Goal: Task Accomplishment & Management: Manage account settings

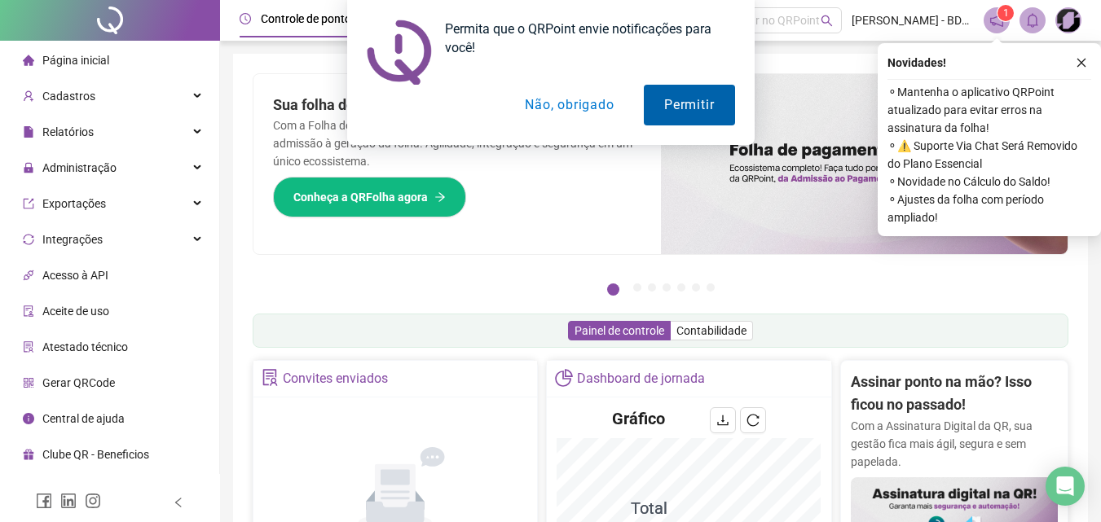
click at [684, 100] on button "Permitir" at bounding box center [689, 105] width 90 height 41
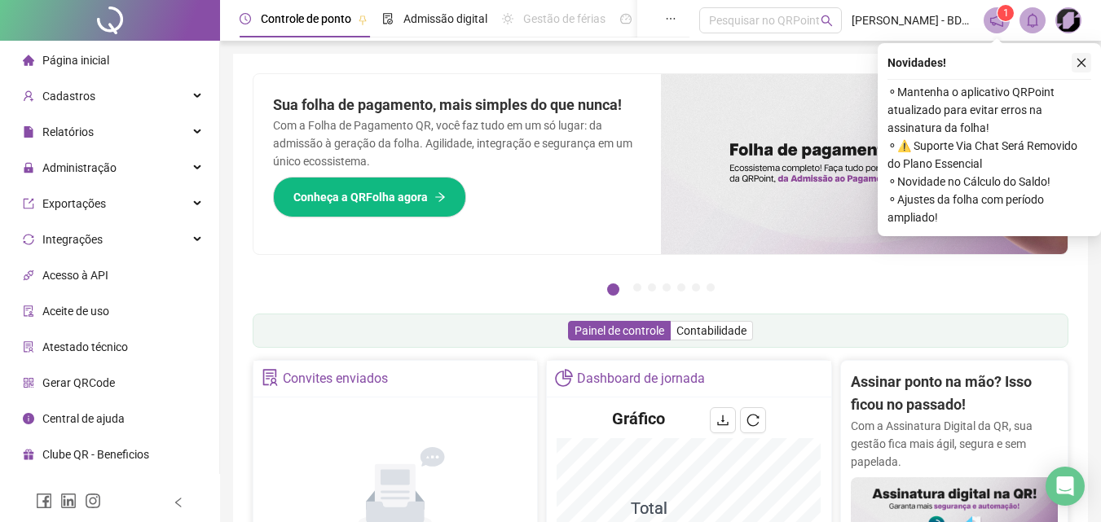
click at [1077, 65] on icon "close" at bounding box center [1081, 62] width 11 height 11
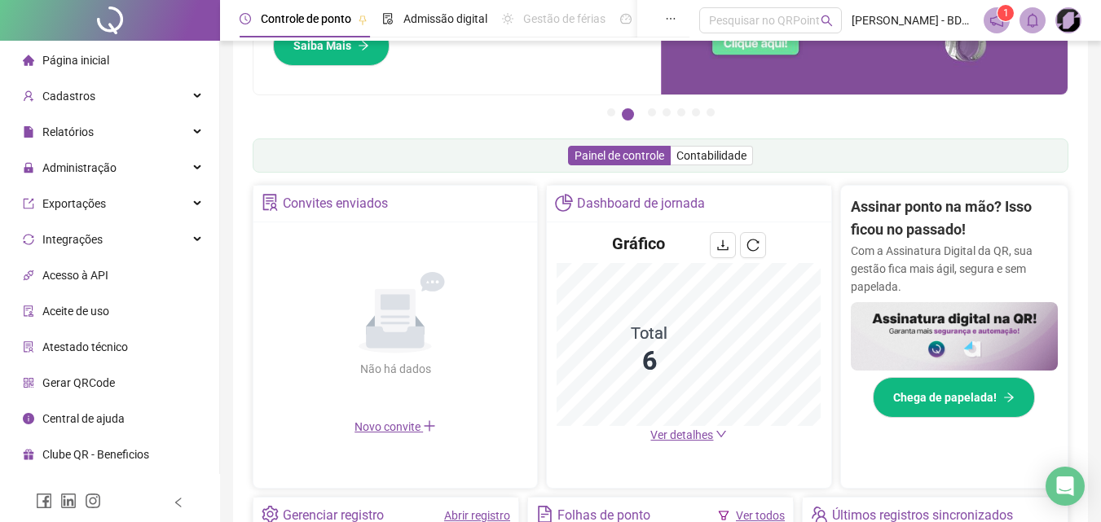
scroll to position [244, 0]
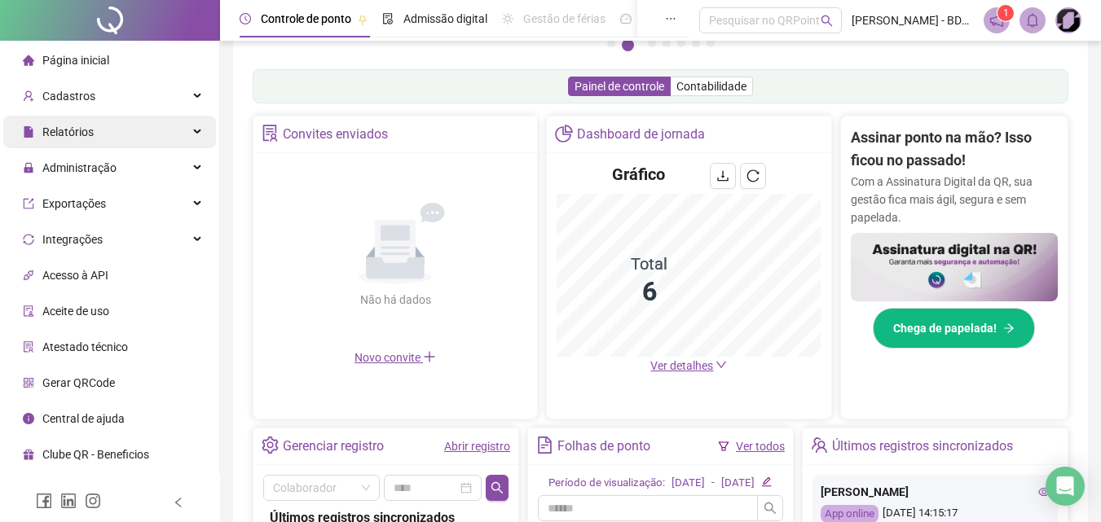
click at [60, 143] on span "Relatórios" at bounding box center [58, 132] width 71 height 33
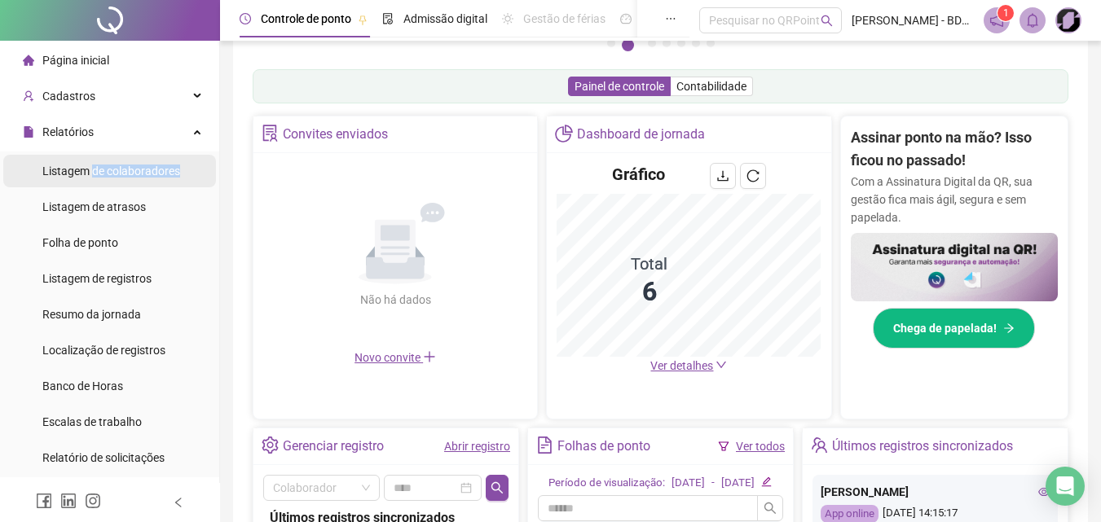
click at [93, 178] on div "Listagem de colaboradores" at bounding box center [111, 171] width 138 height 33
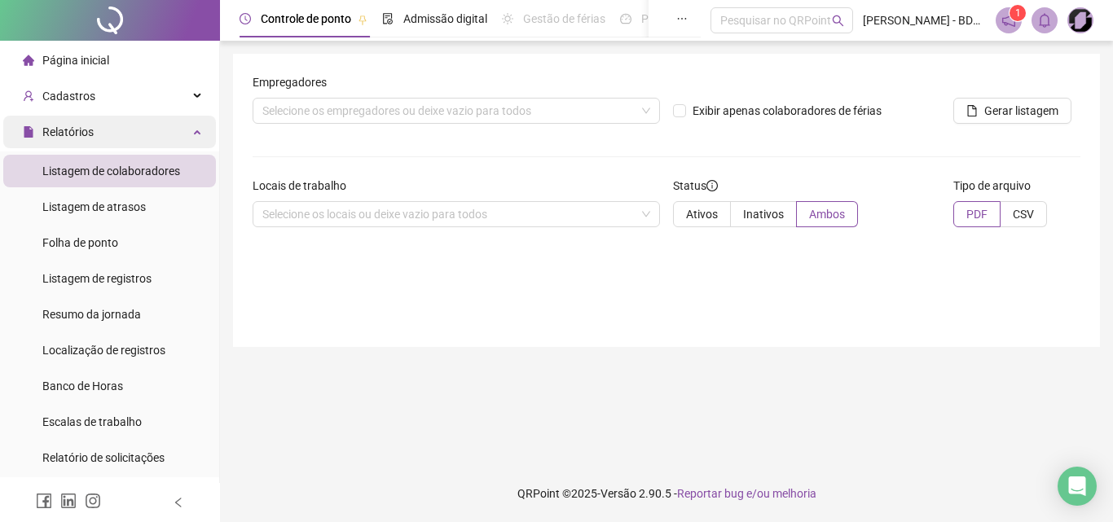
click at [72, 131] on span "Relatórios" at bounding box center [67, 131] width 51 height 13
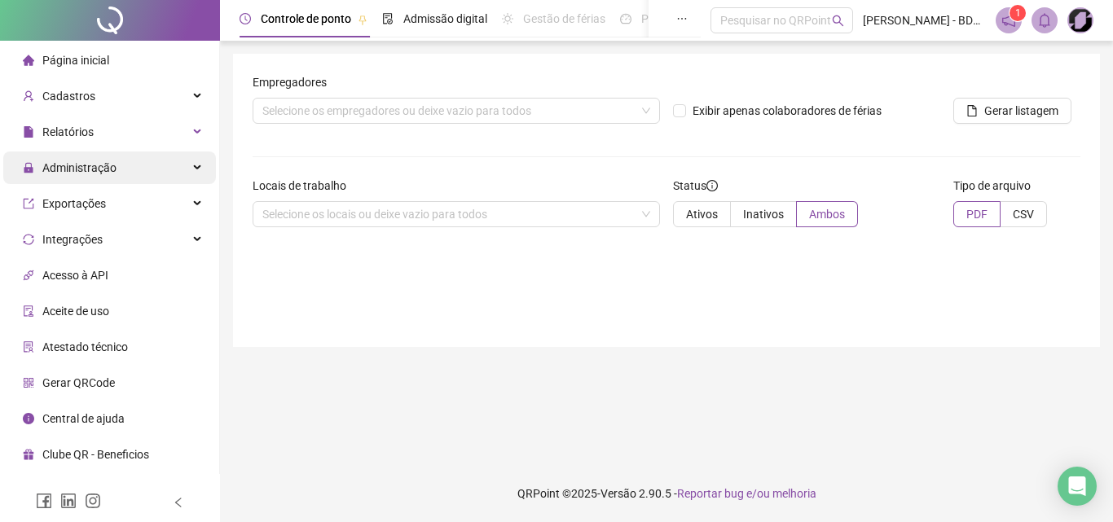
click at [73, 169] on span "Administração" at bounding box center [79, 167] width 74 height 13
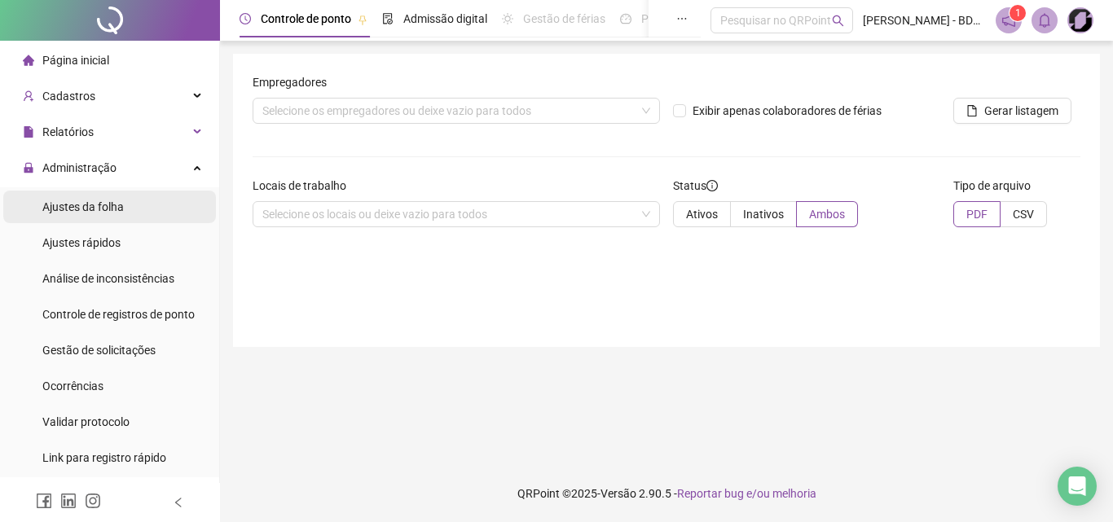
click at [76, 200] on span "Ajustes da folha" at bounding box center [82, 206] width 81 height 13
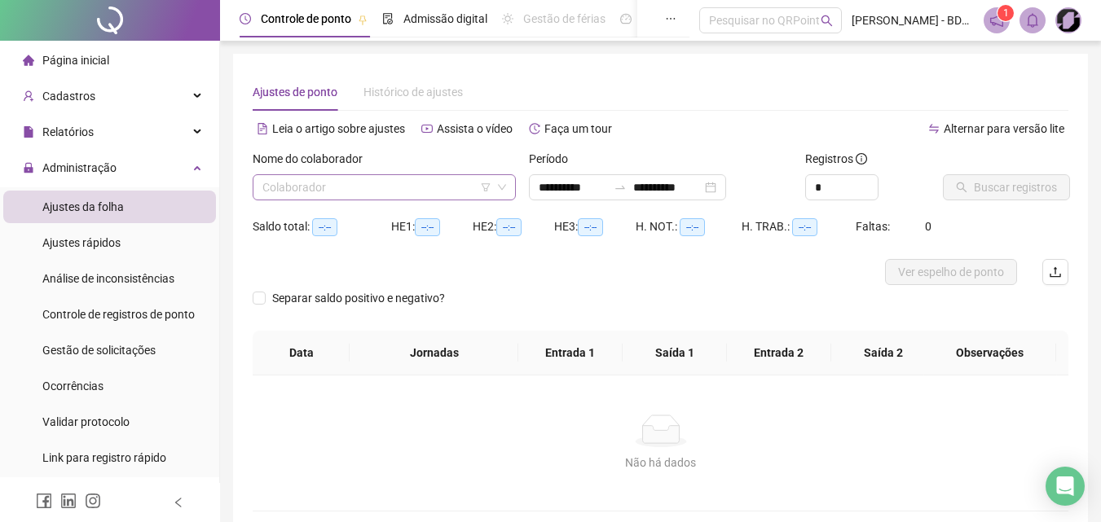
click at [279, 198] on input "search" at bounding box center [376, 187] width 229 height 24
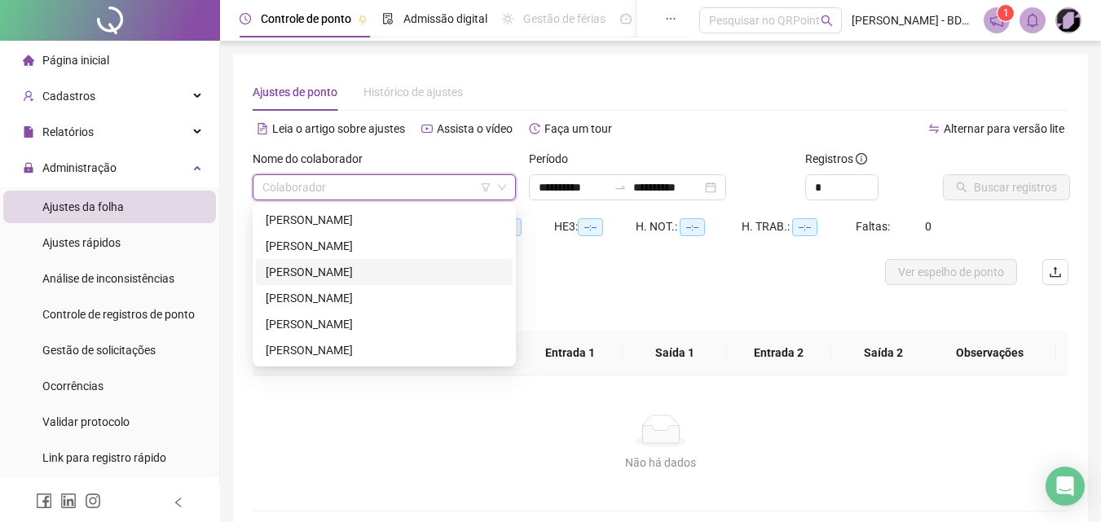
click at [306, 271] on div "[PERSON_NAME]" at bounding box center [384, 272] width 237 height 18
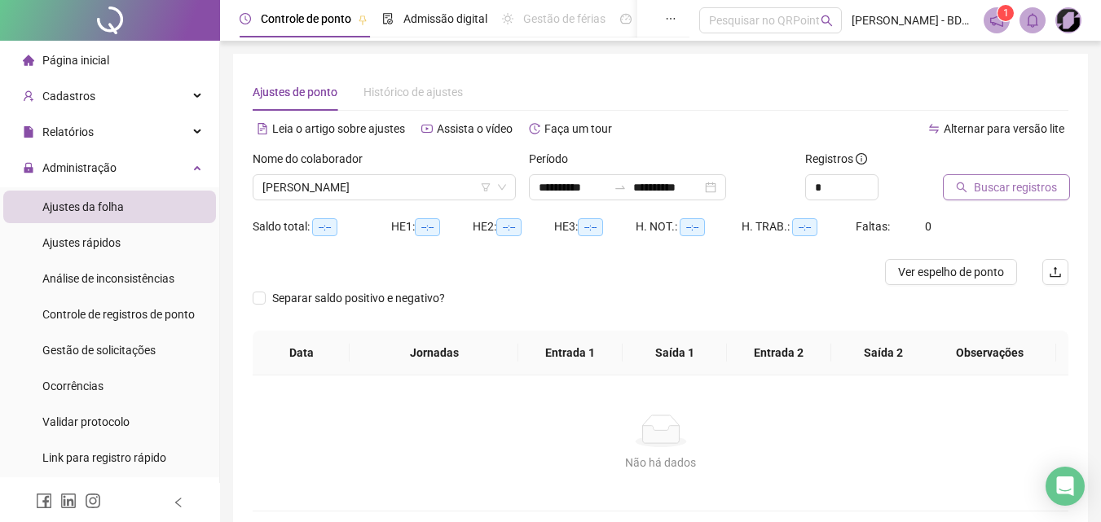
click at [968, 187] on button "Buscar registros" at bounding box center [1006, 187] width 127 height 26
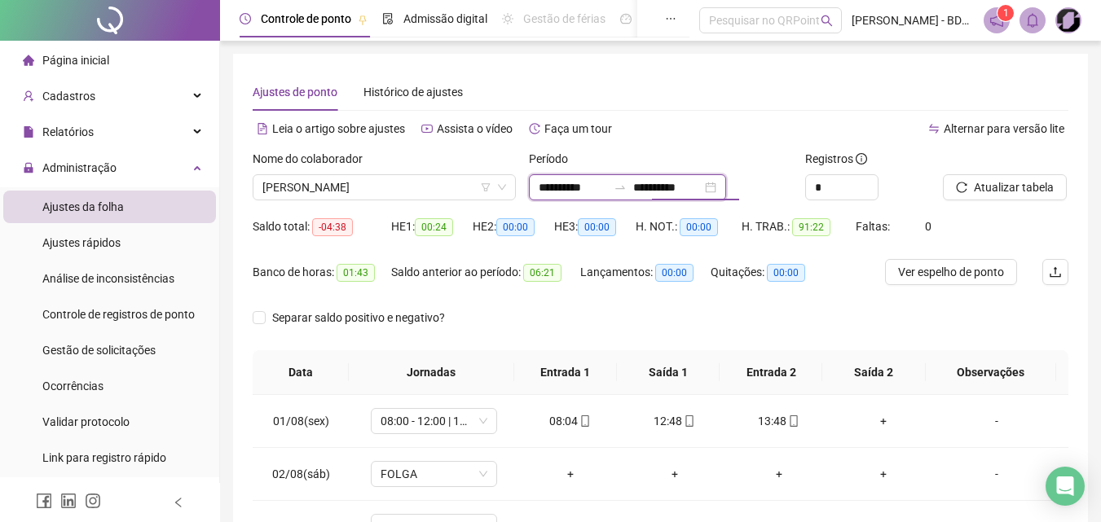
click at [662, 182] on input "**********" at bounding box center [667, 187] width 68 height 18
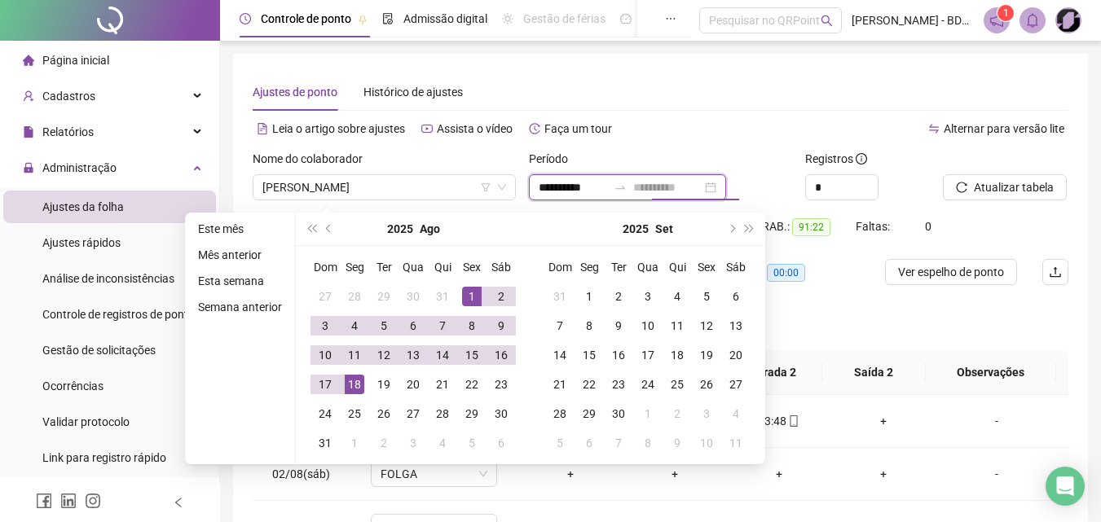
type input "**********"
click at [350, 384] on div "18" at bounding box center [355, 385] width 20 height 20
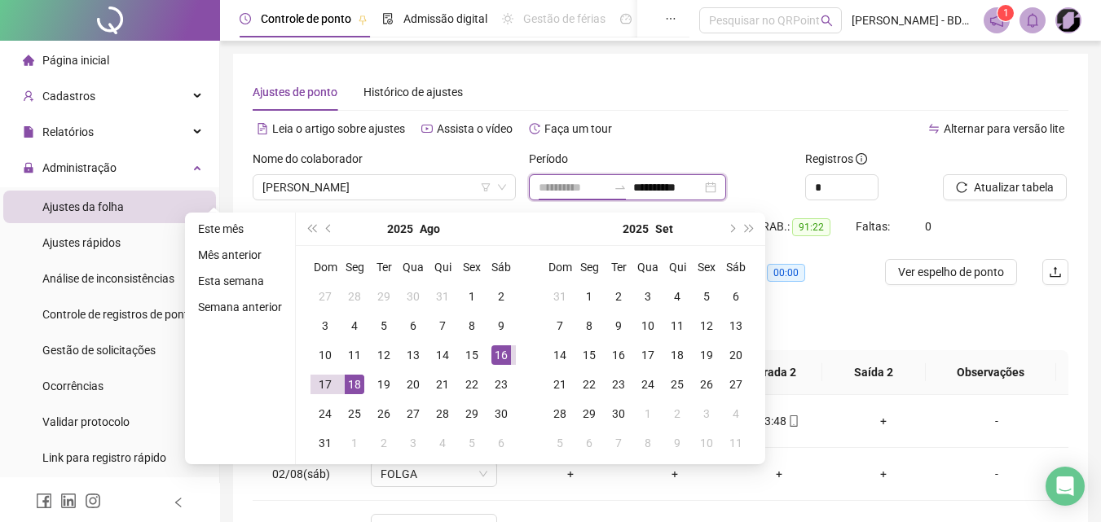
type input "**********"
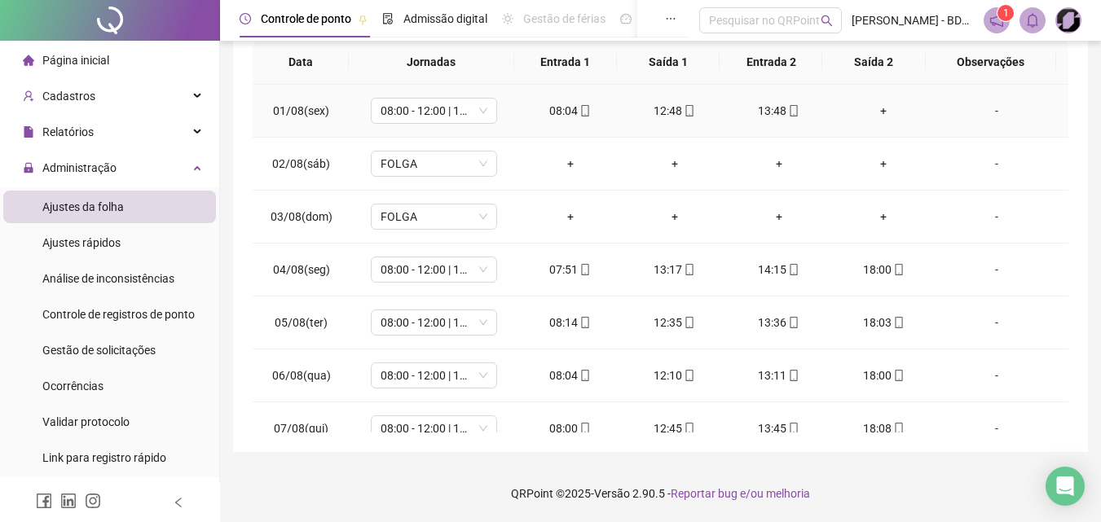
click at [869, 113] on div "+" at bounding box center [883, 111] width 78 height 18
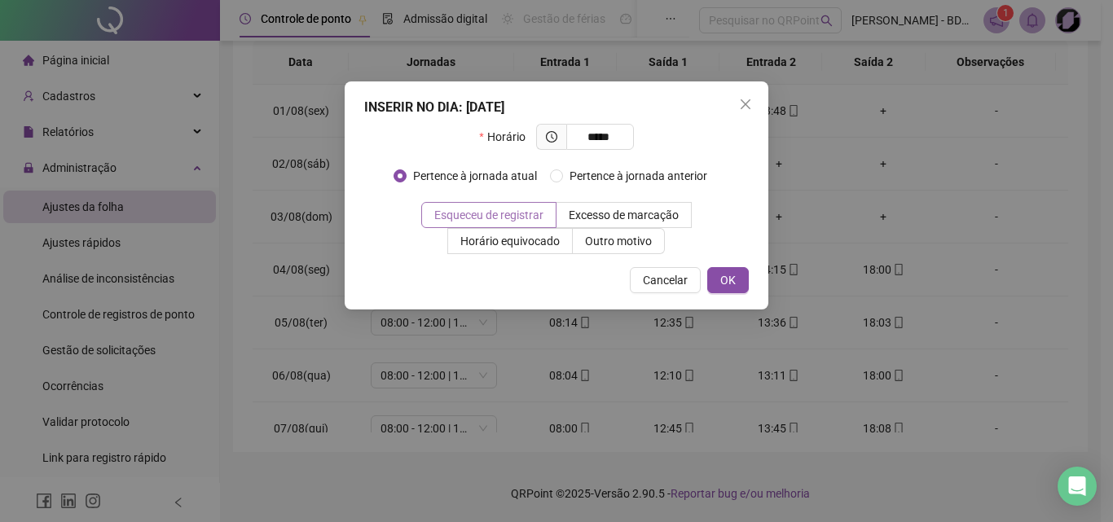
type input "*****"
click at [468, 217] on span "Esqueceu de registrar" at bounding box center [488, 215] width 109 height 13
click at [725, 274] on span "OK" at bounding box center [727, 280] width 15 height 18
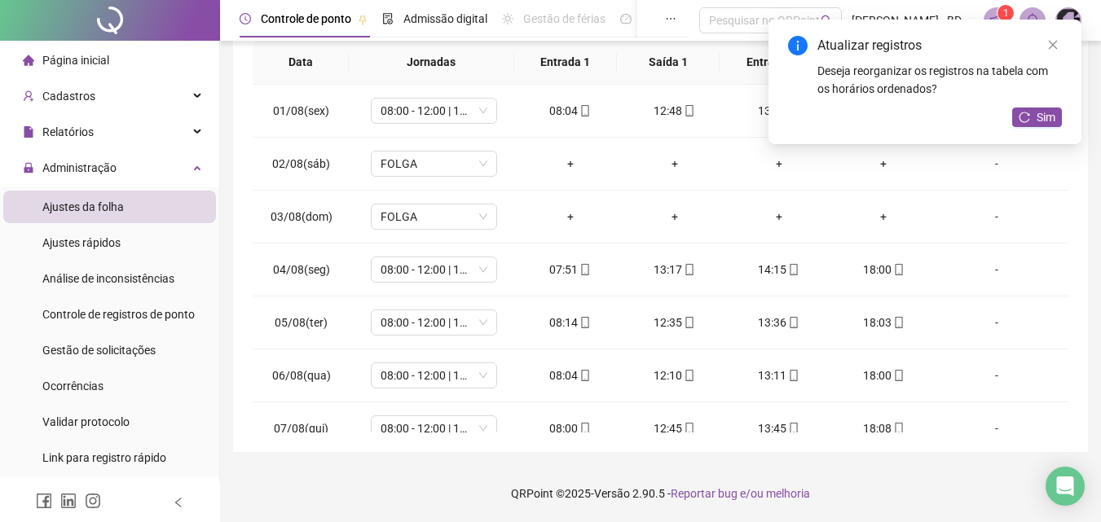
click at [1034, 127] on div "Sim" at bounding box center [1037, 118] width 50 height 20
click at [1034, 117] on button "Sim" at bounding box center [1037, 118] width 50 height 20
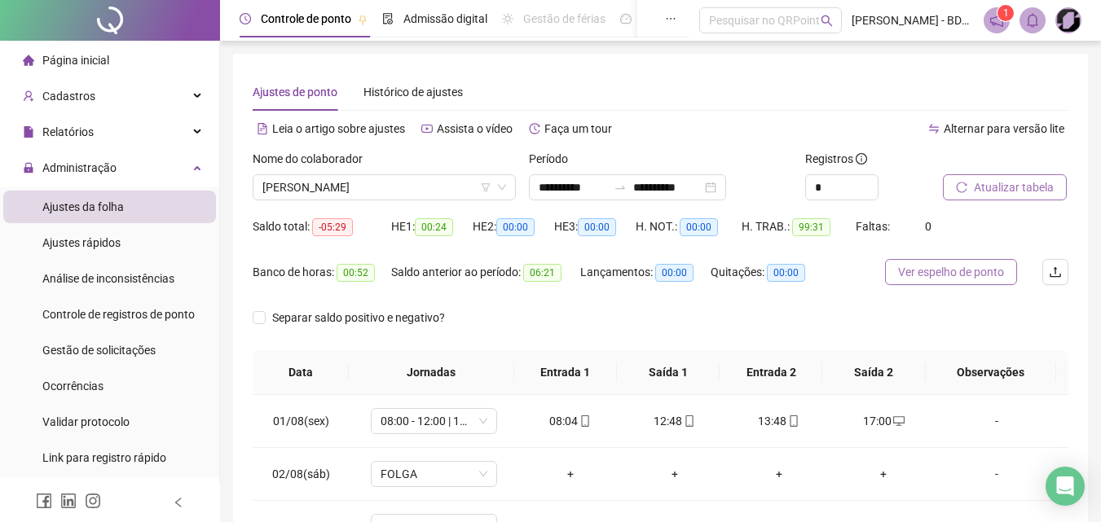
click at [935, 265] on span "Ver espelho de ponto" at bounding box center [951, 272] width 106 height 18
click at [935, 277] on span "Ver espelho de ponto" at bounding box center [951, 272] width 106 height 18
click at [439, 187] on span "[PERSON_NAME]" at bounding box center [384, 187] width 244 height 24
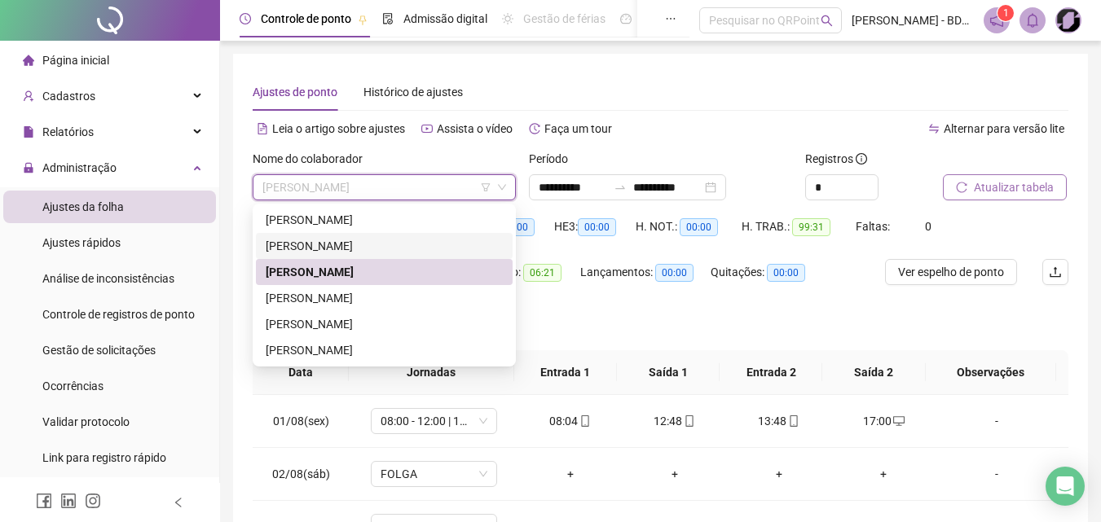
click at [337, 240] on div "[PERSON_NAME]" at bounding box center [384, 246] width 237 height 18
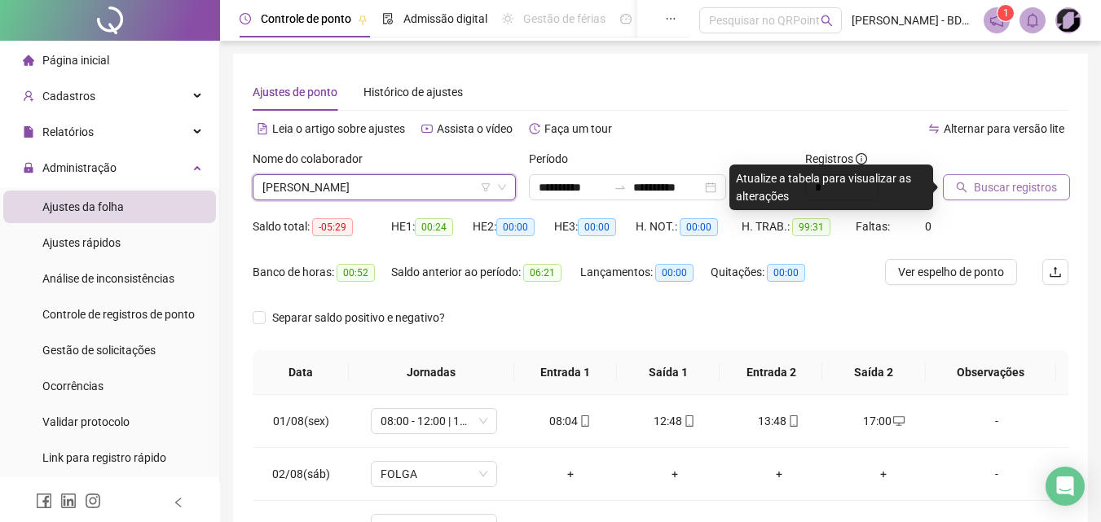
click at [983, 185] on span "Buscar registros" at bounding box center [1015, 187] width 83 height 18
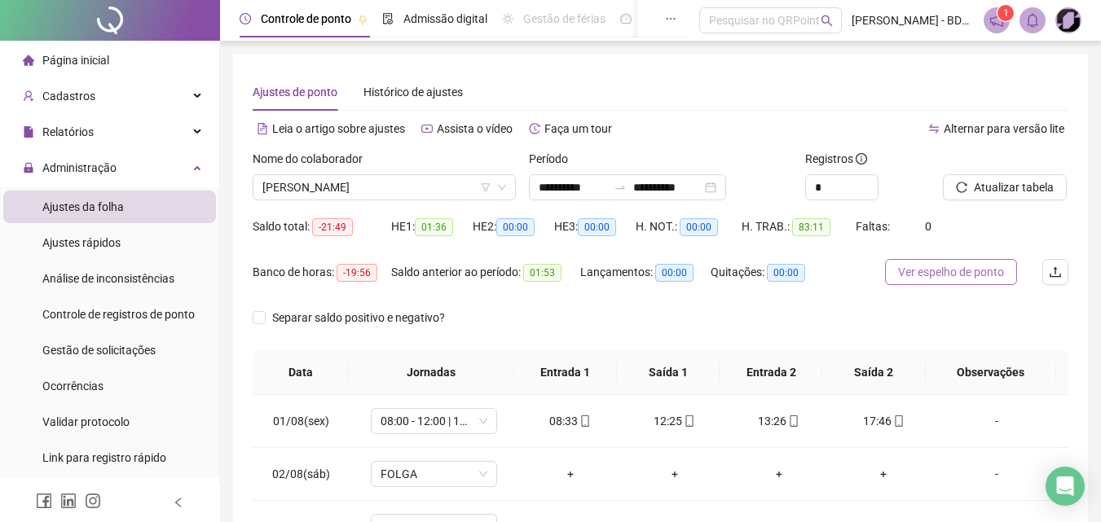
click at [986, 272] on span "Ver espelho de ponto" at bounding box center [951, 272] width 106 height 18
click at [653, 180] on input "**********" at bounding box center [667, 187] width 68 height 18
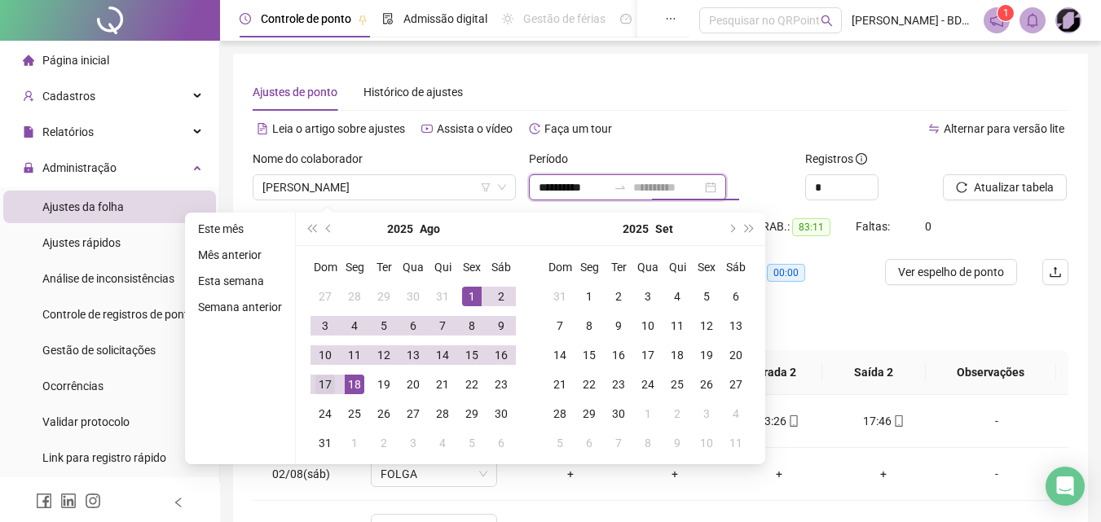
type input "**********"
click at [327, 390] on div "17" at bounding box center [325, 385] width 20 height 20
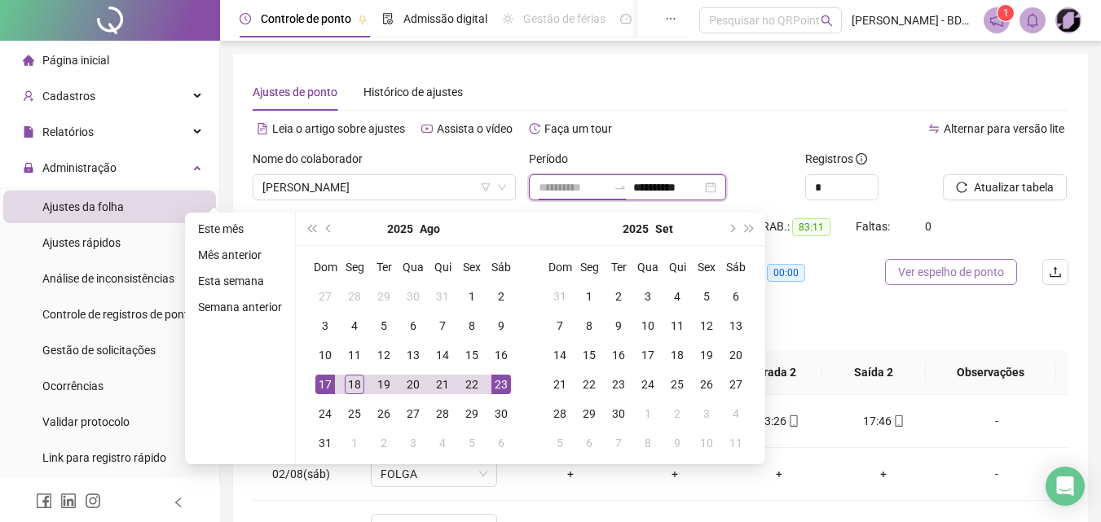
type input "**********"
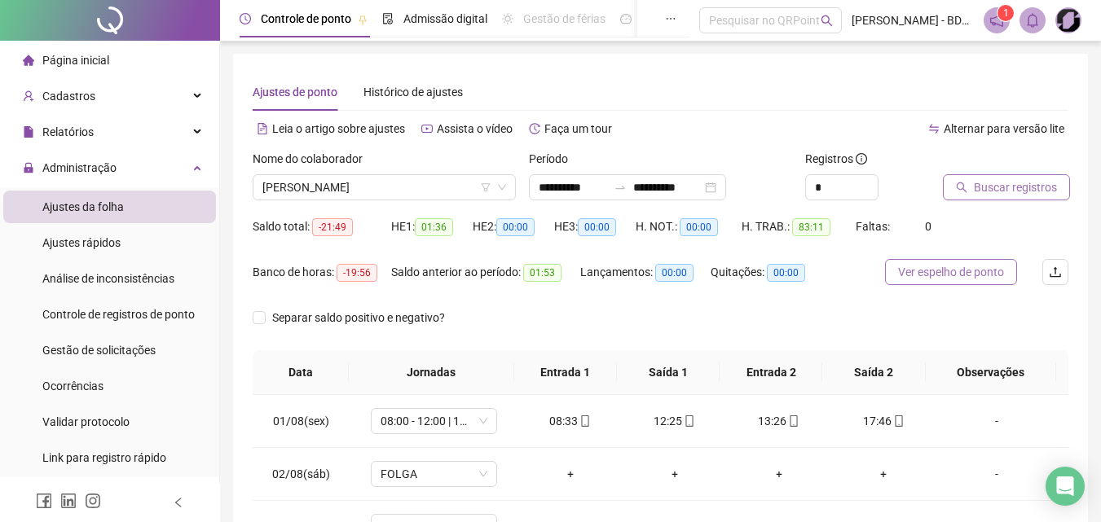
click at [957, 279] on span "Ver espelho de ponto" at bounding box center [951, 272] width 106 height 18
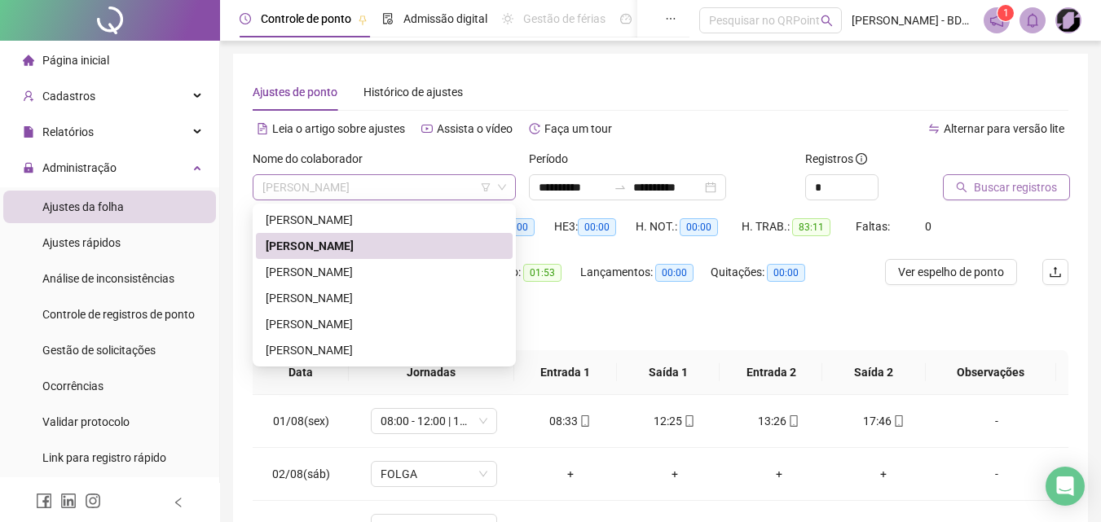
click at [263, 191] on span "[PERSON_NAME]" at bounding box center [384, 187] width 244 height 24
click at [284, 271] on div "[PERSON_NAME]" at bounding box center [384, 272] width 237 height 18
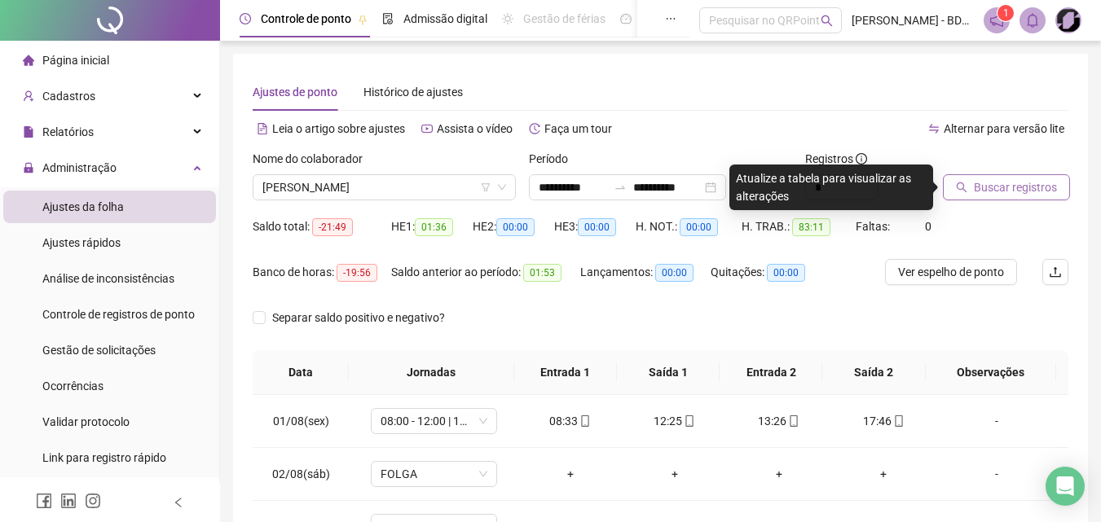
click at [975, 187] on span "Buscar registros" at bounding box center [1015, 187] width 83 height 18
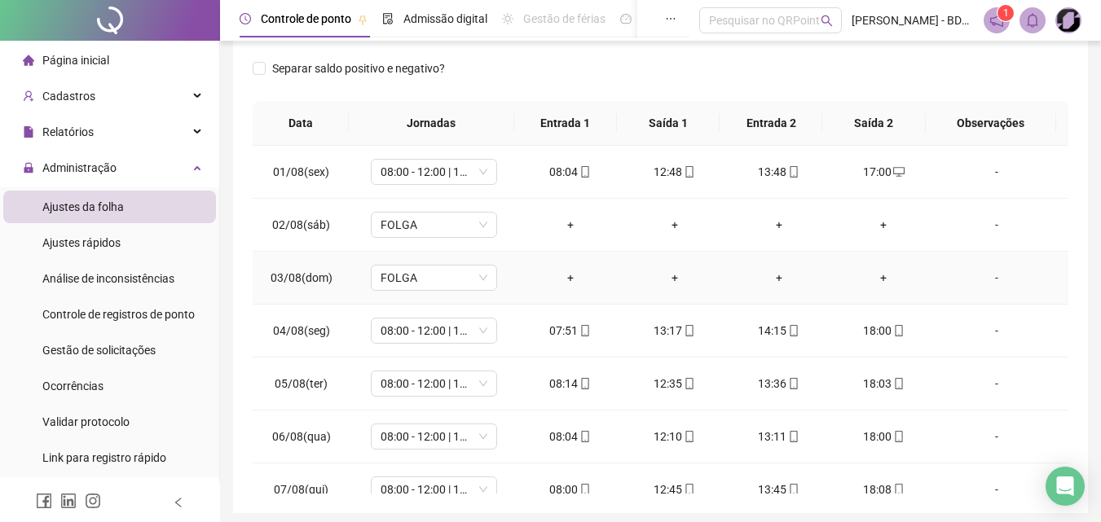
scroll to position [147, 0]
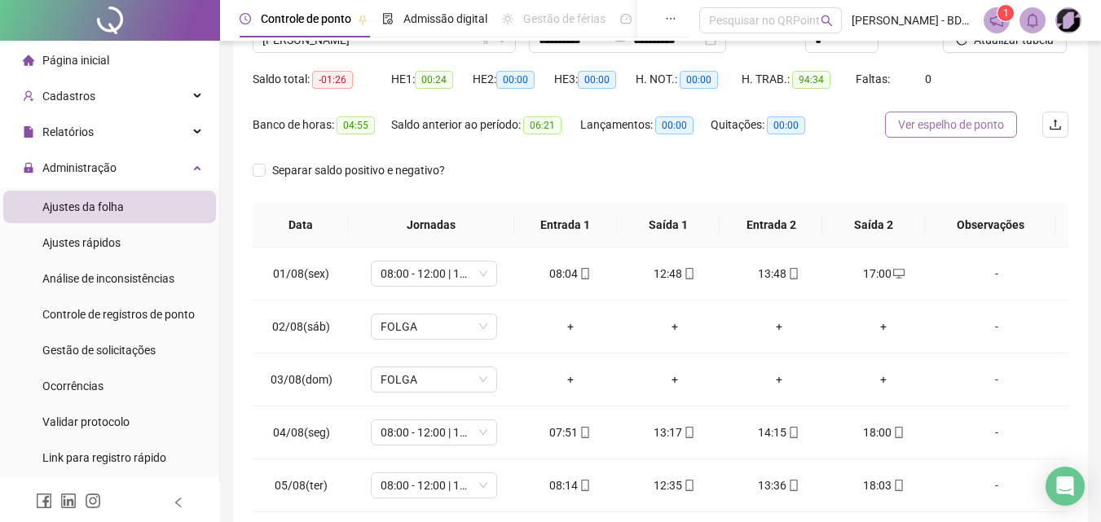
click at [929, 126] on span "Ver espelho de ponto" at bounding box center [951, 125] width 106 height 18
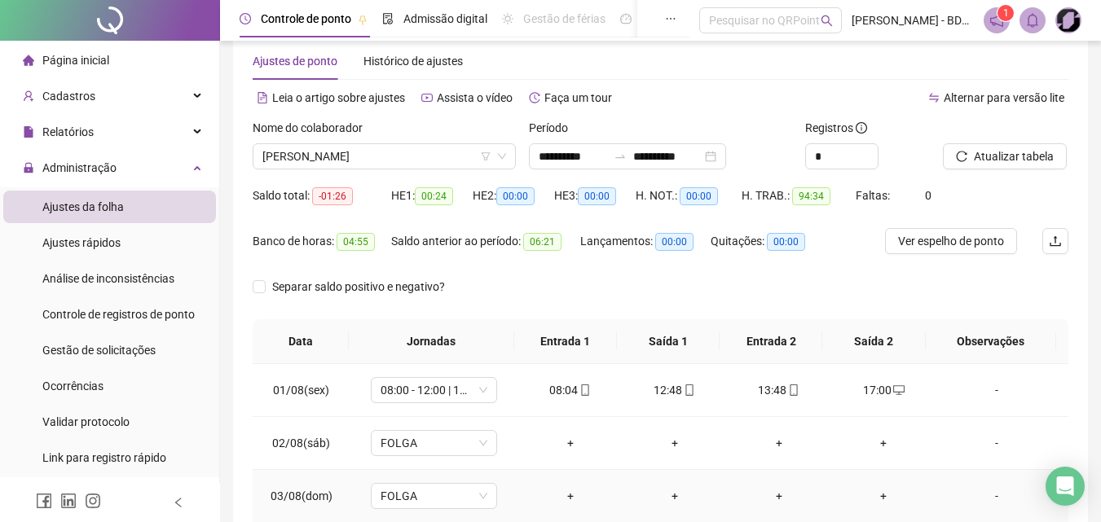
scroll to position [0, 0]
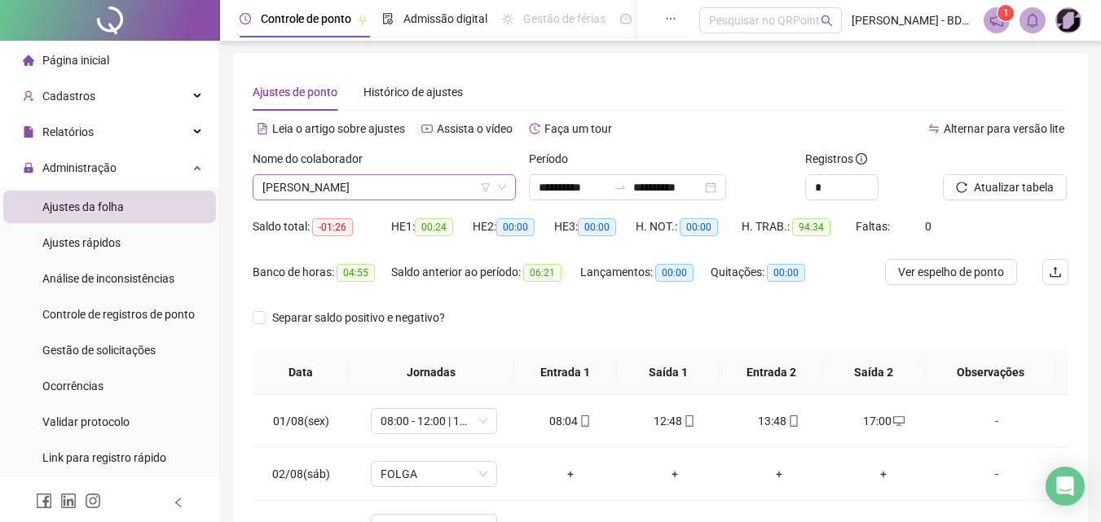
click at [262, 187] on div "[PERSON_NAME]" at bounding box center [384, 187] width 263 height 26
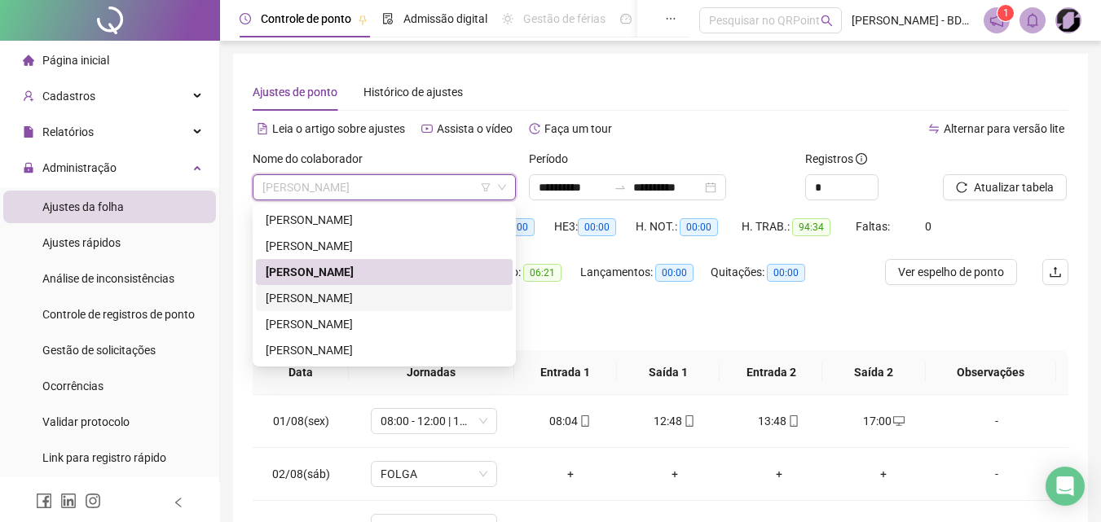
click at [330, 302] on div "[PERSON_NAME]" at bounding box center [384, 298] width 237 height 18
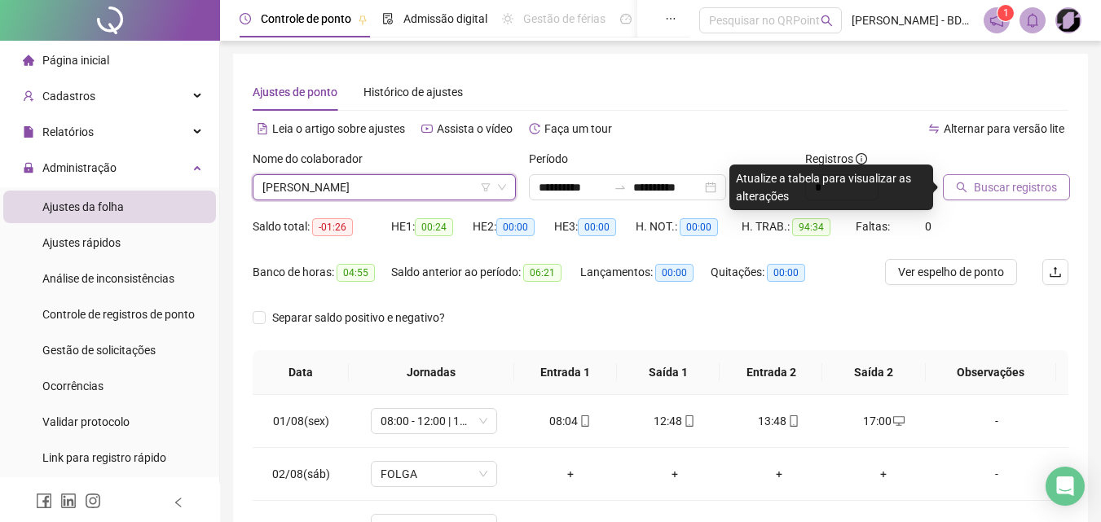
click at [960, 185] on icon "search" at bounding box center [961, 187] width 11 height 11
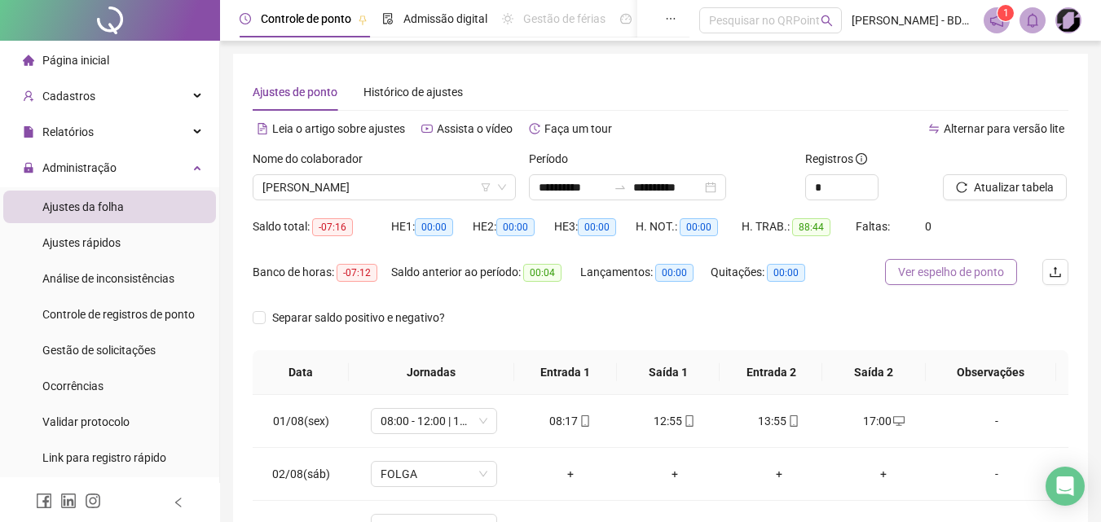
click at [940, 271] on span "Ver espelho de ponto" at bounding box center [951, 272] width 106 height 18
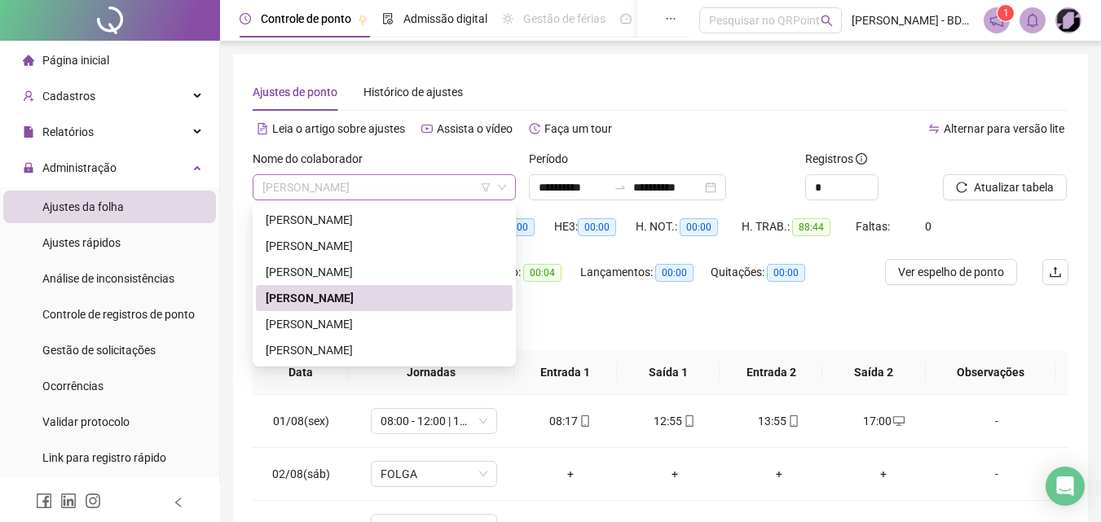
click at [397, 194] on span "[PERSON_NAME]" at bounding box center [384, 187] width 244 height 24
click at [375, 220] on div "[PERSON_NAME]" at bounding box center [384, 220] width 237 height 18
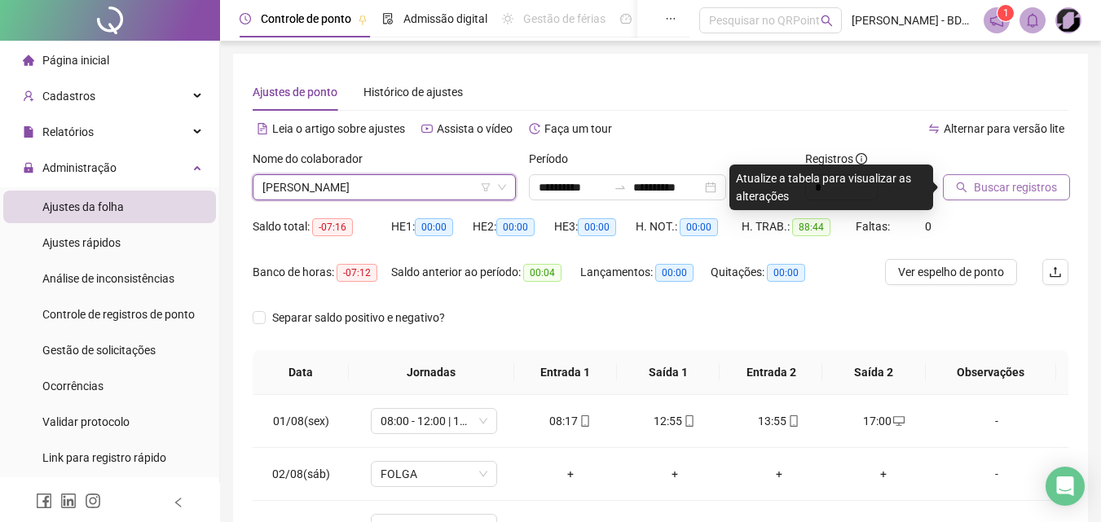
click at [974, 185] on span "Buscar registros" at bounding box center [1015, 187] width 83 height 18
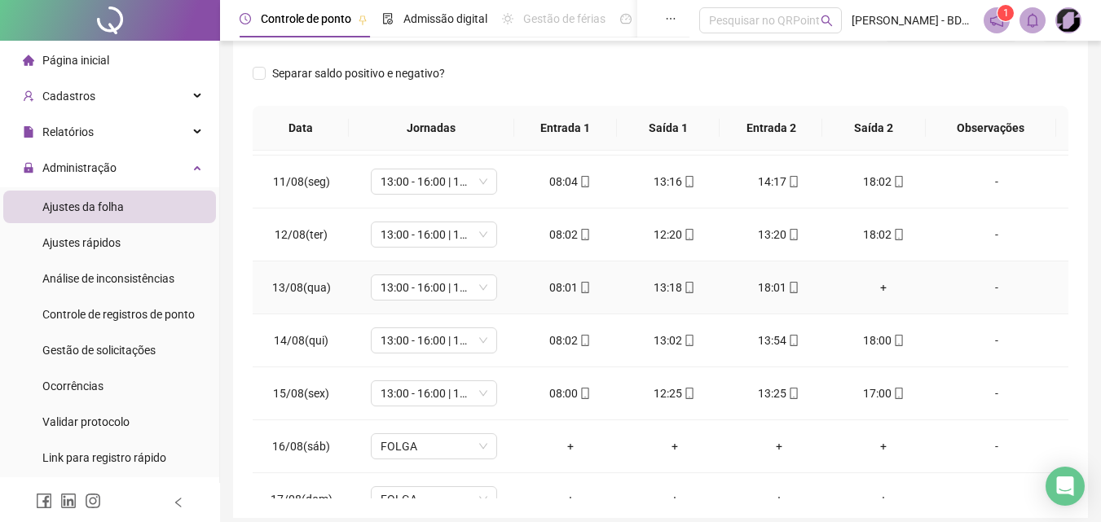
scroll to position [552, 0]
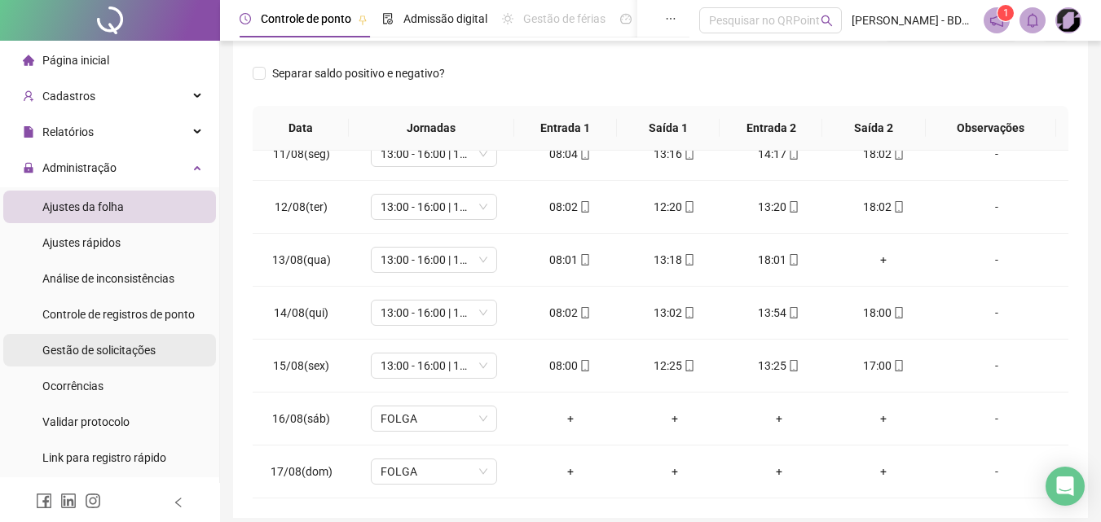
click at [92, 350] on span "Gestão de solicitações" at bounding box center [98, 350] width 113 height 13
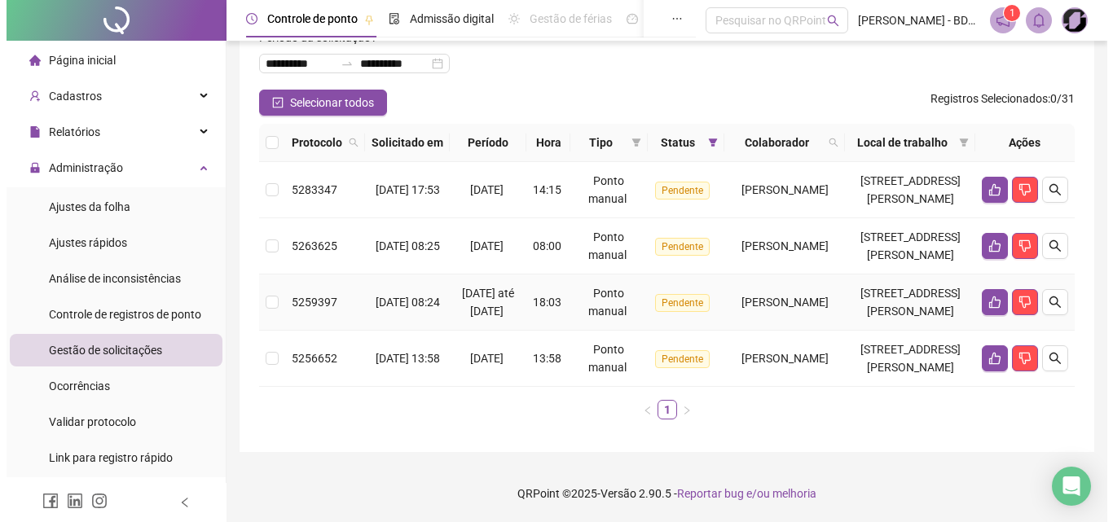
scroll to position [135, 0]
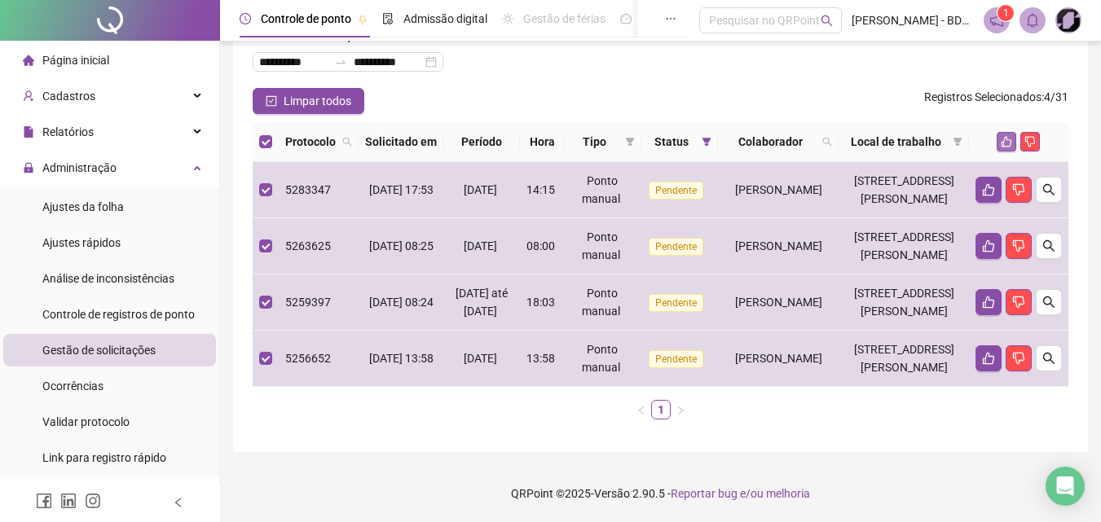
click at [1007, 136] on icon "like" at bounding box center [1006, 141] width 11 height 11
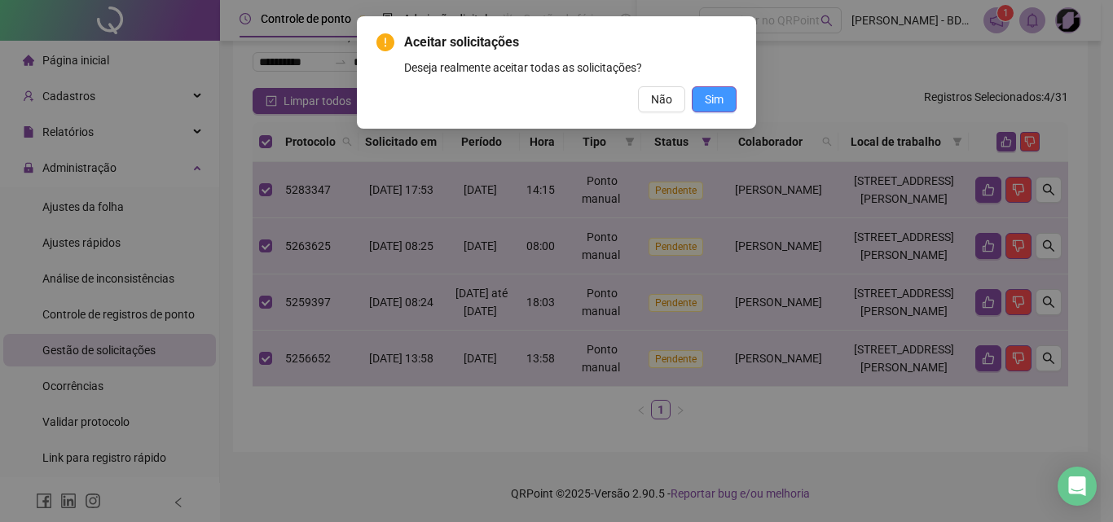
click at [713, 92] on span "Sim" at bounding box center [714, 99] width 19 height 18
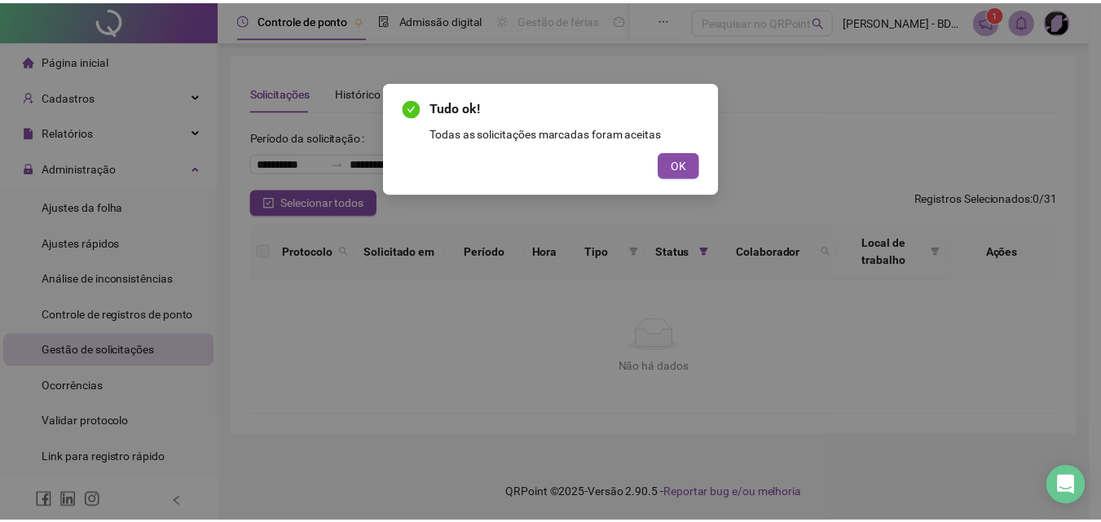
scroll to position [0, 0]
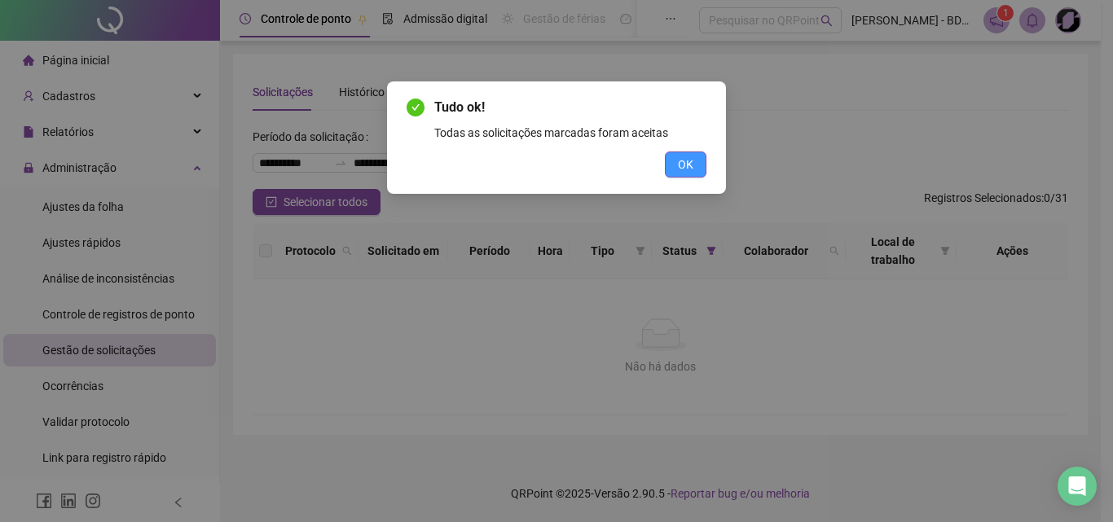
click at [694, 174] on button "OK" at bounding box center [686, 165] width 42 height 26
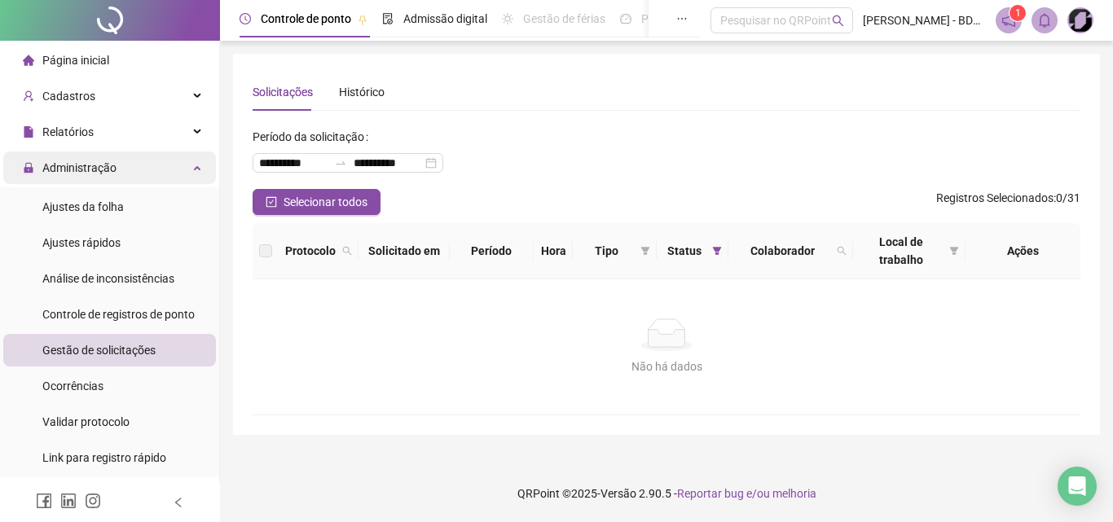
click at [102, 173] on span "Administração" at bounding box center [79, 167] width 74 height 13
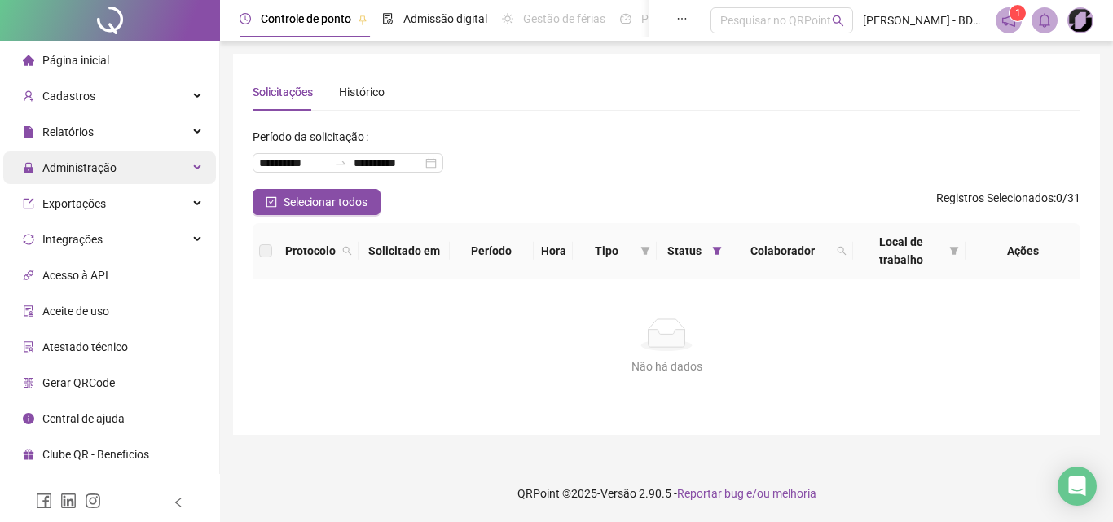
click at [101, 179] on span "Administração" at bounding box center [70, 168] width 94 height 33
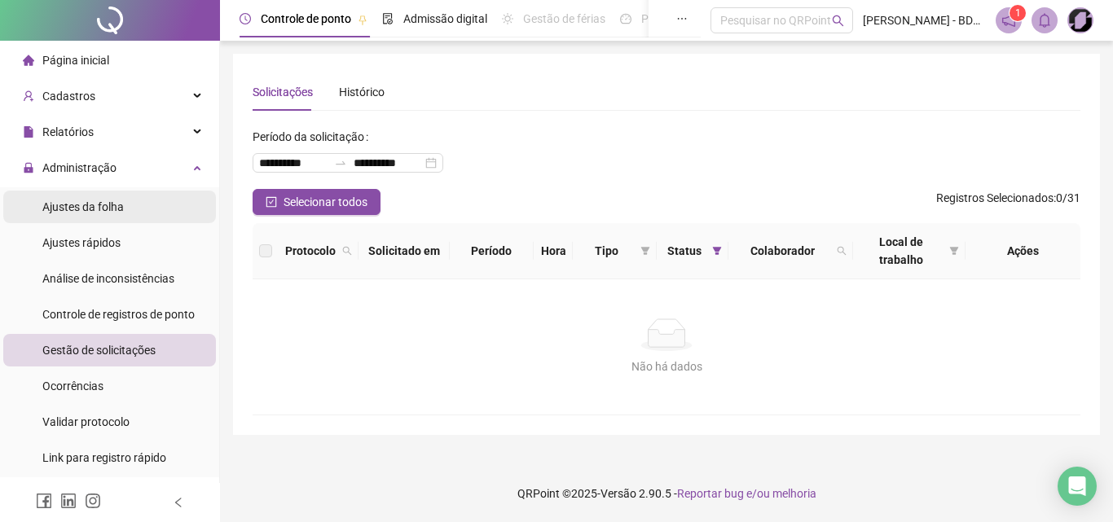
click at [92, 213] on span "Ajustes da folha" at bounding box center [82, 206] width 81 height 13
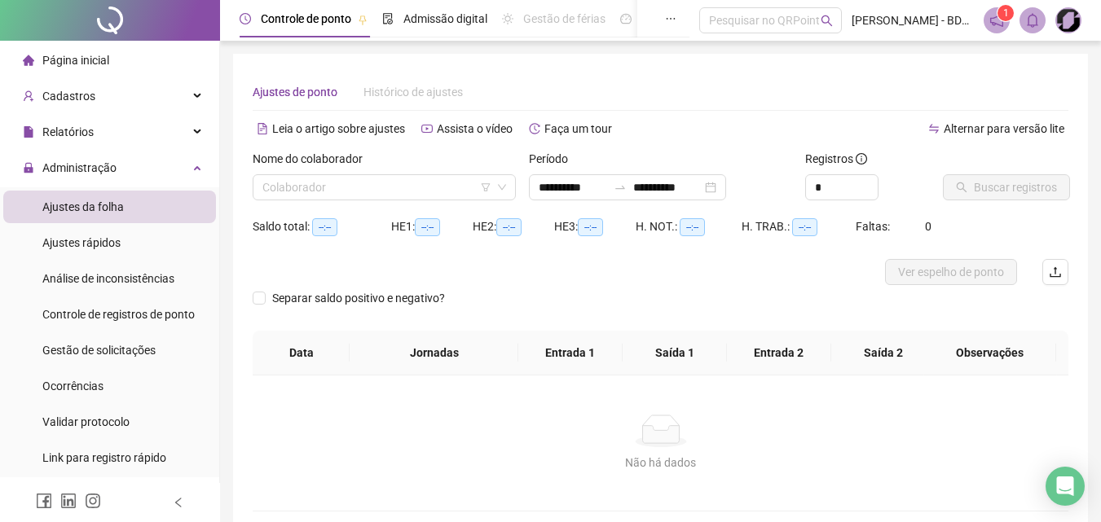
type input "**********"
click at [301, 187] on input "search" at bounding box center [376, 187] width 229 height 24
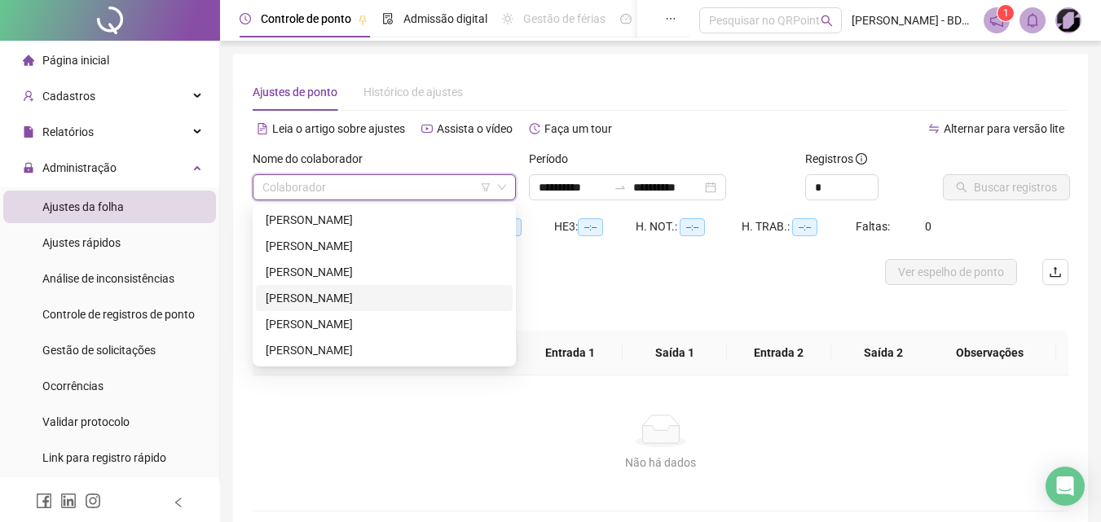
click at [305, 296] on div "[PERSON_NAME]" at bounding box center [384, 298] width 237 height 18
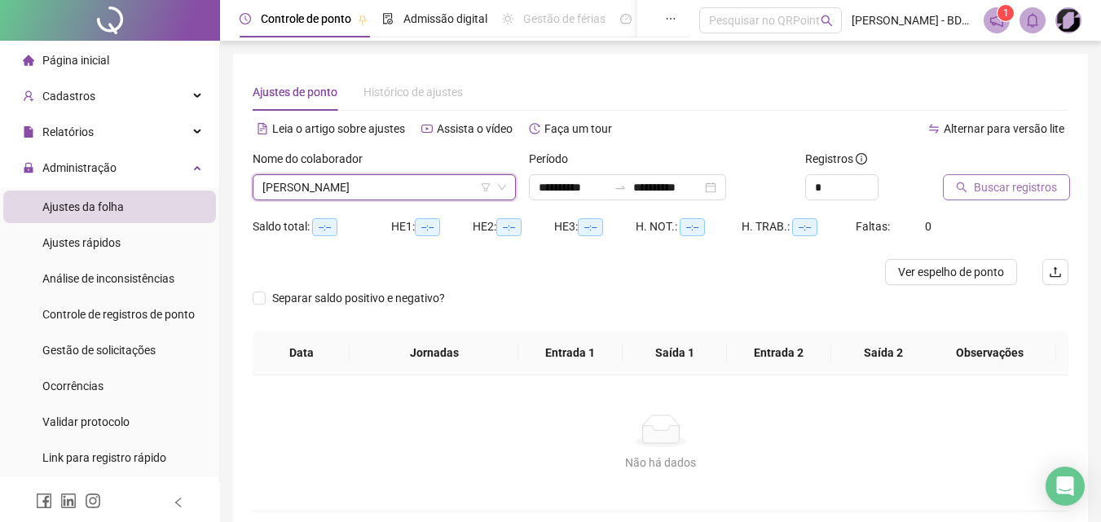
click at [975, 186] on span "Buscar registros" at bounding box center [1015, 187] width 83 height 18
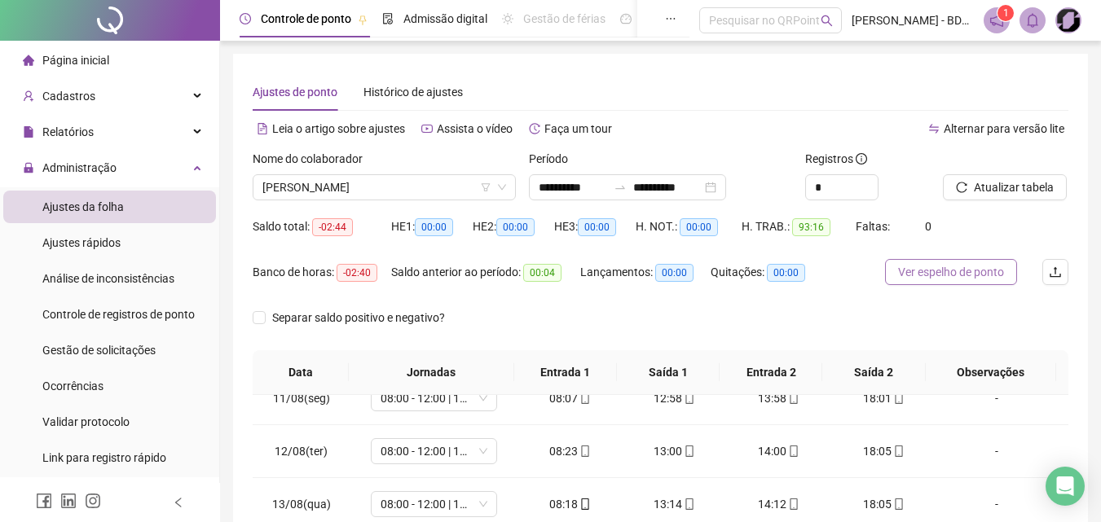
click at [943, 272] on span "Ver espelho de ponto" at bounding box center [951, 272] width 106 height 18
click at [399, 180] on span "[PERSON_NAME]" at bounding box center [384, 187] width 244 height 24
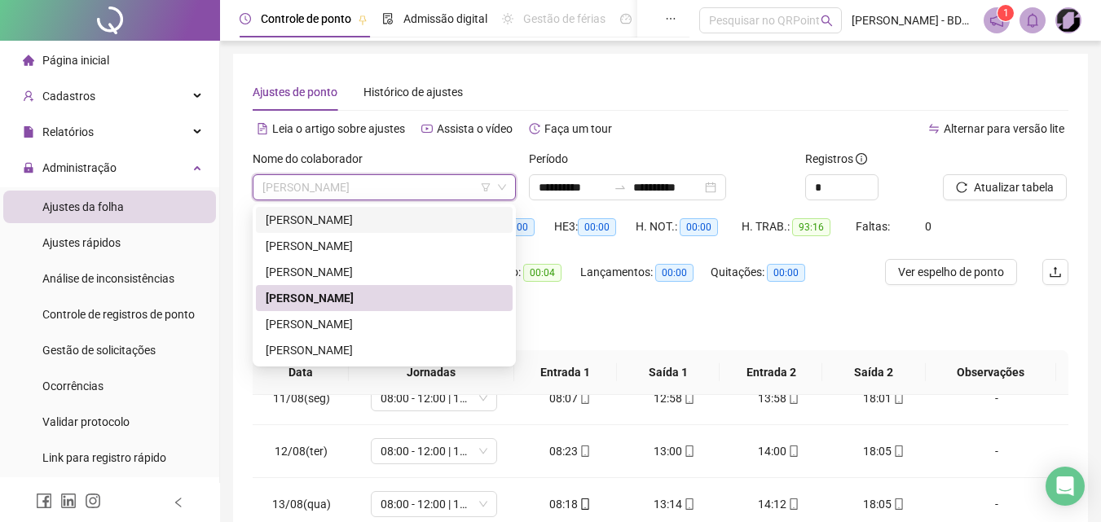
click at [350, 222] on div "[PERSON_NAME]" at bounding box center [384, 220] width 237 height 18
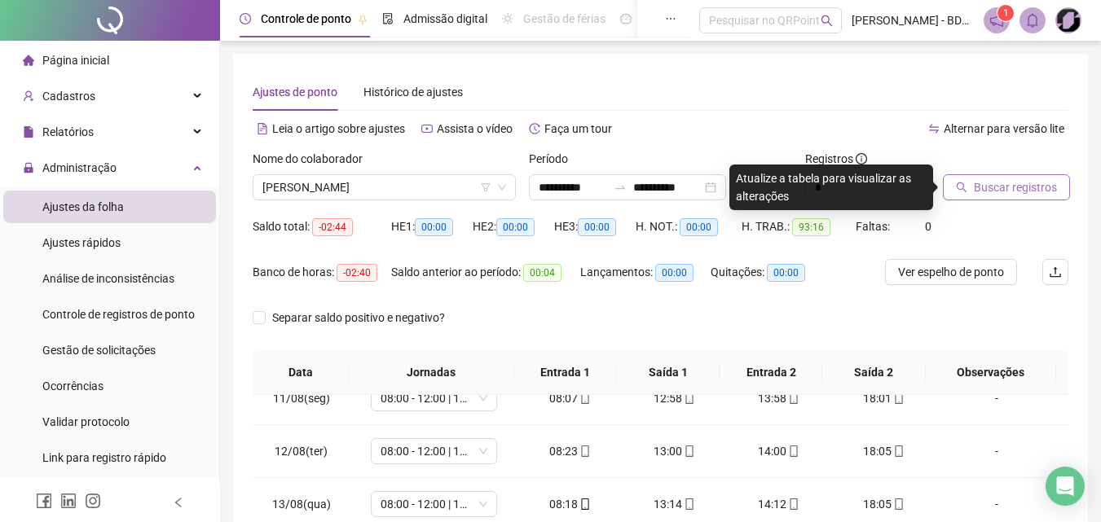
click at [1001, 187] on span "Buscar registros" at bounding box center [1015, 187] width 83 height 18
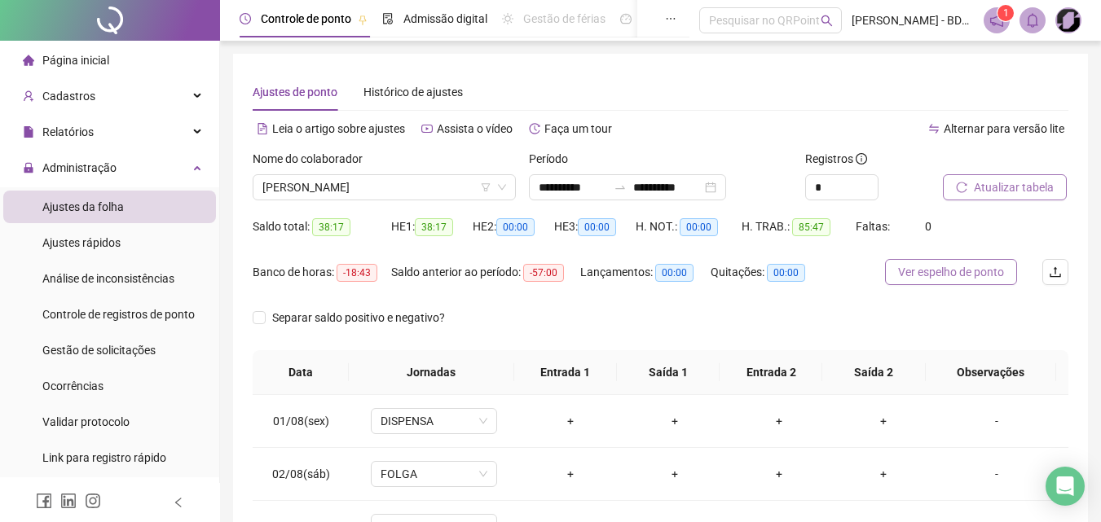
click at [954, 263] on span "Ver espelho de ponto" at bounding box center [951, 272] width 106 height 18
click at [416, 192] on span "[PERSON_NAME]" at bounding box center [384, 187] width 244 height 24
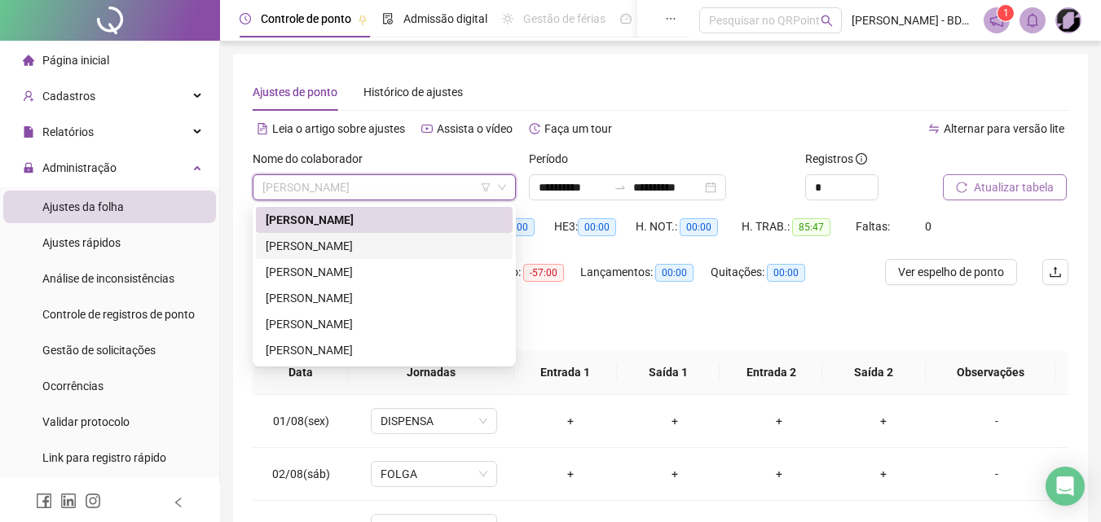
click at [354, 250] on div "[PERSON_NAME]" at bounding box center [384, 246] width 237 height 18
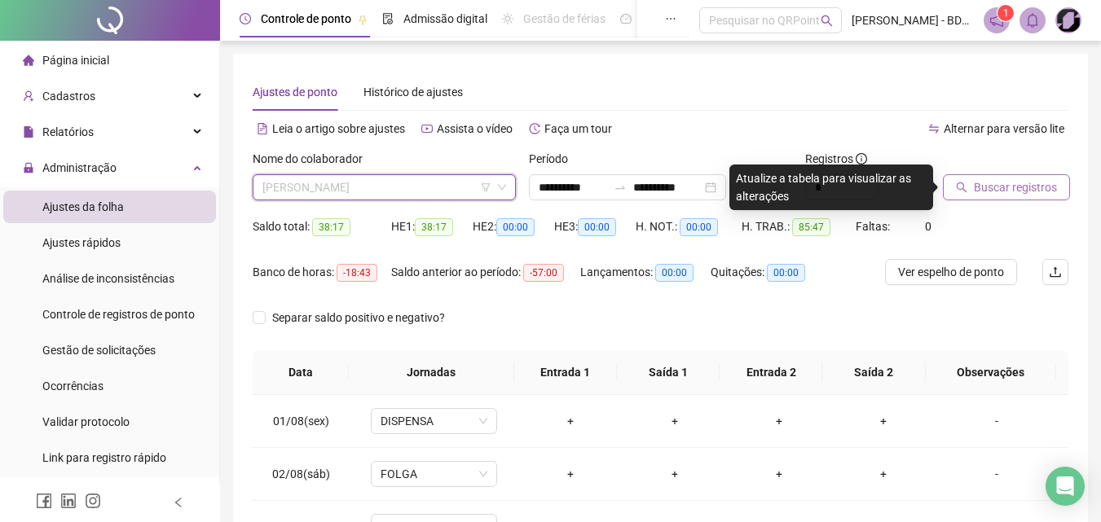
click at [261, 189] on div "[PERSON_NAME]" at bounding box center [384, 187] width 263 height 26
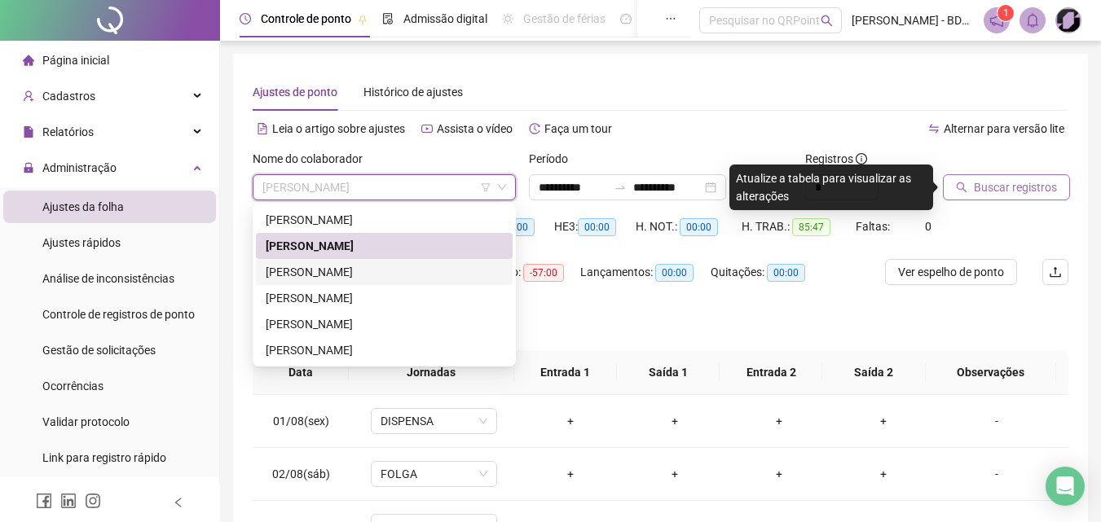
click at [298, 279] on div "[PERSON_NAME]" at bounding box center [384, 272] width 237 height 18
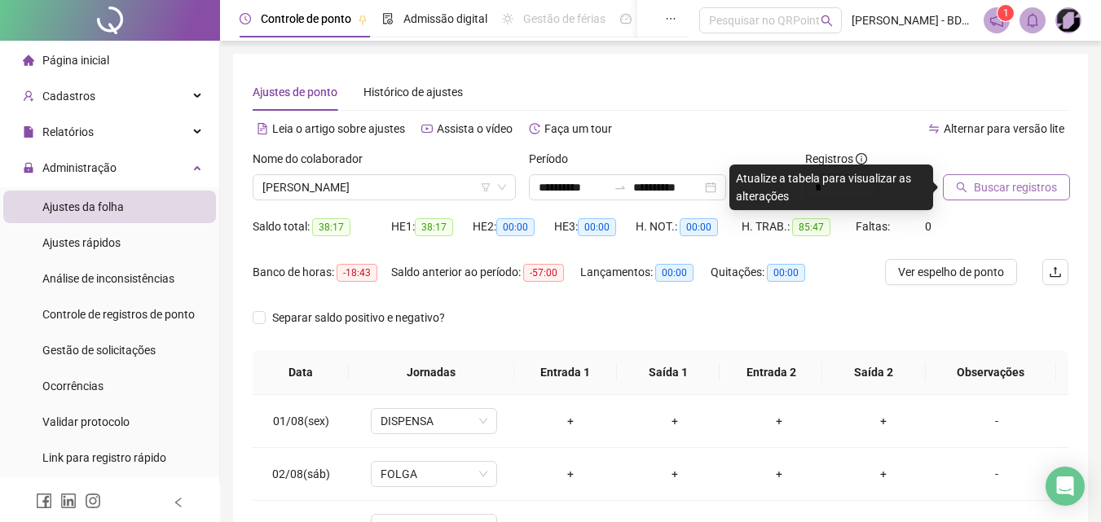
click at [1002, 184] on span "Buscar registros" at bounding box center [1015, 187] width 83 height 18
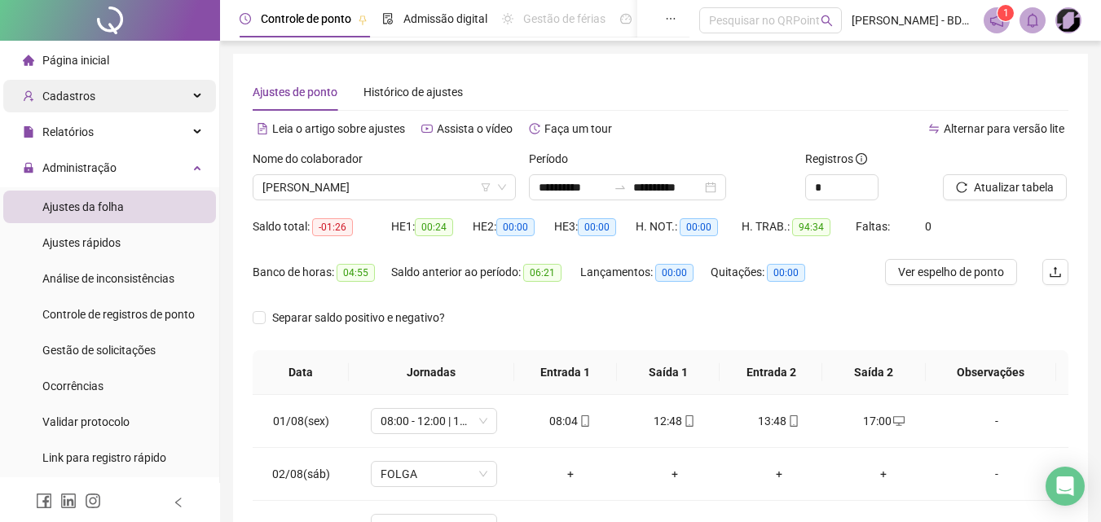
click at [67, 100] on span "Cadastros" at bounding box center [68, 96] width 53 height 13
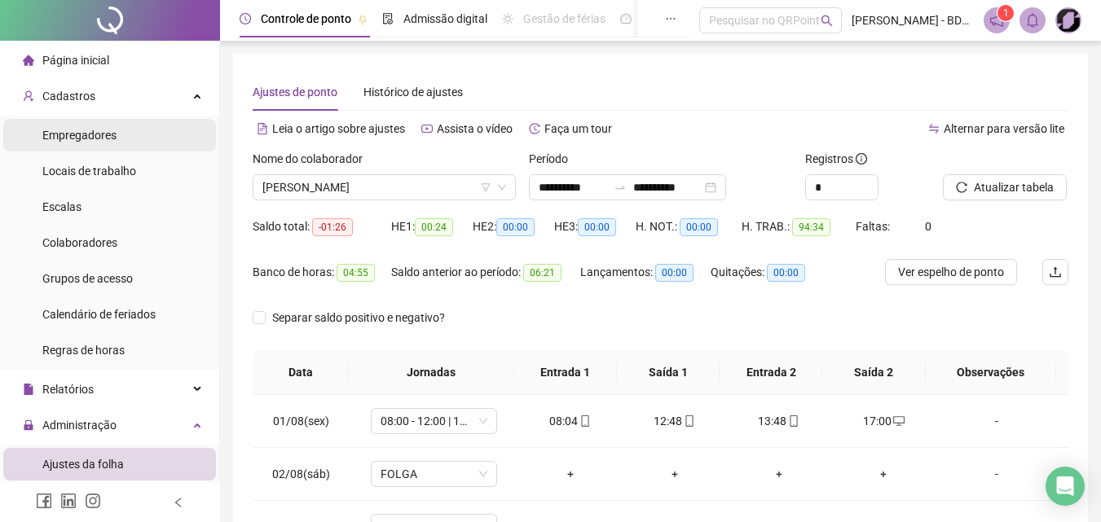
click at [91, 133] on span "Empregadores" at bounding box center [79, 135] width 74 height 13
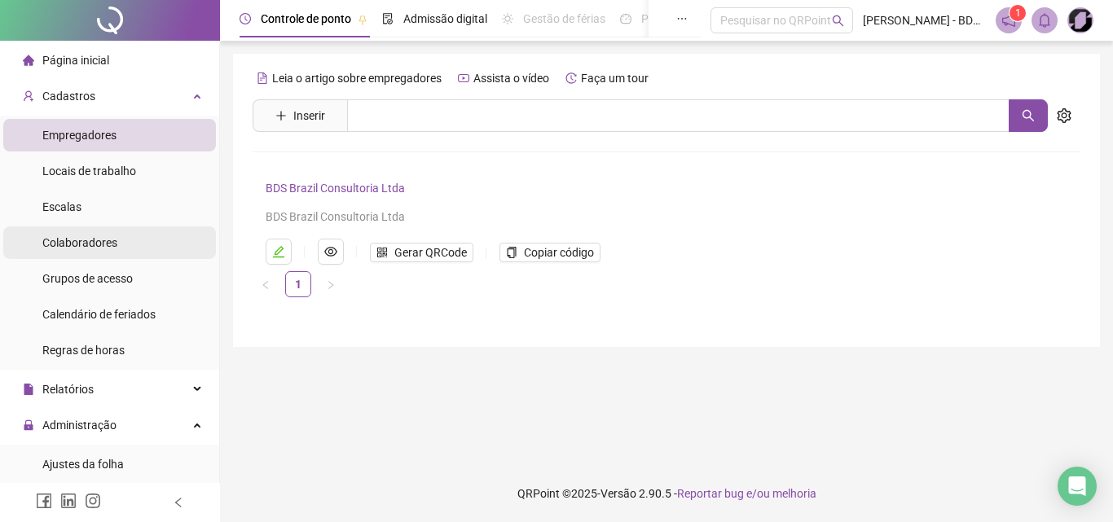
click at [87, 244] on span "Colaboradores" at bounding box center [79, 242] width 75 height 13
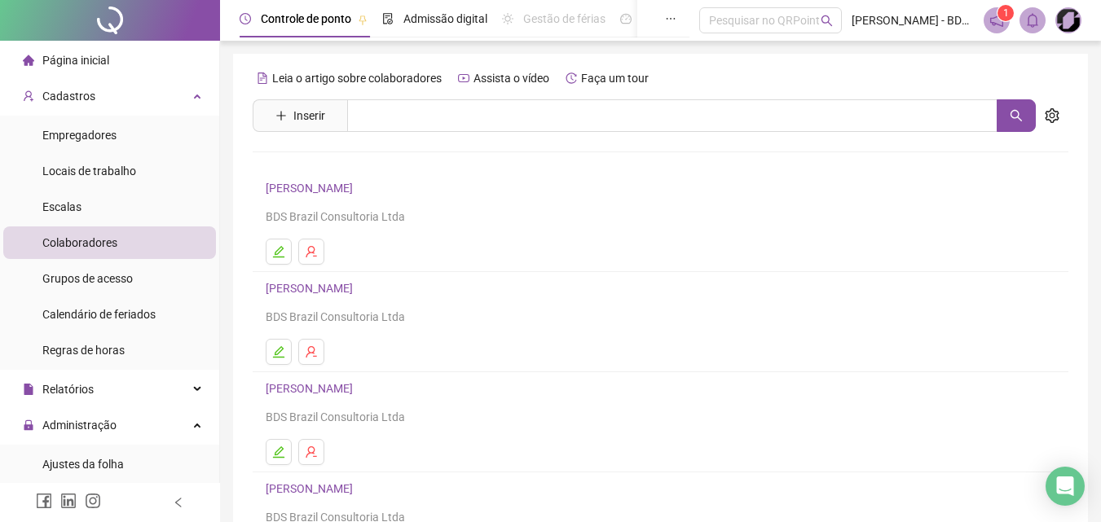
click at [316, 185] on link "[PERSON_NAME]" at bounding box center [312, 188] width 92 height 13
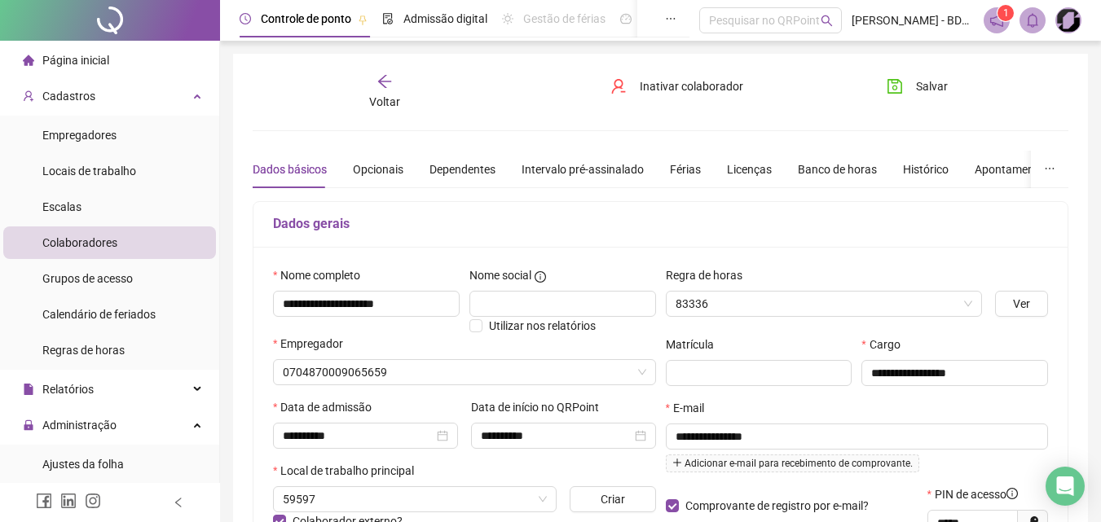
type input "**********"
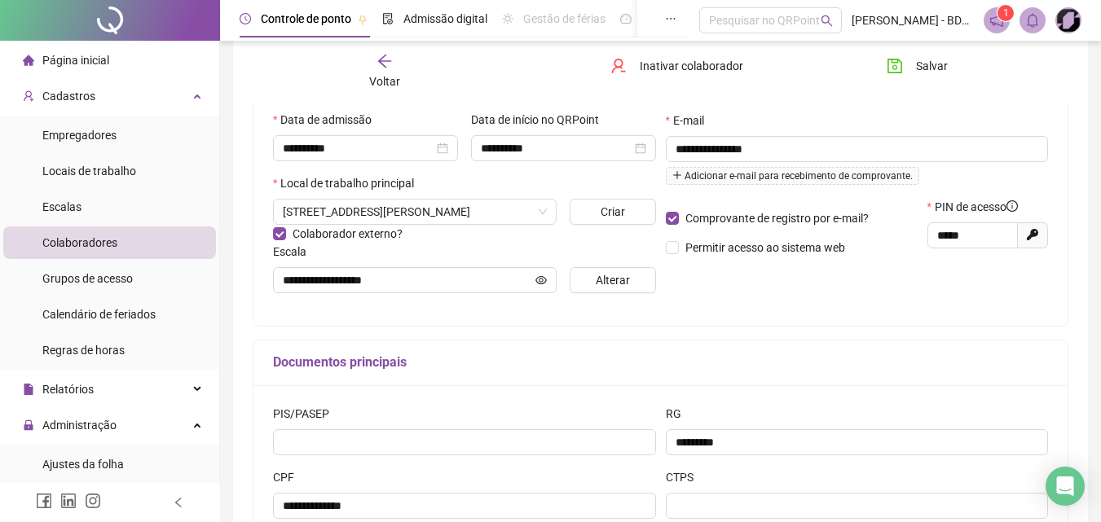
scroll to position [326, 0]
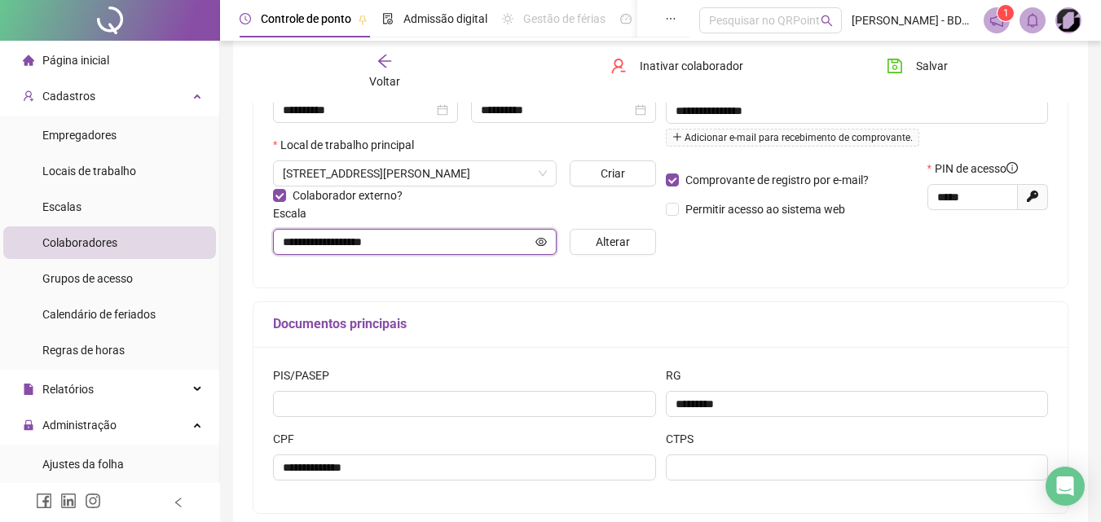
click at [413, 247] on input "**********" at bounding box center [407, 242] width 249 height 18
click at [279, 238] on span "**********" at bounding box center [415, 242] width 284 height 26
click at [430, 236] on input "**********" at bounding box center [407, 242] width 249 height 18
click at [612, 242] on span "Alterar" at bounding box center [613, 242] width 34 height 18
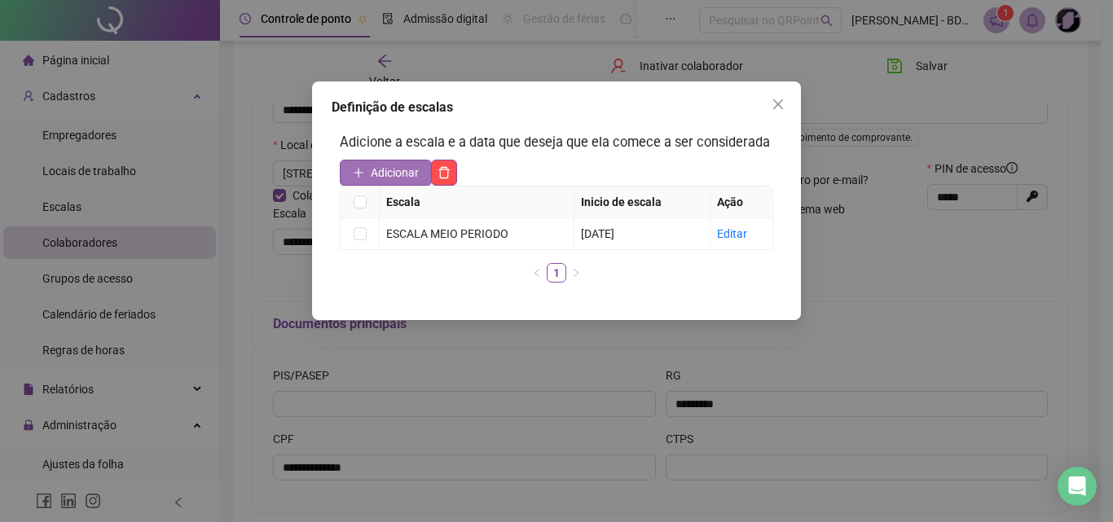
click at [362, 180] on button "Adicionar" at bounding box center [386, 173] width 92 height 26
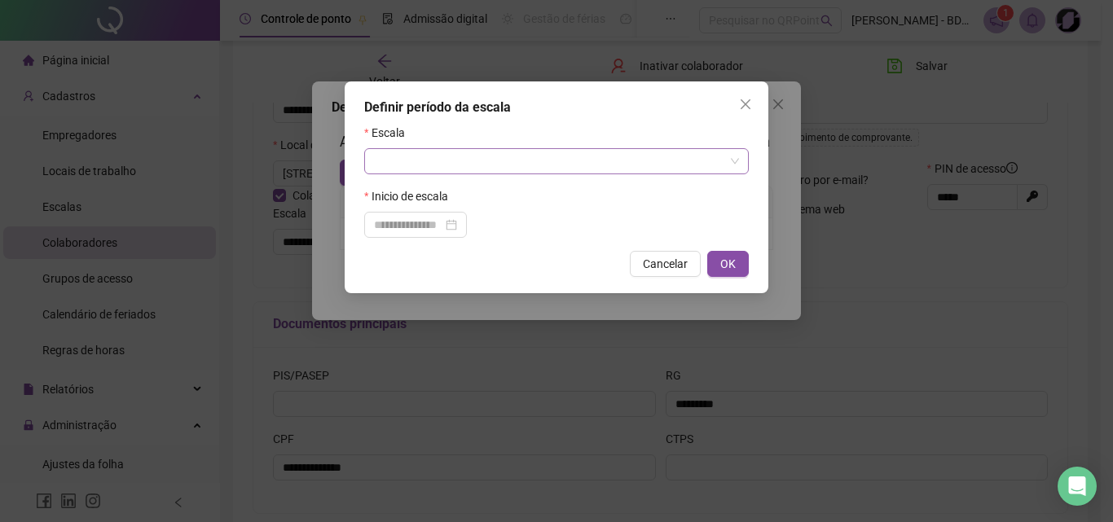
click at [527, 165] on input "search" at bounding box center [549, 161] width 350 height 24
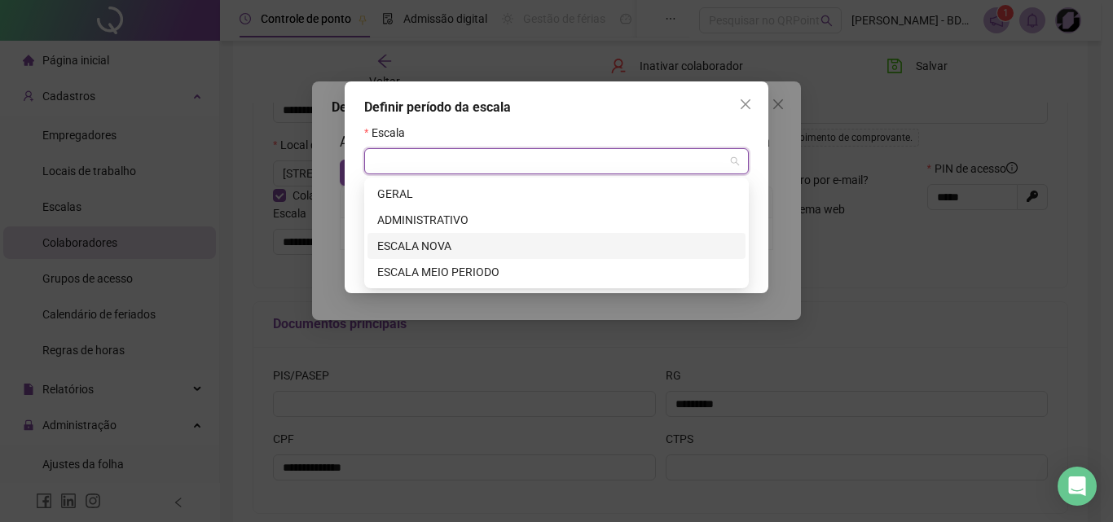
click at [486, 250] on div "ESCALA NOVA" at bounding box center [556, 246] width 359 height 18
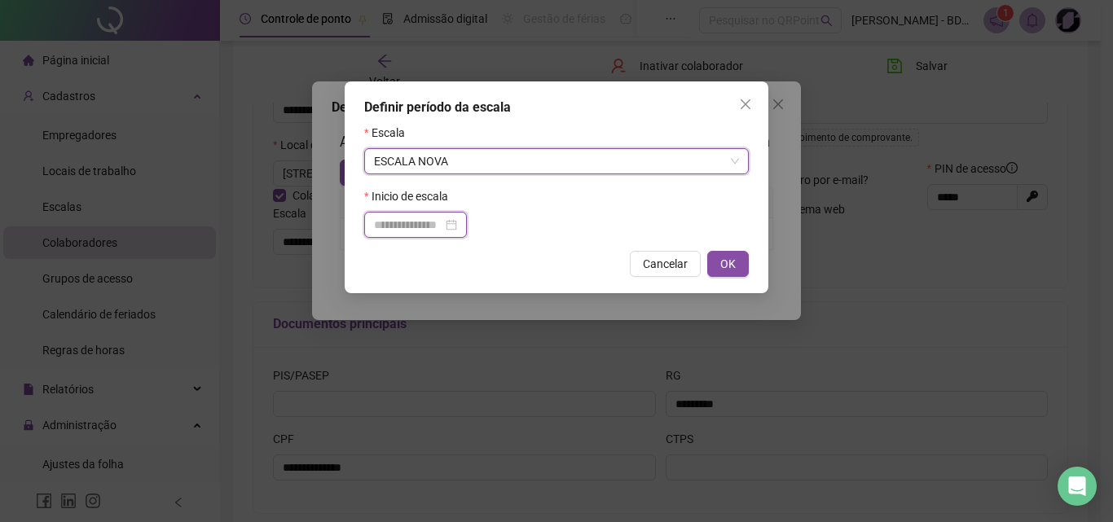
click at [425, 226] on input at bounding box center [408, 225] width 68 height 18
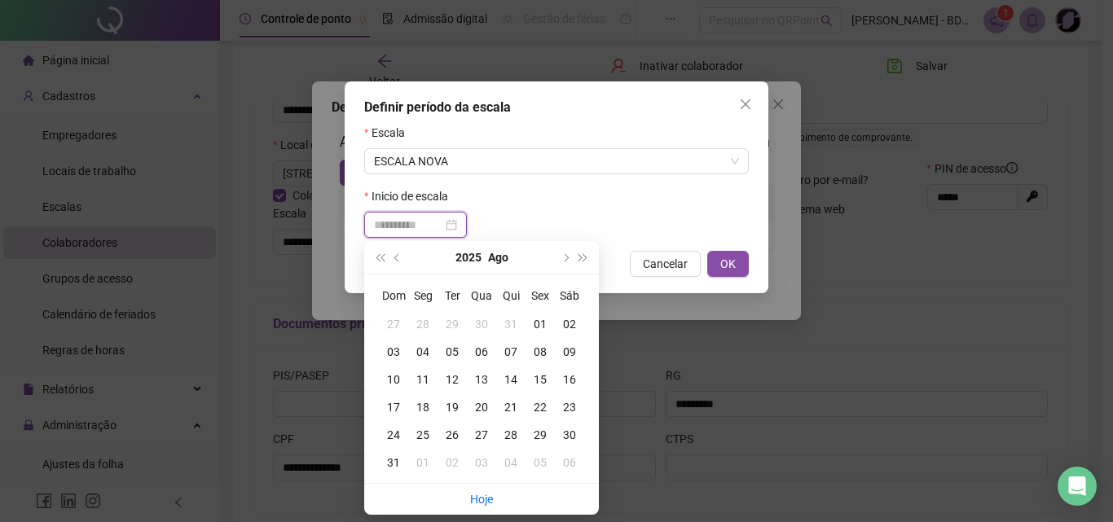
type input "**********"
click at [425, 351] on div "04" at bounding box center [422, 352] width 29 height 18
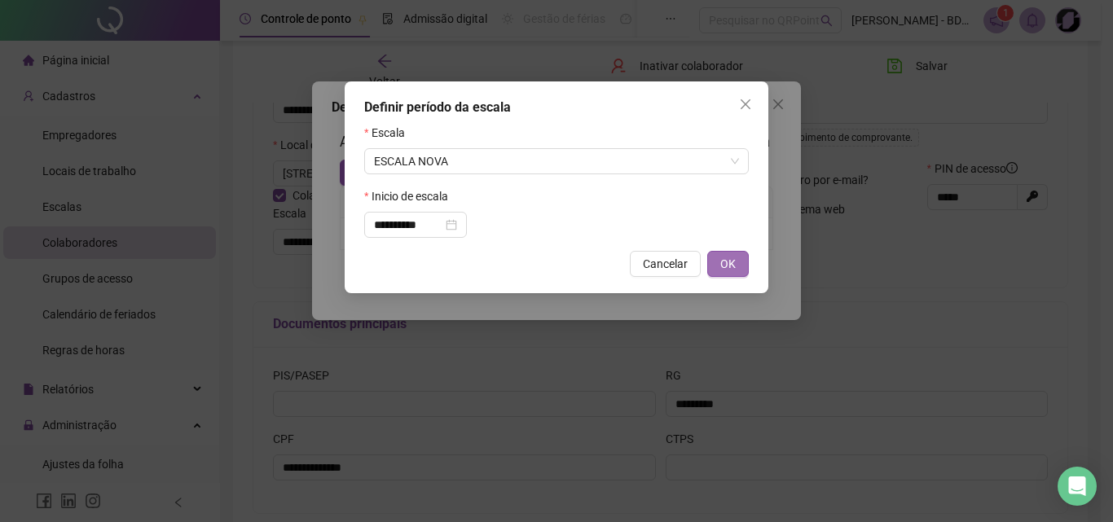
click at [733, 260] on span "OK" at bounding box center [727, 264] width 15 height 18
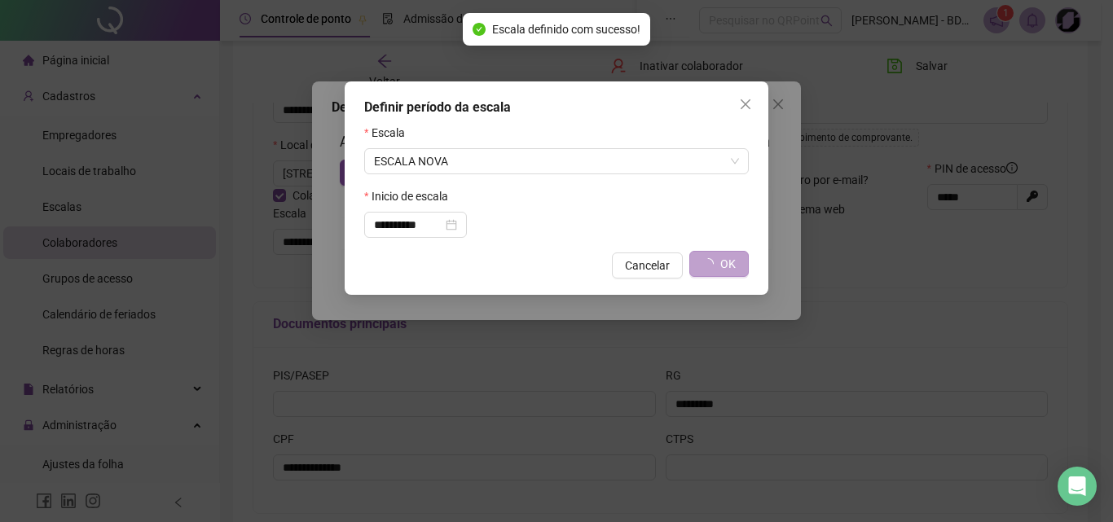
type input "**********"
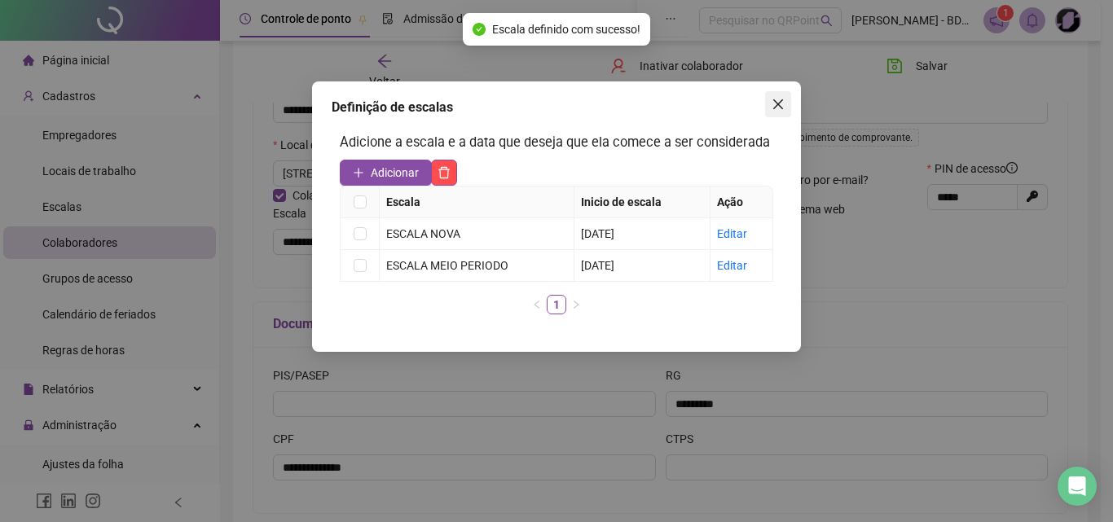
click at [779, 110] on icon "close" at bounding box center [778, 104] width 13 height 13
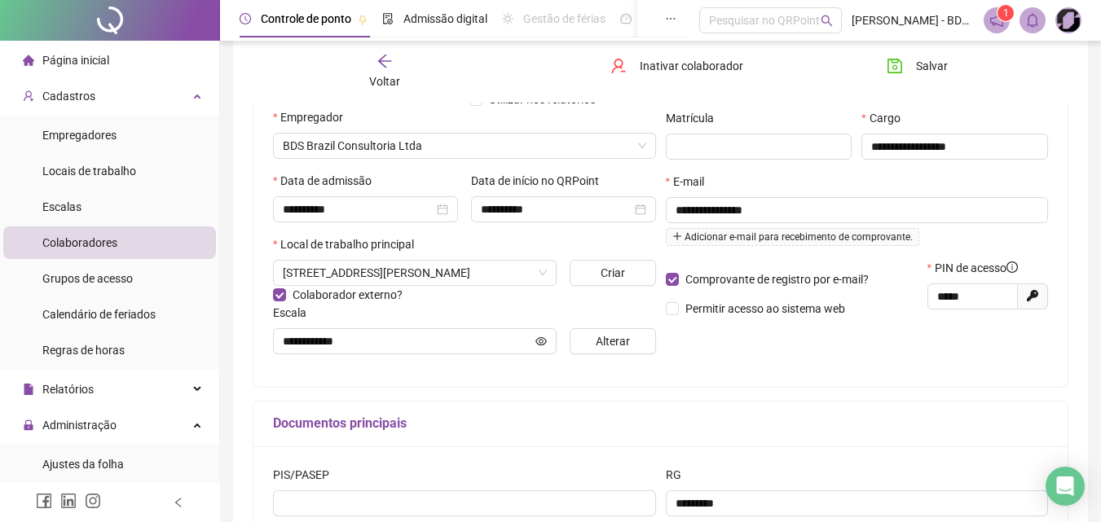
scroll to position [0, 0]
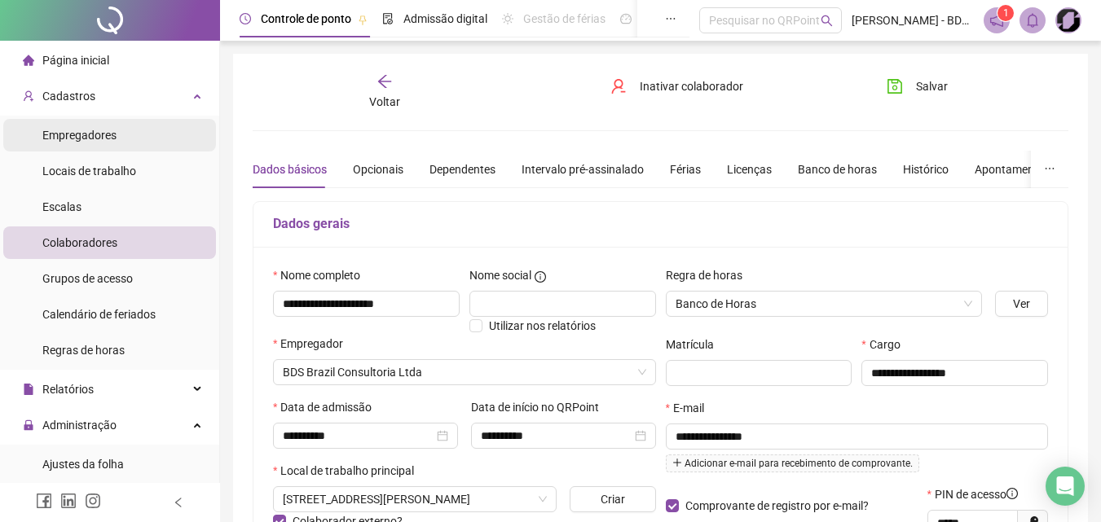
click at [81, 135] on span "Empregadores" at bounding box center [79, 135] width 74 height 13
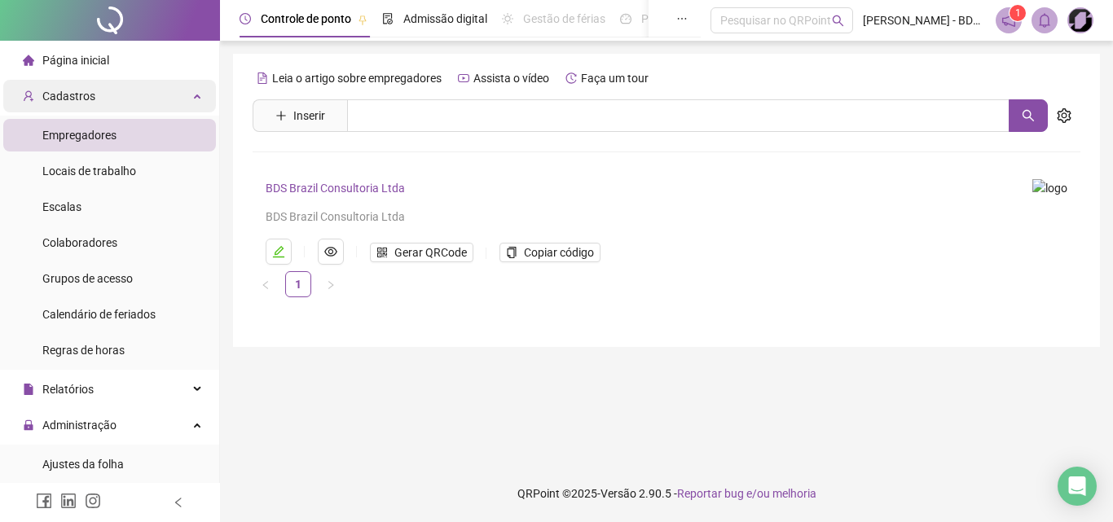
click at [71, 99] on span "Cadastros" at bounding box center [68, 96] width 53 height 13
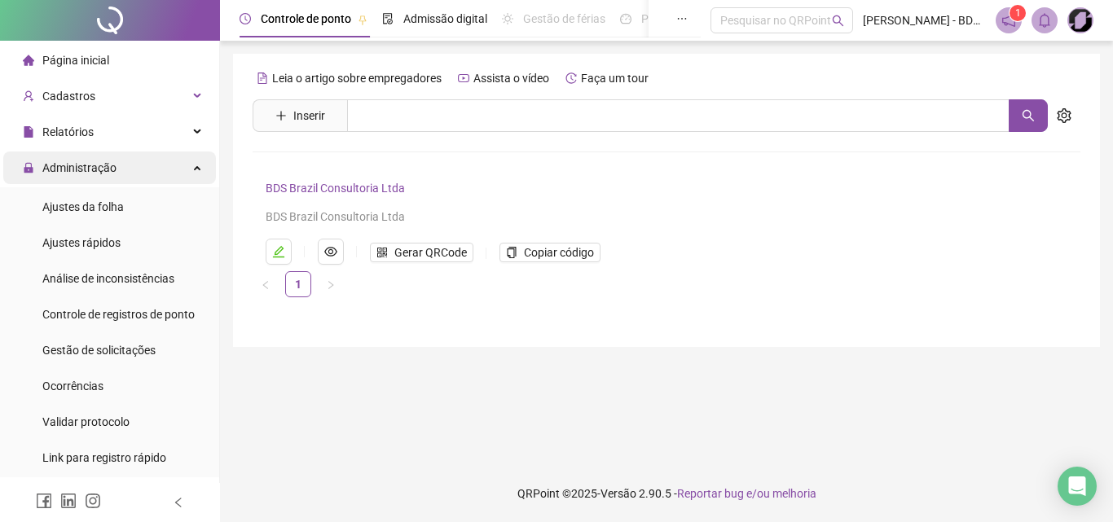
click at [81, 163] on span "Administração" at bounding box center [79, 167] width 74 height 13
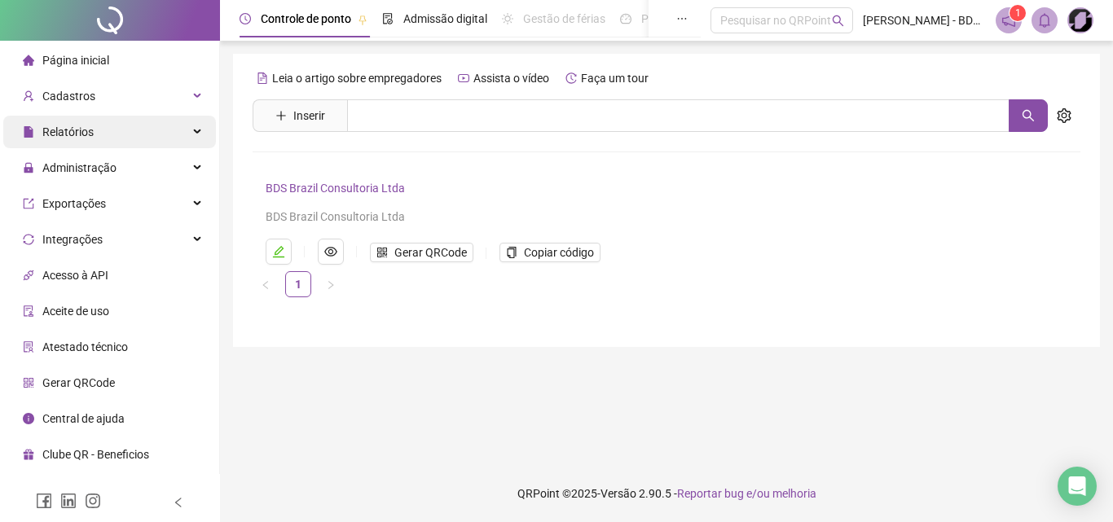
click at [83, 133] on span "Relatórios" at bounding box center [67, 131] width 51 height 13
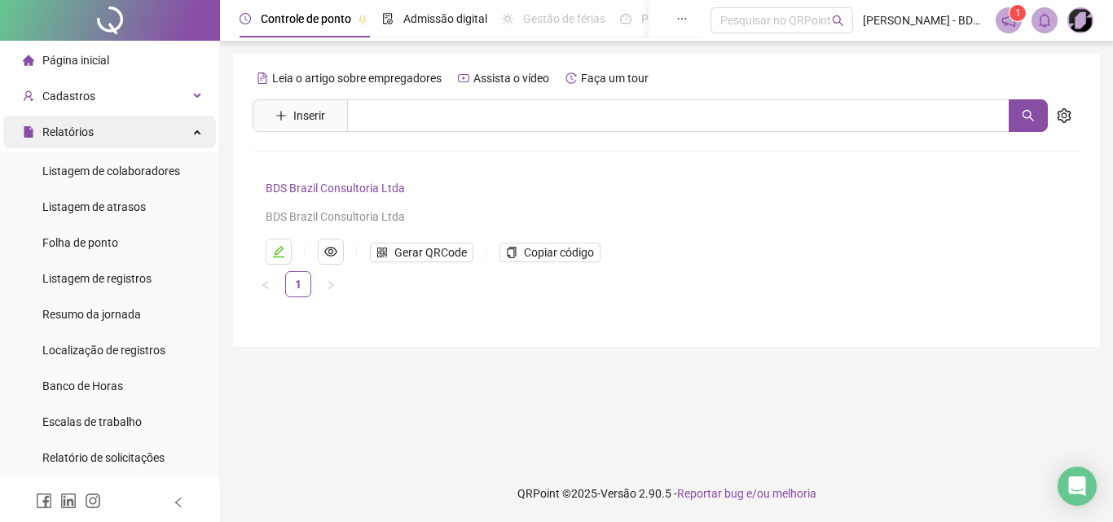
click at [71, 134] on span "Relatórios" at bounding box center [67, 131] width 51 height 13
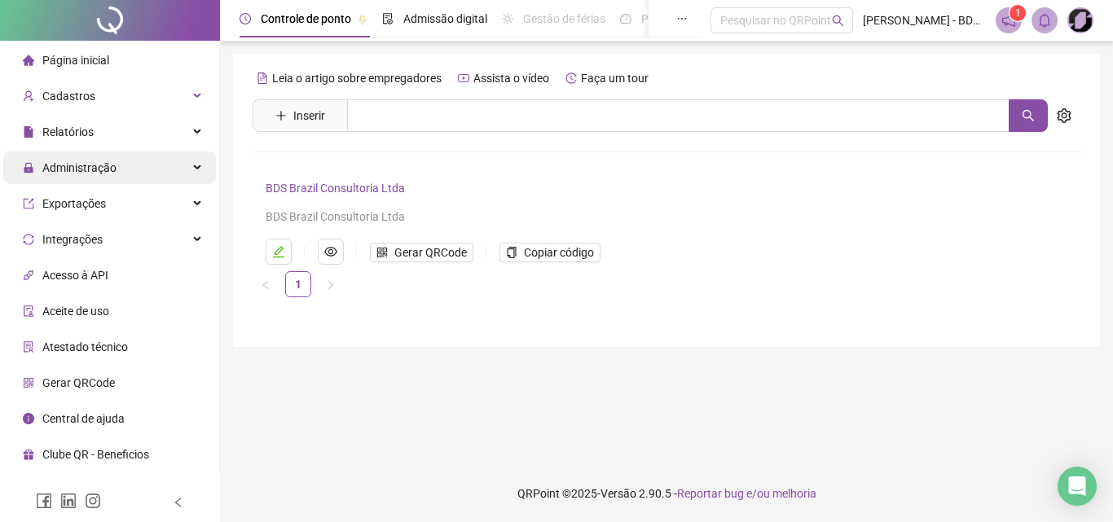
click at [85, 165] on span "Administração" at bounding box center [79, 167] width 74 height 13
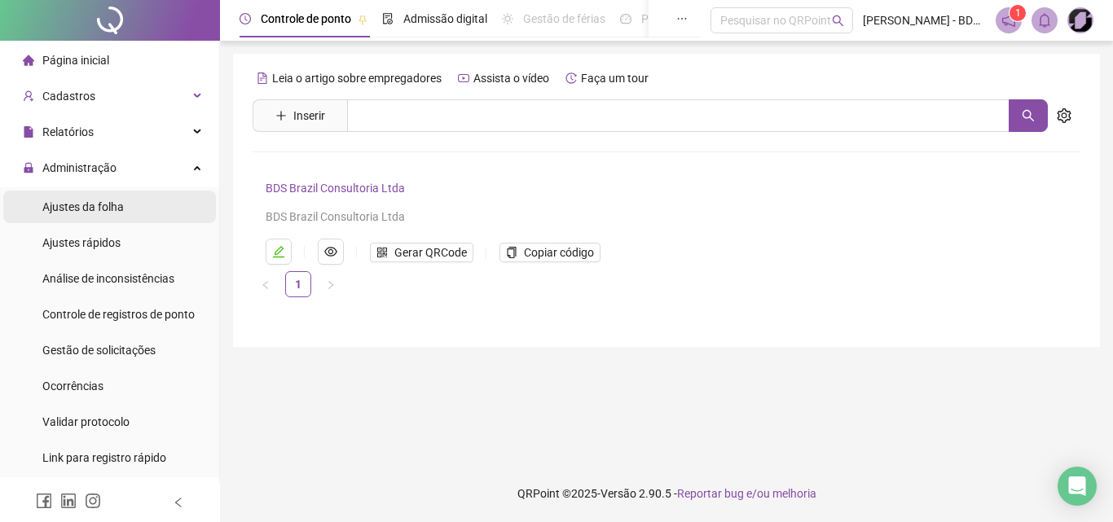
click at [84, 218] on div "Ajustes da folha" at bounding box center [82, 207] width 81 height 33
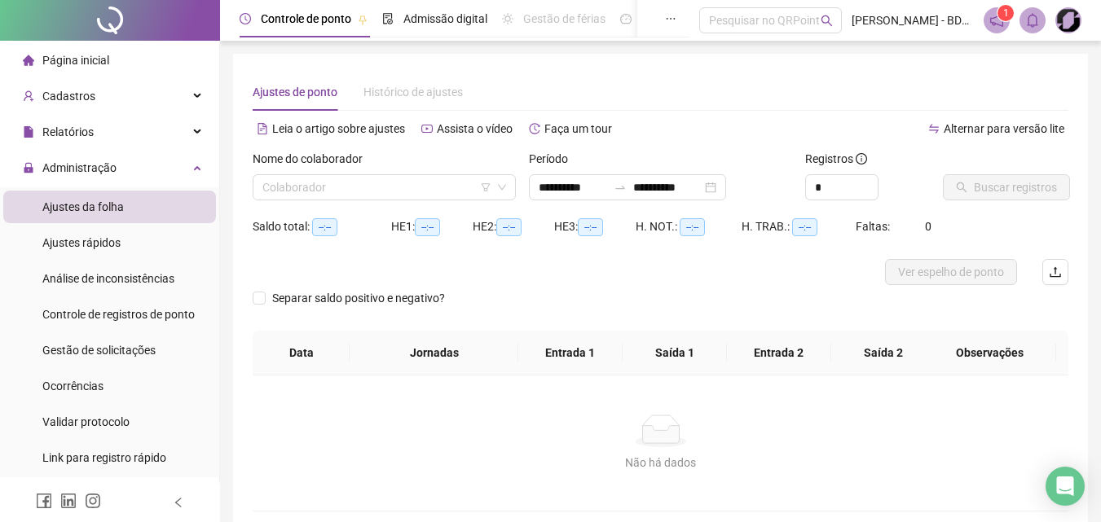
type input "**********"
click at [298, 180] on input "search" at bounding box center [376, 187] width 229 height 24
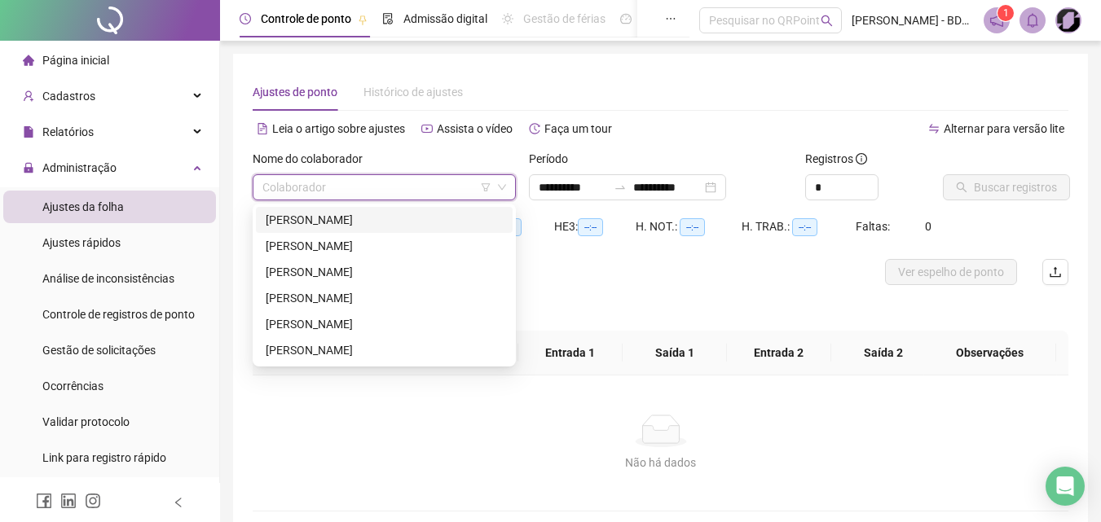
click at [301, 224] on div "[PERSON_NAME]" at bounding box center [384, 220] width 237 height 18
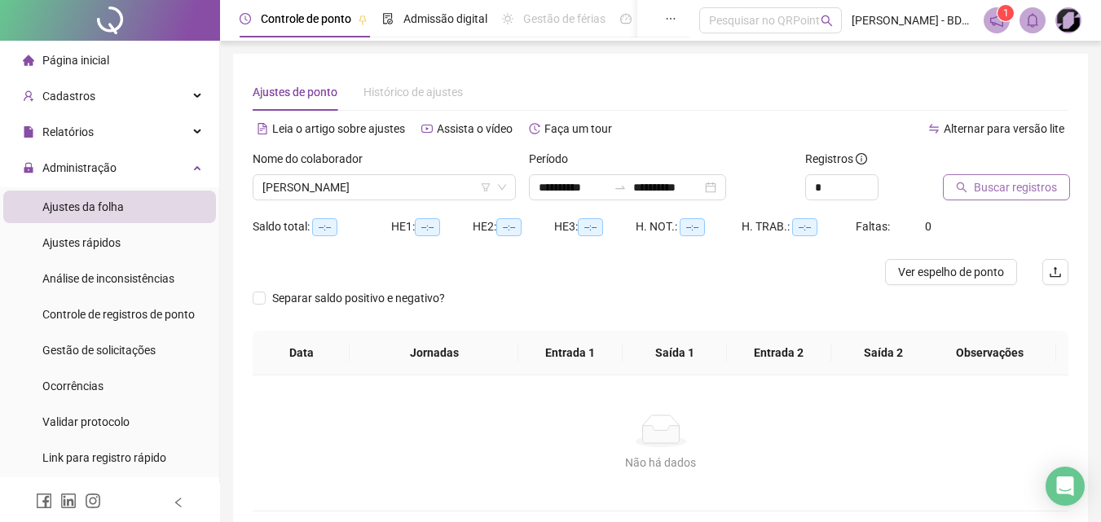
click at [1006, 196] on span "Buscar registros" at bounding box center [1015, 187] width 83 height 18
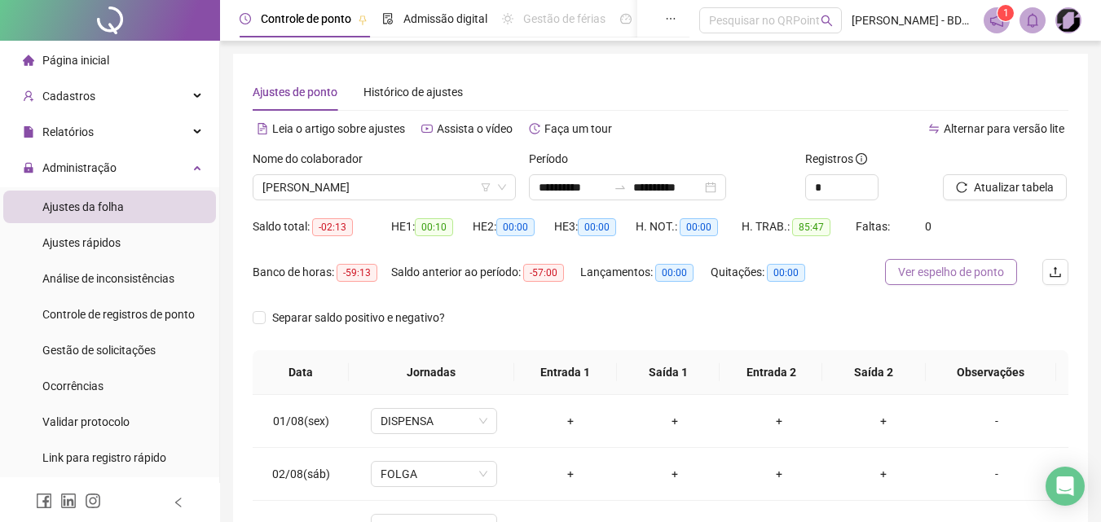
click at [926, 268] on span "Ver espelho de ponto" at bounding box center [951, 272] width 106 height 18
click at [555, 276] on span "-57:00" at bounding box center [543, 273] width 41 height 18
click at [561, 271] on span "-57:00" at bounding box center [543, 273] width 41 height 18
click at [542, 275] on span "-57:00" at bounding box center [543, 273] width 41 height 18
click at [600, 189] on input "**********" at bounding box center [573, 187] width 68 height 18
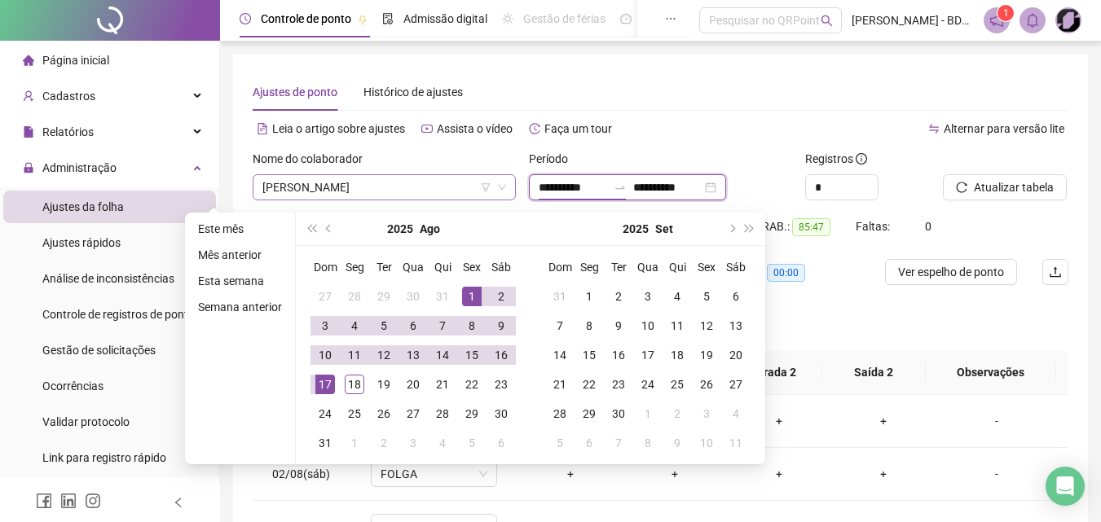
drag, startPoint x: 452, startPoint y: 192, endPoint x: 407, endPoint y: 196, distance: 44.9
click at [407, 196] on div "**********" at bounding box center [660, 182] width 829 height 64
click at [323, 229] on button "prev-year" at bounding box center [329, 229] width 18 height 33
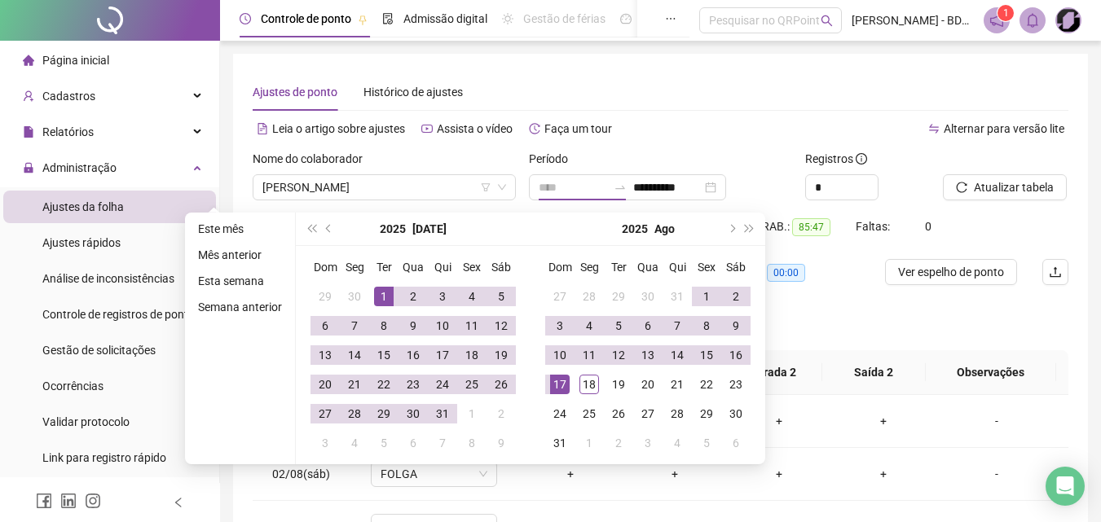
type input "**********"
click at [378, 290] on div "1" at bounding box center [384, 297] width 20 height 20
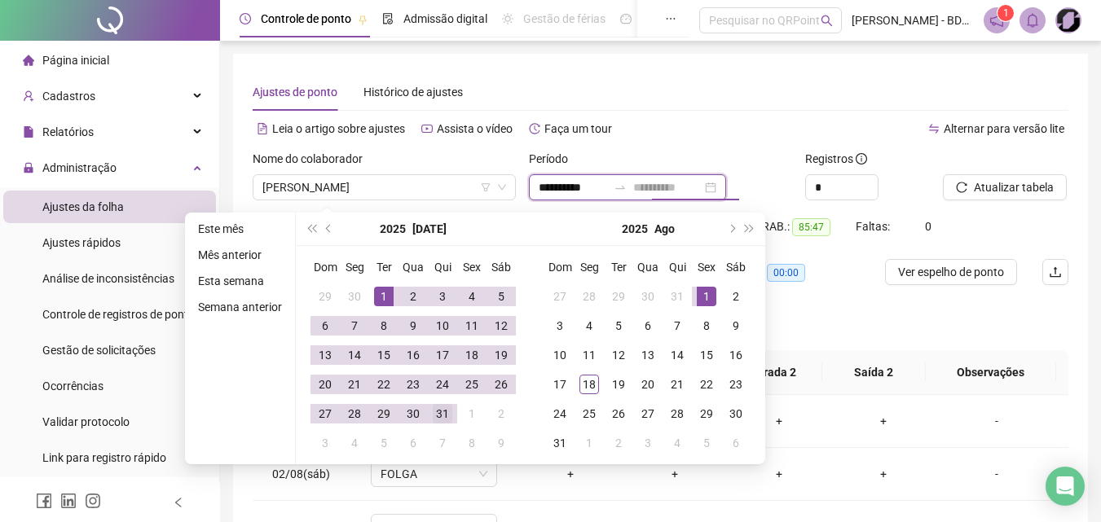
type input "**********"
click at [445, 416] on div "31" at bounding box center [443, 414] width 20 height 20
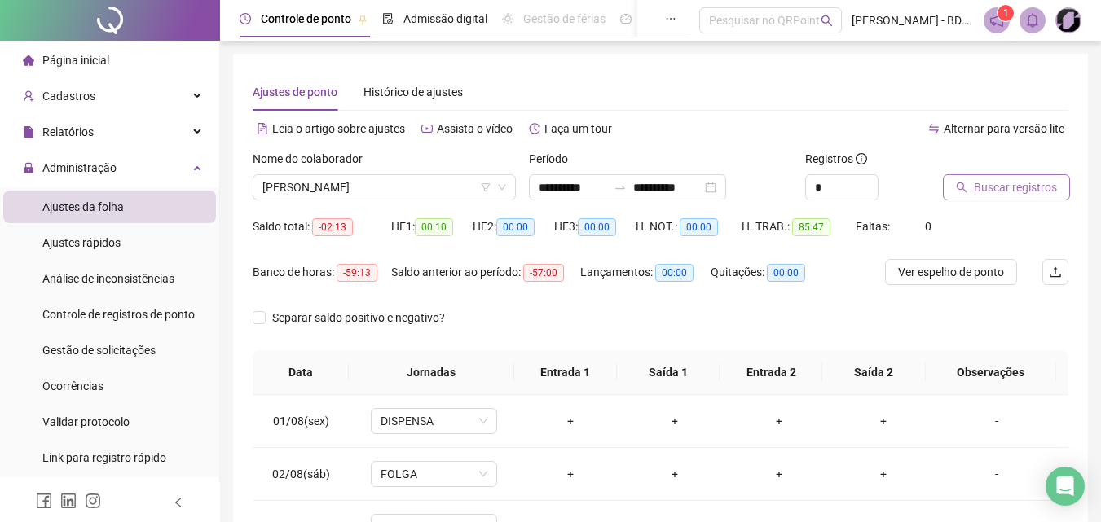
click at [997, 183] on span "Buscar registros" at bounding box center [1015, 187] width 83 height 18
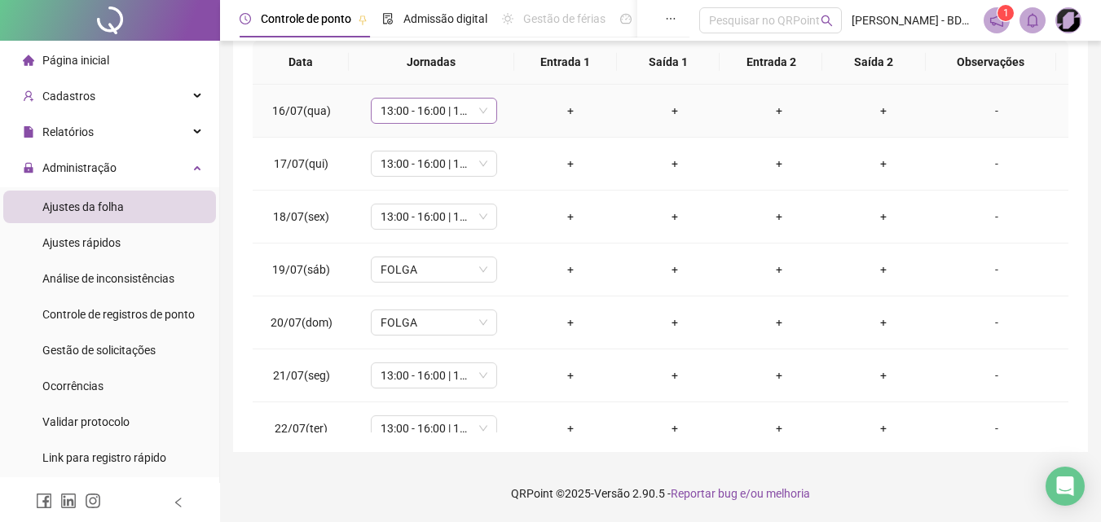
click at [488, 115] on div "13:00 - 16:00 | 16:15 - 18:00" at bounding box center [434, 111] width 126 height 26
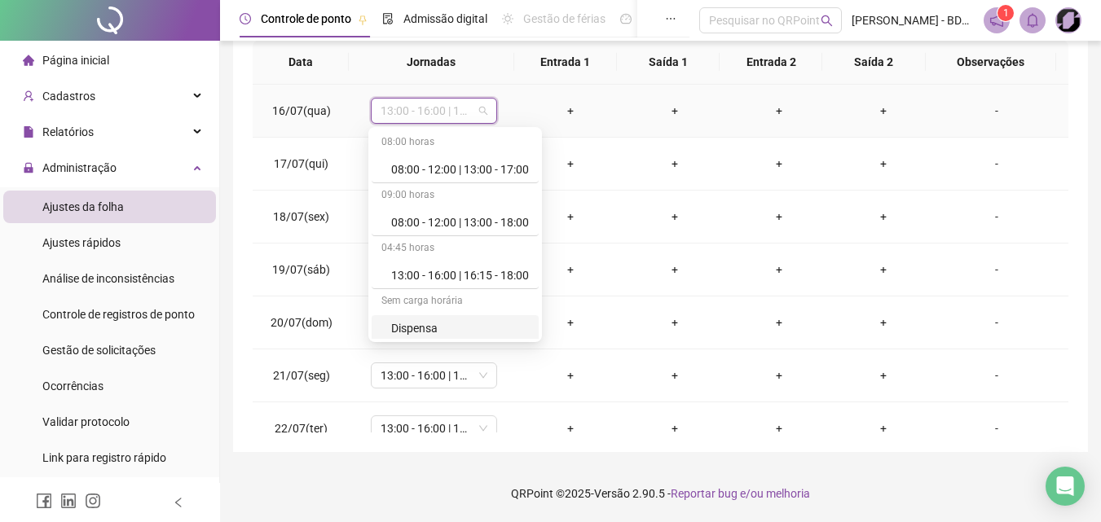
click at [420, 328] on div "Dispensa" at bounding box center [460, 328] width 138 height 18
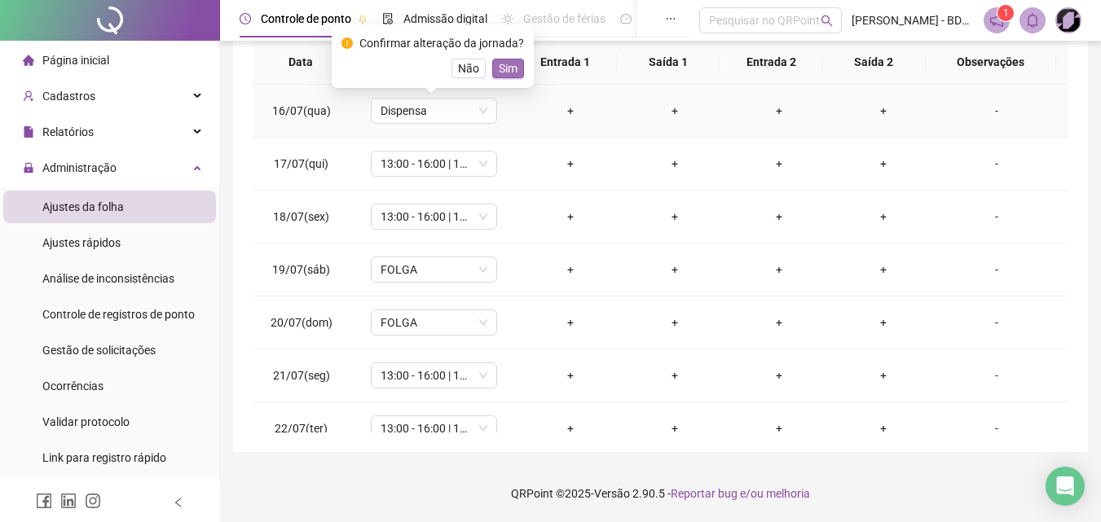
click at [508, 68] on span "Sim" at bounding box center [508, 68] width 19 height 18
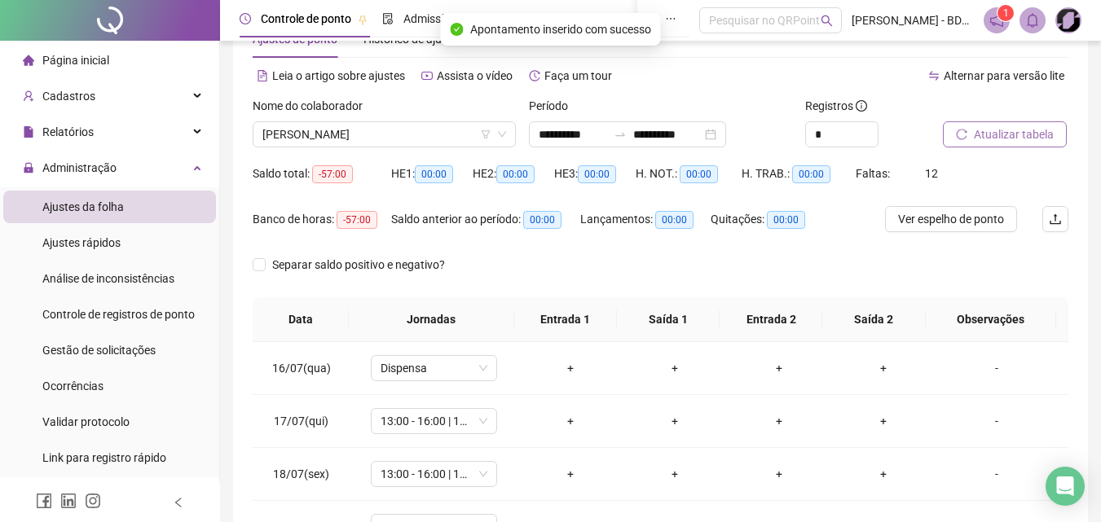
scroll to position [81, 0]
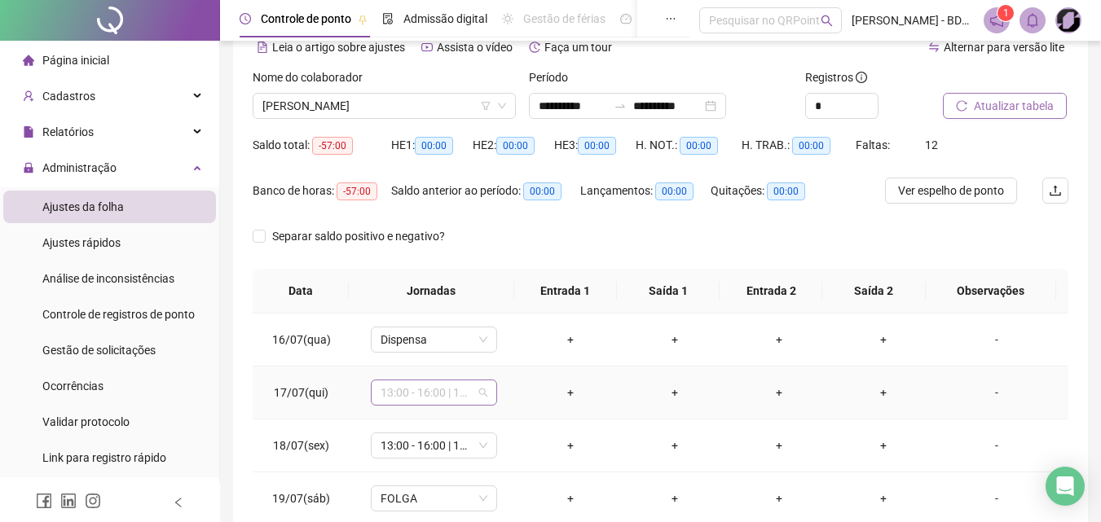
click at [472, 394] on span "13:00 - 16:00 | 16:15 - 18:00" at bounding box center [434, 393] width 107 height 24
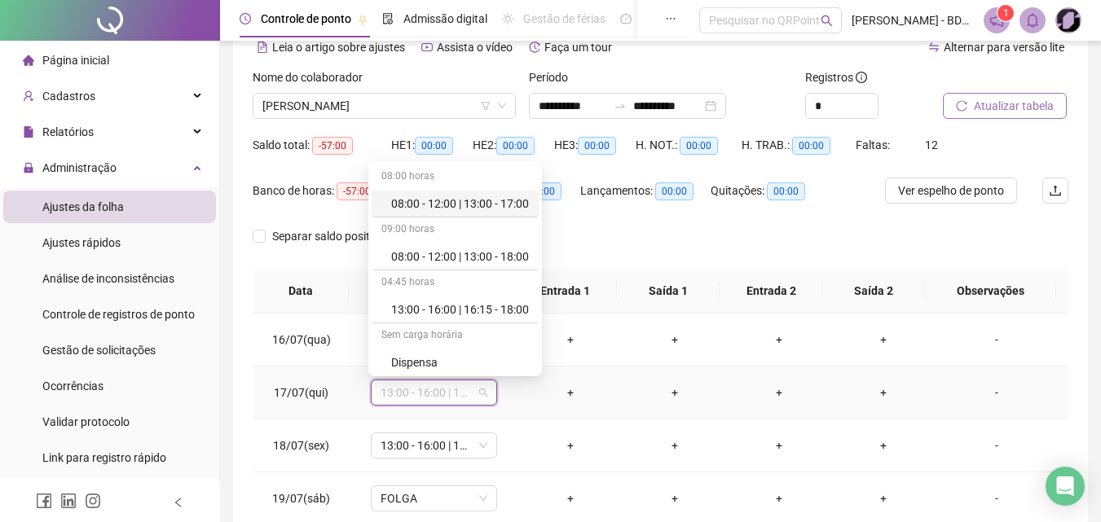
click at [440, 375] on div "08:00 horas 08:00 - 12:00 | 13:00 - 17:00 09:00 horas 08:00 - 12:00 | 13:00 - 1…" at bounding box center [455, 268] width 174 height 215
click at [424, 369] on div "Dispensa" at bounding box center [460, 363] width 138 height 18
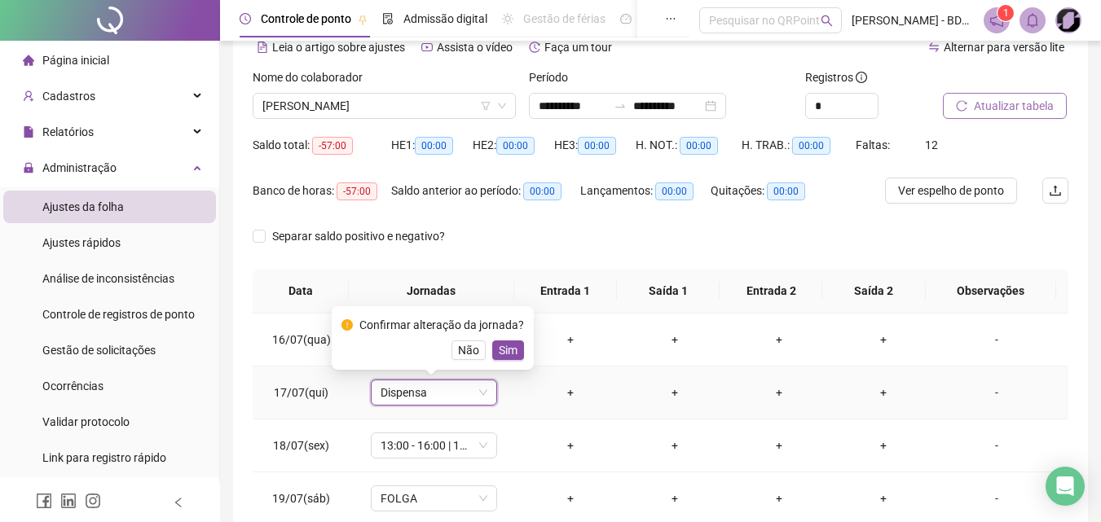
click at [507, 347] on span "Sim" at bounding box center [508, 350] width 19 height 18
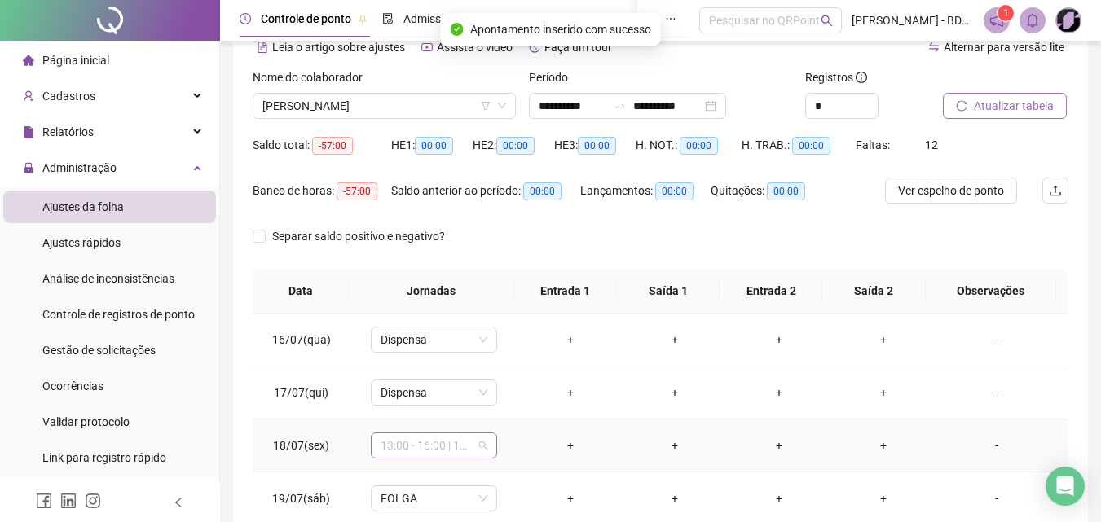
click at [482, 449] on span "13:00 - 16:00 | 16:15 - 18:00" at bounding box center [434, 445] width 107 height 24
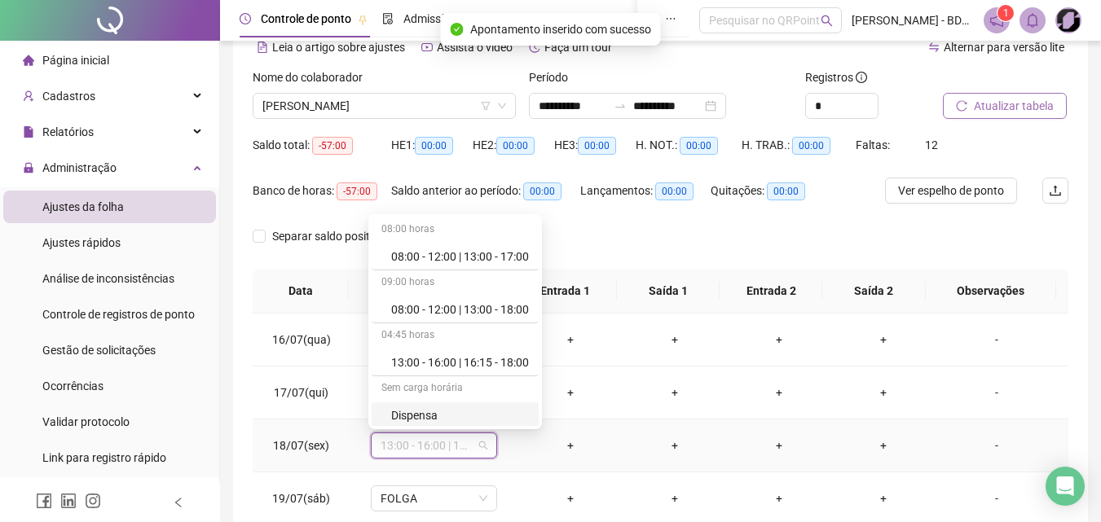
click at [425, 413] on div "Dispensa" at bounding box center [460, 416] width 138 height 18
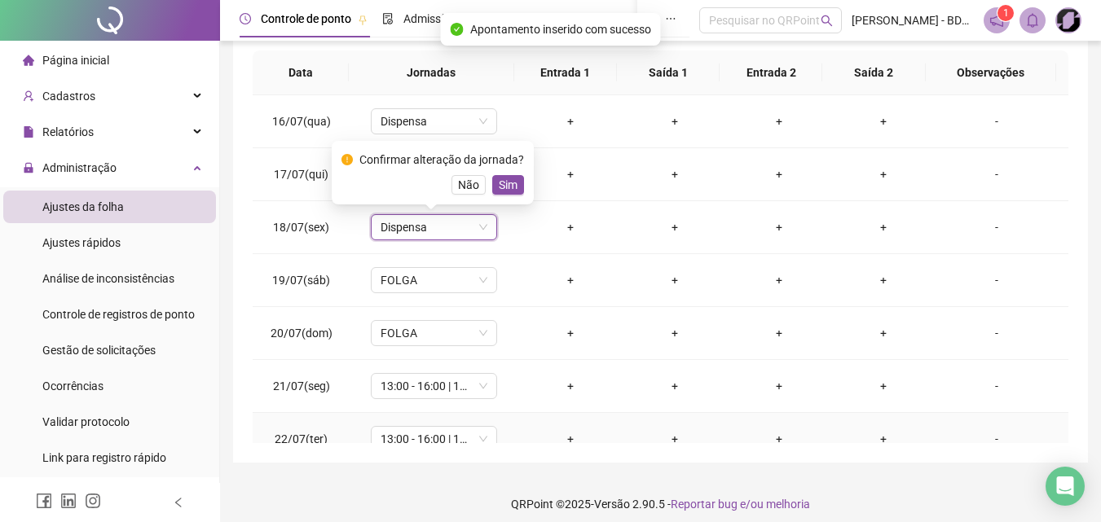
scroll to position [310, 0]
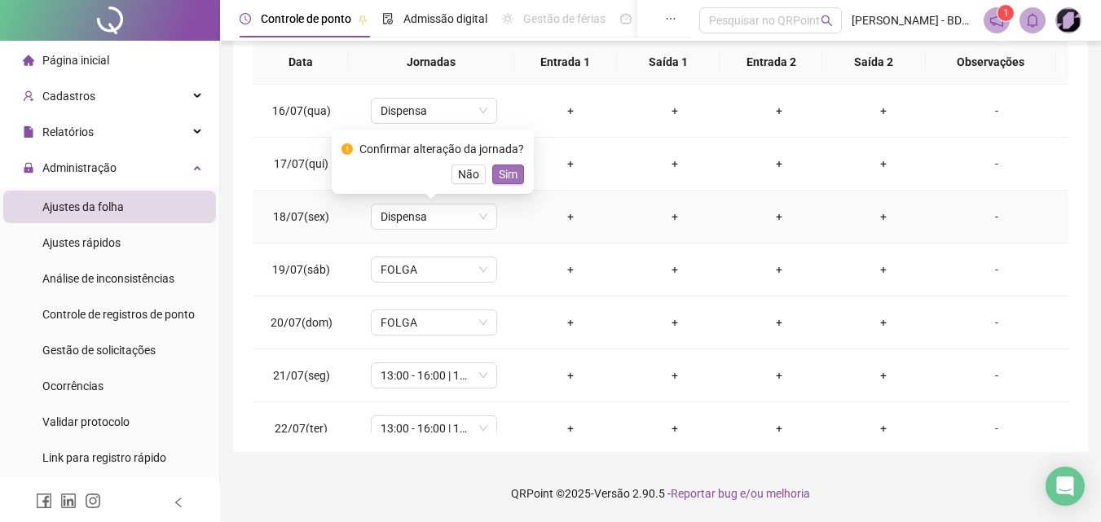
click at [504, 178] on span "Sim" at bounding box center [508, 174] width 19 height 18
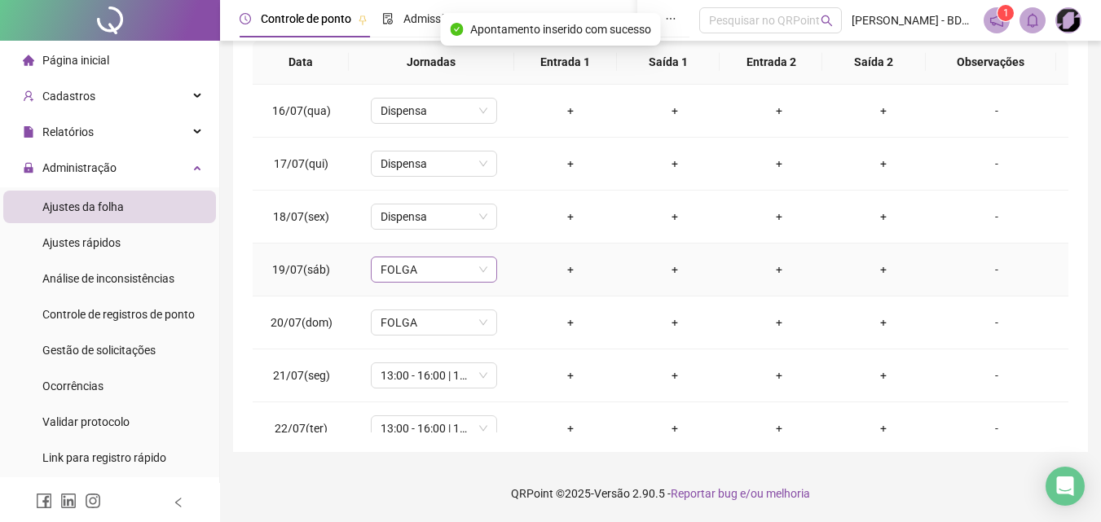
click at [478, 275] on span "FOLGA" at bounding box center [434, 269] width 107 height 24
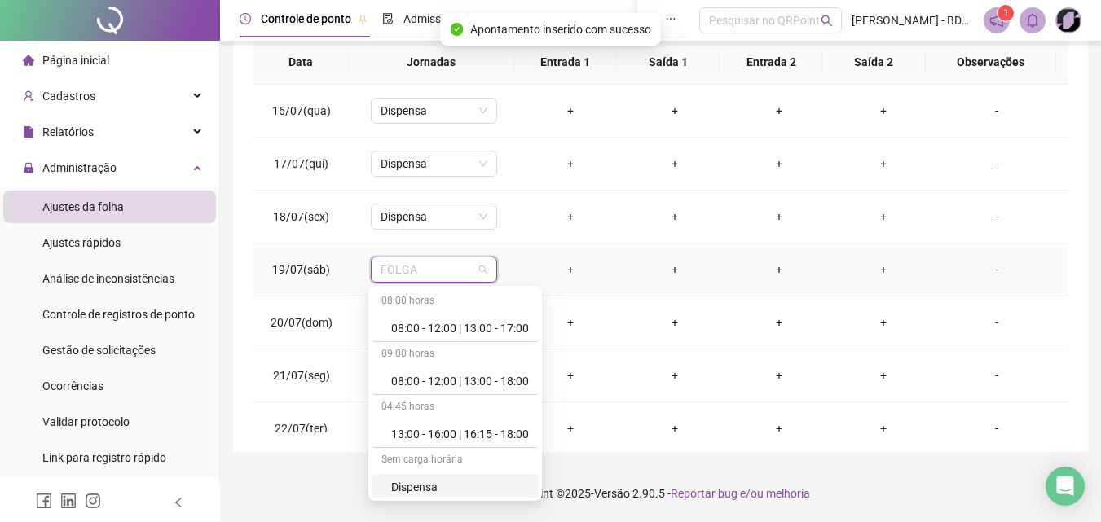
click at [422, 479] on div "Dispensa" at bounding box center [460, 487] width 138 height 18
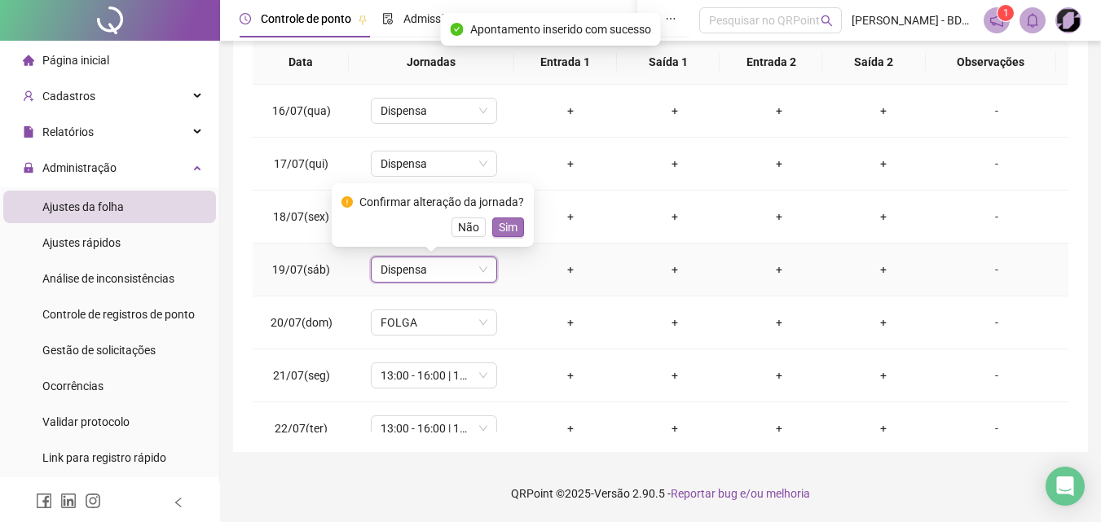
click at [513, 224] on span "Sim" at bounding box center [508, 227] width 19 height 18
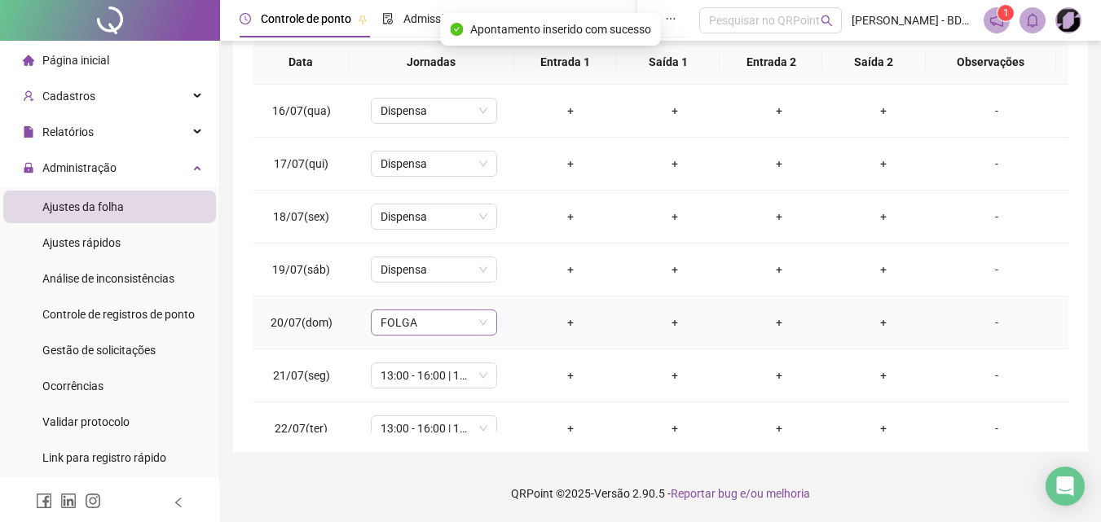
click at [476, 319] on span "FOLGA" at bounding box center [434, 322] width 107 height 24
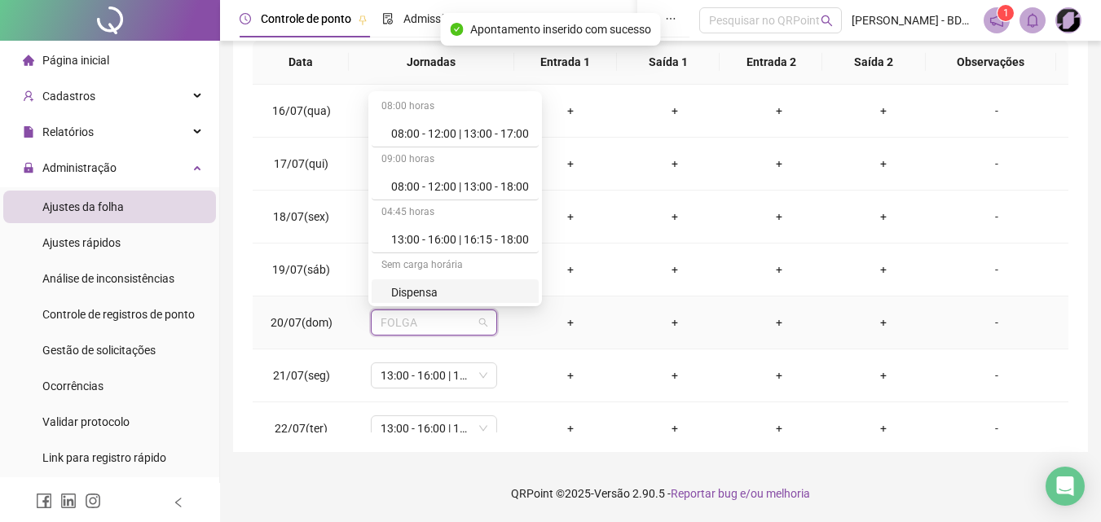
click at [447, 293] on div "Dispensa" at bounding box center [460, 293] width 138 height 18
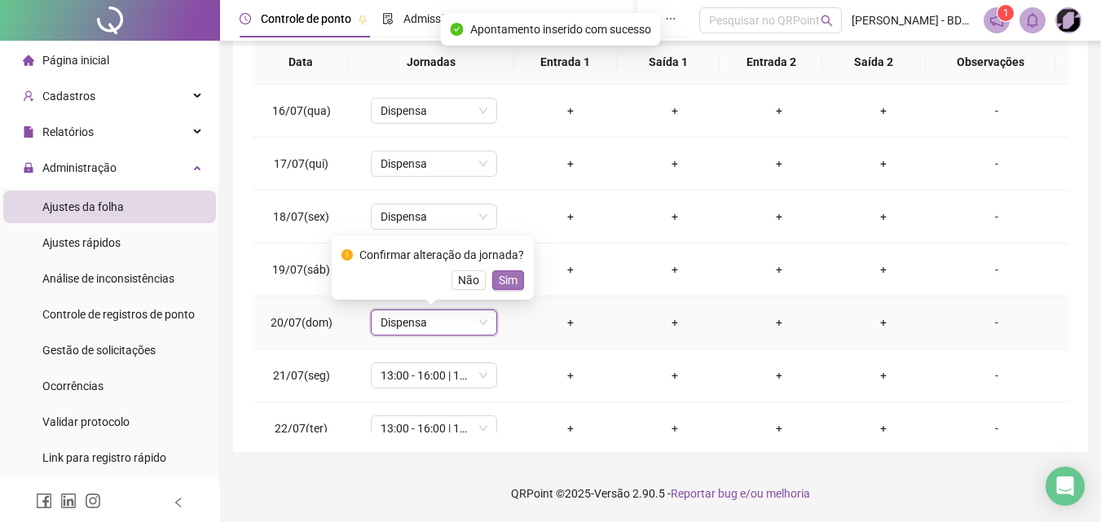
click at [499, 280] on span "Sim" at bounding box center [508, 280] width 19 height 18
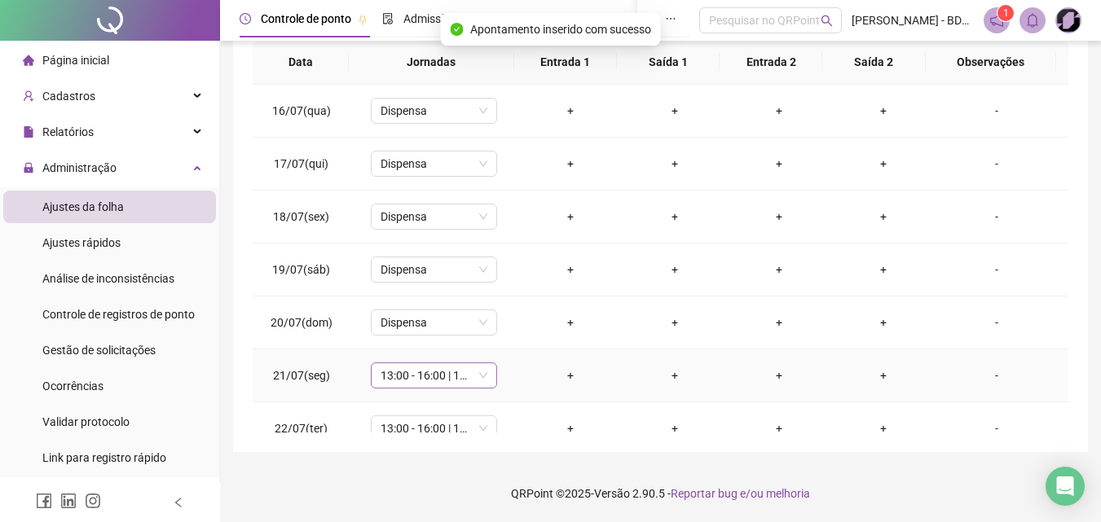
click at [480, 377] on span "13:00 - 16:00 | 16:15 - 18:00" at bounding box center [434, 375] width 107 height 24
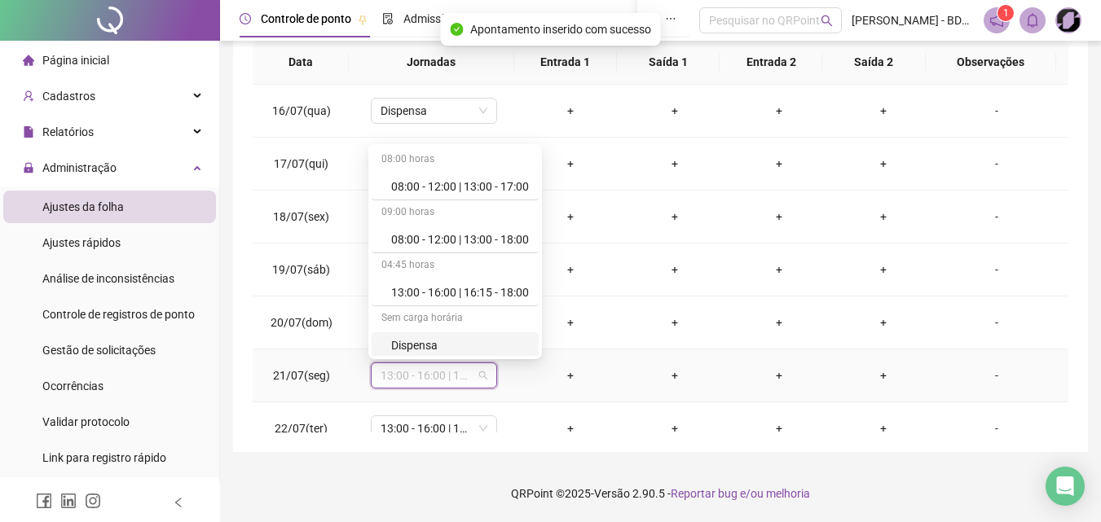
click at [435, 343] on div "Dispensa" at bounding box center [460, 346] width 138 height 18
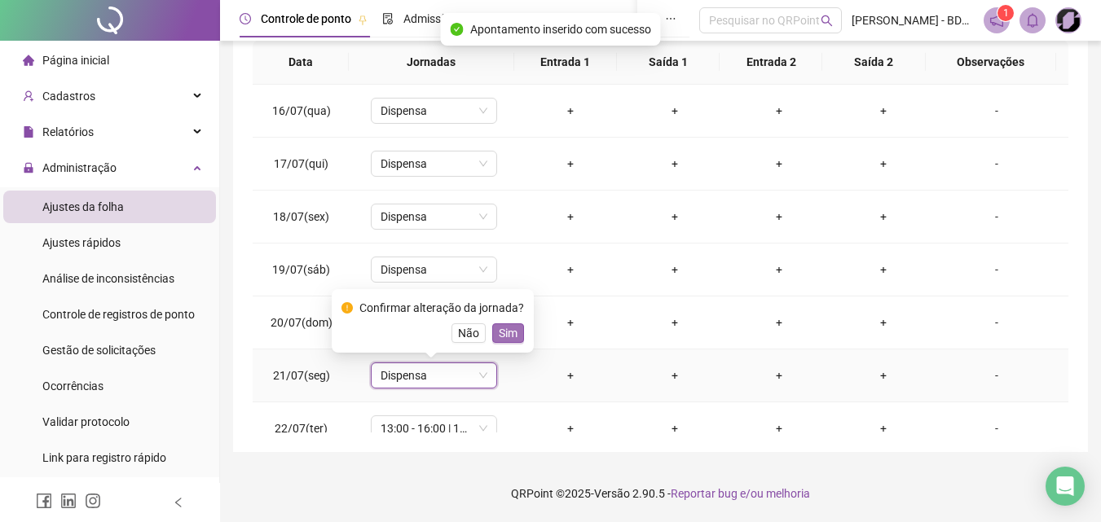
click at [499, 336] on span "Sim" at bounding box center [508, 333] width 19 height 18
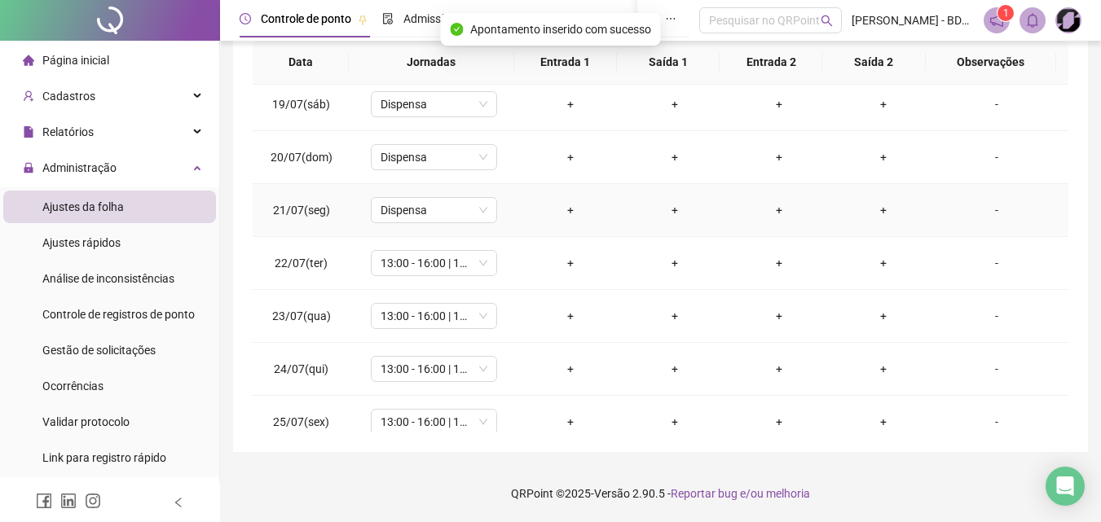
scroll to position [244, 0]
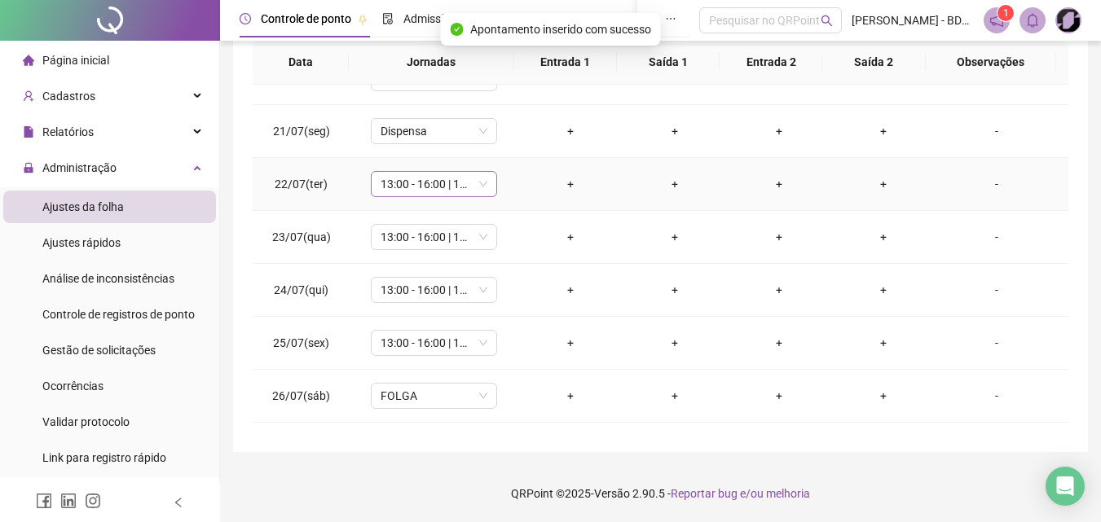
click at [480, 187] on span "13:00 - 16:00 | 16:15 - 18:00" at bounding box center [434, 184] width 107 height 24
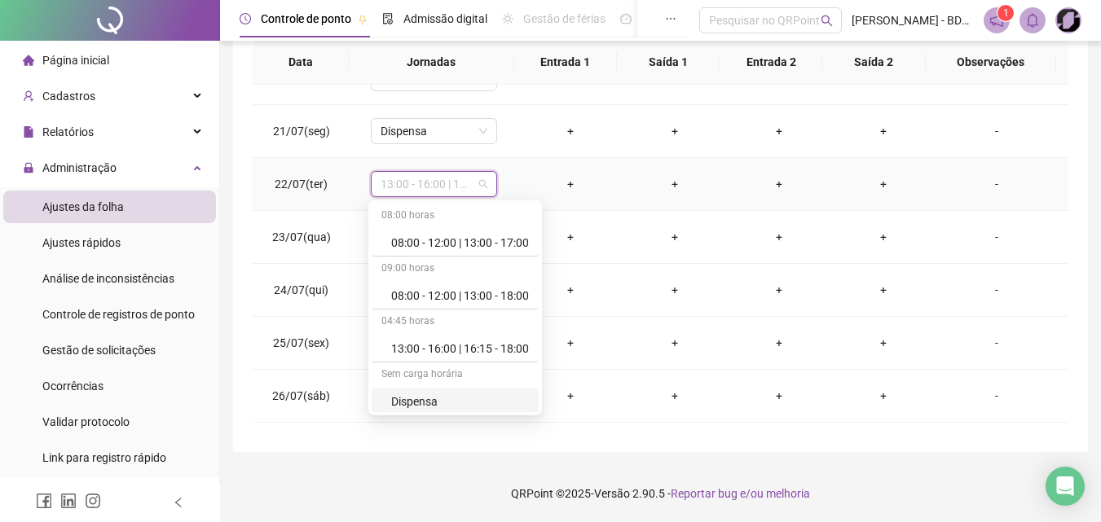
click at [424, 403] on div "Dispensa" at bounding box center [460, 402] width 138 height 18
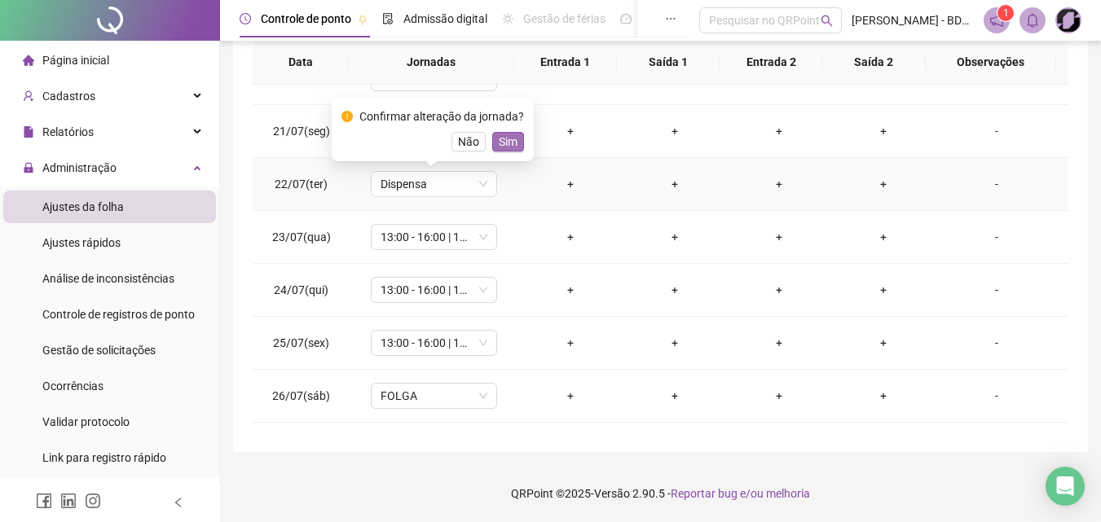
click at [500, 139] on span "Sim" at bounding box center [508, 142] width 19 height 18
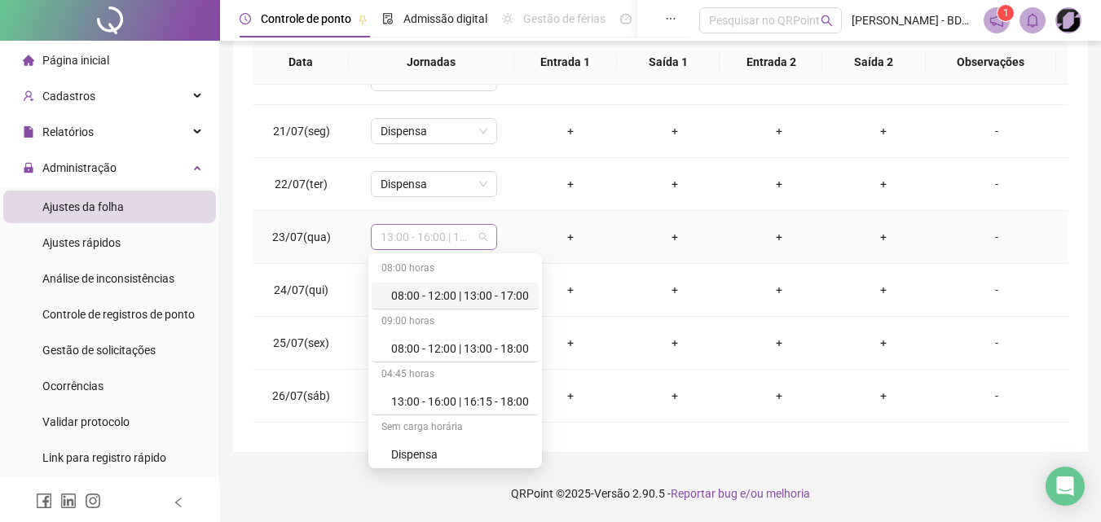
click at [477, 240] on span "13:00 - 16:00 | 16:15 - 18:00" at bounding box center [434, 237] width 107 height 24
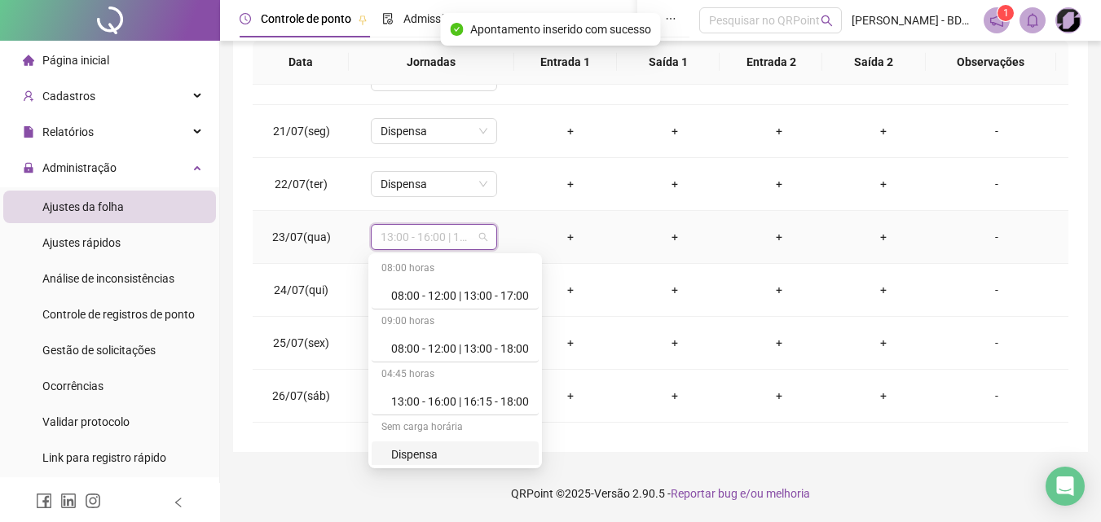
click at [407, 453] on div "Dispensa" at bounding box center [460, 455] width 138 height 18
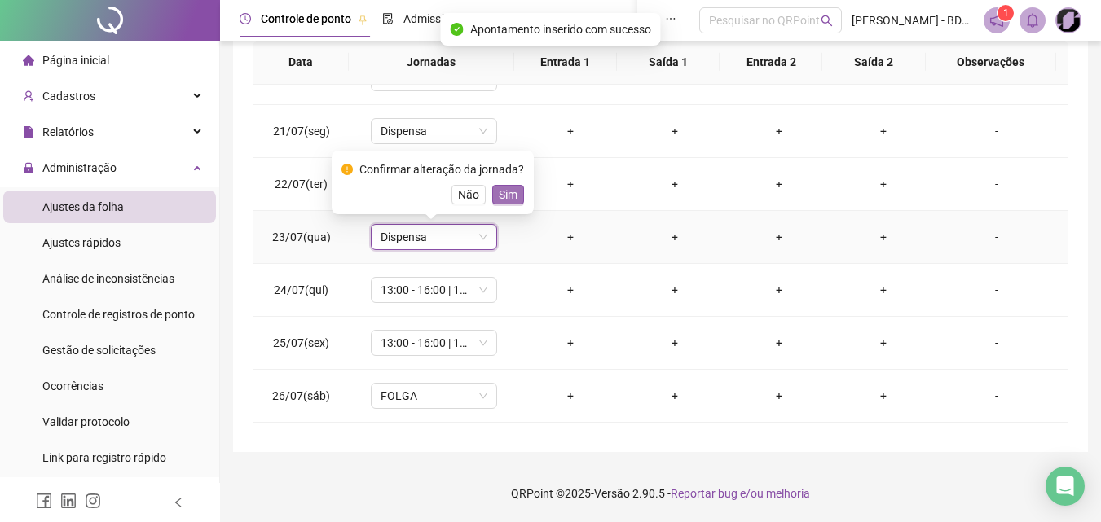
click at [505, 193] on span "Sim" at bounding box center [508, 195] width 19 height 18
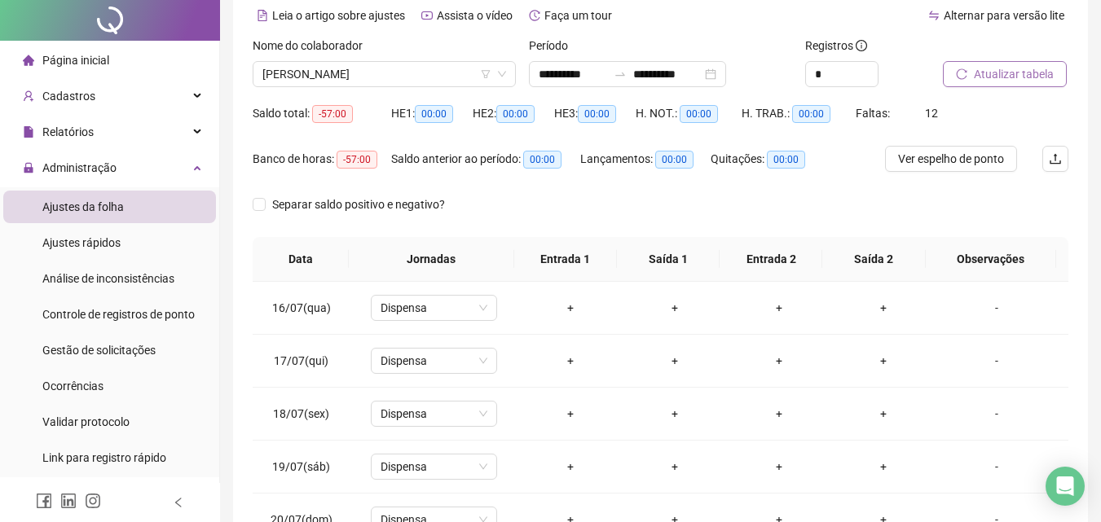
scroll to position [0, 0]
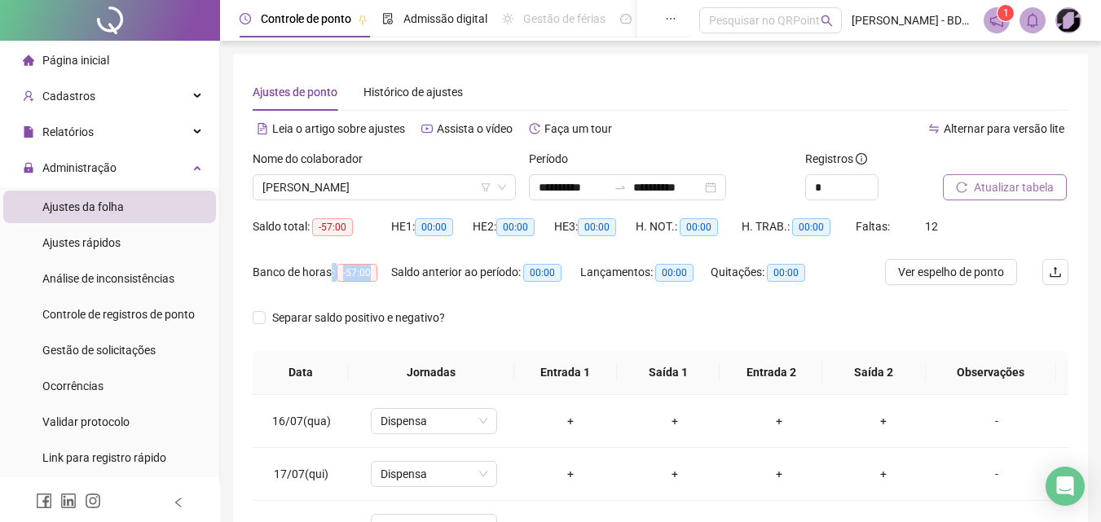
drag, startPoint x: 367, startPoint y: 273, endPoint x: 329, endPoint y: 272, distance: 37.5
click at [329, 272] on div "Banco de horas: -57:00" at bounding box center [322, 272] width 139 height 19
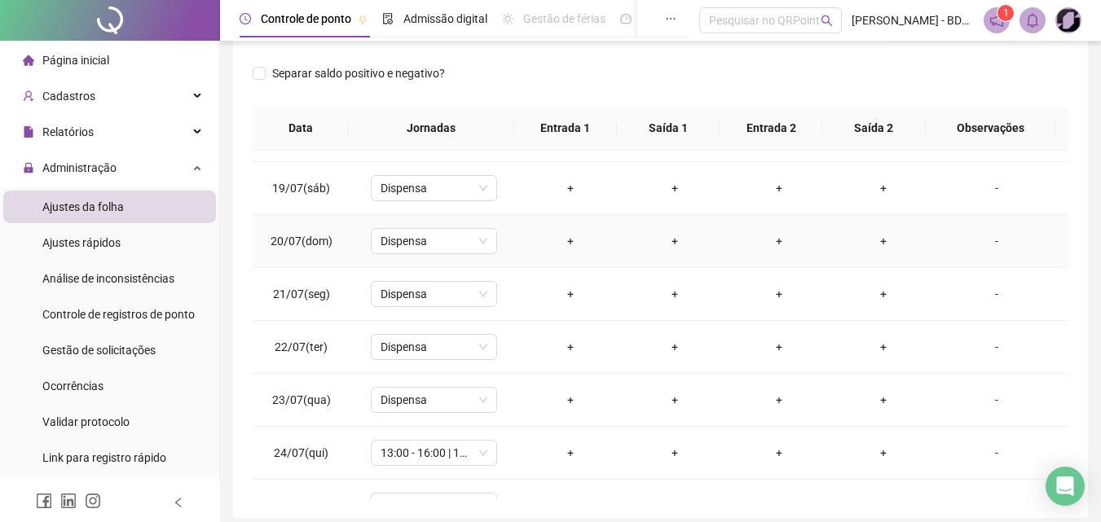
scroll to position [244, 0]
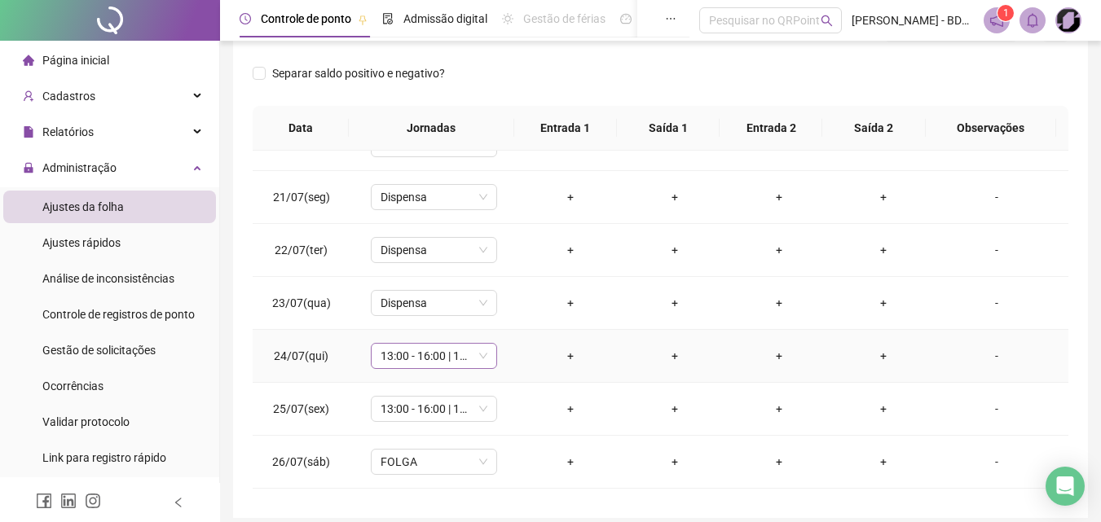
click at [489, 361] on div "13:00 - 16:00 | 16:15 - 18:00" at bounding box center [434, 356] width 126 height 26
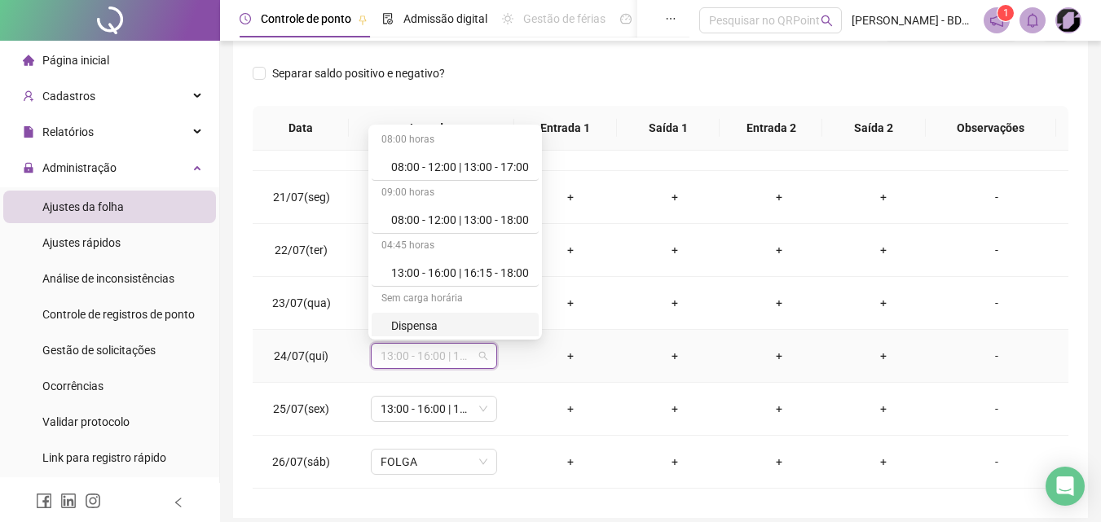
click at [438, 328] on div "Dispensa" at bounding box center [460, 326] width 138 height 18
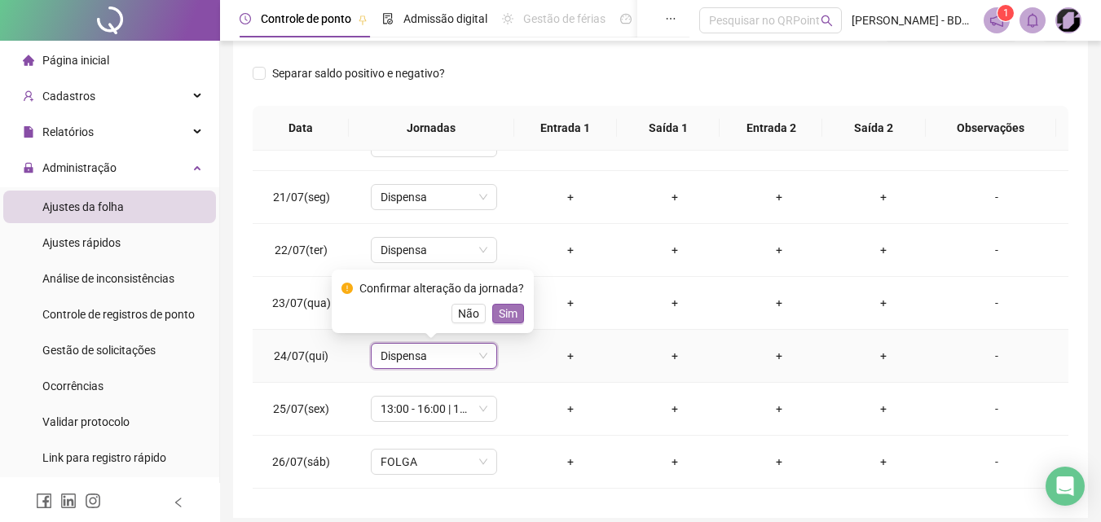
click at [502, 310] on span "Sim" at bounding box center [508, 314] width 19 height 18
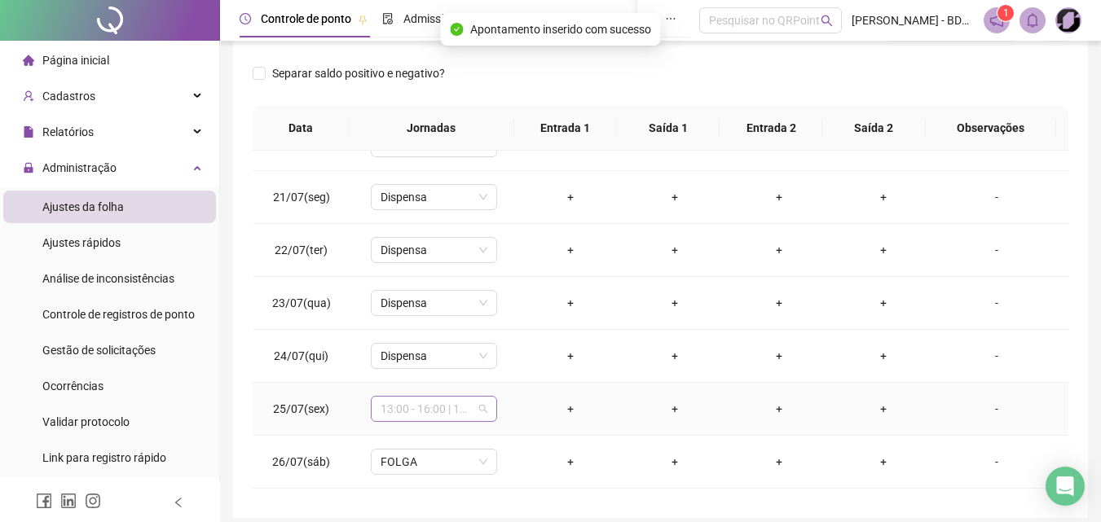
click at [482, 410] on span "13:00 - 16:00 | 16:15 - 18:00" at bounding box center [434, 409] width 107 height 24
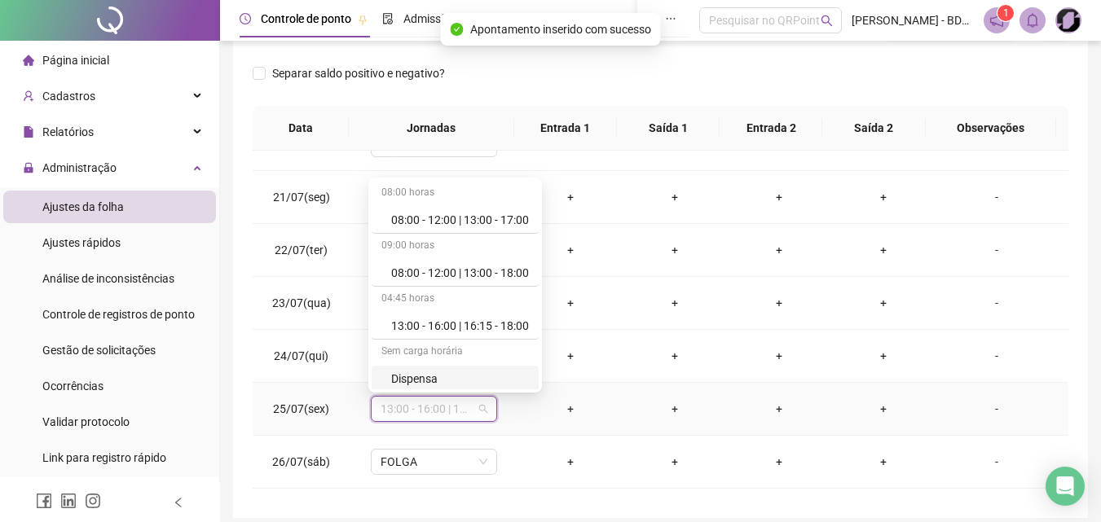
click at [431, 378] on div "Dispensa" at bounding box center [460, 379] width 138 height 18
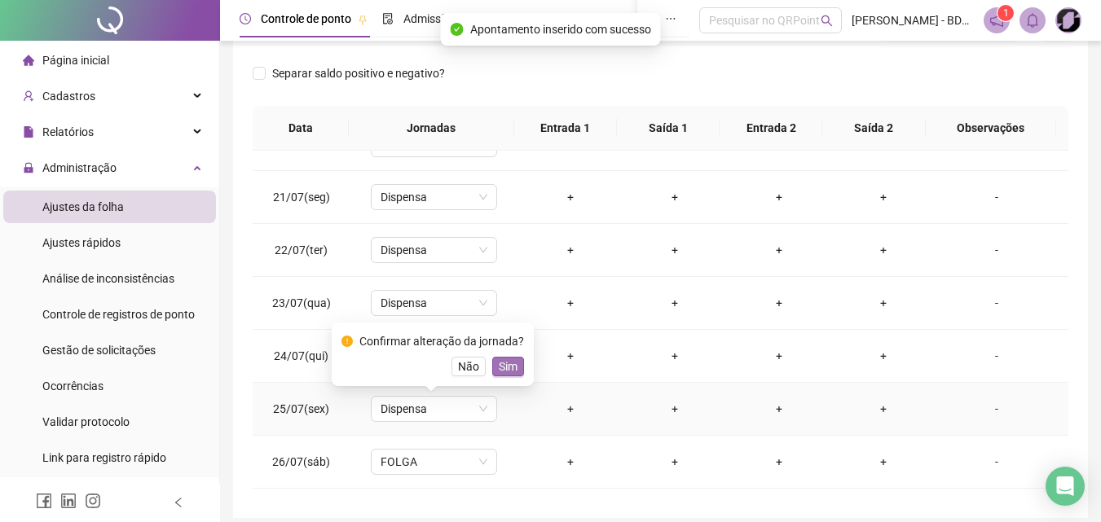
click at [517, 372] on button "Sim" at bounding box center [508, 367] width 32 height 20
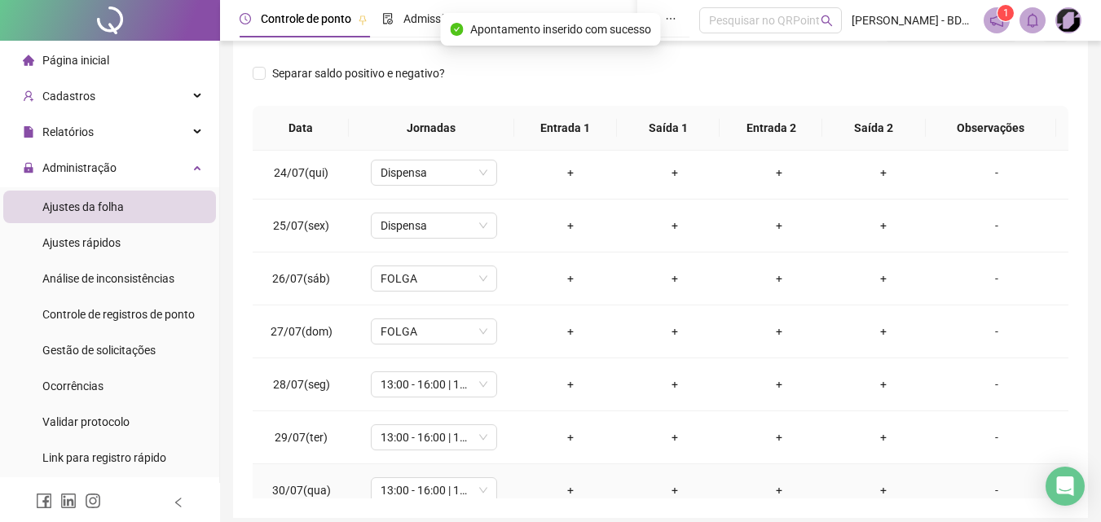
scroll to position [489, 0]
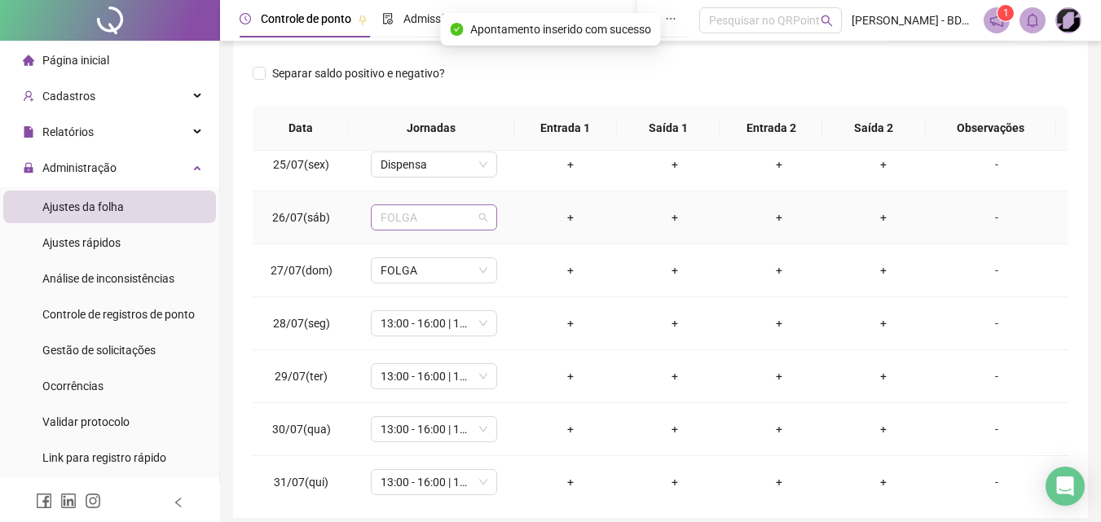
click at [477, 222] on span "FOLGA" at bounding box center [434, 217] width 107 height 24
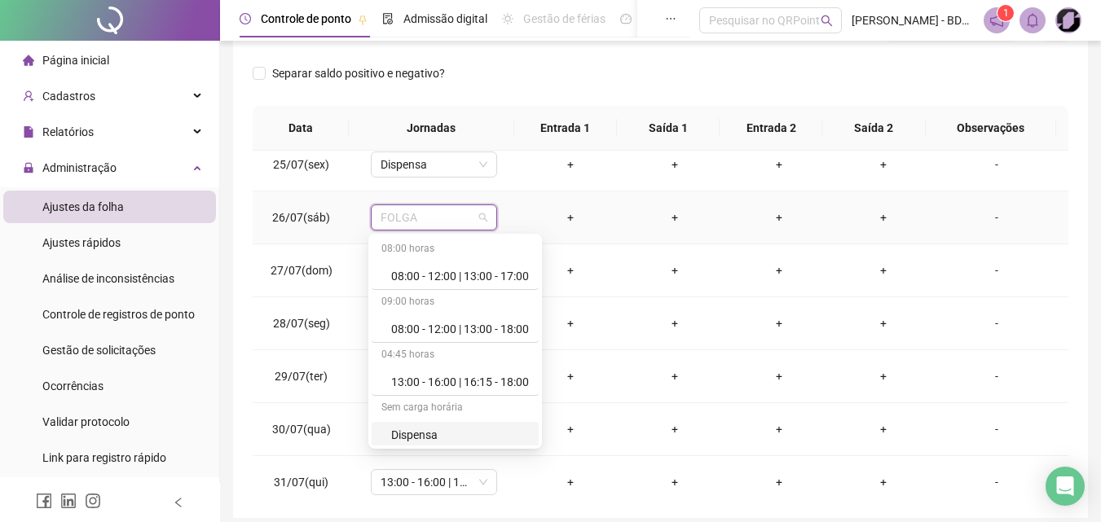
click at [424, 432] on div "Dispensa" at bounding box center [460, 435] width 138 height 18
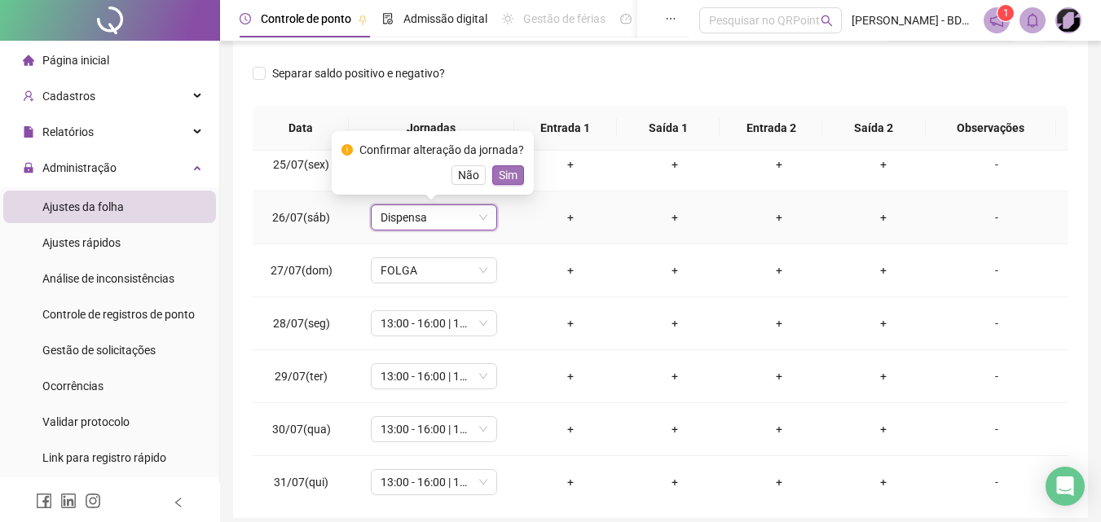
click at [500, 171] on span "Sim" at bounding box center [508, 175] width 19 height 18
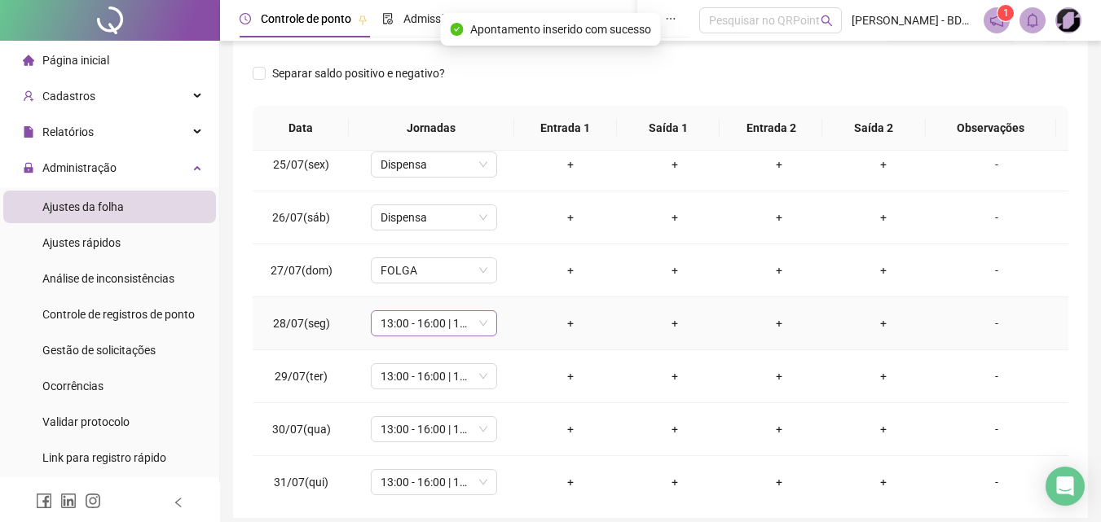
click at [479, 325] on span "13:00 - 16:00 | 16:15 - 18:00" at bounding box center [434, 323] width 107 height 24
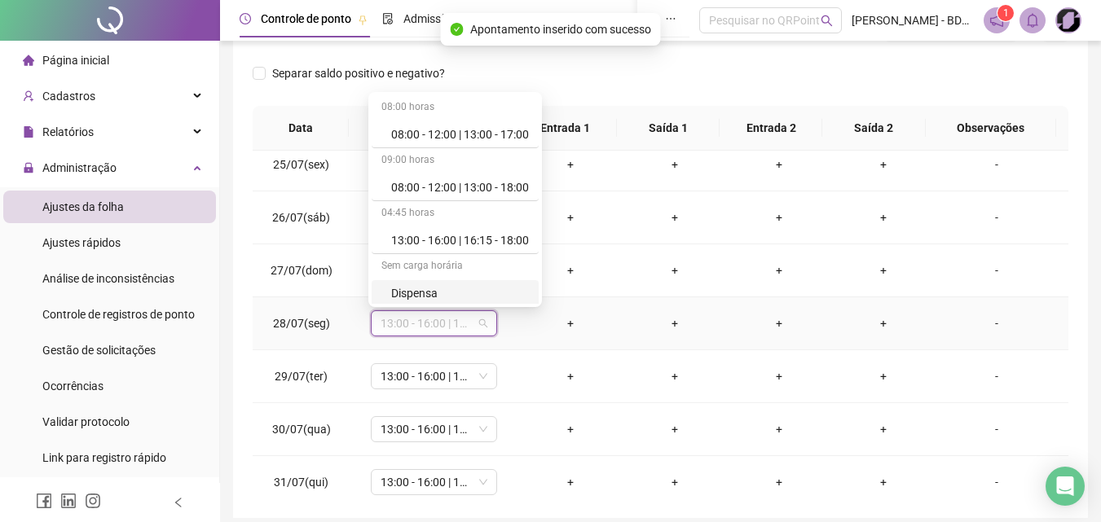
click at [418, 285] on div "Dispensa" at bounding box center [460, 293] width 138 height 18
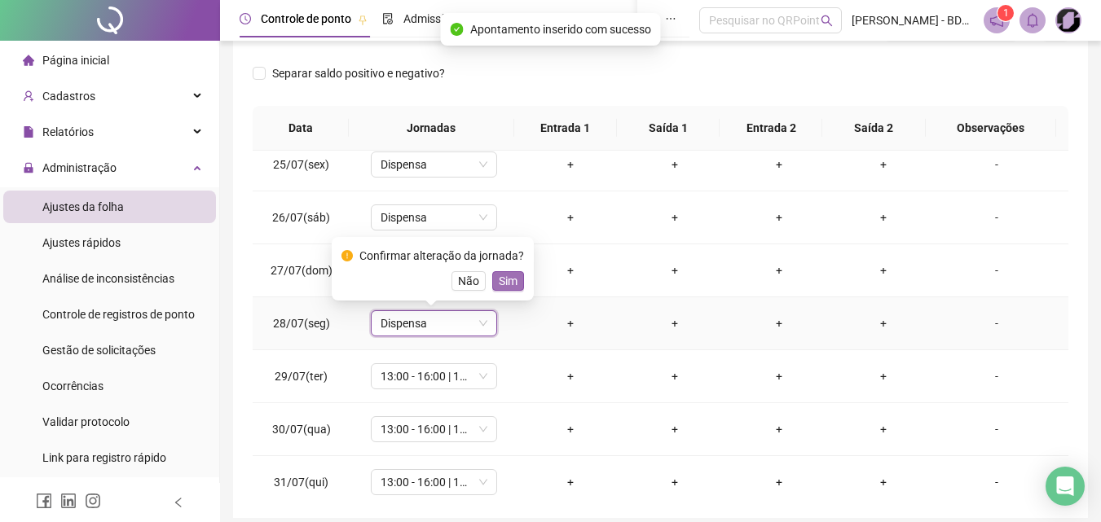
click at [503, 283] on span "Sim" at bounding box center [508, 281] width 19 height 18
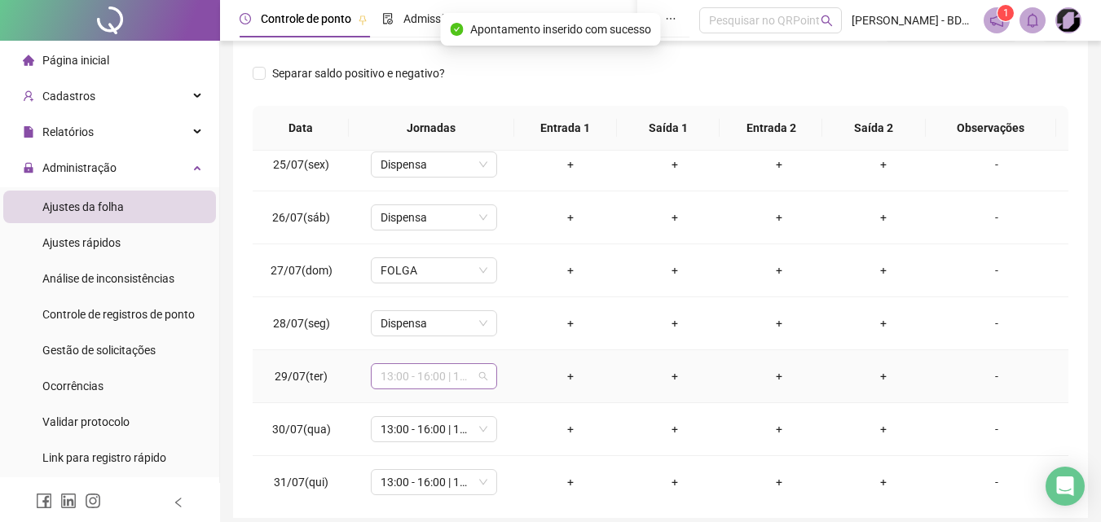
click at [485, 378] on div "13:00 - 16:00 | 16:15 - 18:00" at bounding box center [434, 376] width 126 height 26
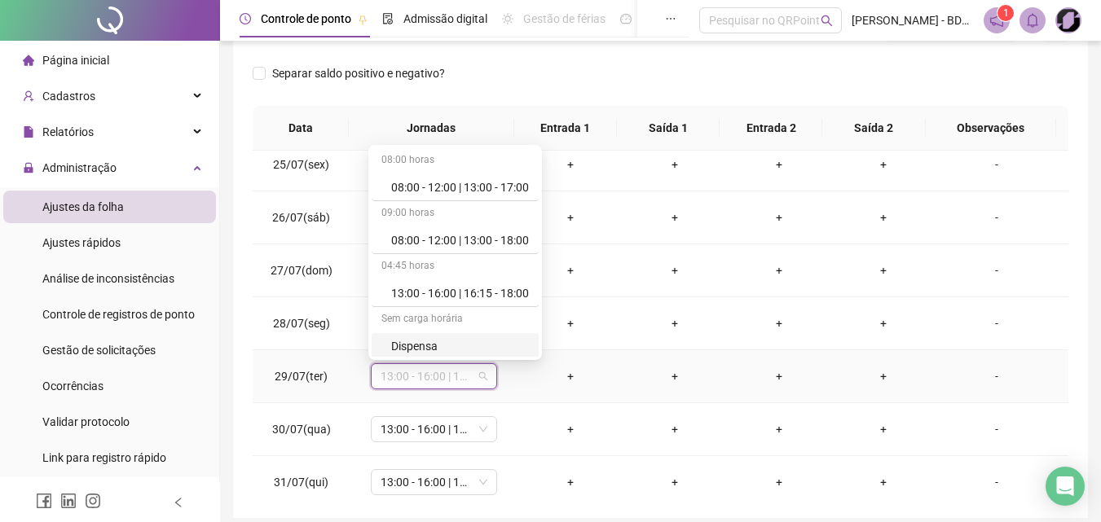
click at [434, 347] on div "Dispensa" at bounding box center [460, 346] width 138 height 18
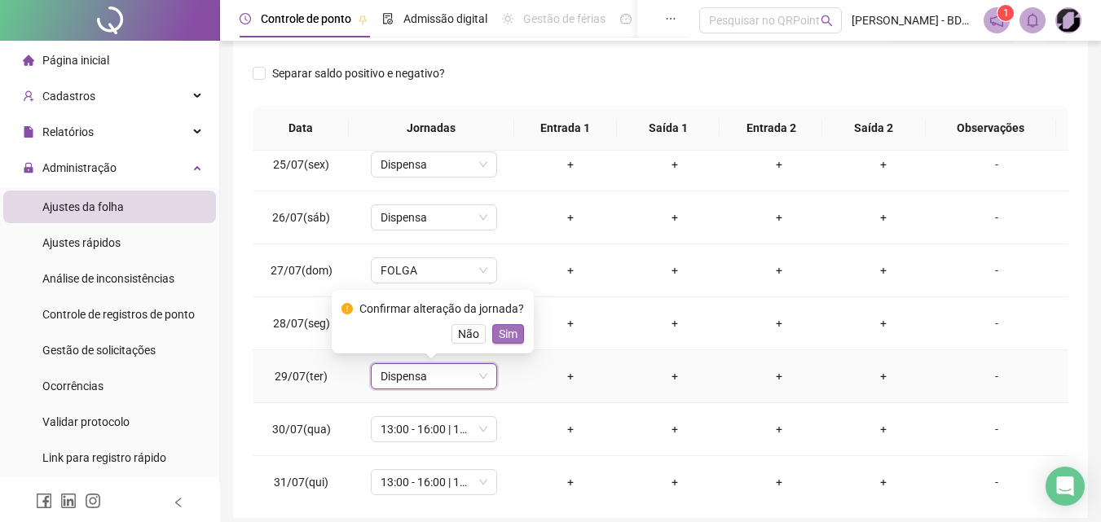
click at [500, 332] on span "Sim" at bounding box center [508, 334] width 19 height 18
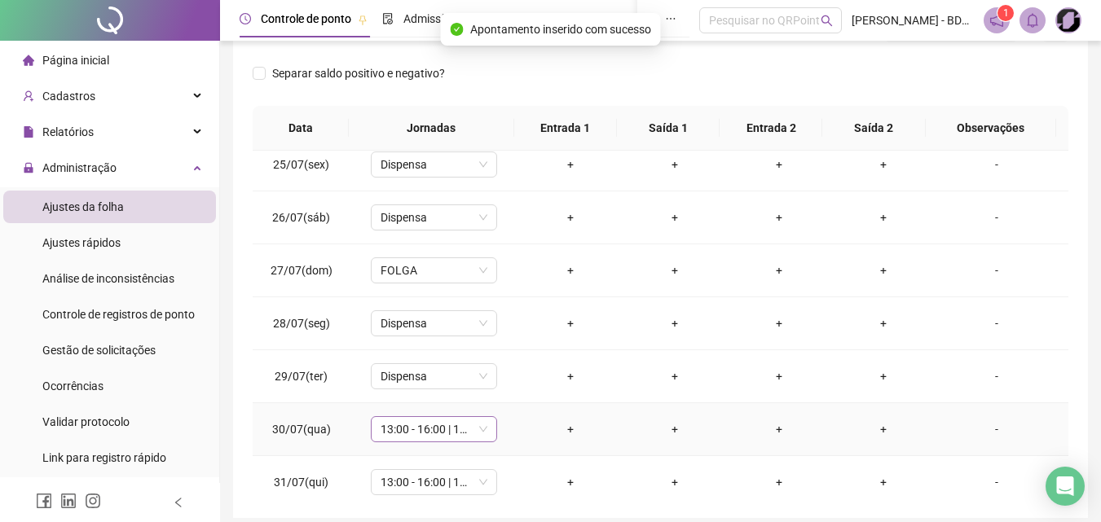
click at [475, 431] on span "13:00 - 16:00 | 16:15 - 18:00" at bounding box center [434, 429] width 107 height 24
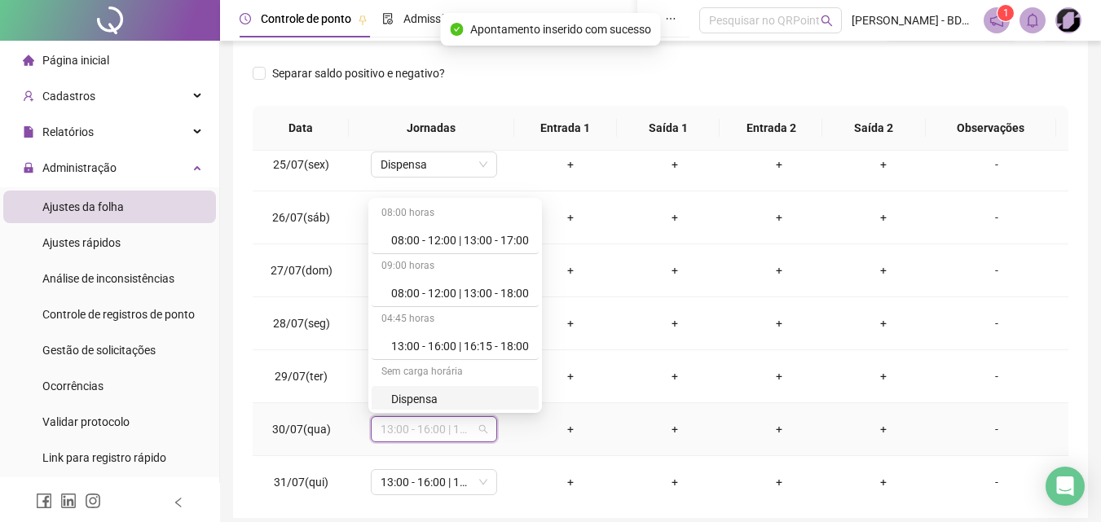
click at [419, 402] on div "Dispensa" at bounding box center [460, 399] width 138 height 18
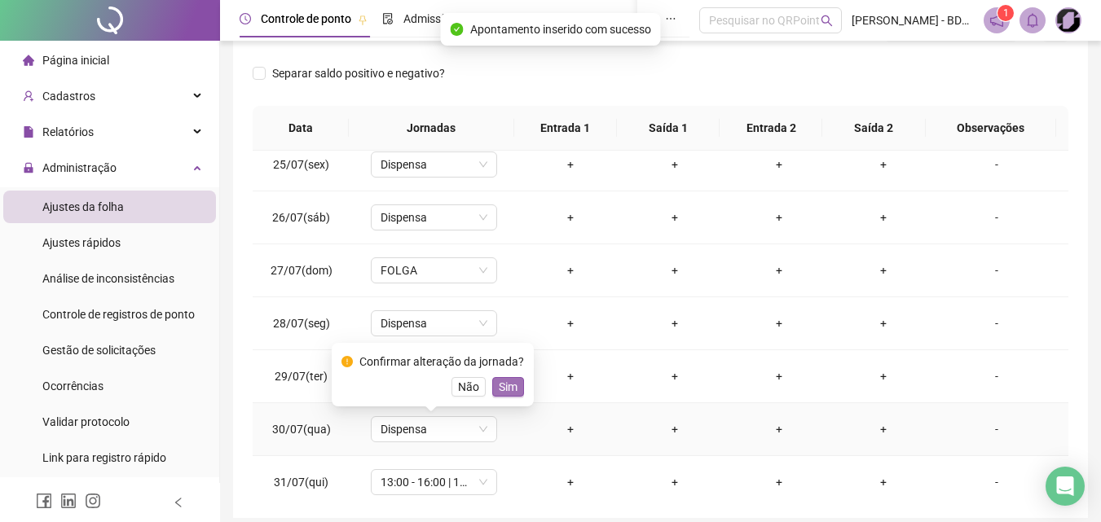
click at [504, 382] on span "Sim" at bounding box center [508, 387] width 19 height 18
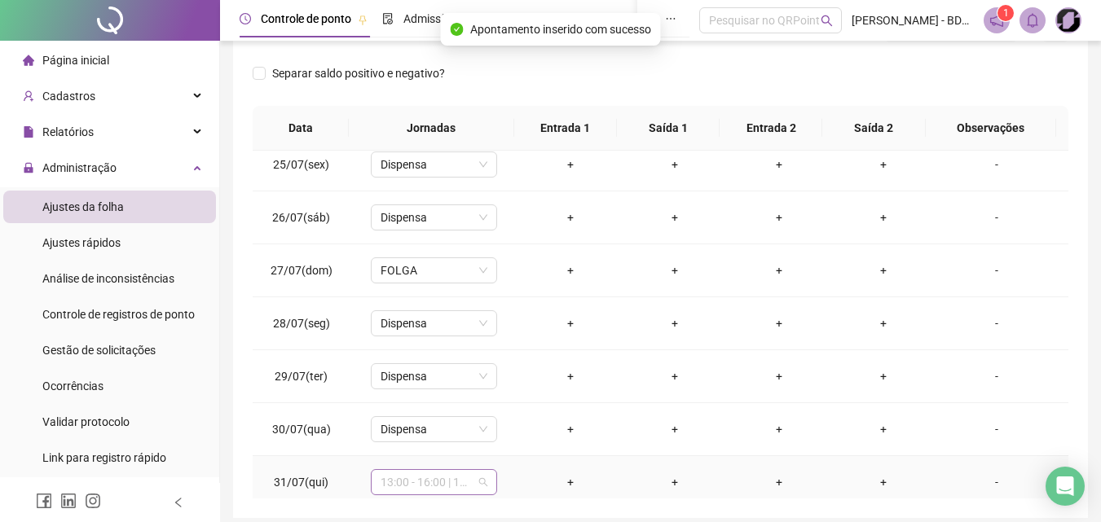
click at [477, 478] on span "13:00 - 16:00 | 16:15 - 18:00" at bounding box center [434, 482] width 107 height 24
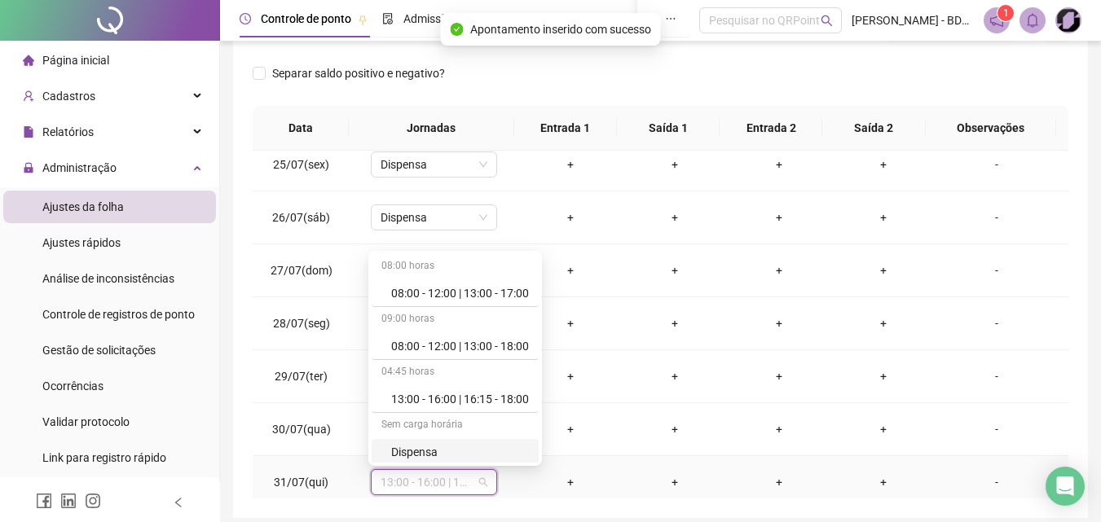
click at [423, 446] on div "Dispensa" at bounding box center [460, 452] width 138 height 18
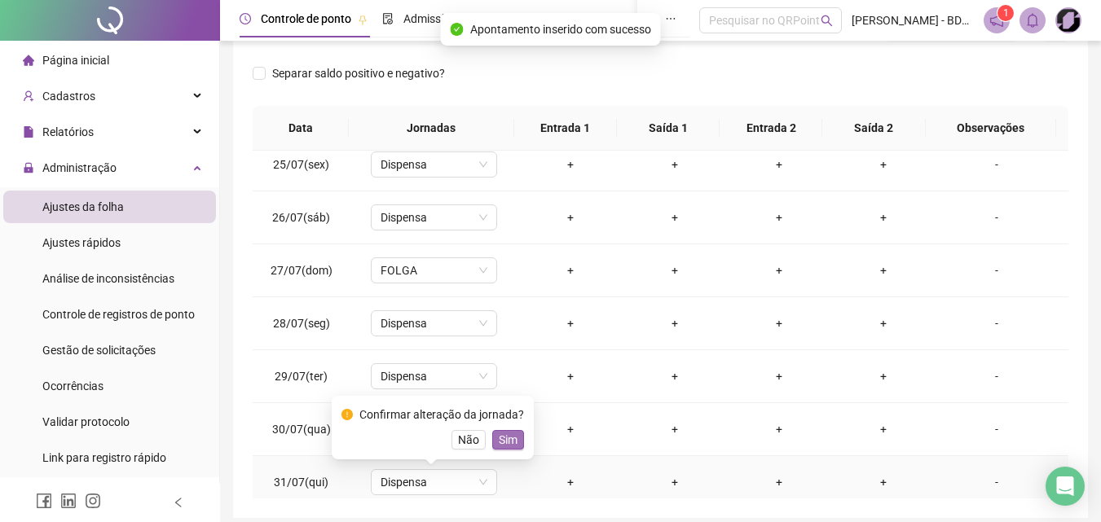
click at [509, 441] on span "Sim" at bounding box center [508, 440] width 19 height 18
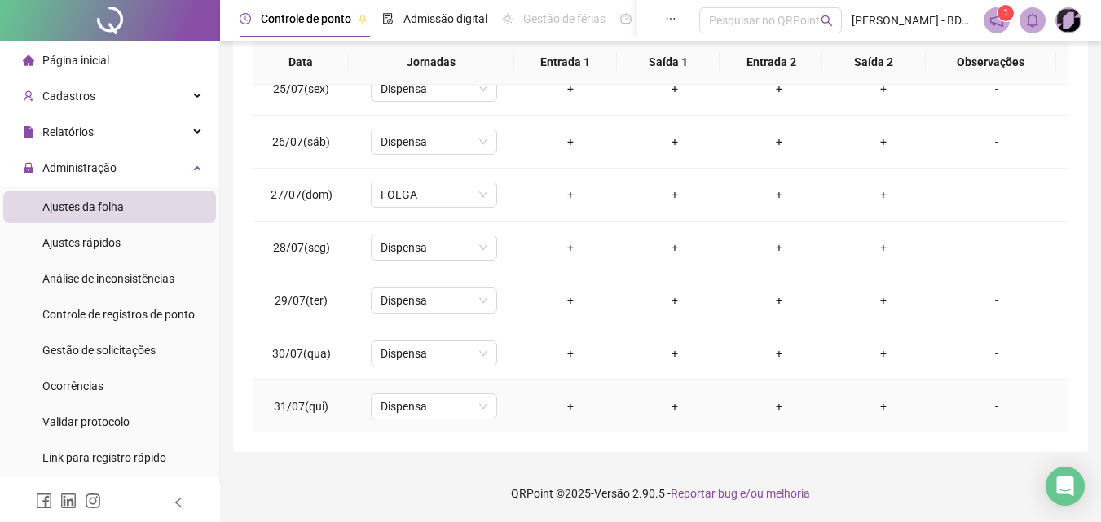
scroll to position [499, 0]
click at [485, 196] on div "FOLGA" at bounding box center [434, 194] width 126 height 26
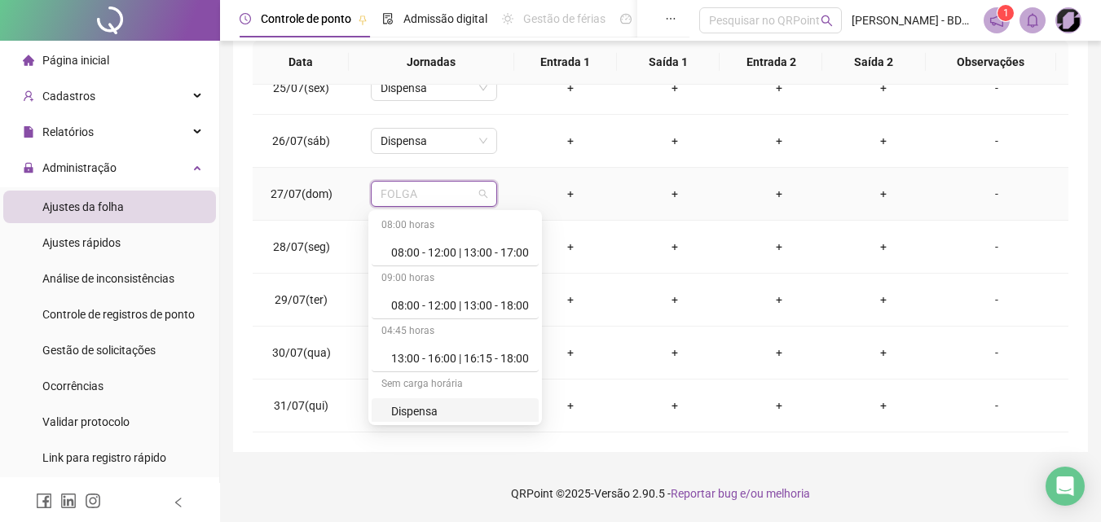
click at [407, 411] on div "Dispensa" at bounding box center [460, 412] width 138 height 18
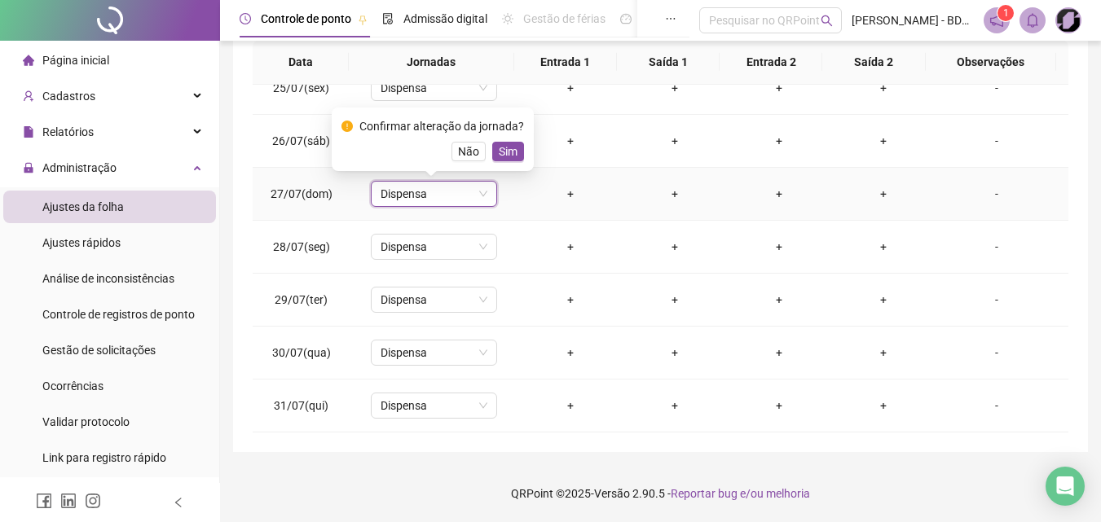
click at [506, 156] on span "Sim" at bounding box center [508, 152] width 19 height 18
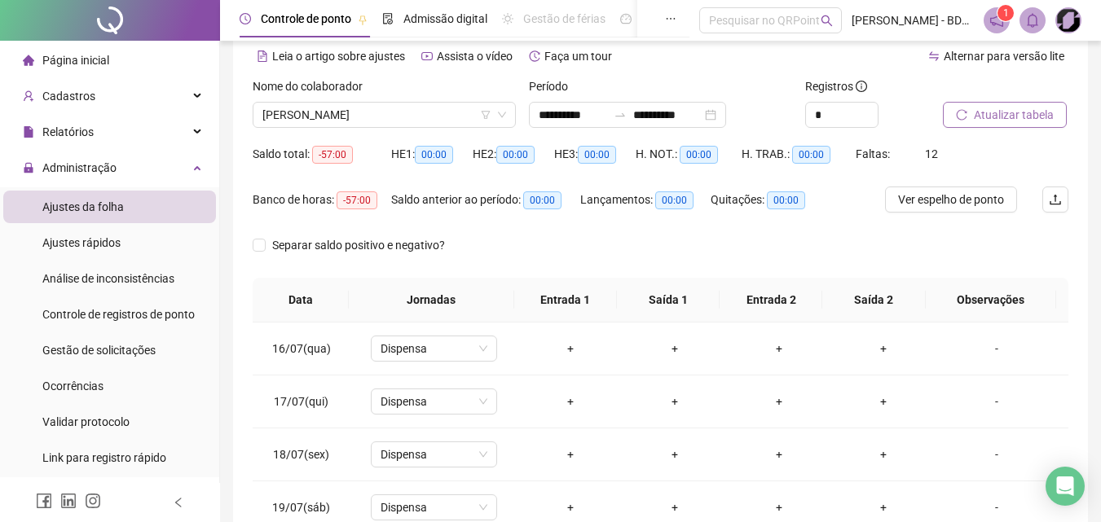
scroll to position [0, 0]
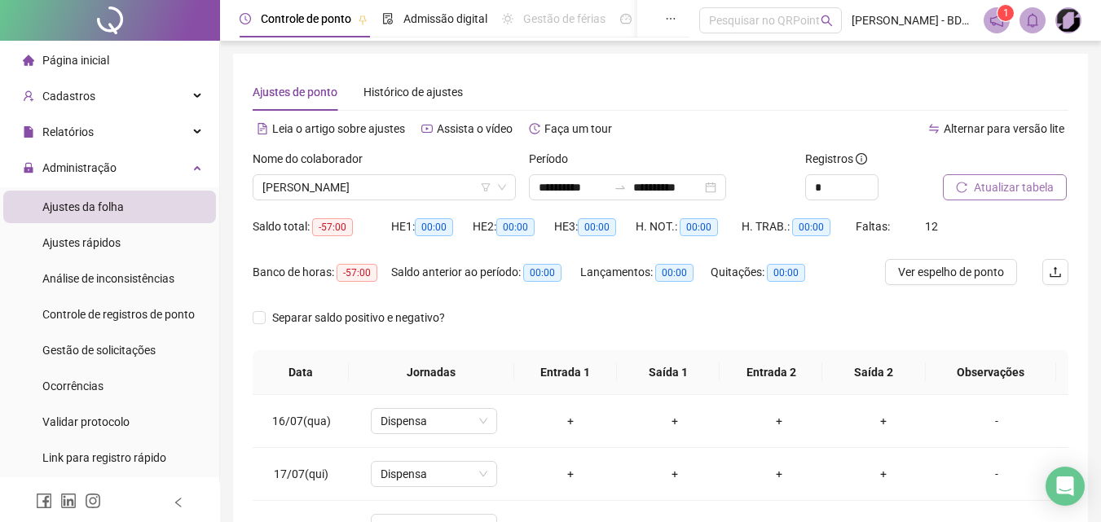
click at [998, 186] on span "Atualizar tabela" at bounding box center [1014, 187] width 80 height 18
click at [962, 272] on span "Ver espelho de ponto" at bounding box center [951, 272] width 106 height 18
click at [594, 183] on input "**********" at bounding box center [573, 187] width 68 height 18
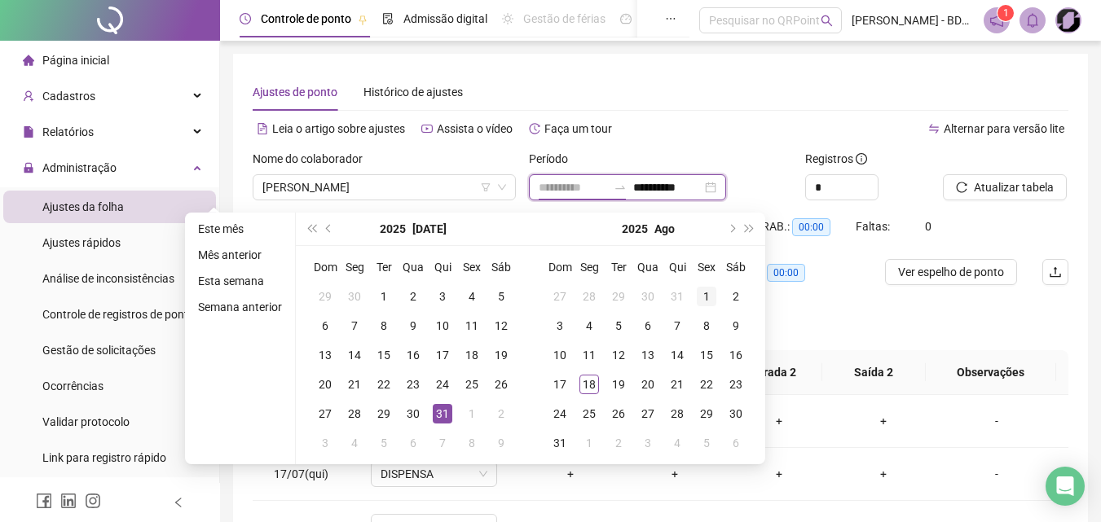
type input "**********"
click at [698, 295] on div "1" at bounding box center [707, 297] width 20 height 20
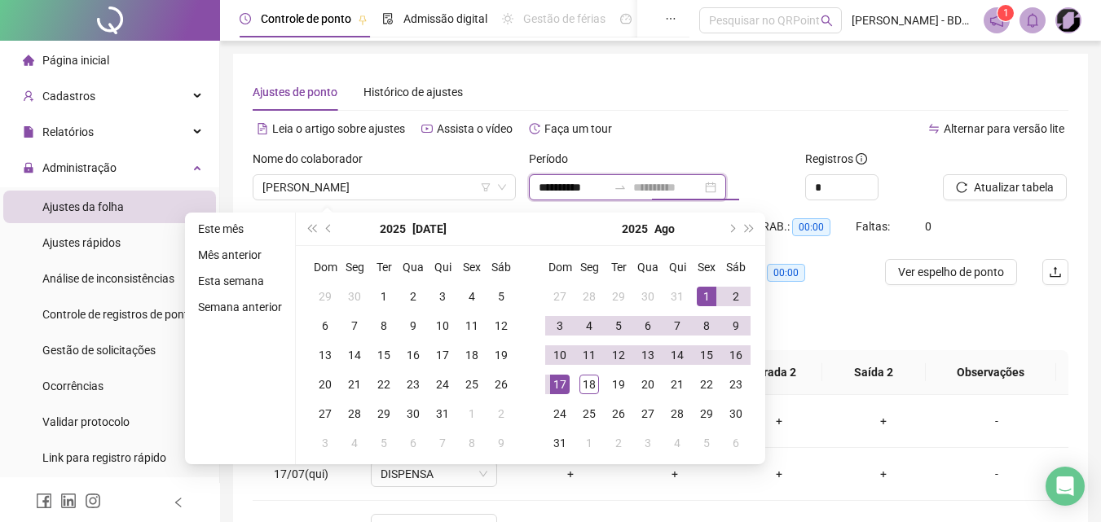
type input "**********"
click at [560, 381] on div "17" at bounding box center [560, 385] width 20 height 20
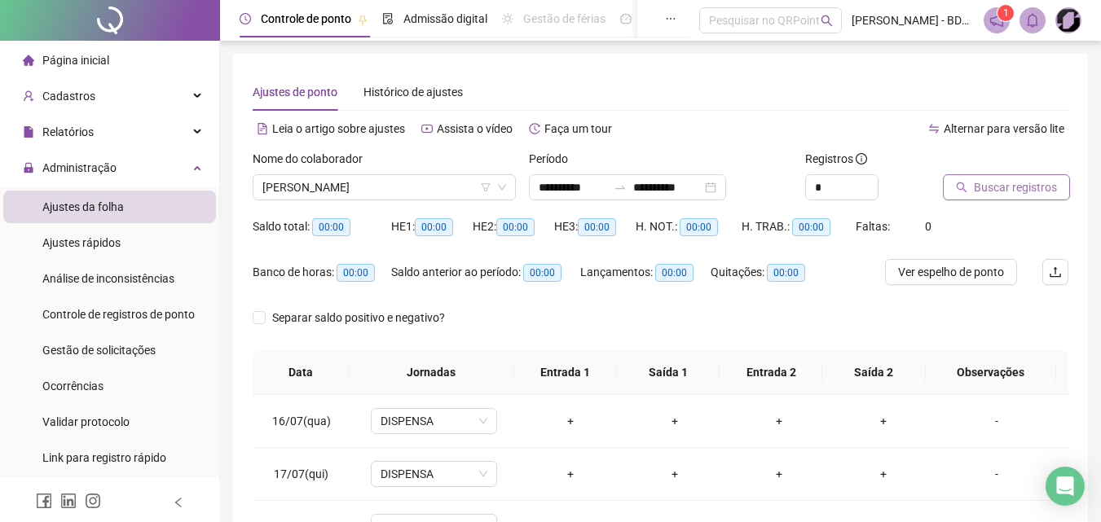
click at [971, 182] on button "Buscar registros" at bounding box center [1006, 187] width 127 height 26
click at [932, 268] on span "Ver espelho de ponto" at bounding box center [951, 272] width 106 height 18
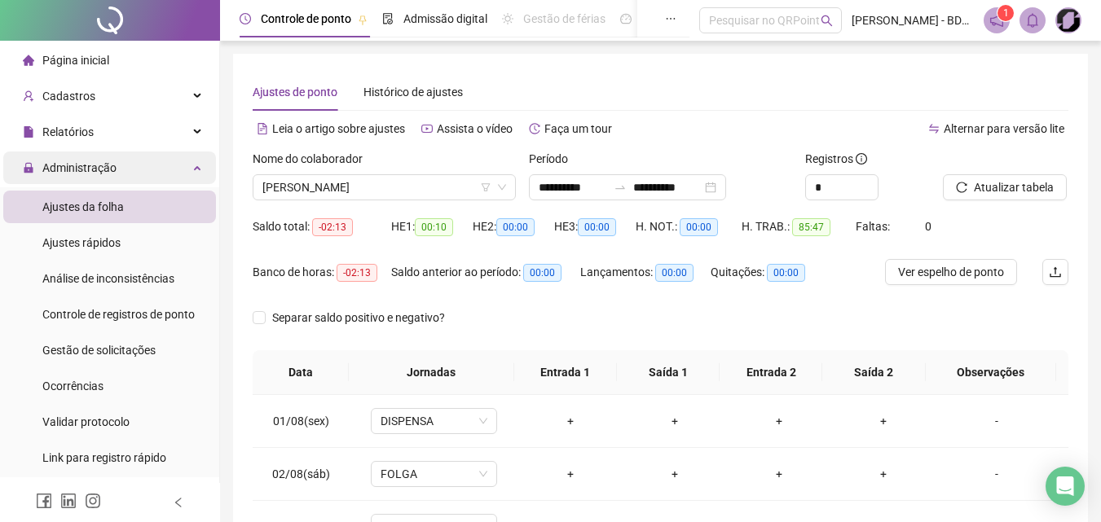
click at [88, 173] on span "Administração" at bounding box center [79, 167] width 74 height 13
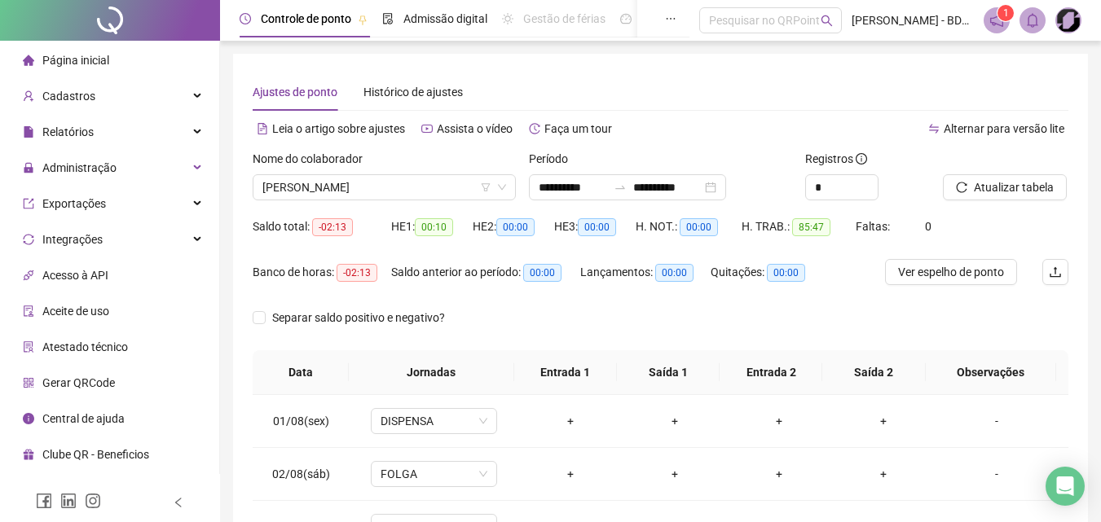
click at [80, 55] on span "Página inicial" at bounding box center [75, 60] width 67 height 13
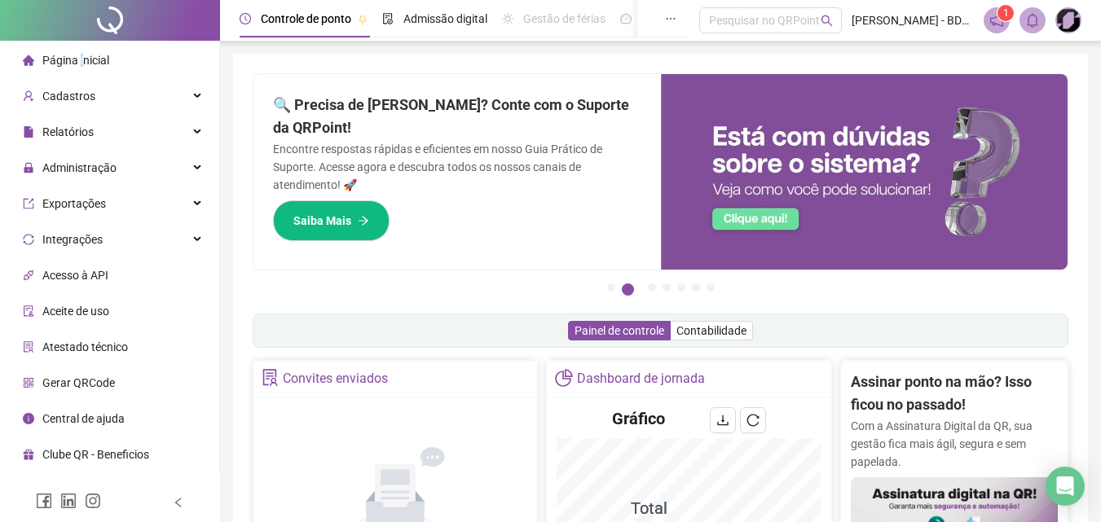
click at [113, 24] on div at bounding box center [110, 20] width 220 height 41
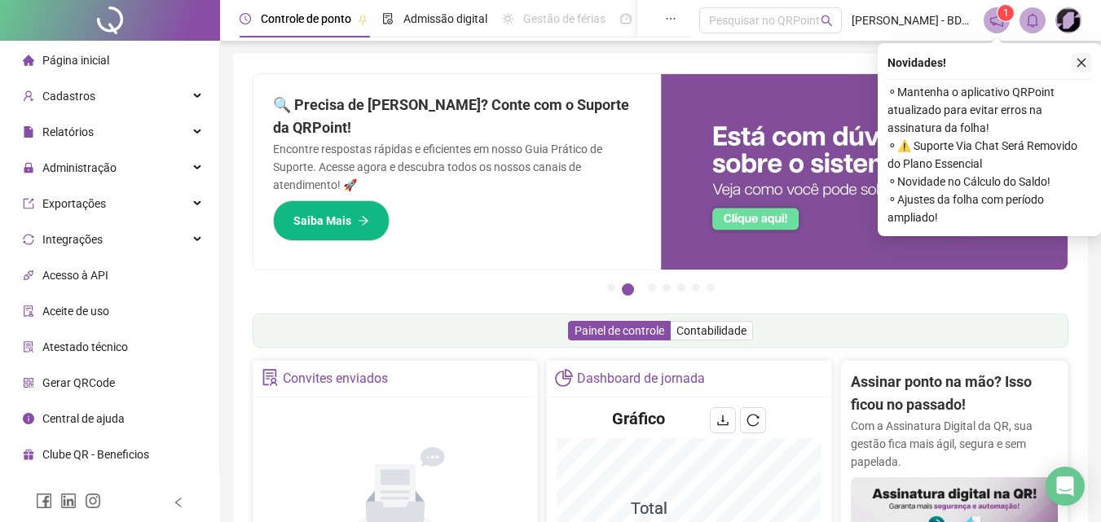
click at [1088, 64] on button "button" at bounding box center [1081, 63] width 20 height 20
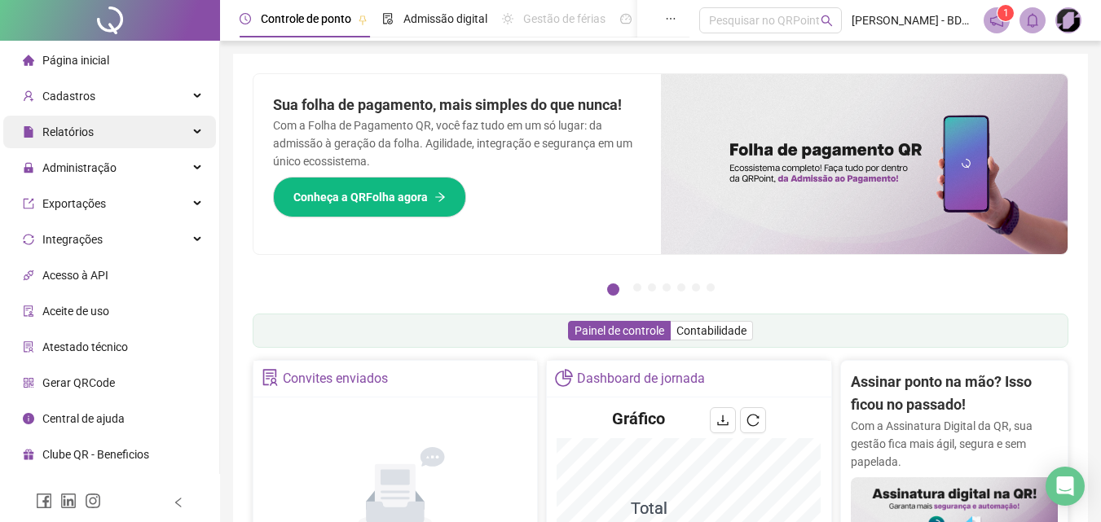
click at [90, 137] on span "Relatórios" at bounding box center [67, 131] width 51 height 13
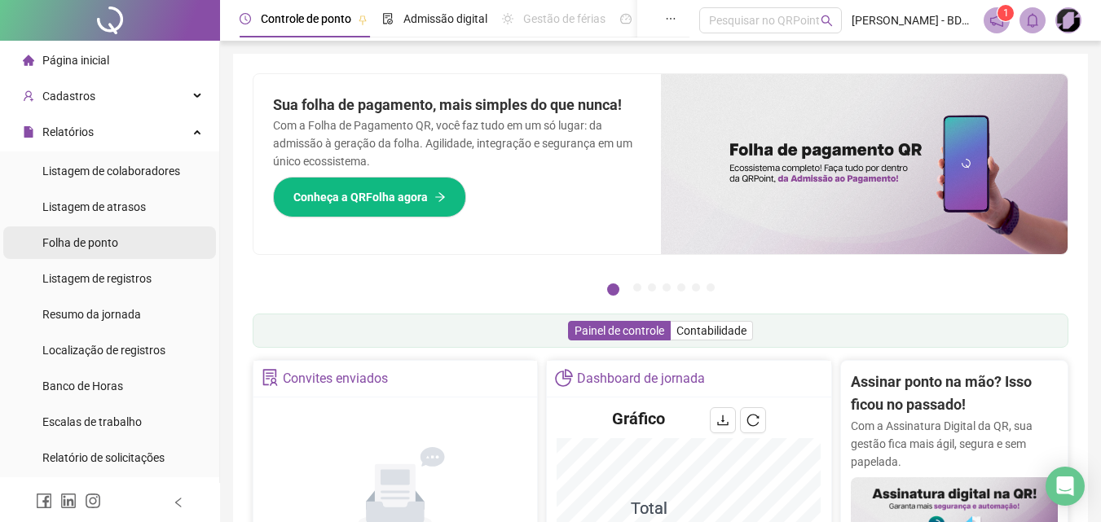
click at [104, 245] on span "Folha de ponto" at bounding box center [80, 242] width 76 height 13
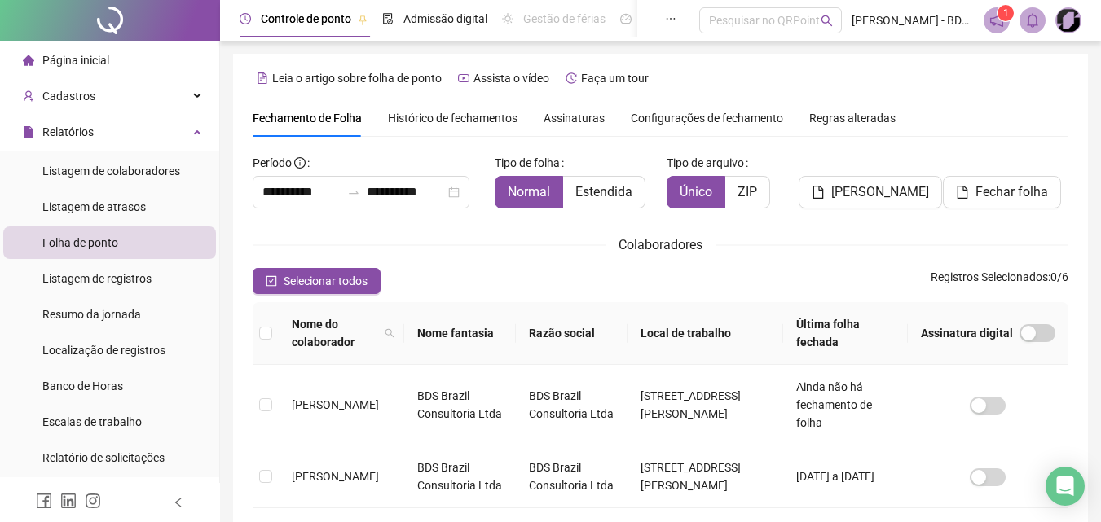
scroll to position [73, 0]
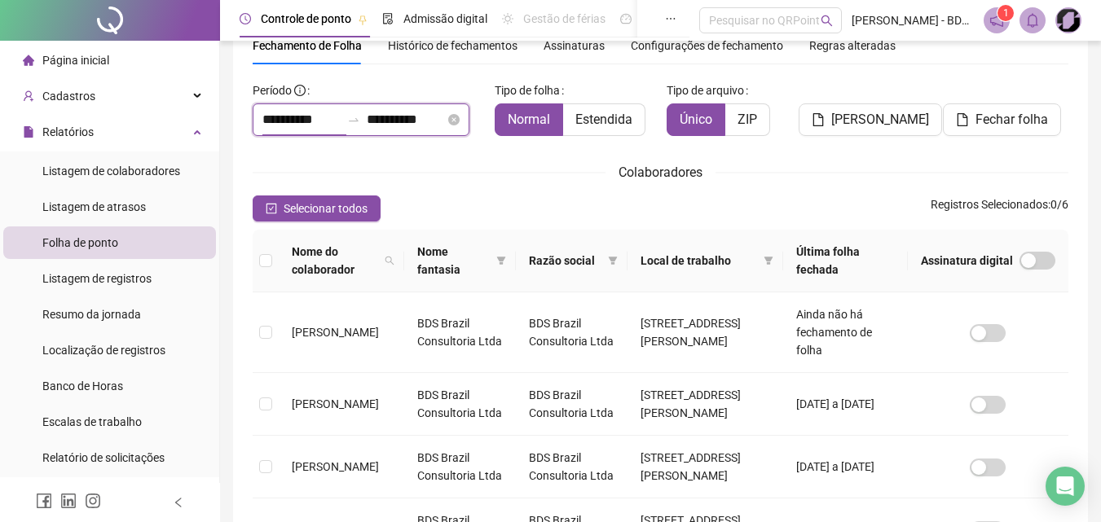
click at [326, 121] on input "**********" at bounding box center [301, 120] width 78 height 20
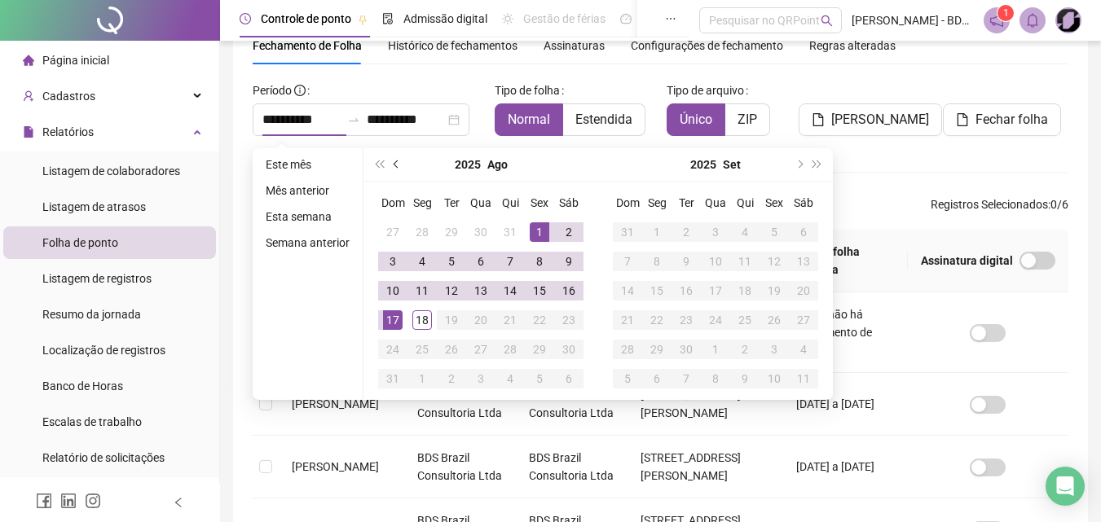
click at [389, 165] on button "prev-year" at bounding box center [397, 164] width 18 height 33
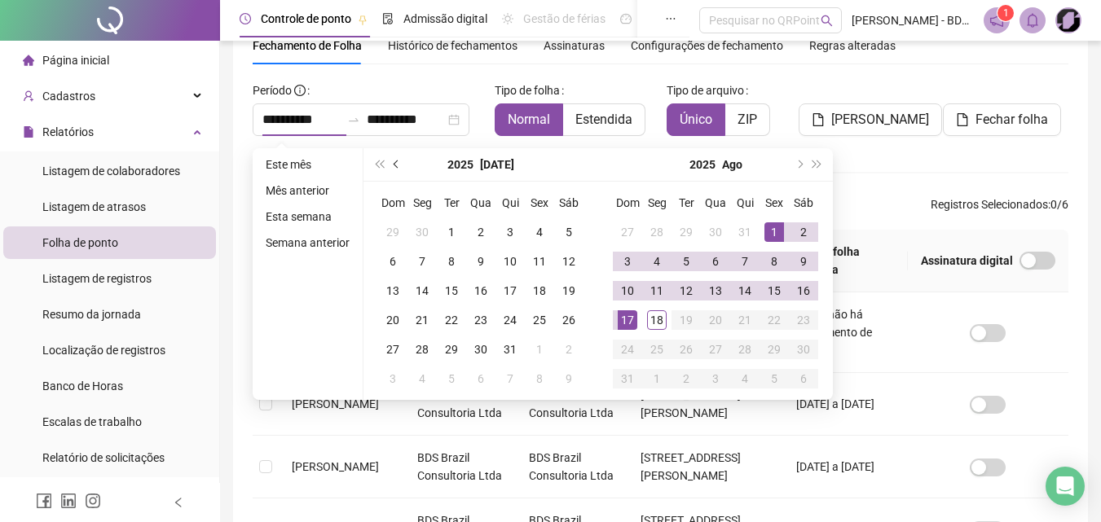
click at [389, 165] on button "prev-year" at bounding box center [397, 164] width 18 height 33
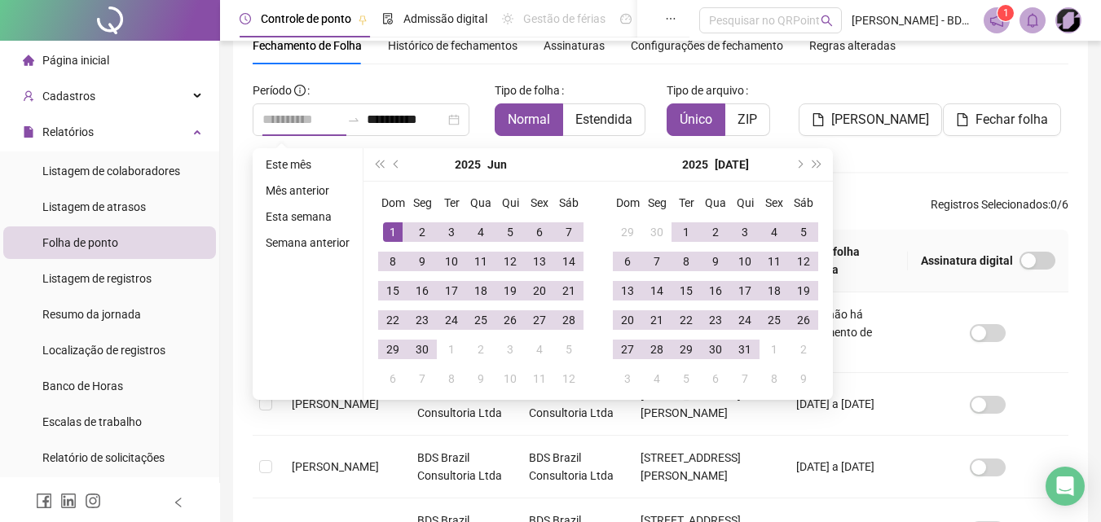
type input "**********"
click at [385, 229] on div "1" at bounding box center [393, 232] width 20 height 20
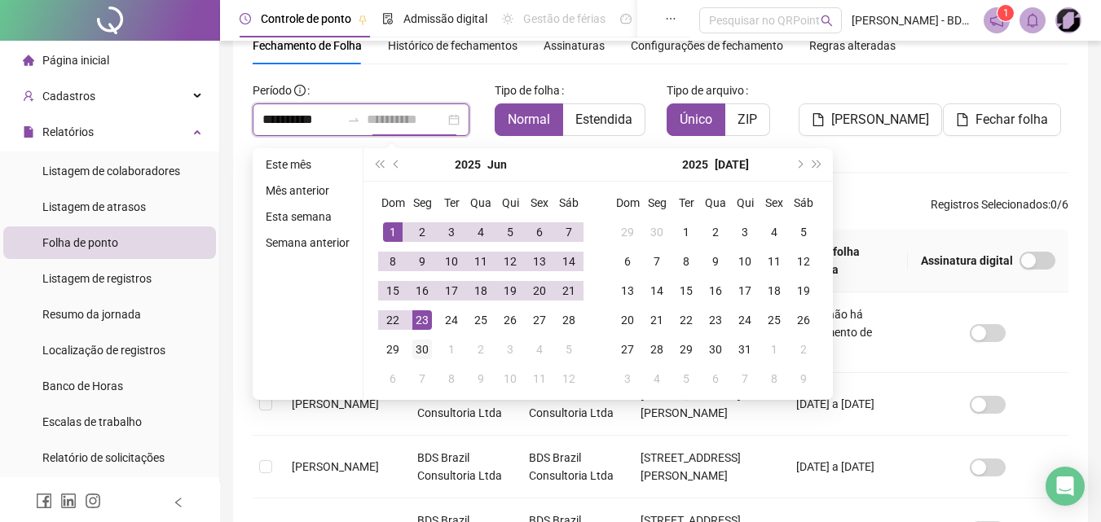
type input "**********"
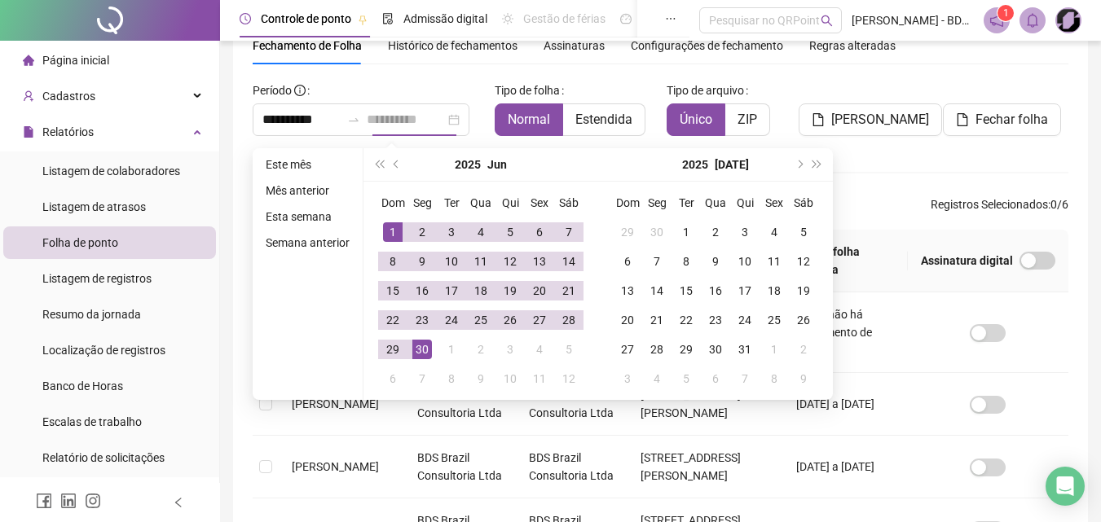
click at [421, 354] on div "30" at bounding box center [422, 350] width 20 height 20
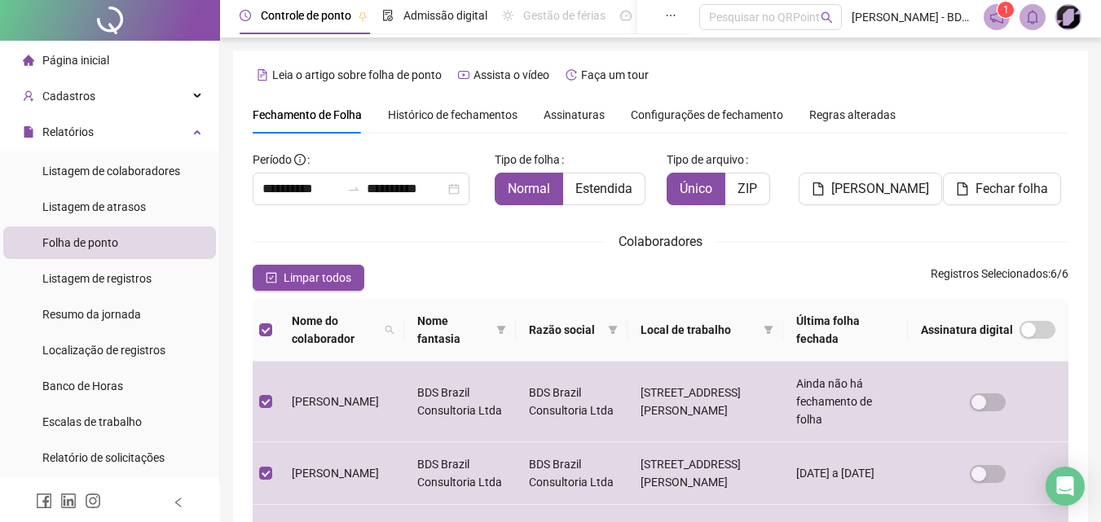
scroll to position [0, 0]
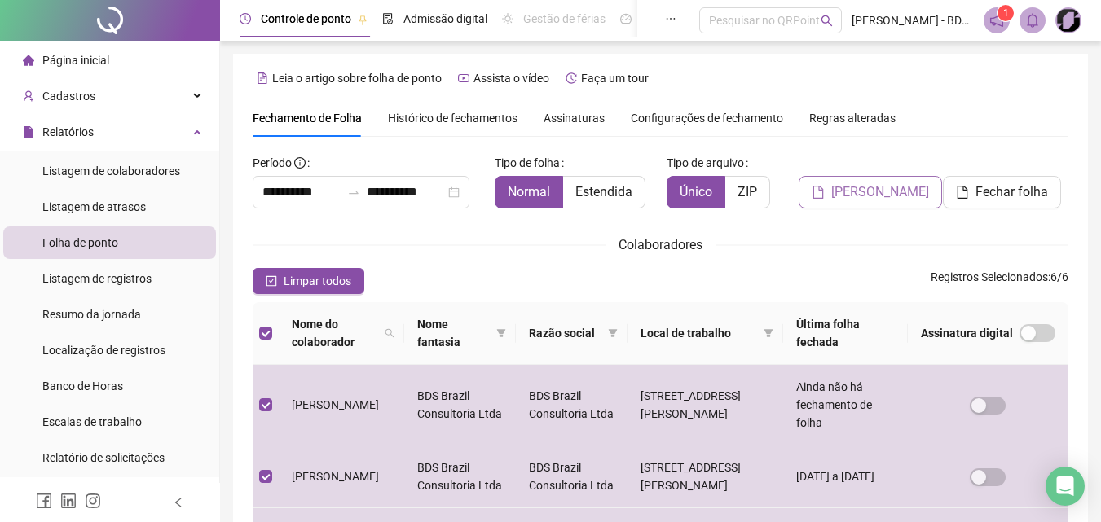
click at [847, 185] on span "Gerar espelho" at bounding box center [880, 193] width 98 height 20
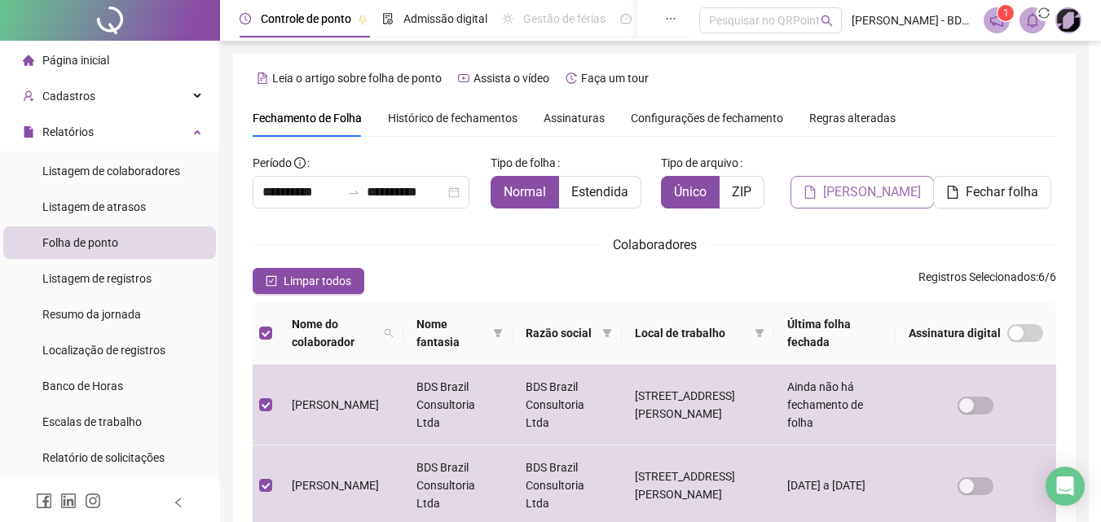
scroll to position [73, 0]
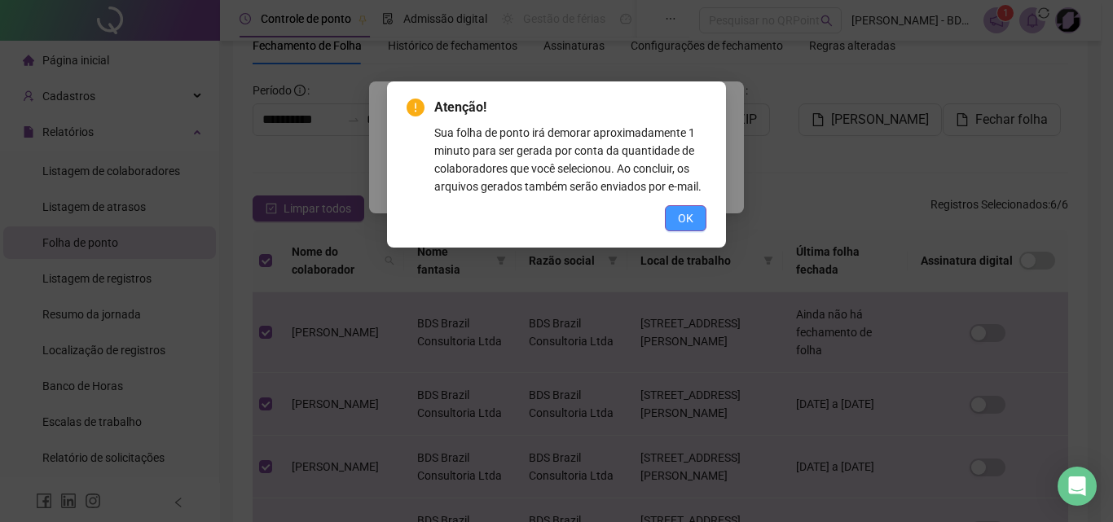
click at [689, 221] on span "OK" at bounding box center [685, 218] width 15 height 18
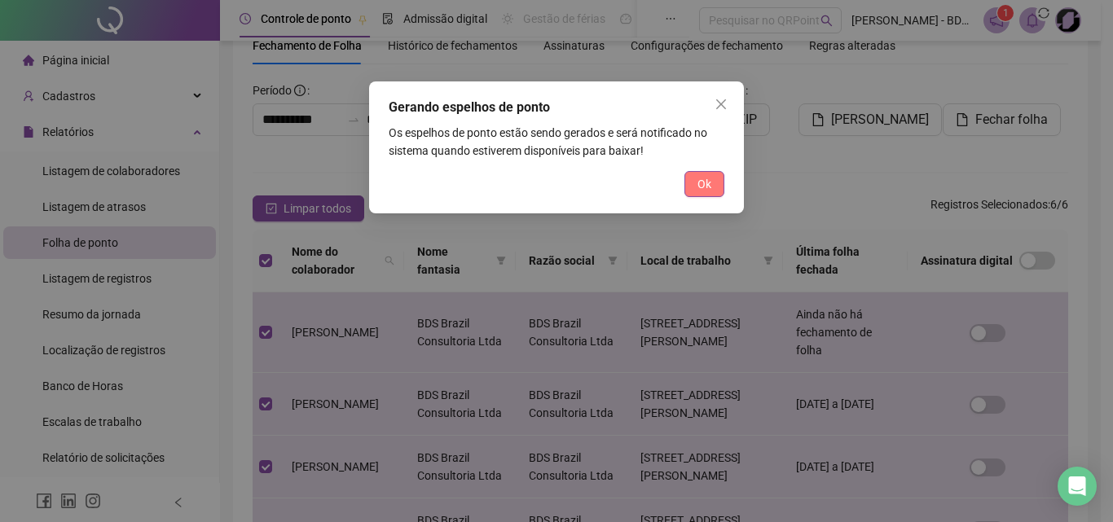
click at [700, 183] on span "Ok" at bounding box center [704, 184] width 14 height 18
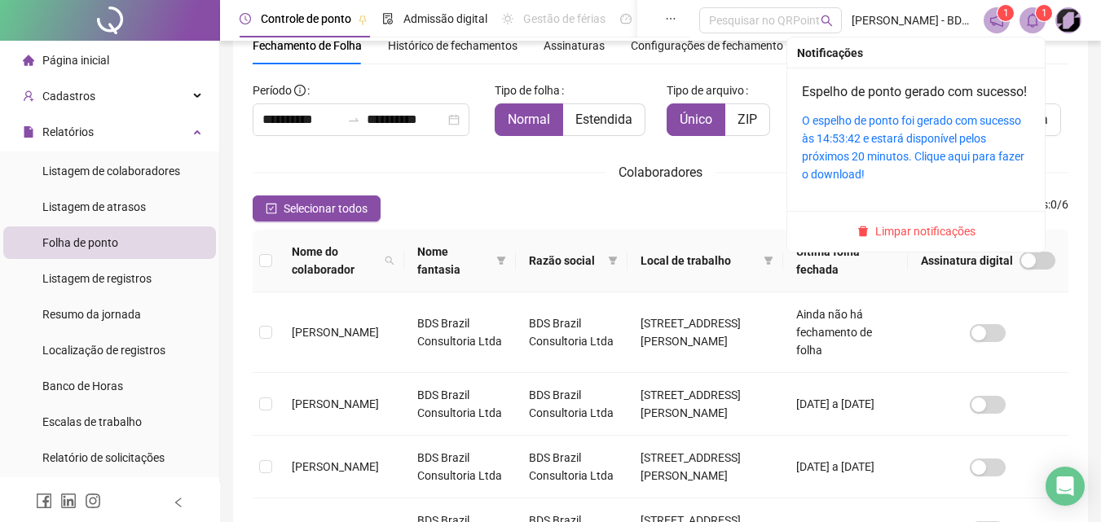
click at [1028, 23] on icon "bell" at bounding box center [1032, 20] width 11 height 15
click at [894, 168] on link "O espelho de ponto foi gerado com sucesso às 14:53:42 e estará disponível pelos…" at bounding box center [913, 147] width 222 height 67
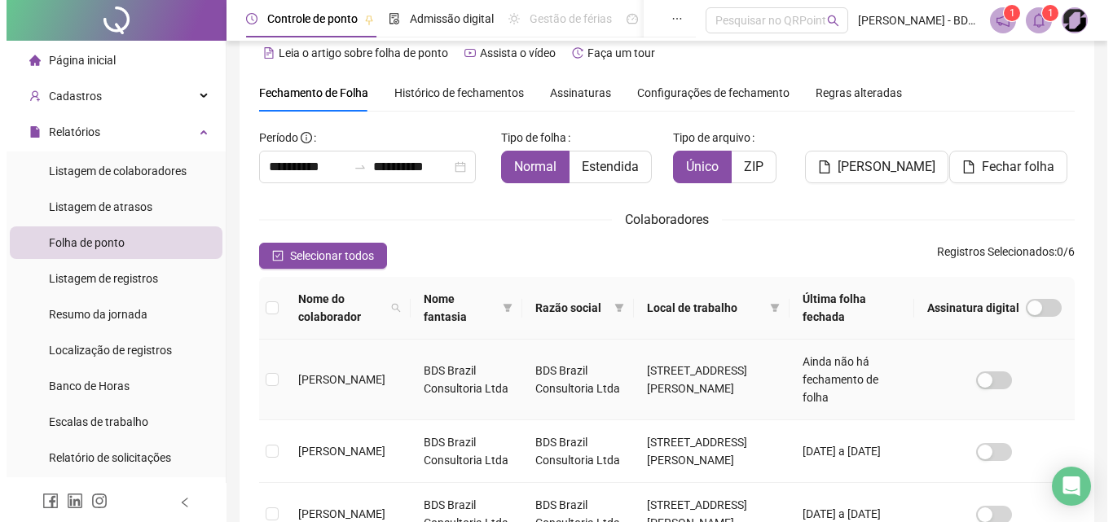
scroll to position [0, 0]
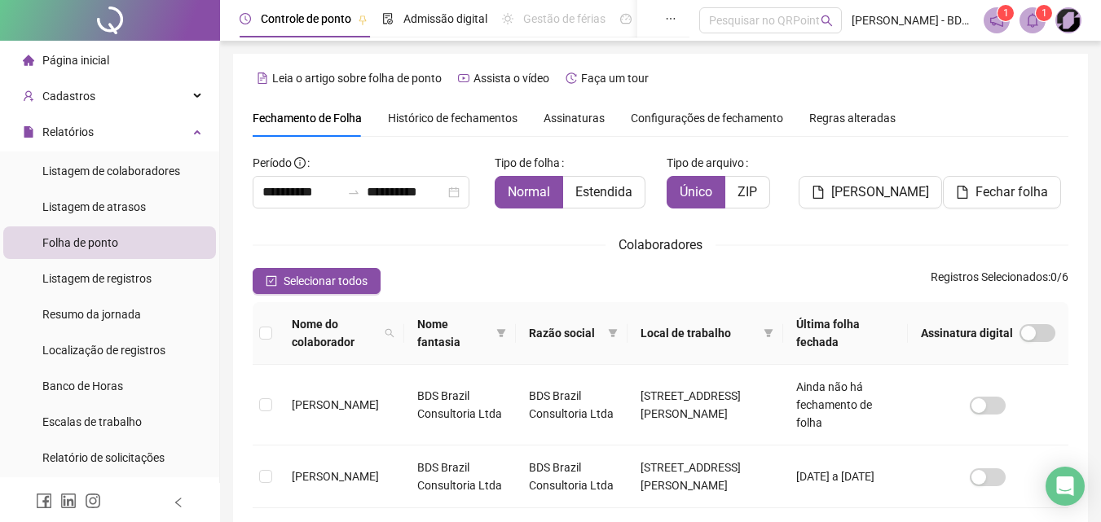
click at [507, 125] on span "Histórico de fechamentos" at bounding box center [453, 118] width 130 height 13
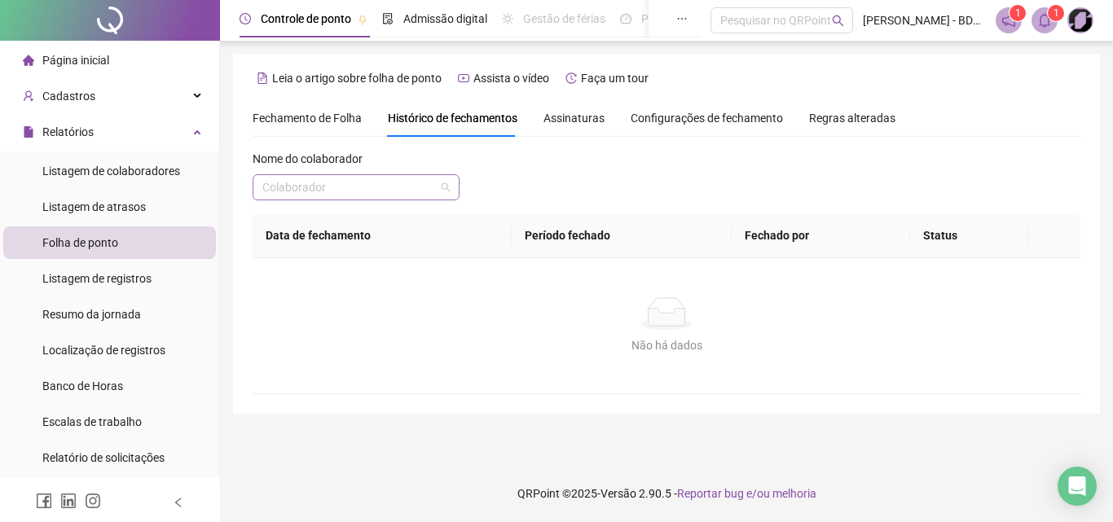
click at [431, 189] on input "search" at bounding box center [348, 187] width 173 height 24
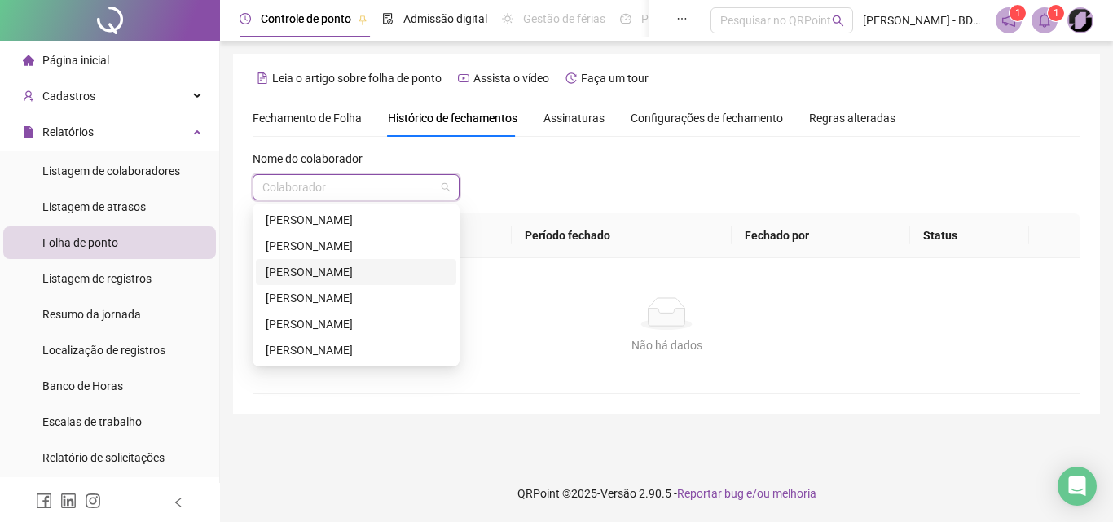
click at [323, 275] on div "[PERSON_NAME]" at bounding box center [356, 272] width 181 height 18
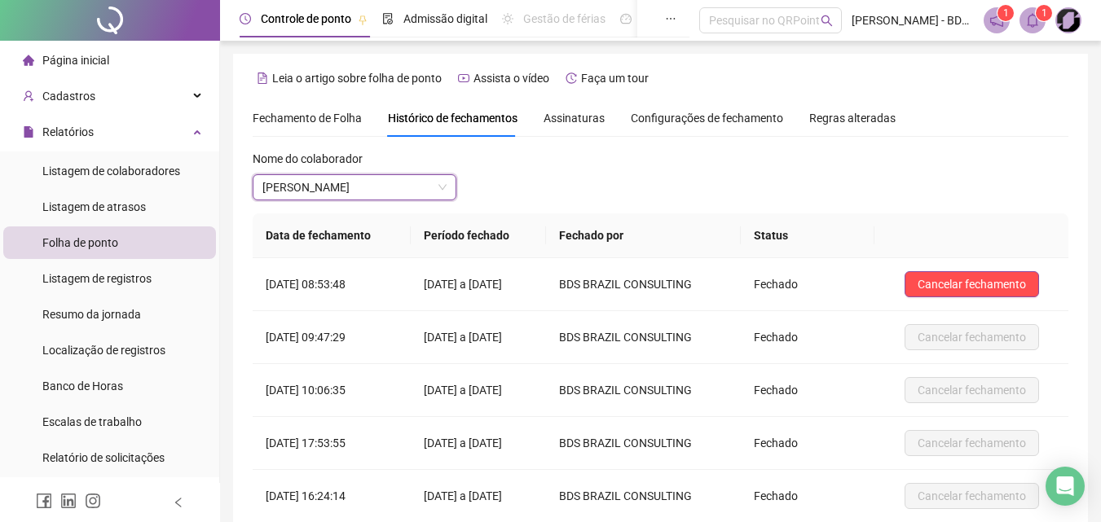
click at [103, 237] on span "Folha de ponto" at bounding box center [80, 242] width 76 height 13
click at [99, 241] on span "Folha de ponto" at bounding box center [80, 242] width 76 height 13
click at [275, 112] on span "Fechamento de Folha" at bounding box center [307, 118] width 109 height 13
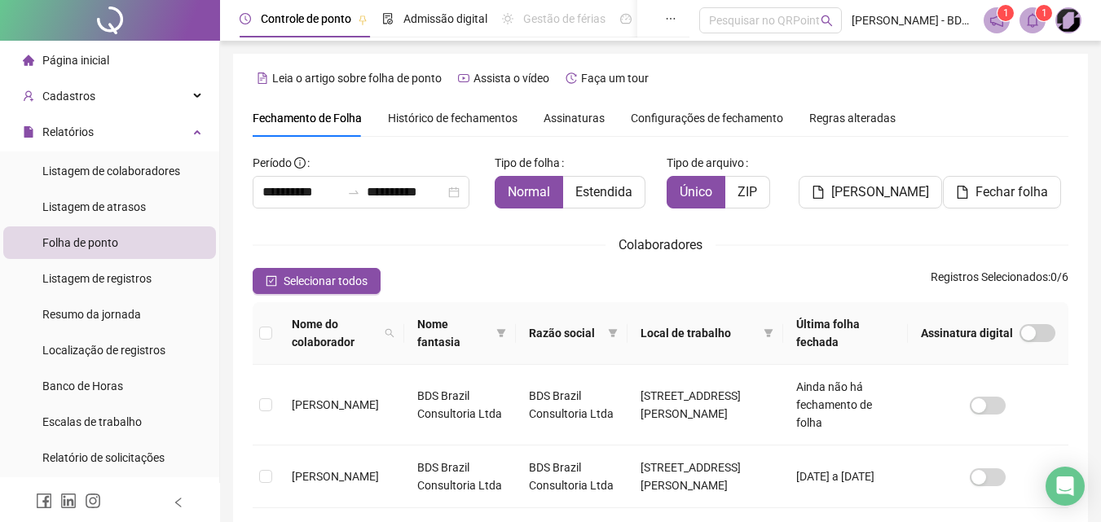
type input "**********"
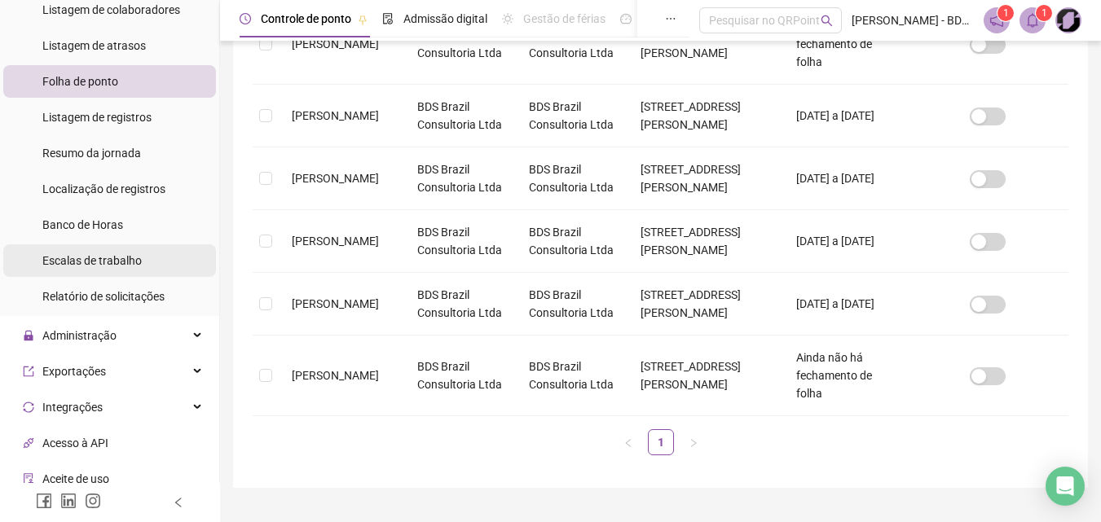
scroll to position [163, 0]
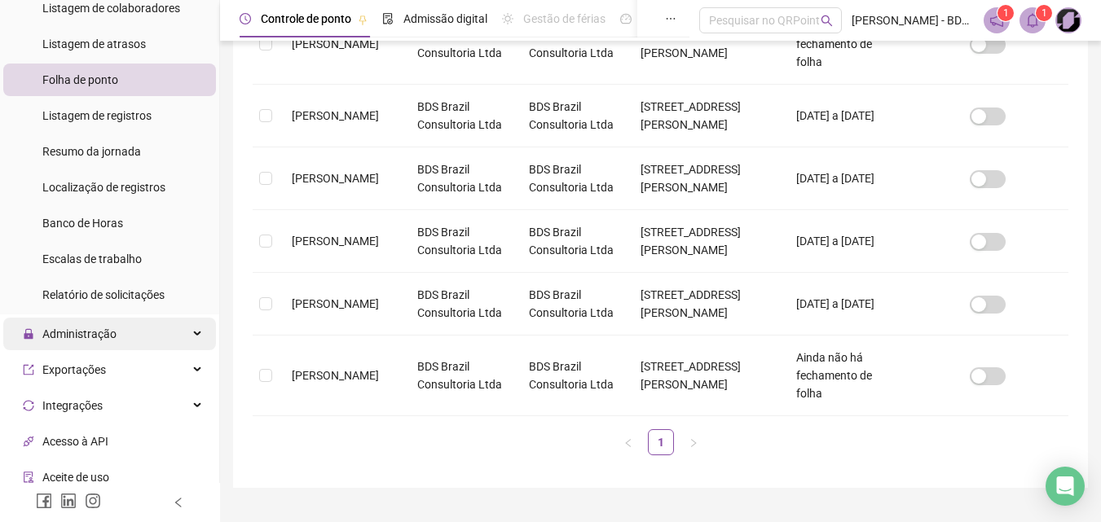
click at [123, 345] on div "Administração" at bounding box center [109, 334] width 213 height 33
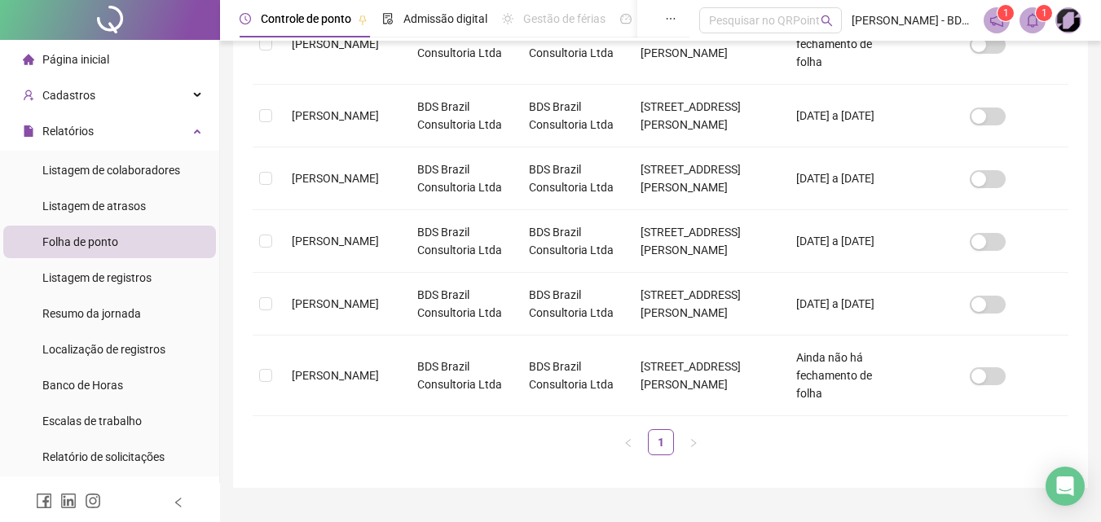
scroll to position [0, 0]
click at [86, 249] on span "Folha de ponto" at bounding box center [80, 242] width 76 height 13
click at [86, 248] on span "Folha de ponto" at bounding box center [80, 242] width 76 height 13
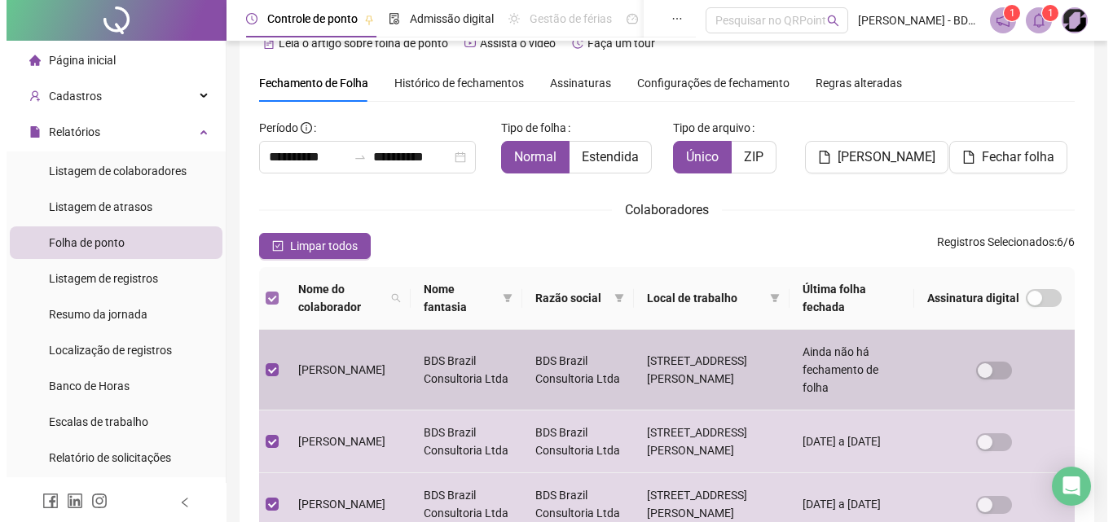
scroll to position [73, 0]
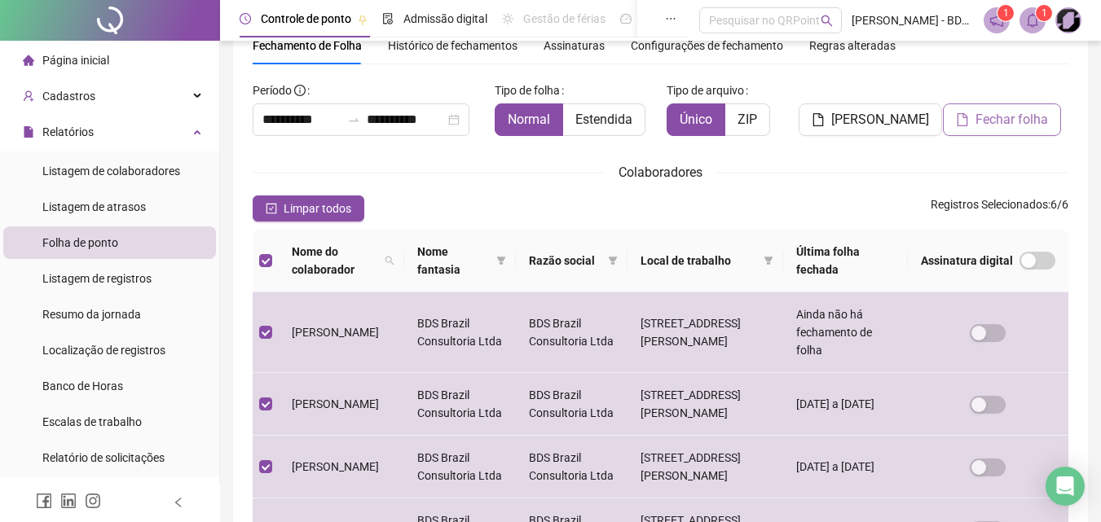
click at [1010, 125] on span "Fechar folha" at bounding box center [1011, 120] width 73 height 20
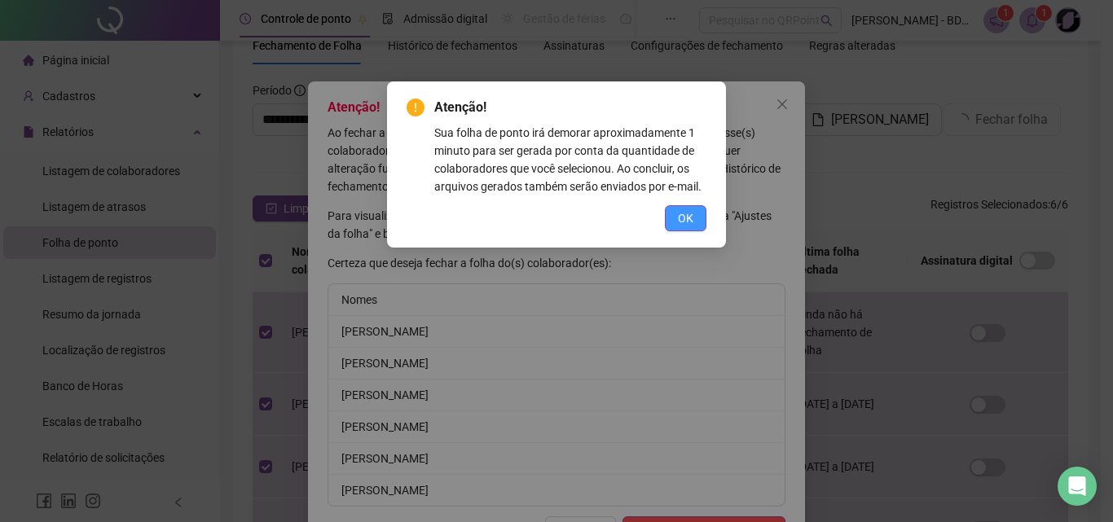
click at [680, 224] on span "OK" at bounding box center [685, 218] width 15 height 18
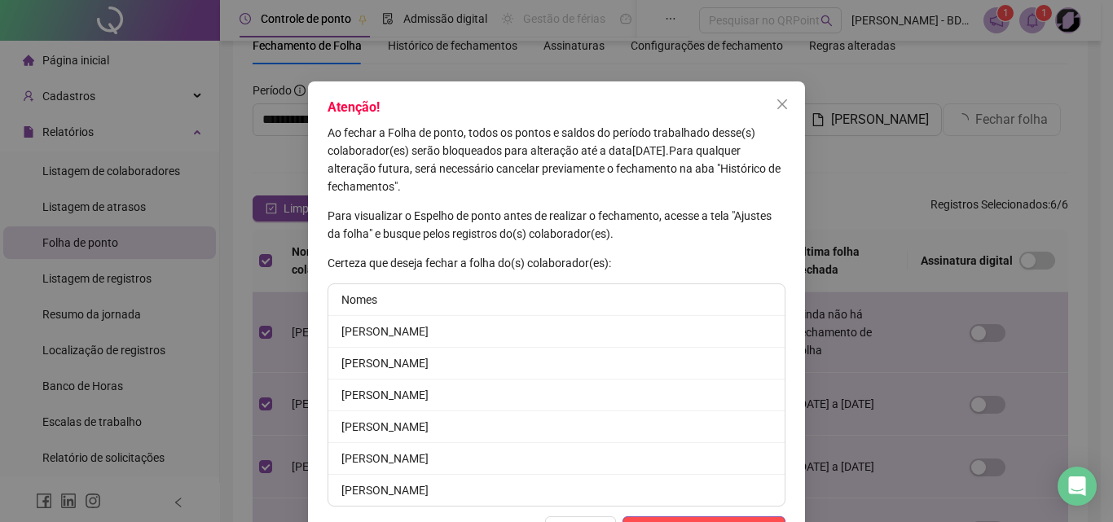
scroll to position [56, 0]
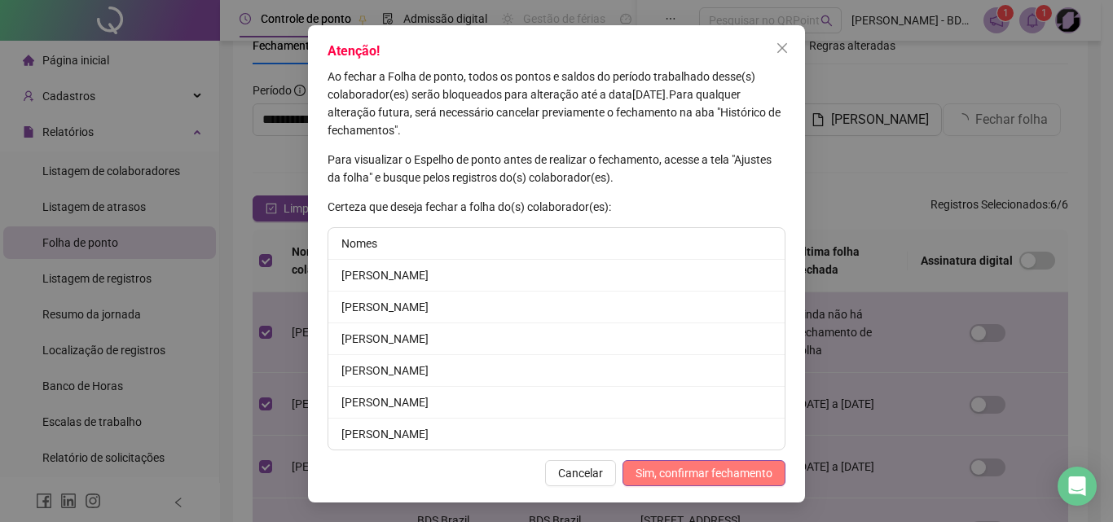
click at [675, 475] on span "Sim, confirmar fechamento" at bounding box center [704, 473] width 137 height 18
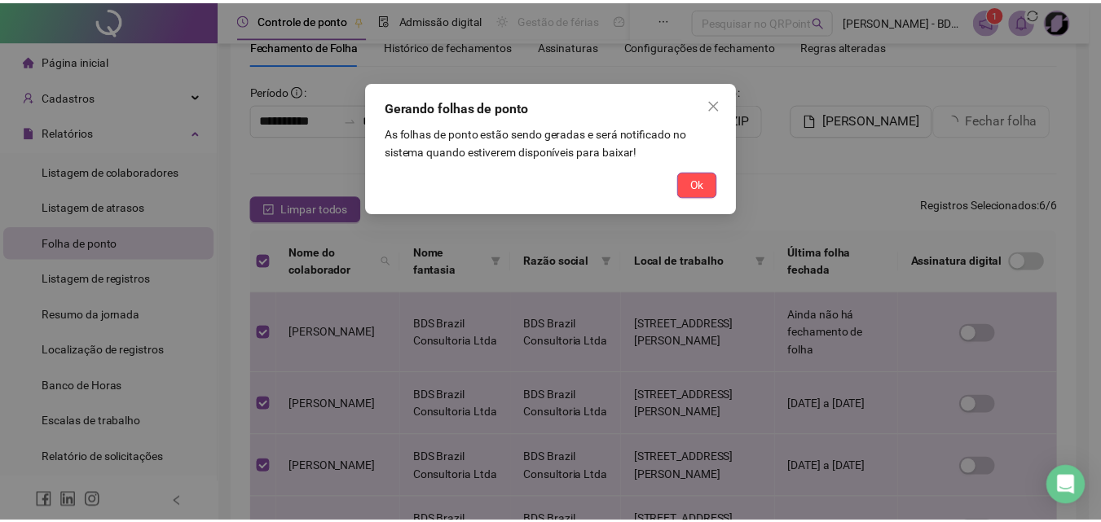
scroll to position [0, 0]
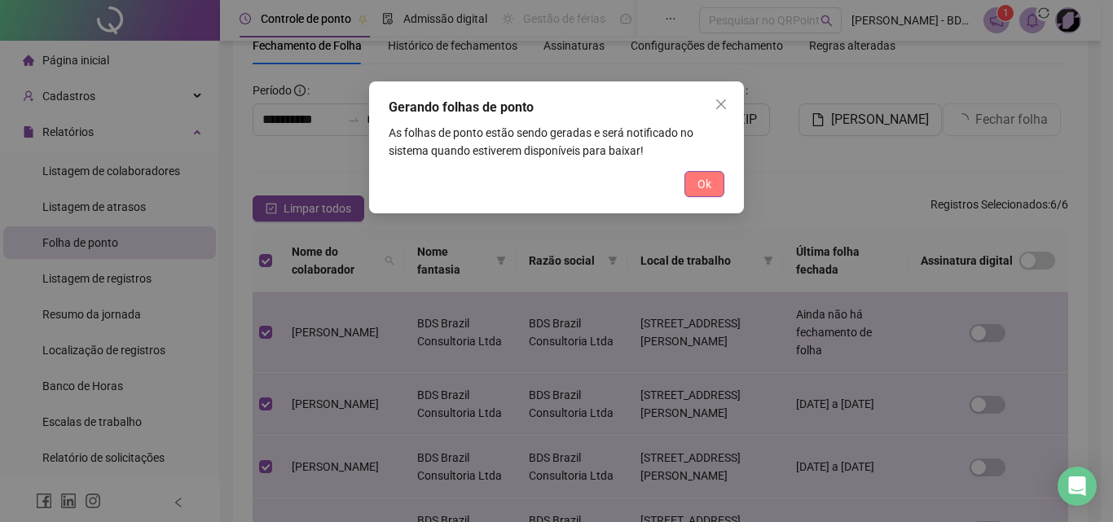
click at [710, 183] on span "Ok" at bounding box center [704, 184] width 14 height 18
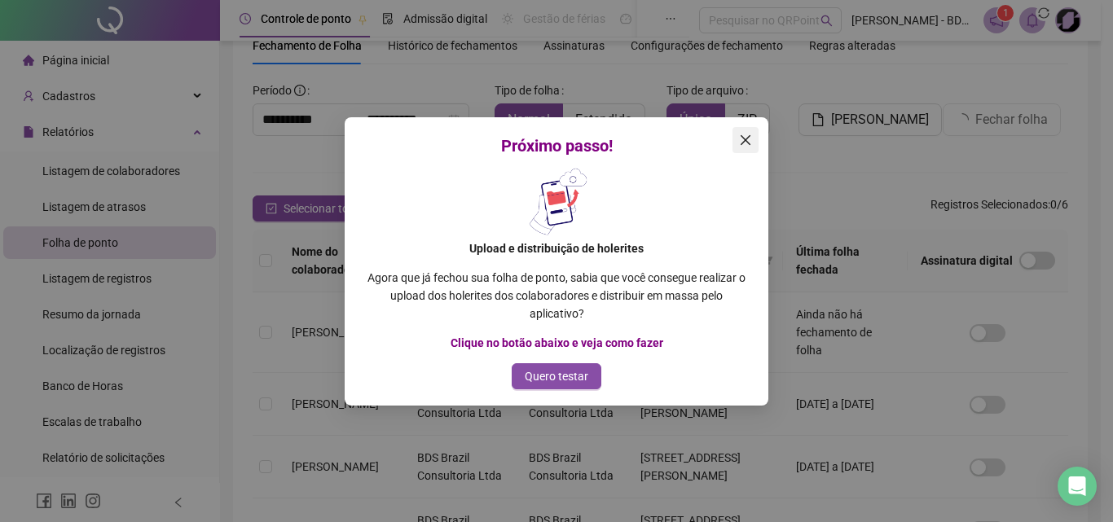
click at [750, 135] on icon "close" at bounding box center [746, 139] width 10 height 10
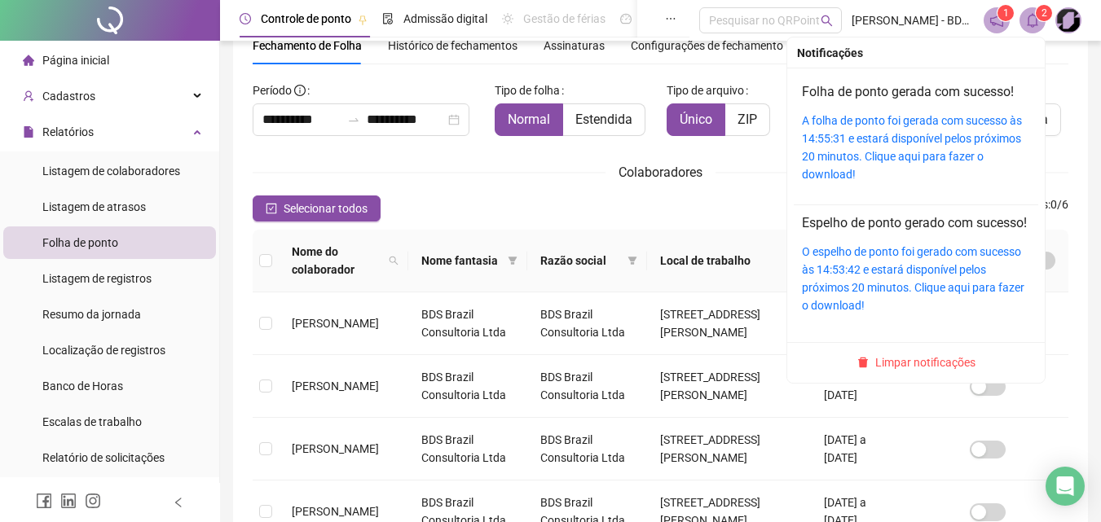
click at [1030, 27] on icon "bell" at bounding box center [1032, 20] width 15 height 15
click at [933, 123] on link "A folha de ponto foi gerada com sucesso às 14:55:31 e estará disponível pelos p…" at bounding box center [912, 147] width 220 height 67
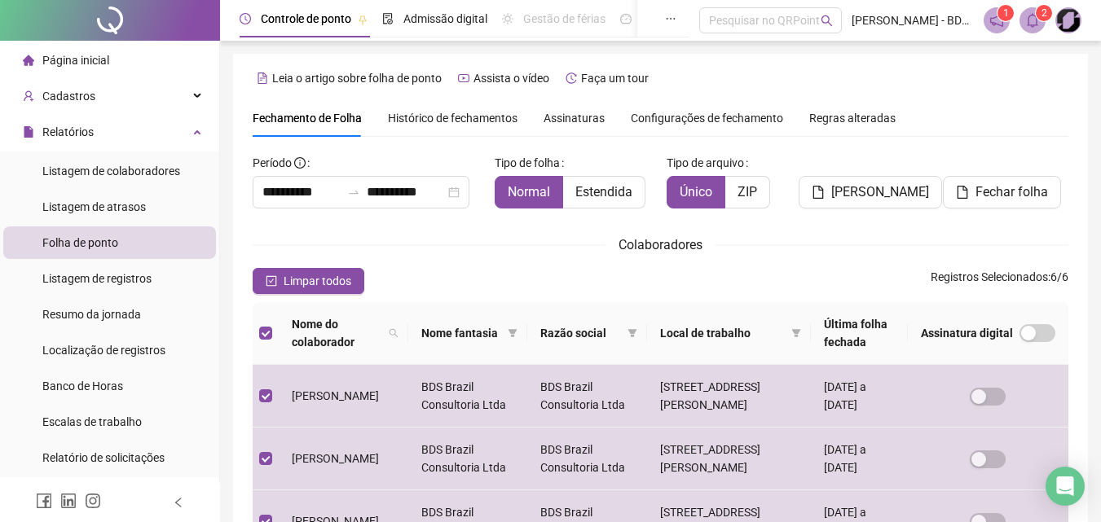
click at [441, 105] on div "Histórico de fechamentos" at bounding box center [453, 117] width 130 height 37
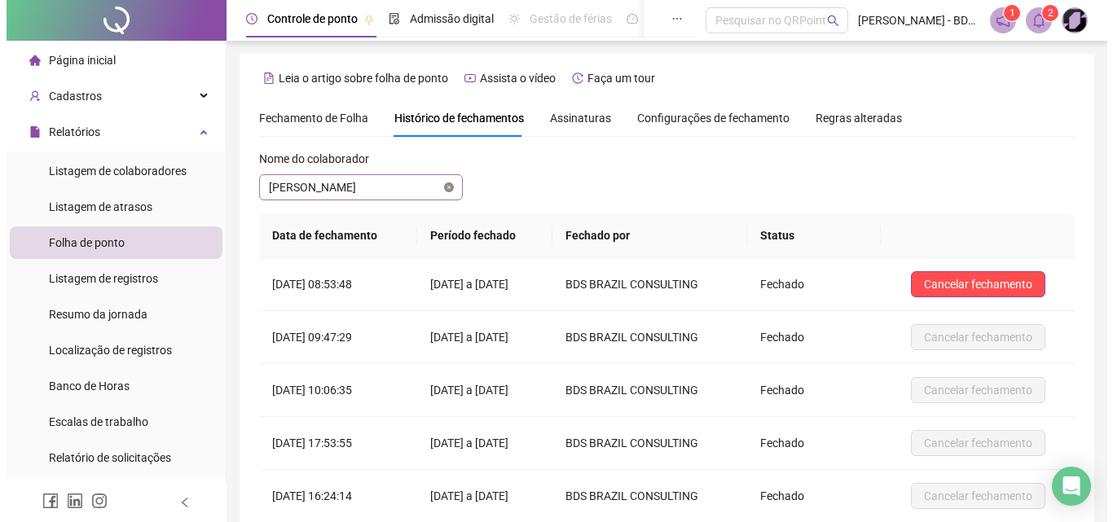
scroll to position [73, 0]
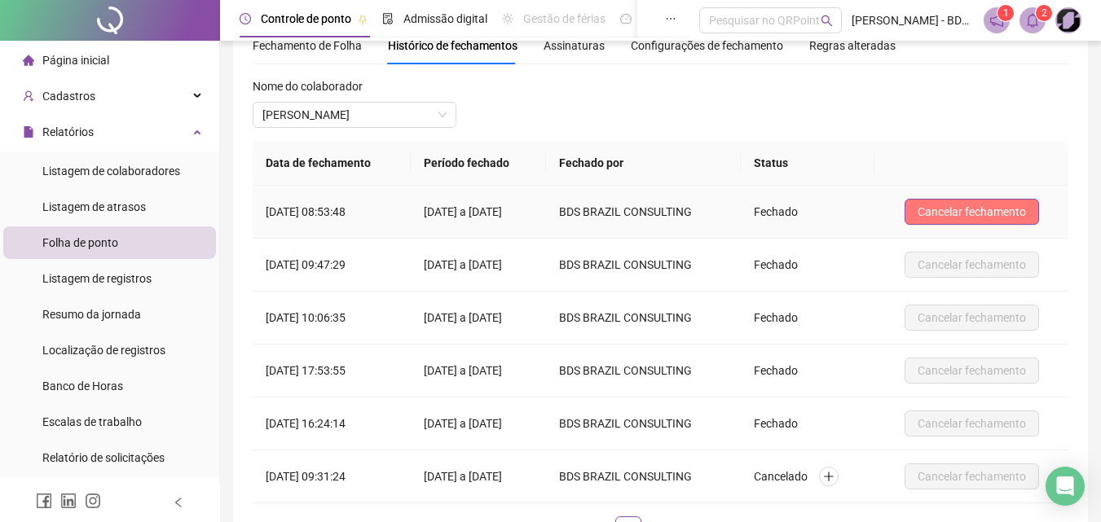
click at [979, 212] on span "Cancelar fechamento" at bounding box center [971, 212] width 108 height 18
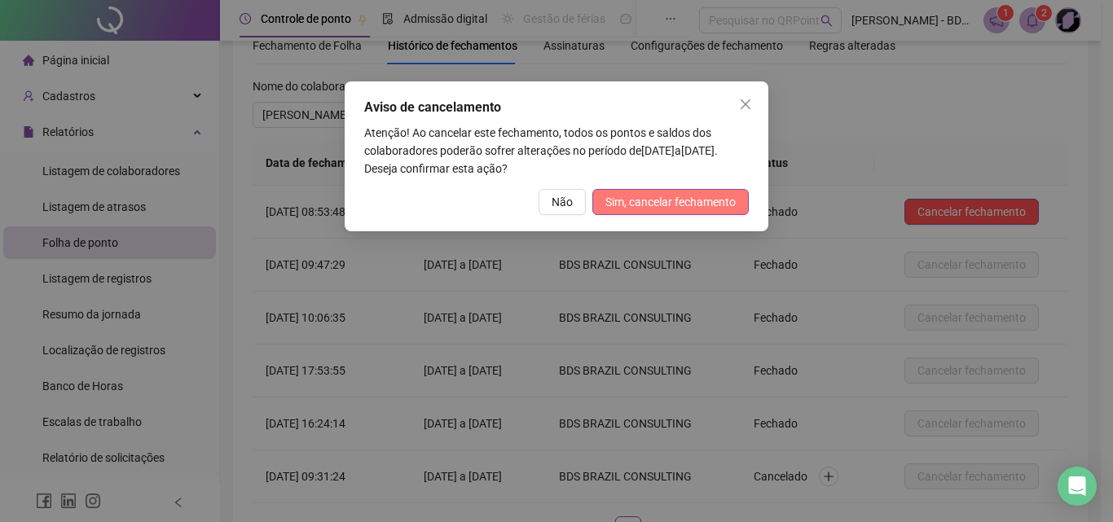
click at [606, 206] on button "Sim, cancelar fechamento" at bounding box center [670, 202] width 156 height 26
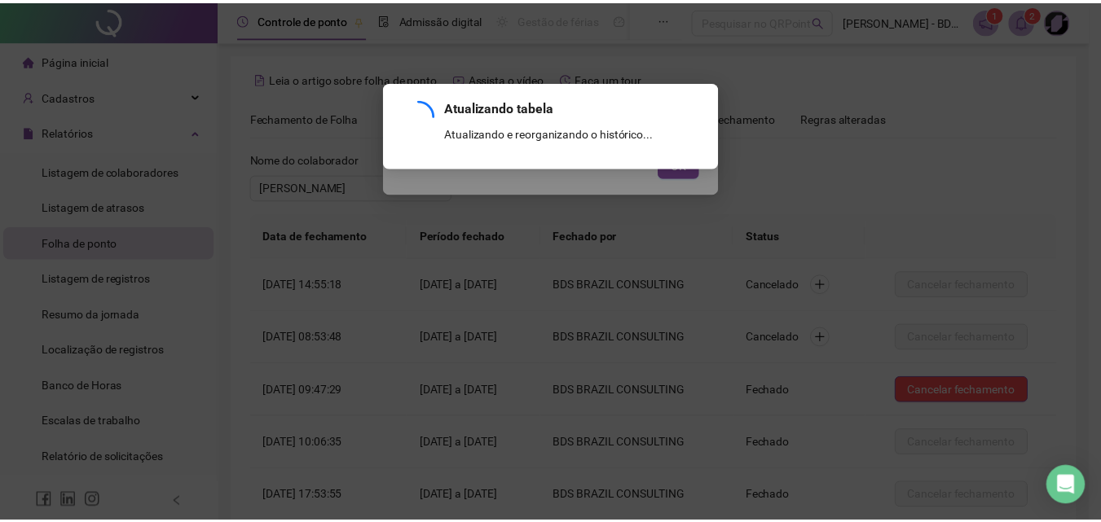
scroll to position [196, 0]
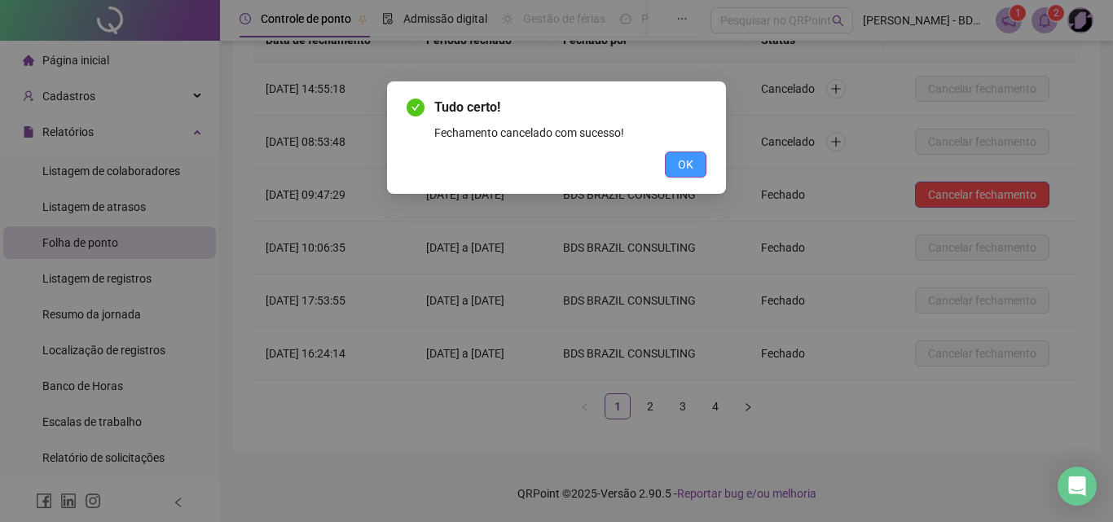
click at [680, 164] on span "OK" at bounding box center [685, 165] width 15 height 18
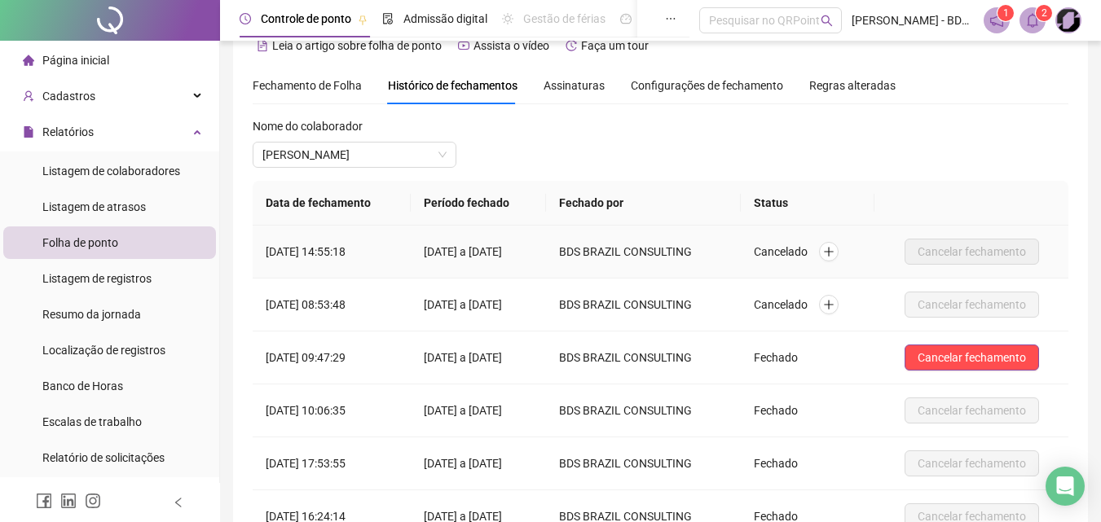
scroll to position [0, 0]
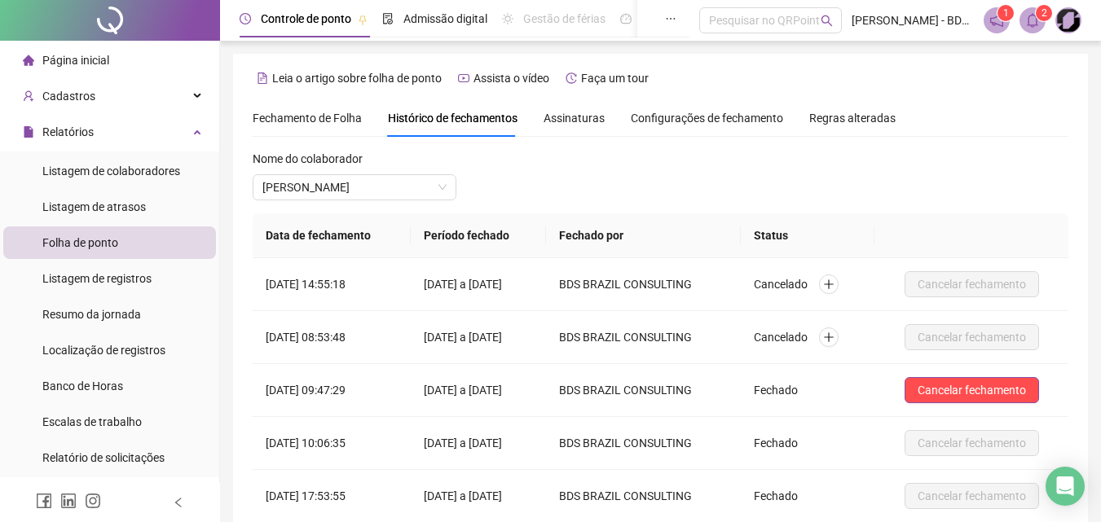
click at [335, 121] on span "Fechamento de Folha" at bounding box center [307, 118] width 109 height 13
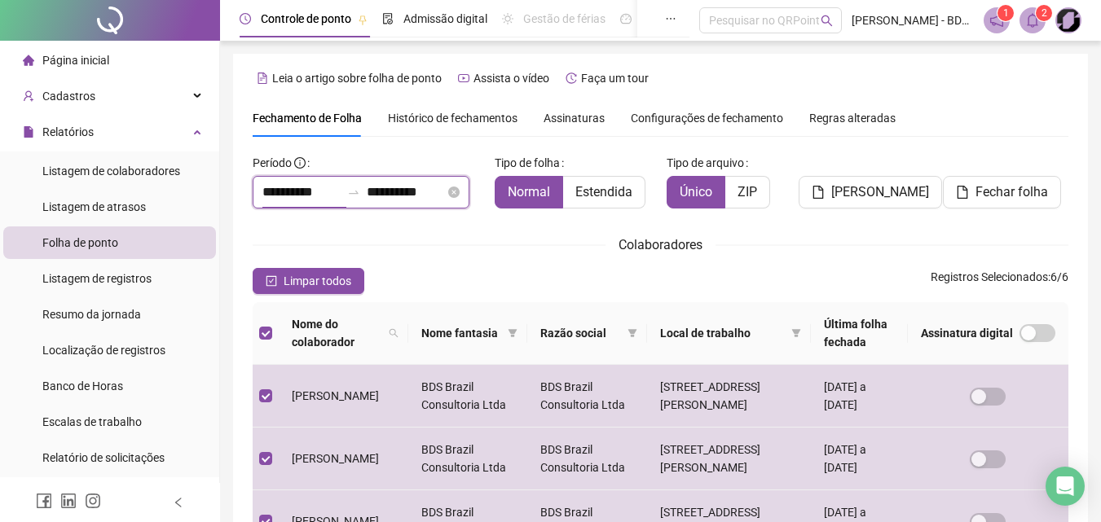
click at [340, 194] on input "**********" at bounding box center [301, 193] width 78 height 20
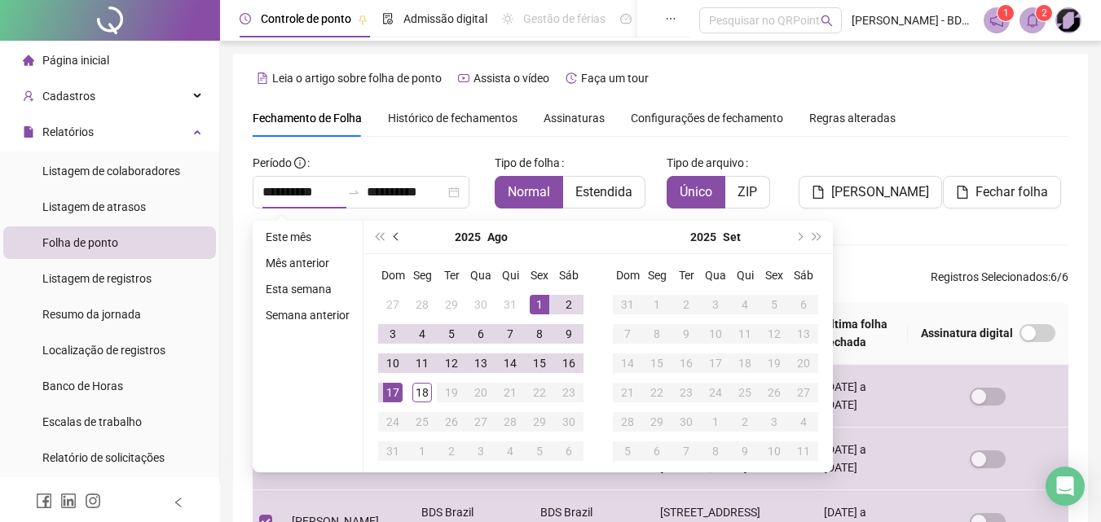
click at [391, 239] on button "prev-year" at bounding box center [397, 237] width 18 height 33
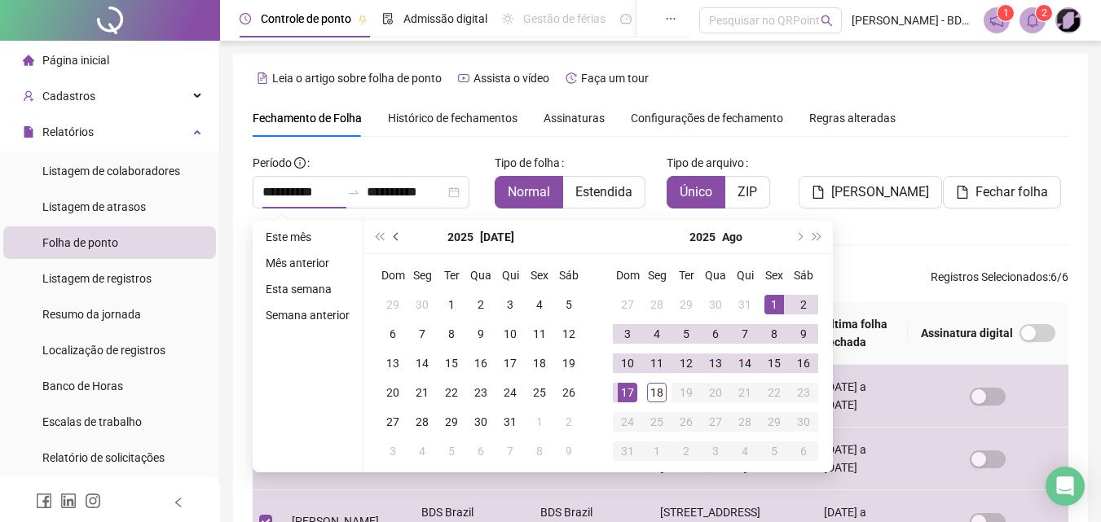
click at [391, 239] on button "prev-year" at bounding box center [397, 237] width 18 height 33
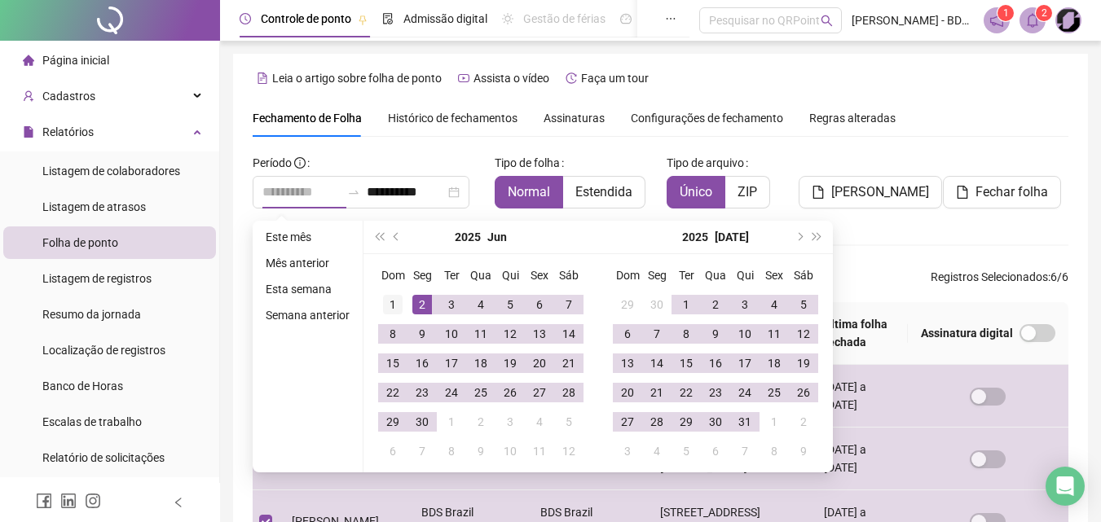
type input "**********"
click at [395, 301] on div "1" at bounding box center [393, 305] width 20 height 20
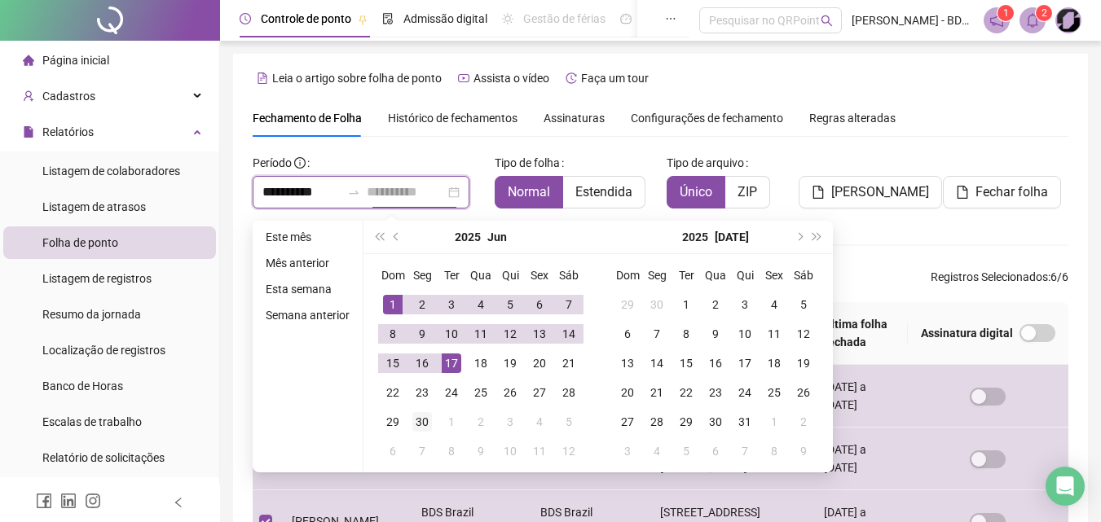
type input "**********"
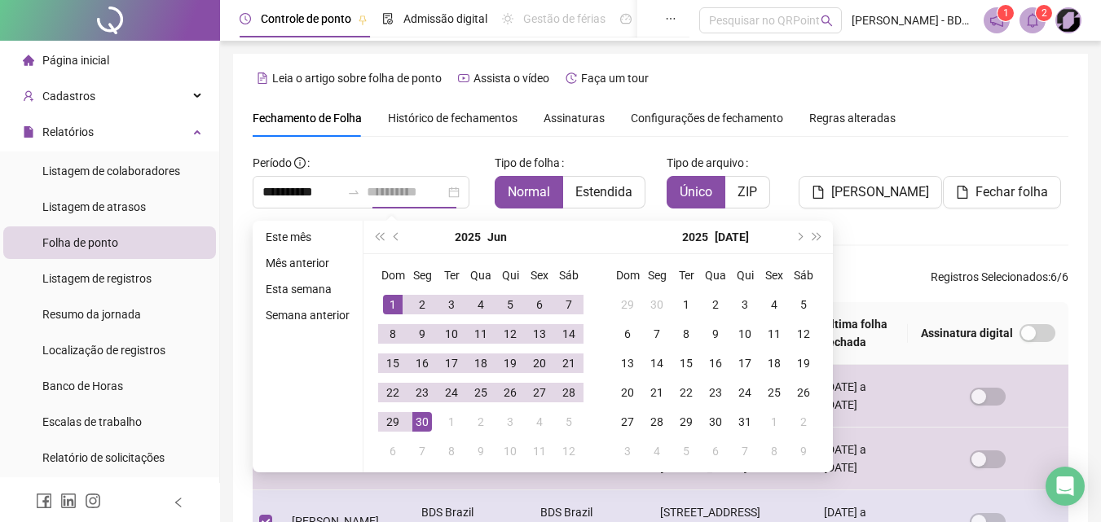
click at [427, 421] on div "30" at bounding box center [422, 422] width 20 height 20
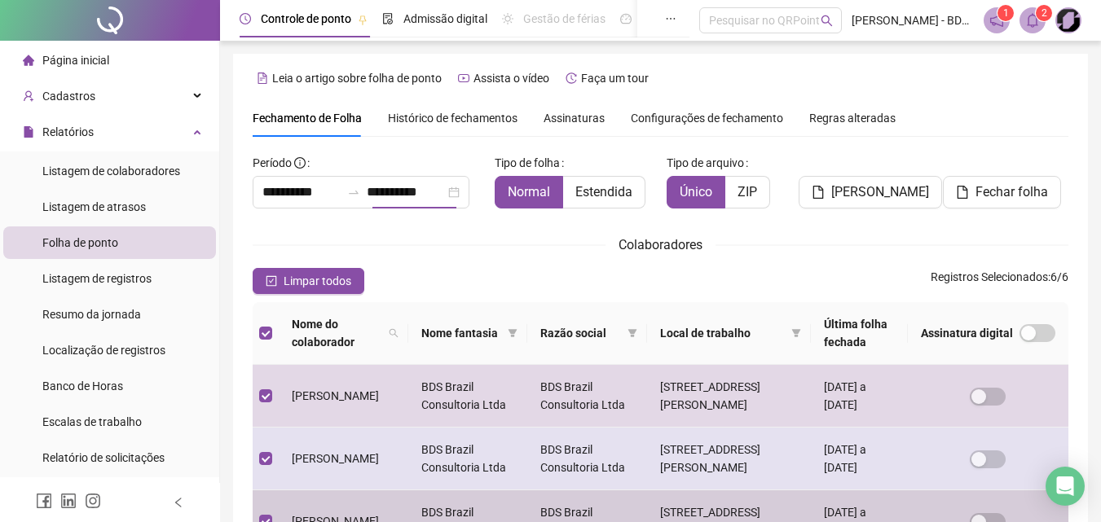
scroll to position [73, 0]
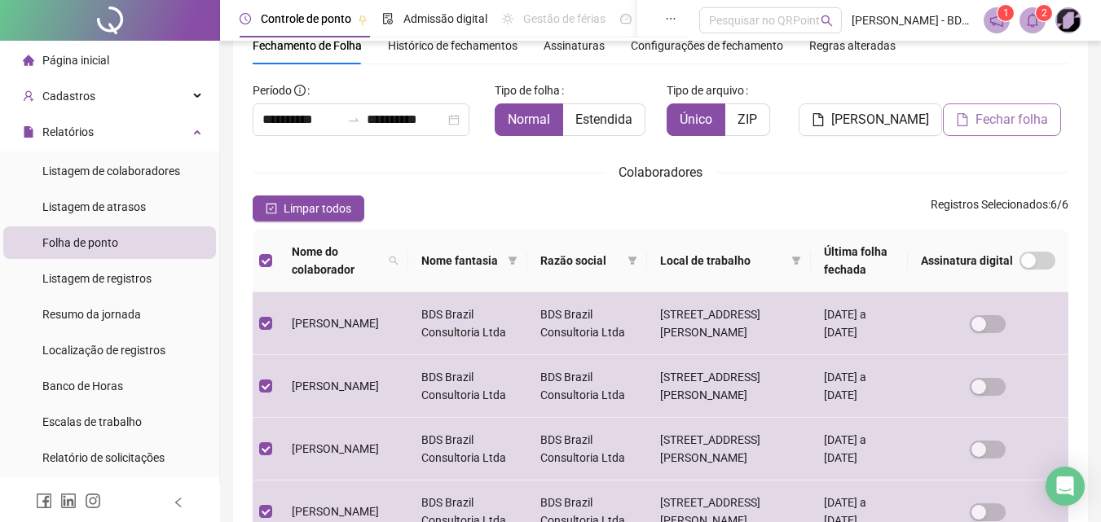
click at [1014, 111] on span "Fechar folha" at bounding box center [1011, 120] width 73 height 20
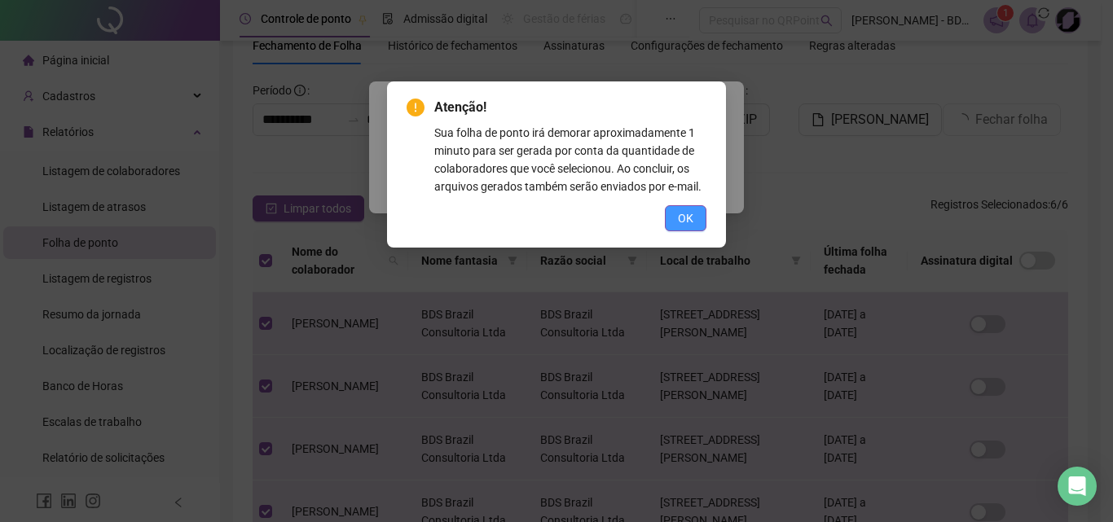
click at [697, 220] on button "OK" at bounding box center [686, 218] width 42 height 26
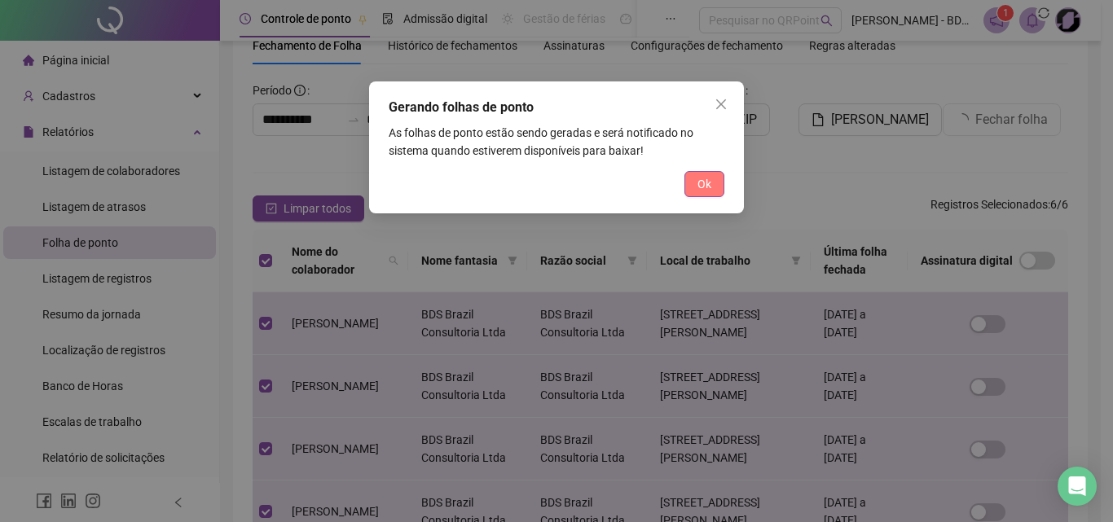
click at [702, 187] on span "Ok" at bounding box center [704, 184] width 14 height 18
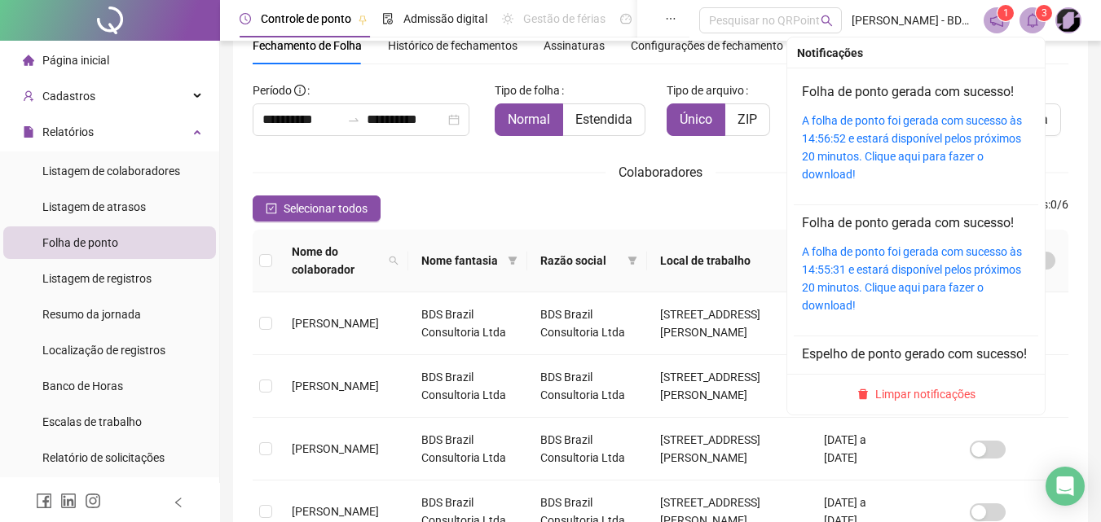
click at [892, 129] on div "A folha de ponto foi gerada com sucesso às 14:56:52 e estará disponível pelos p…" at bounding box center [916, 148] width 228 height 72
click at [884, 119] on link "A folha de ponto foi gerada com sucesso às 14:56:52 e estará disponível pelos p…" at bounding box center [912, 147] width 220 height 67
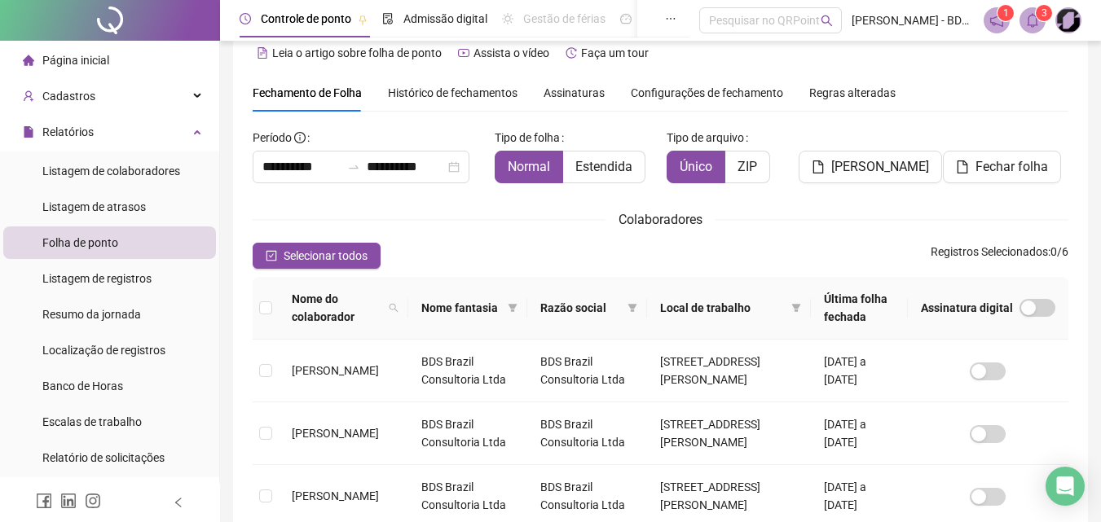
scroll to position [0, 0]
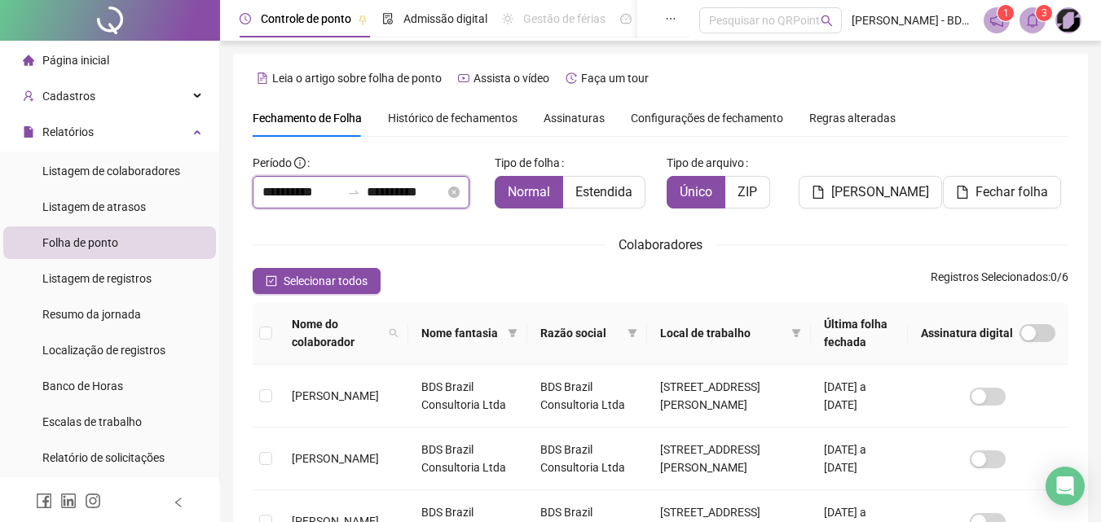
click at [320, 191] on input "**********" at bounding box center [301, 193] width 78 height 20
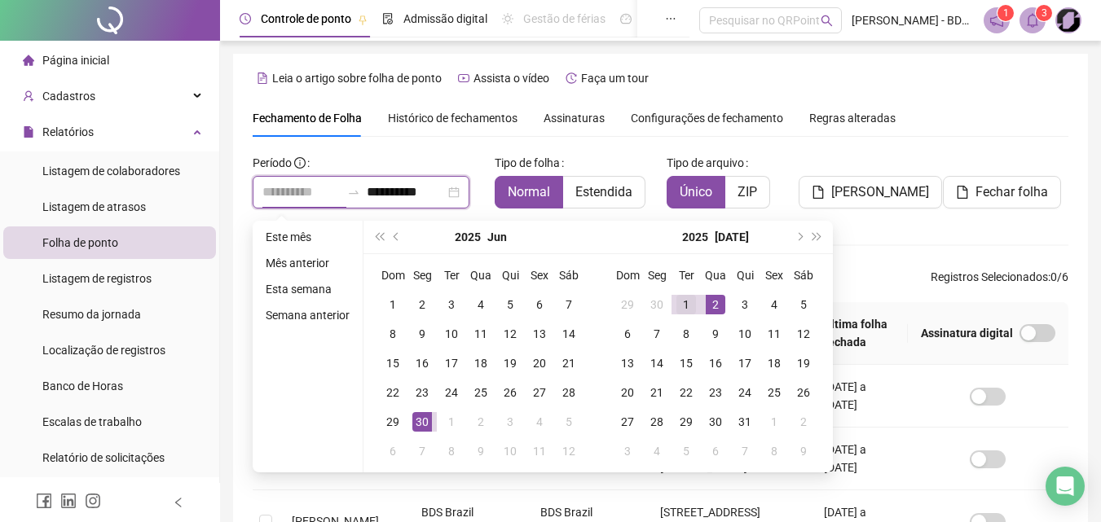
type input "**********"
click at [683, 302] on div "1" at bounding box center [686, 305] width 20 height 20
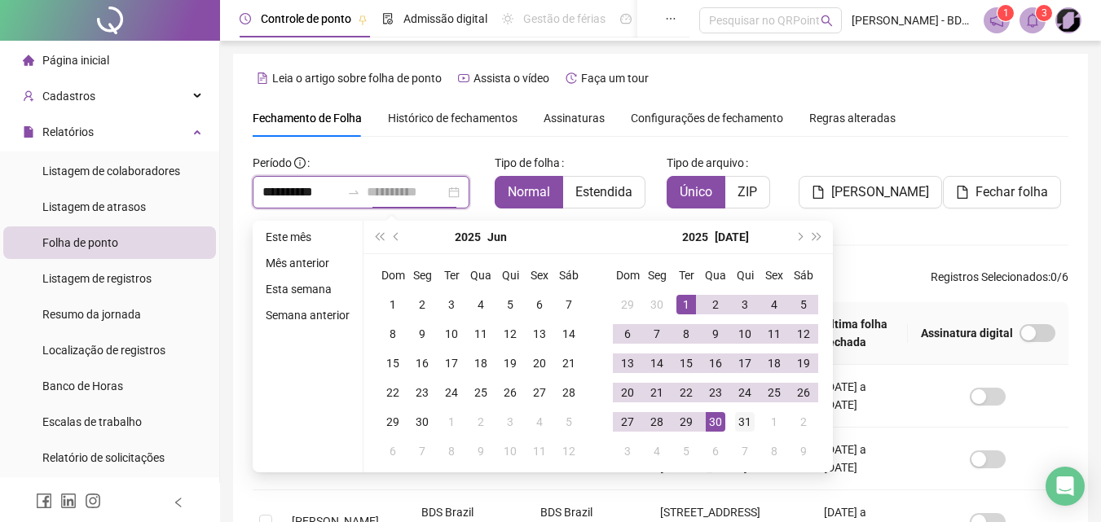
type input "**********"
click at [741, 423] on div "31" at bounding box center [745, 422] width 20 height 20
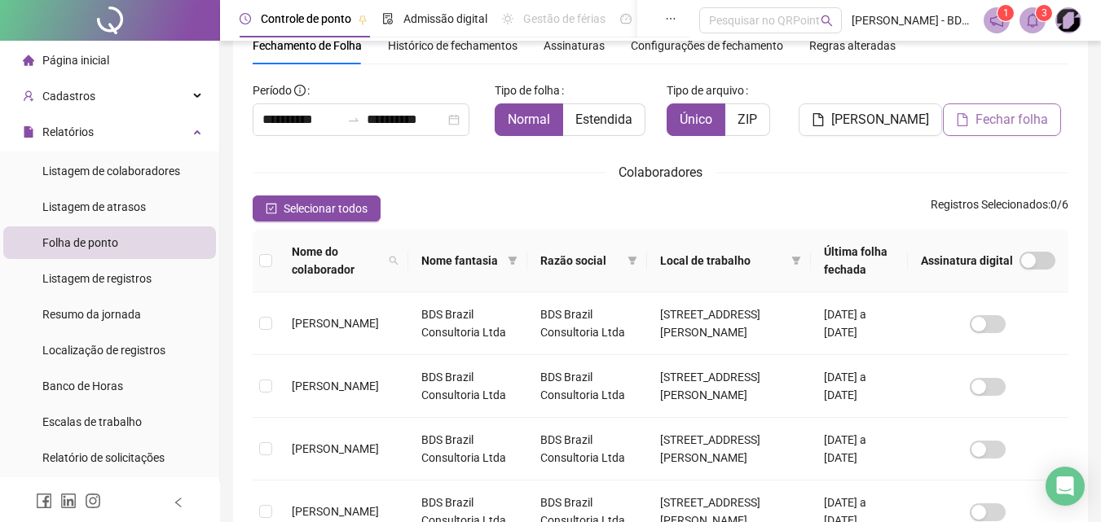
click at [1014, 121] on span "Fechar folha" at bounding box center [1011, 120] width 73 height 20
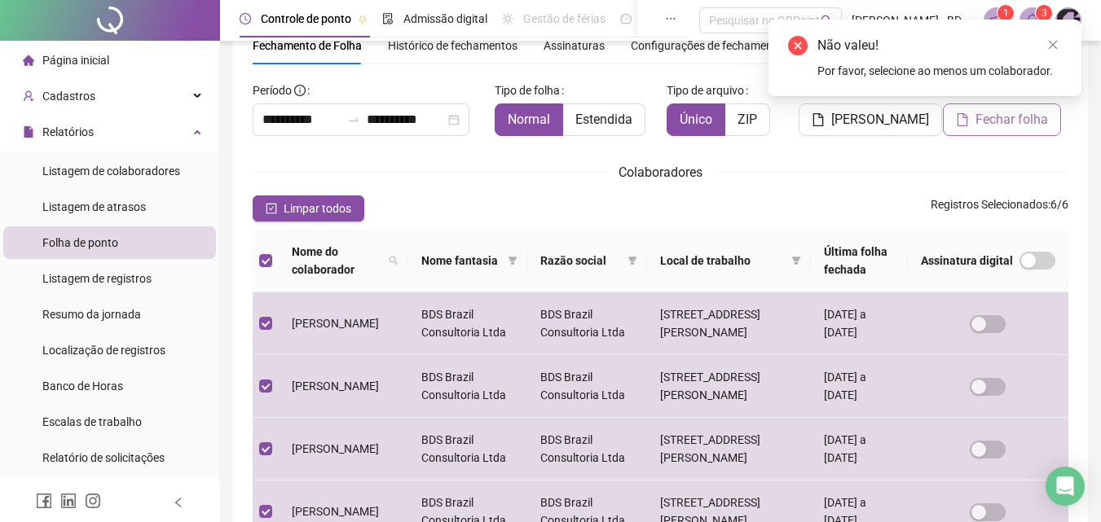
click at [1014, 120] on span "Fechar folha" at bounding box center [1011, 120] width 73 height 20
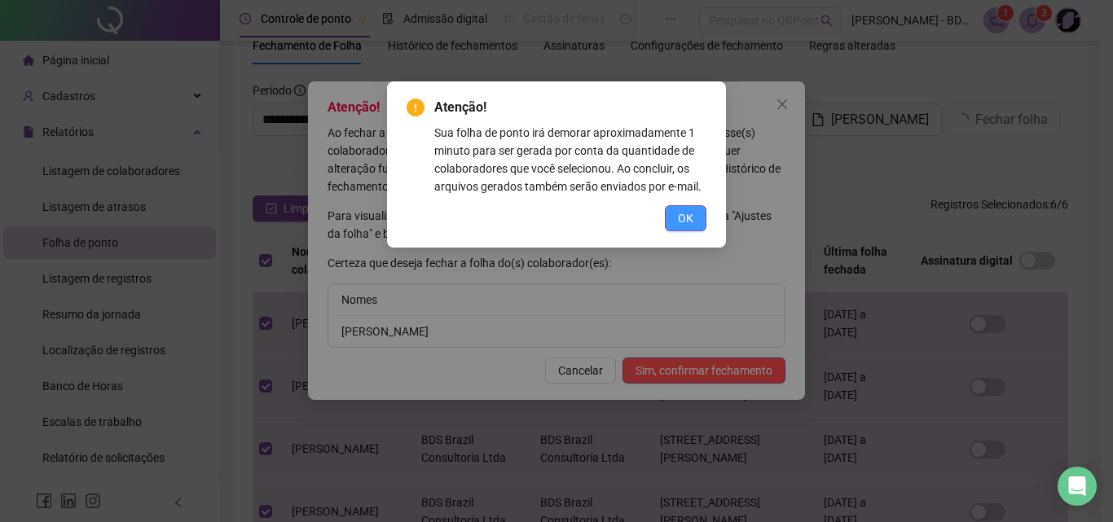
click at [673, 220] on button "OK" at bounding box center [686, 218] width 42 height 26
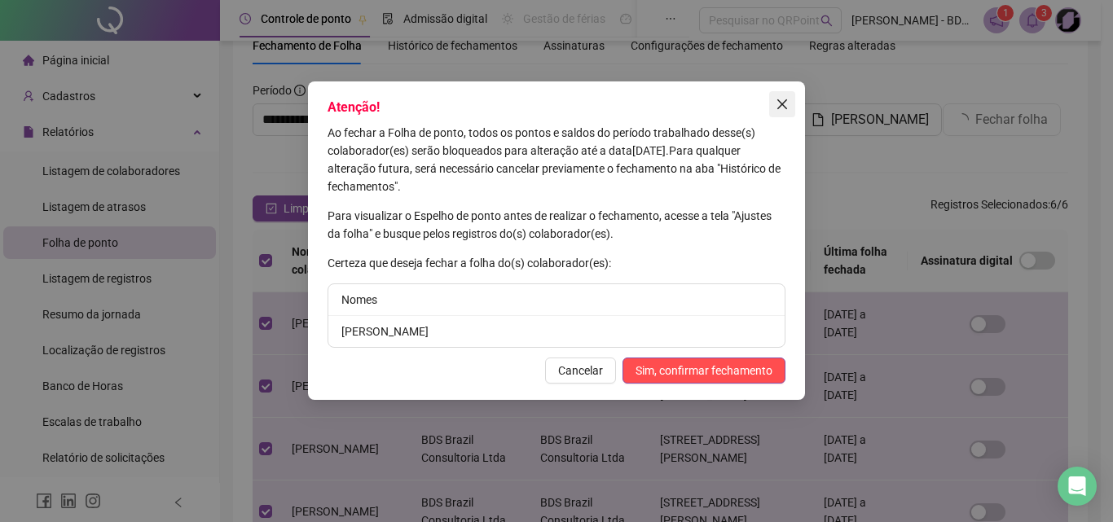
click at [780, 105] on icon "close" at bounding box center [782, 104] width 13 height 13
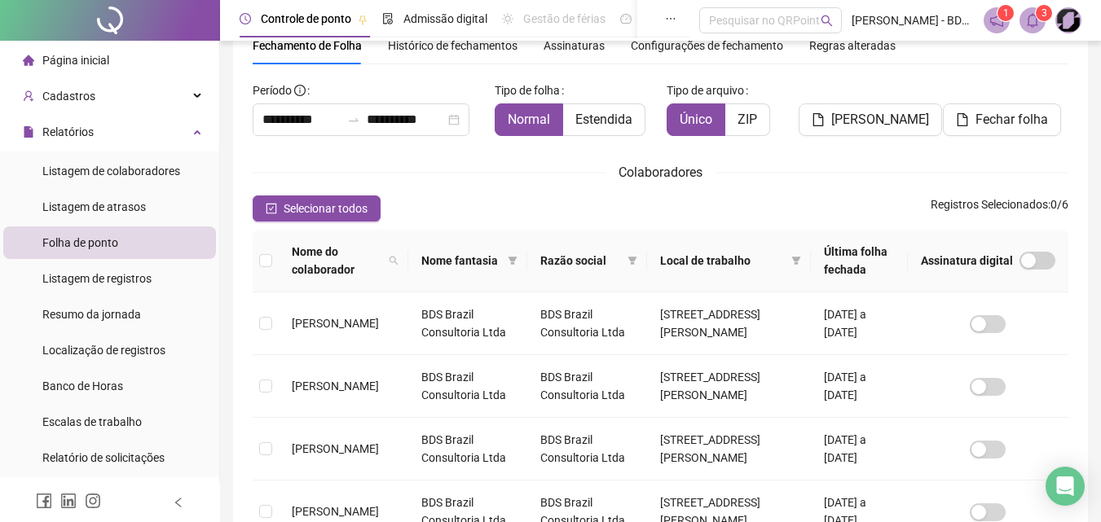
scroll to position [0, 0]
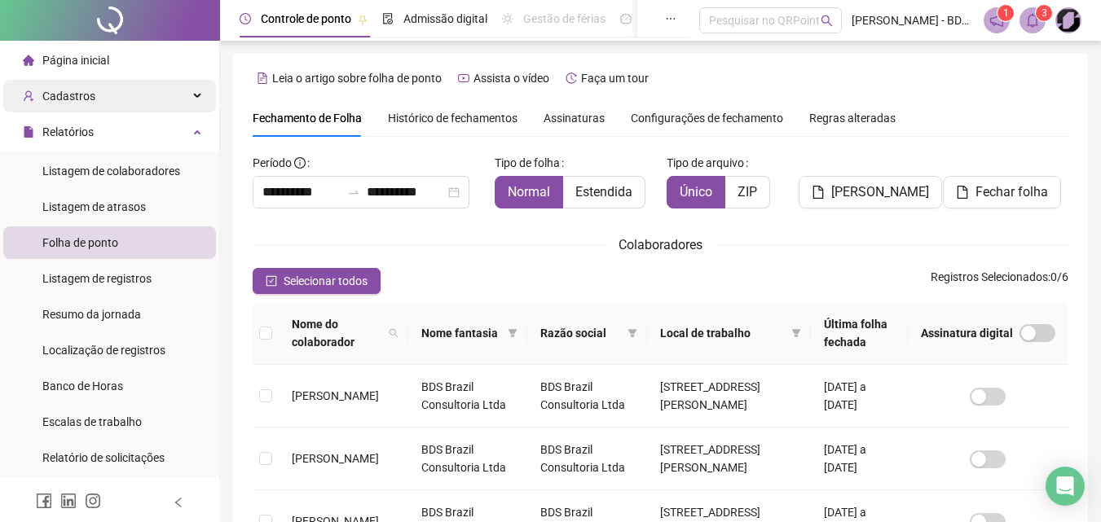
click at [67, 93] on span "Cadastros" at bounding box center [68, 96] width 53 height 13
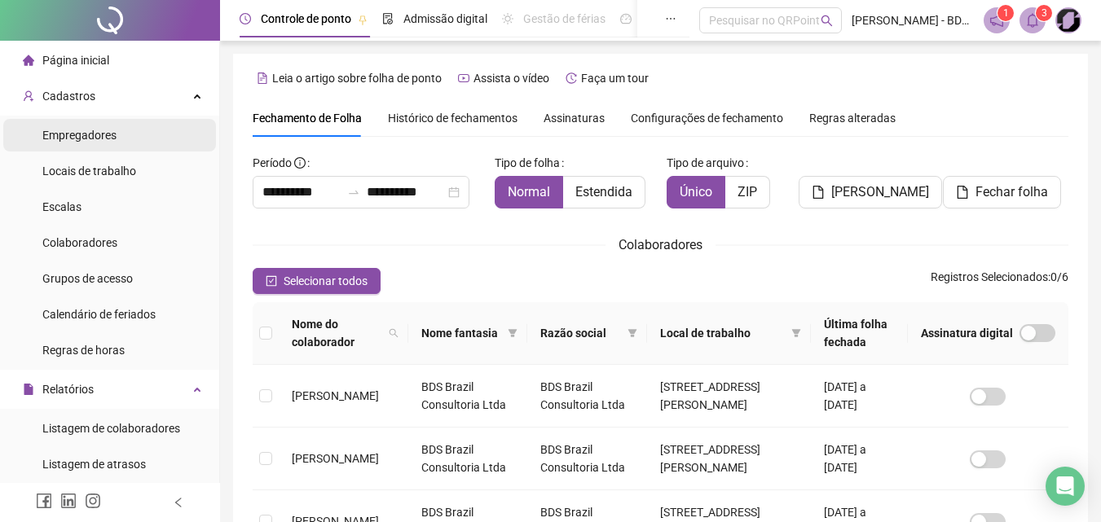
click at [77, 131] on span "Empregadores" at bounding box center [79, 135] width 74 height 13
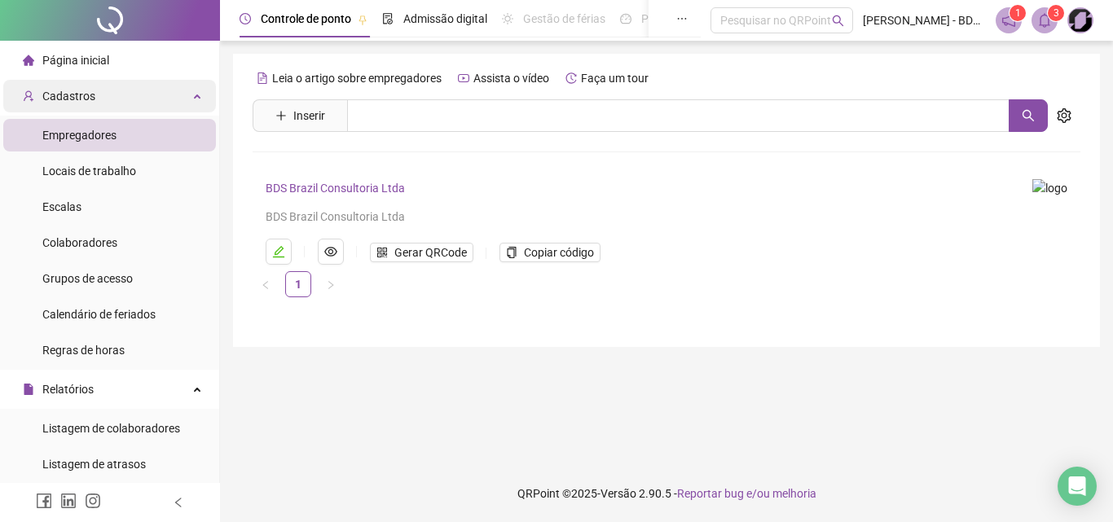
click at [77, 97] on span "Cadastros" at bounding box center [68, 96] width 53 height 13
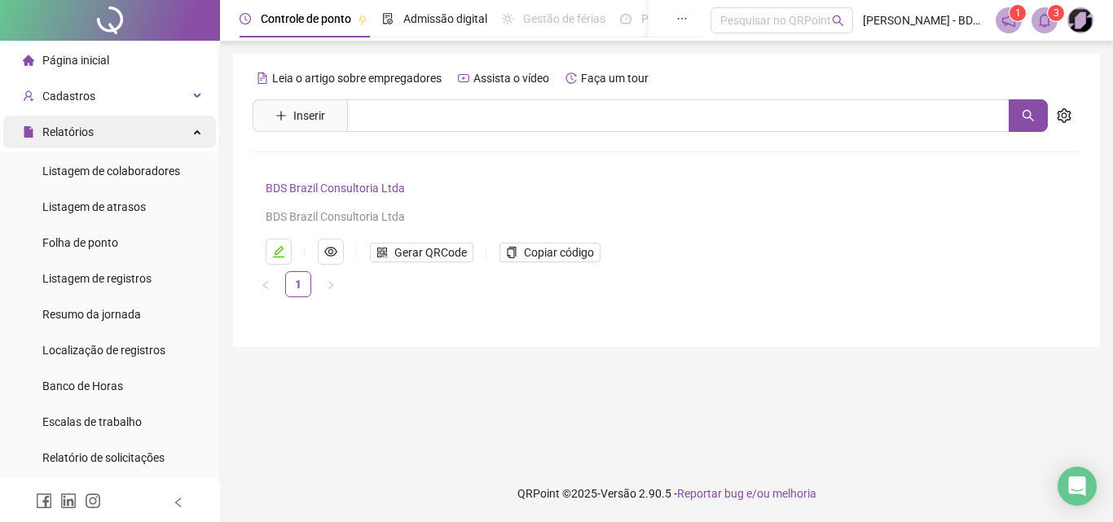
click at [63, 139] on span "Relatórios" at bounding box center [67, 131] width 51 height 13
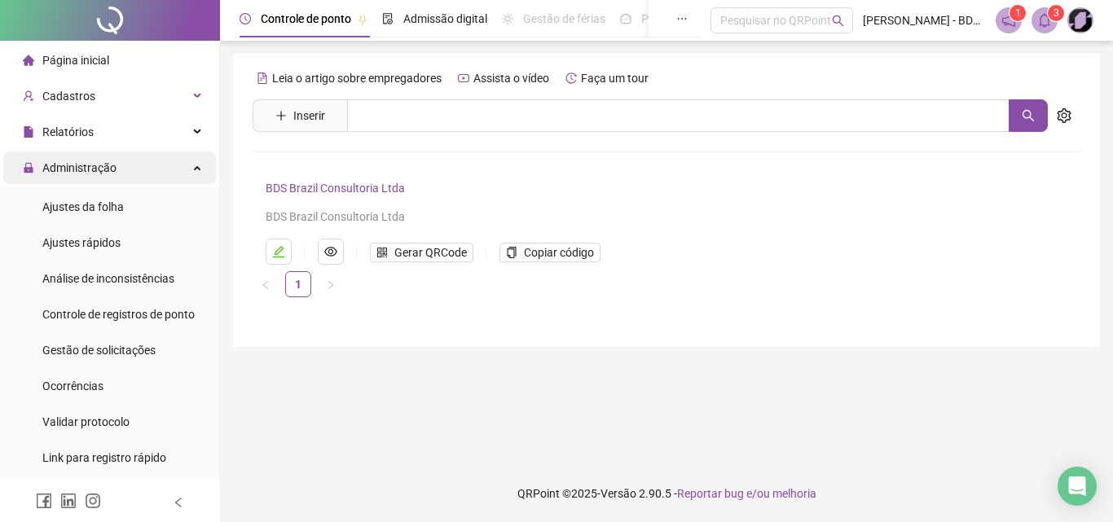
click at [63, 165] on span "Administração" at bounding box center [79, 167] width 74 height 13
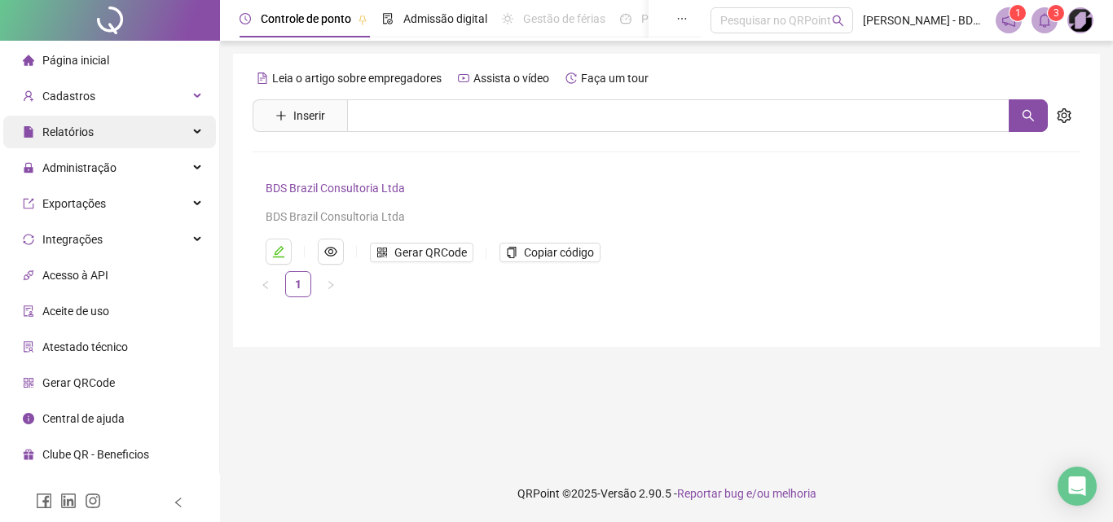
click at [59, 123] on span "Relatórios" at bounding box center [58, 132] width 71 height 33
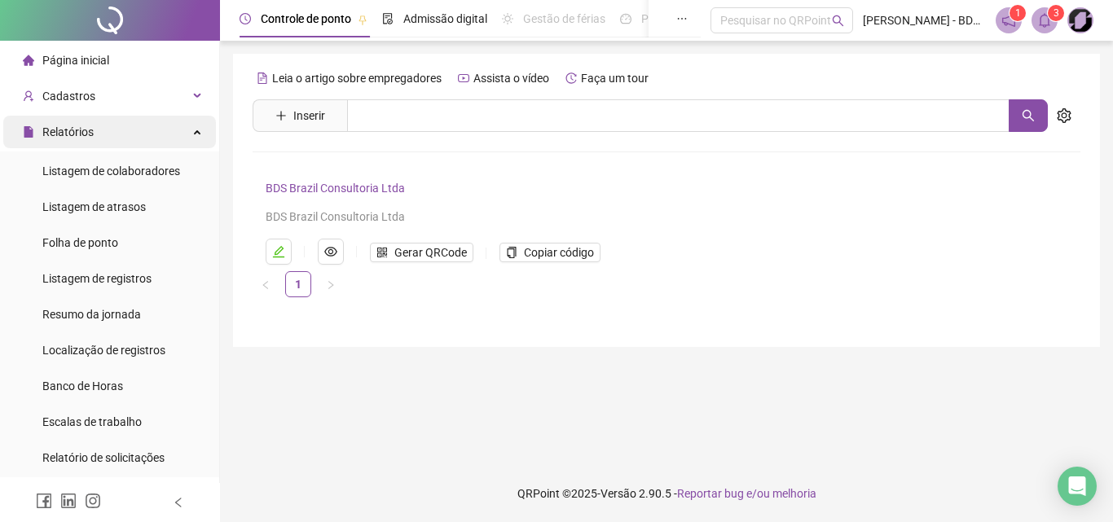
click at [69, 134] on span "Relatórios" at bounding box center [67, 131] width 51 height 13
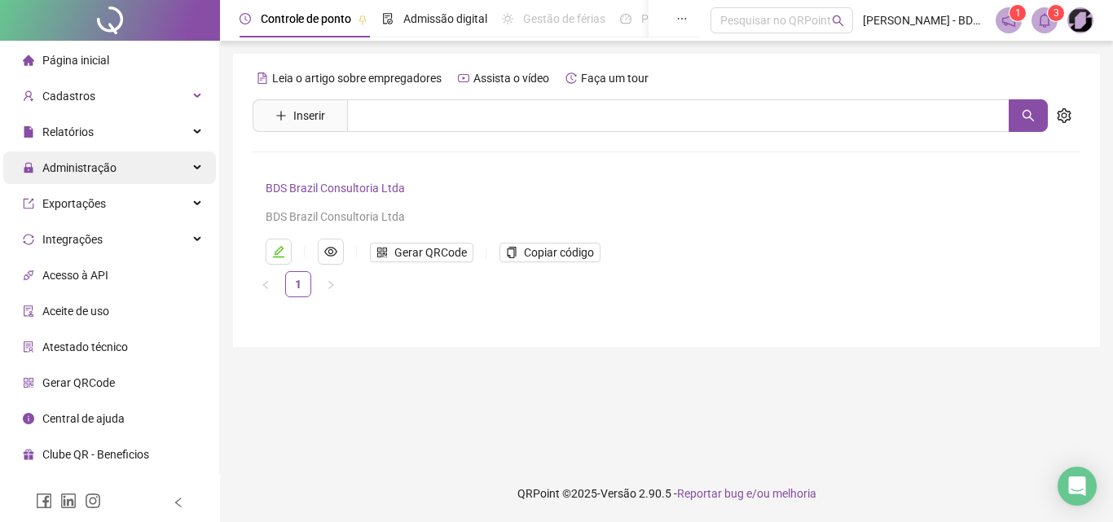
click at [59, 169] on span "Administração" at bounding box center [79, 167] width 74 height 13
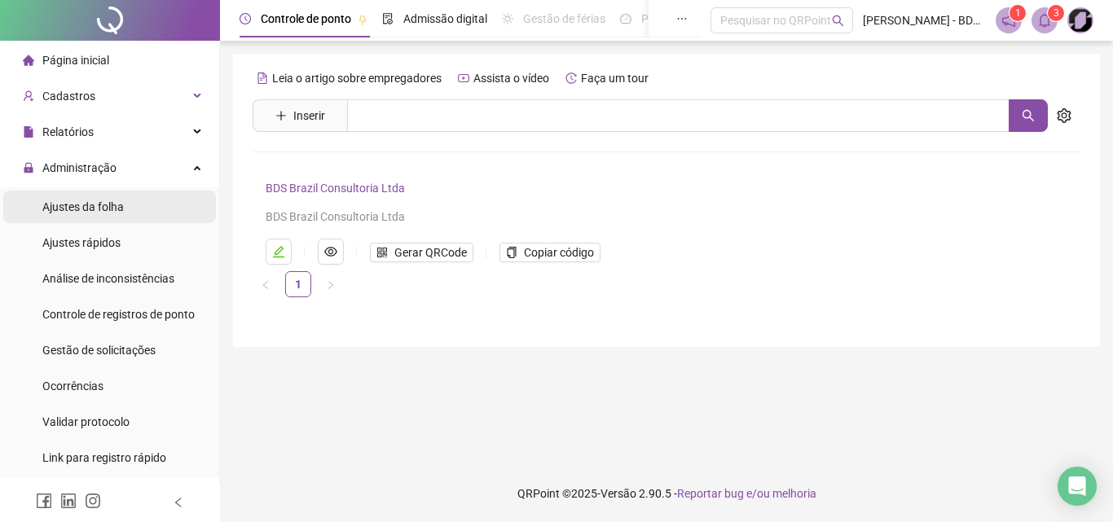
click at [80, 205] on span "Ajustes da folha" at bounding box center [82, 206] width 81 height 13
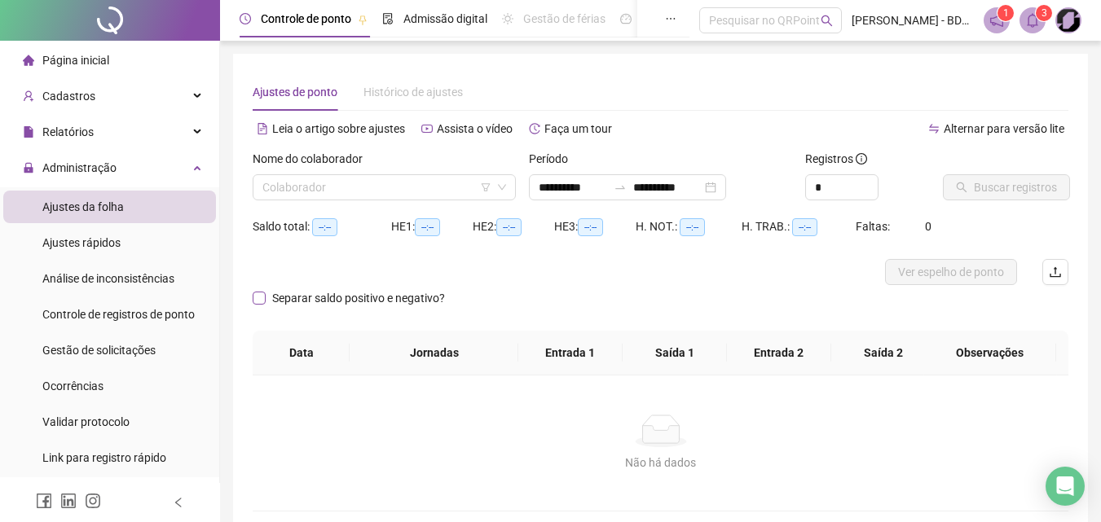
type input "**********"
click at [318, 189] on input "search" at bounding box center [376, 187] width 229 height 24
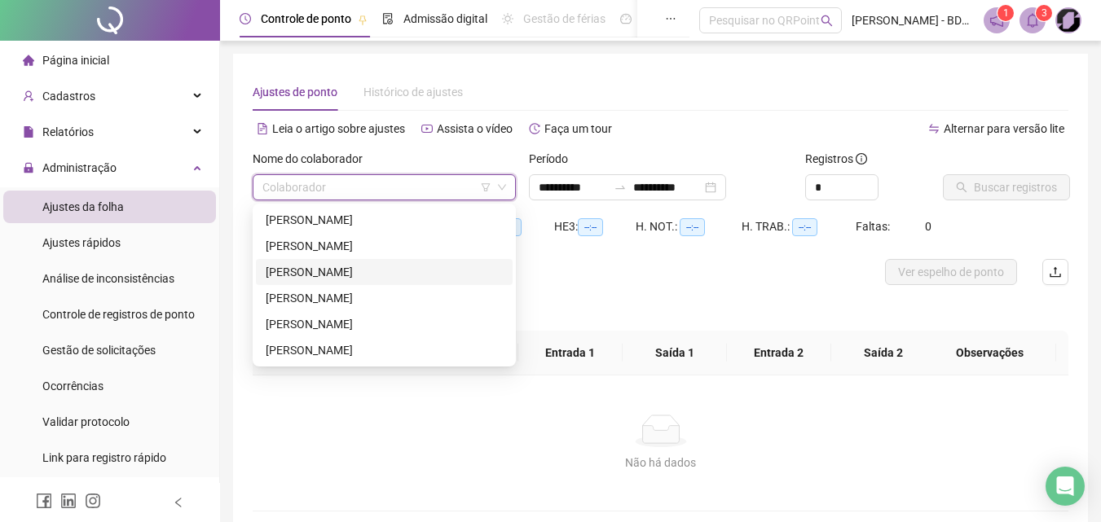
click at [309, 274] on div "[PERSON_NAME]" at bounding box center [384, 272] width 237 height 18
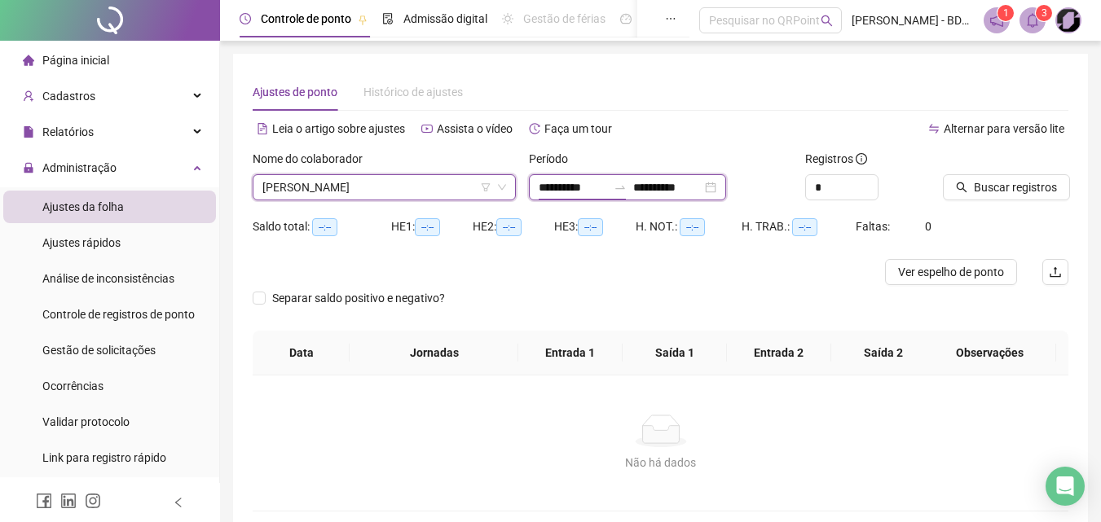
click at [590, 191] on input "**********" at bounding box center [573, 187] width 68 height 18
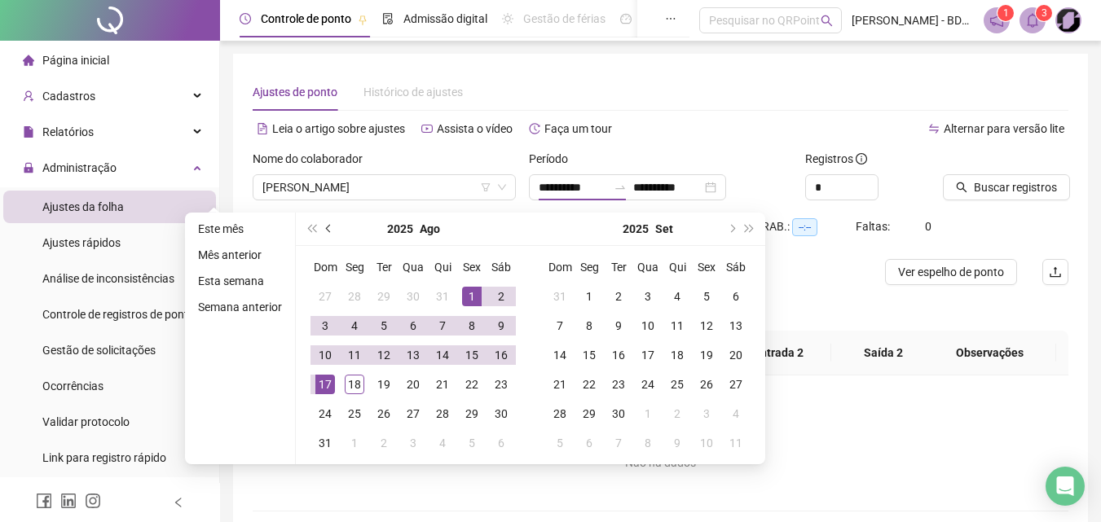
click at [326, 232] on button "prev-year" at bounding box center [329, 229] width 18 height 33
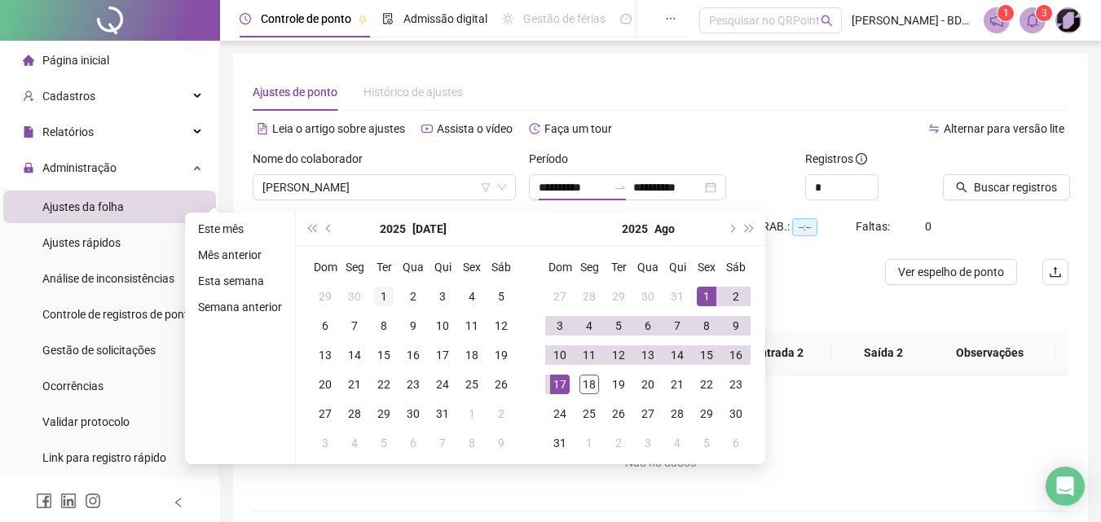
type input "**********"
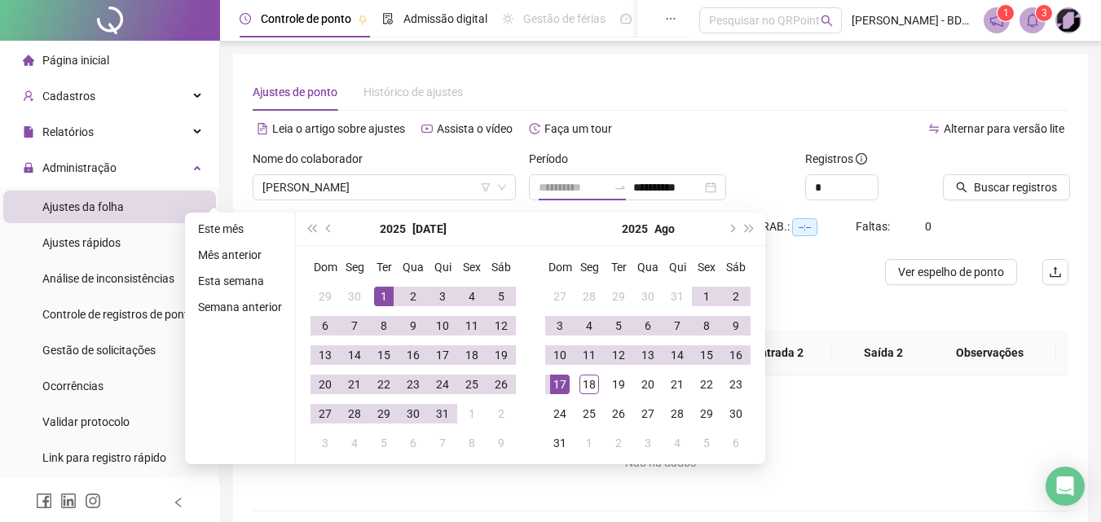
click at [385, 293] on div "1" at bounding box center [384, 297] width 20 height 20
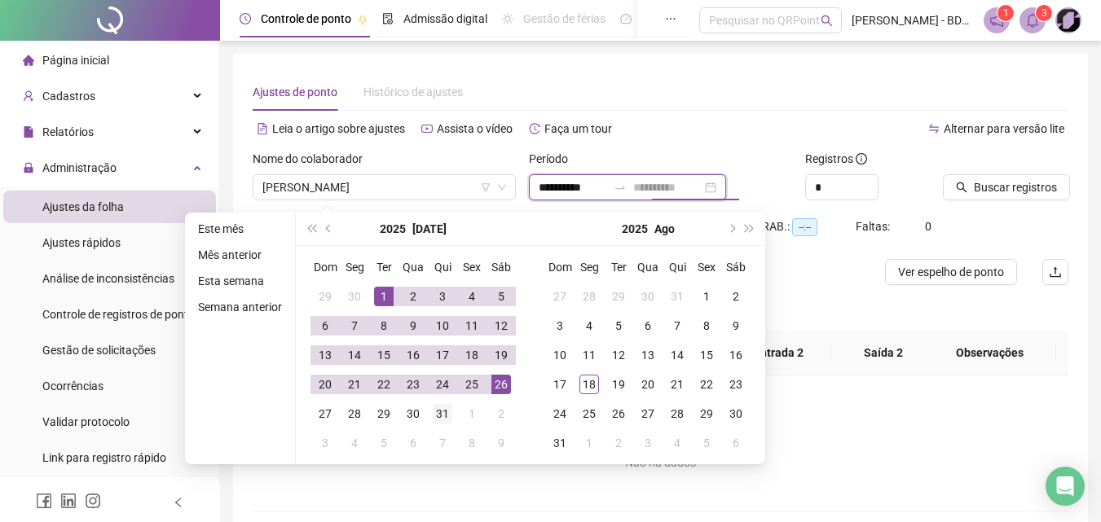
type input "**********"
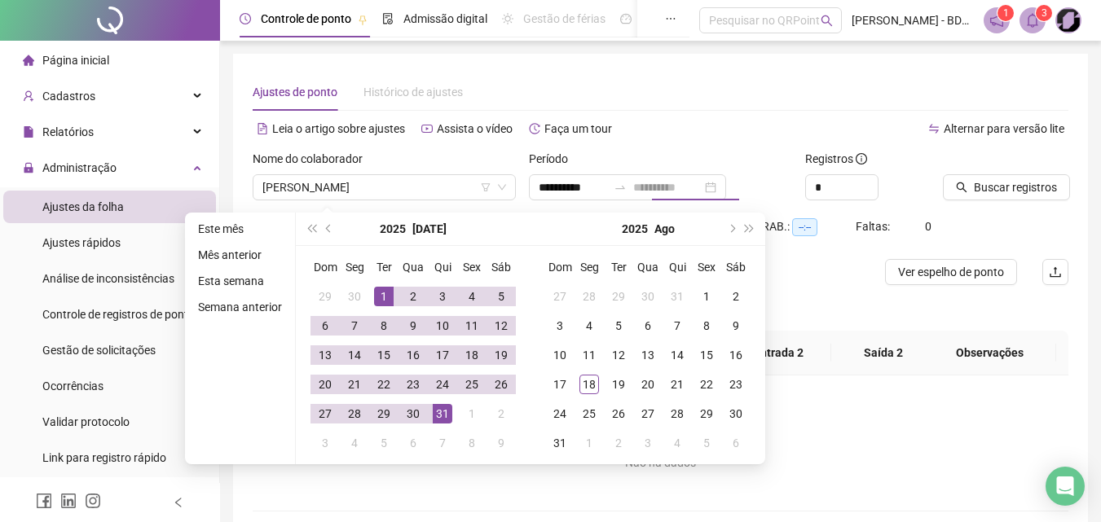
click at [438, 417] on div "31" at bounding box center [443, 414] width 20 height 20
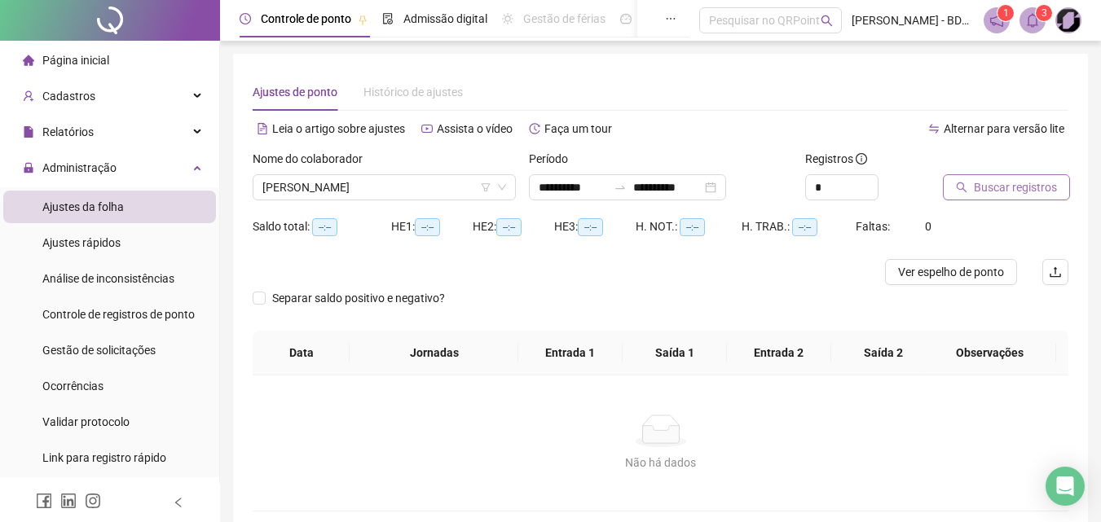
click at [968, 187] on button "Buscar registros" at bounding box center [1006, 187] width 127 height 26
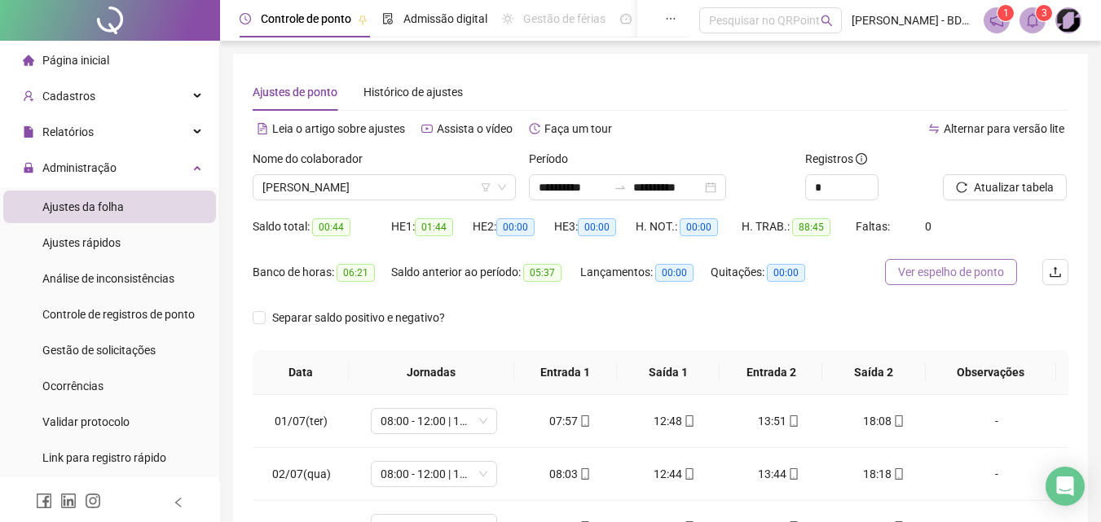
click at [957, 279] on span "Ver espelho de ponto" at bounding box center [951, 272] width 106 height 18
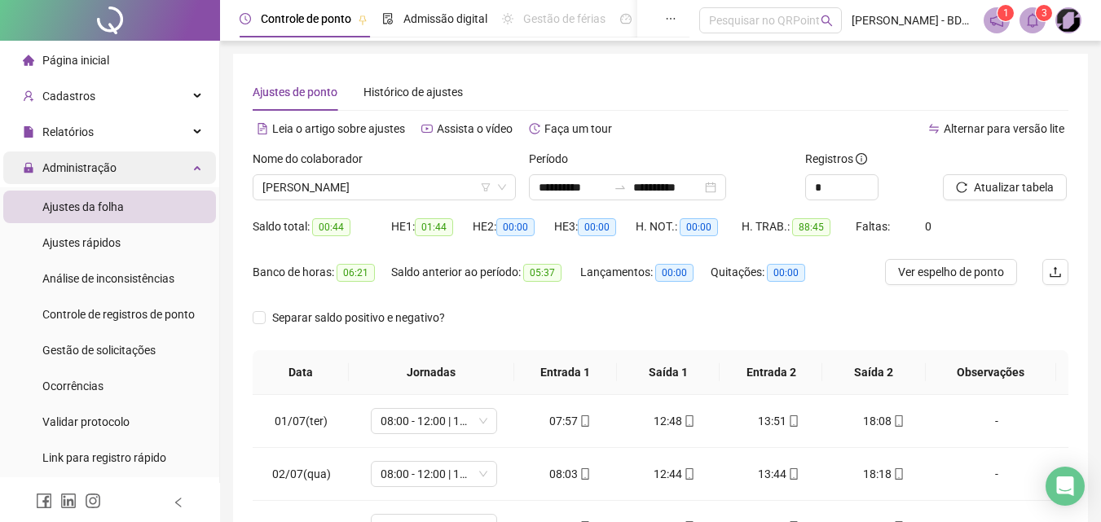
click at [78, 169] on span "Administração" at bounding box center [79, 167] width 74 height 13
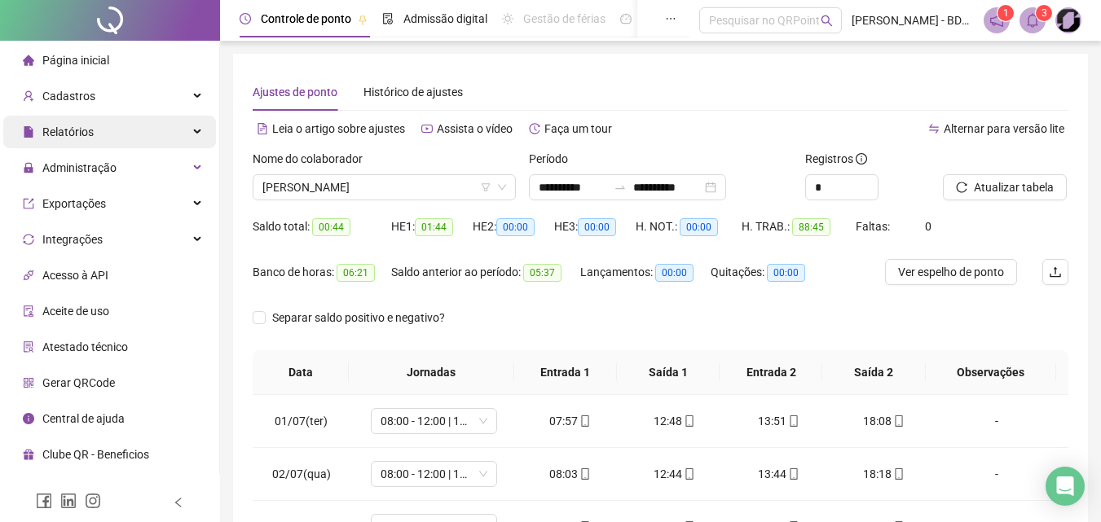
click at [69, 130] on span "Relatórios" at bounding box center [67, 131] width 51 height 13
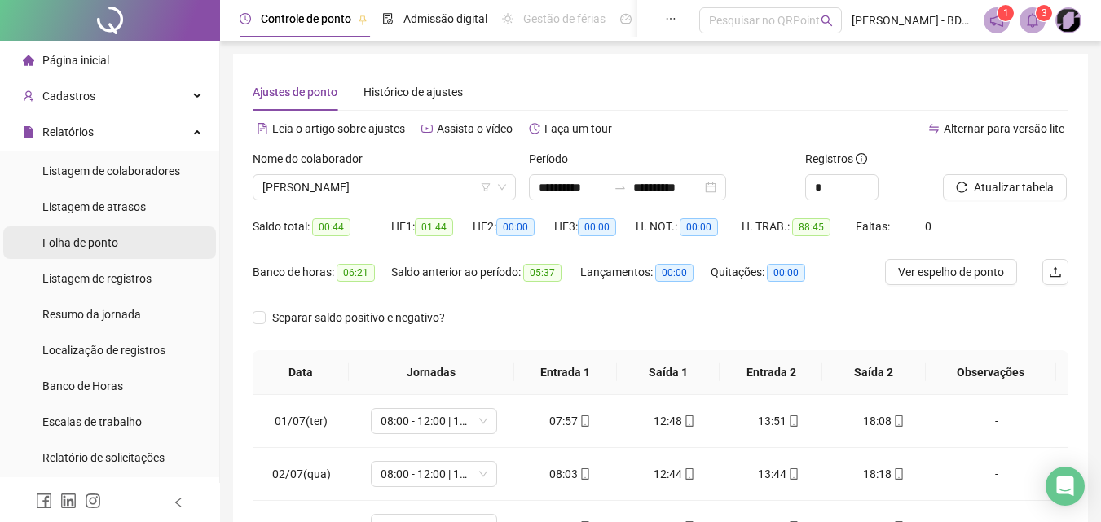
click at [81, 244] on span "Folha de ponto" at bounding box center [80, 242] width 76 height 13
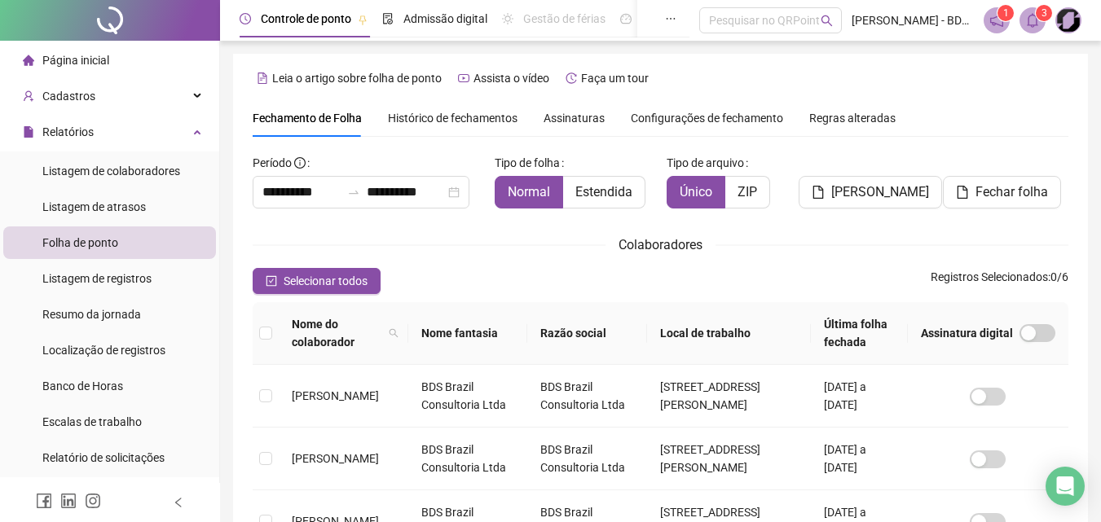
scroll to position [73, 0]
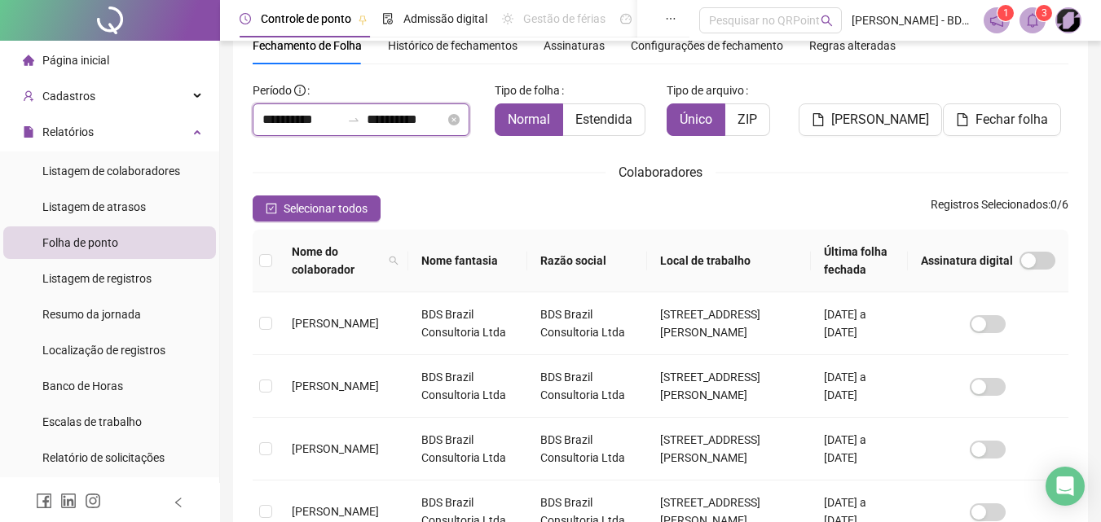
click at [324, 125] on input "**********" at bounding box center [301, 120] width 78 height 20
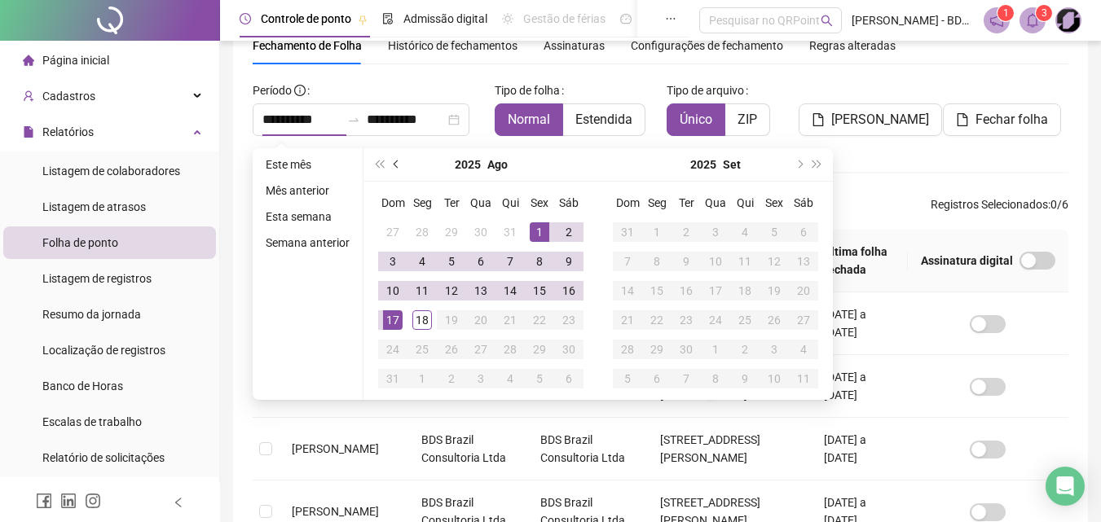
click at [396, 161] on span "prev-year" at bounding box center [398, 165] width 8 height 8
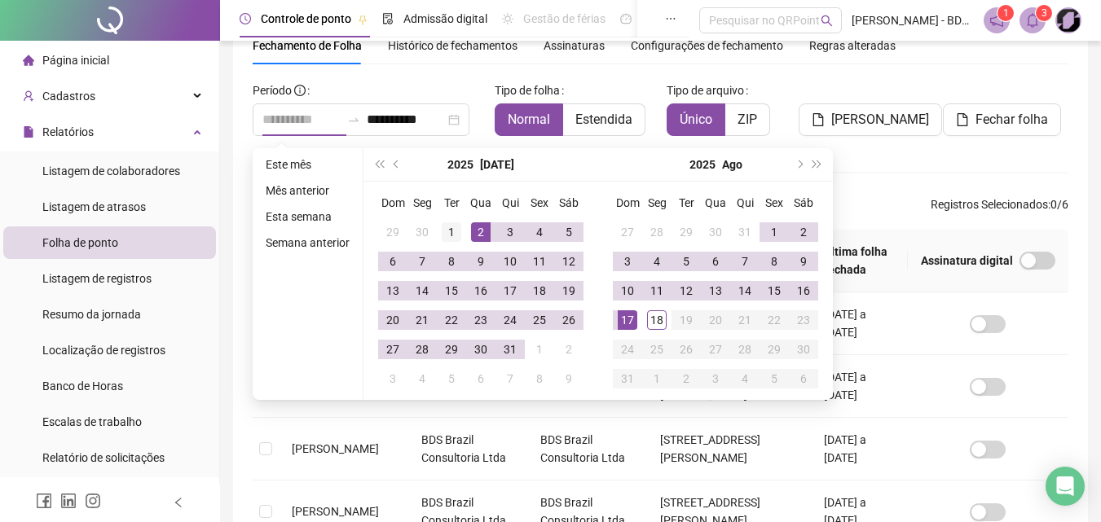
type input "**********"
click at [442, 231] on div "1" at bounding box center [452, 232] width 20 height 20
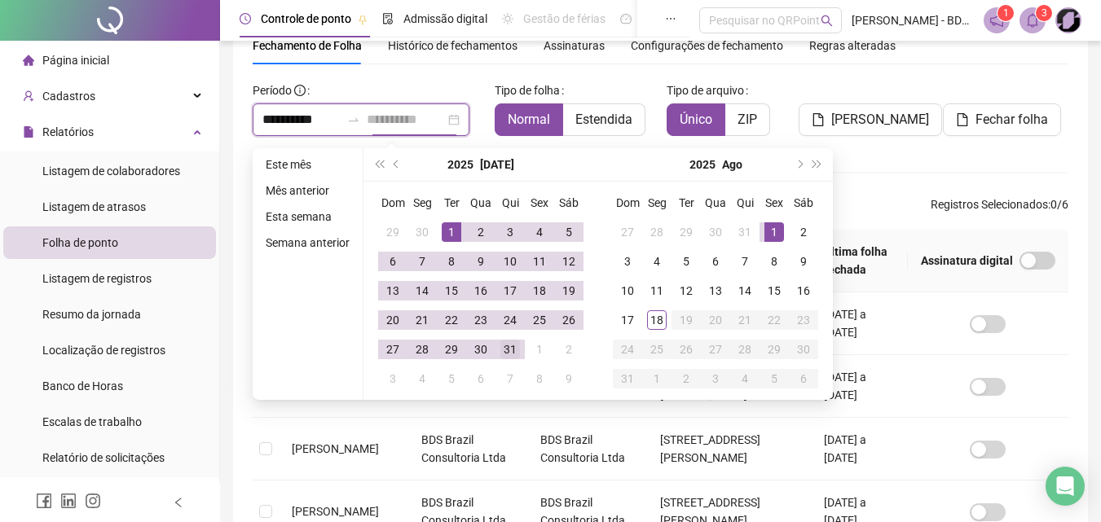
type input "**********"
click at [510, 351] on div "31" at bounding box center [510, 350] width 20 height 20
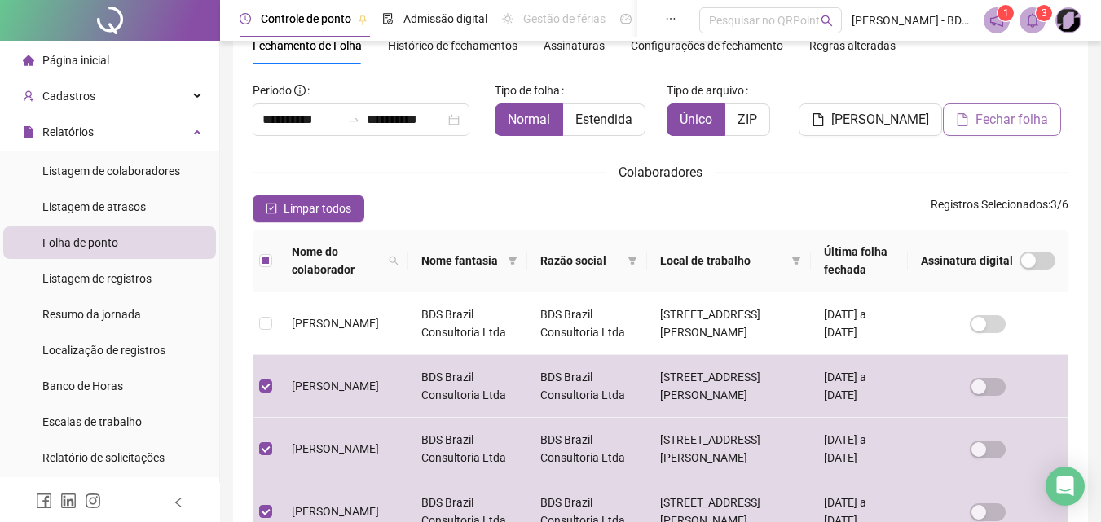
click at [1005, 114] on span "Fechar folha" at bounding box center [1011, 120] width 73 height 20
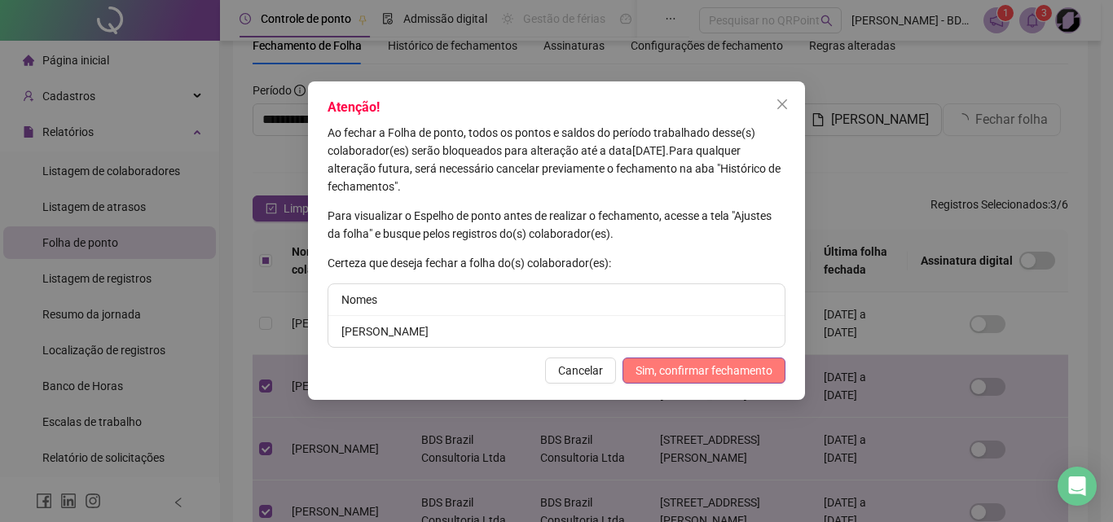
click at [670, 377] on span "Sim, confirmar fechamento" at bounding box center [704, 371] width 137 height 18
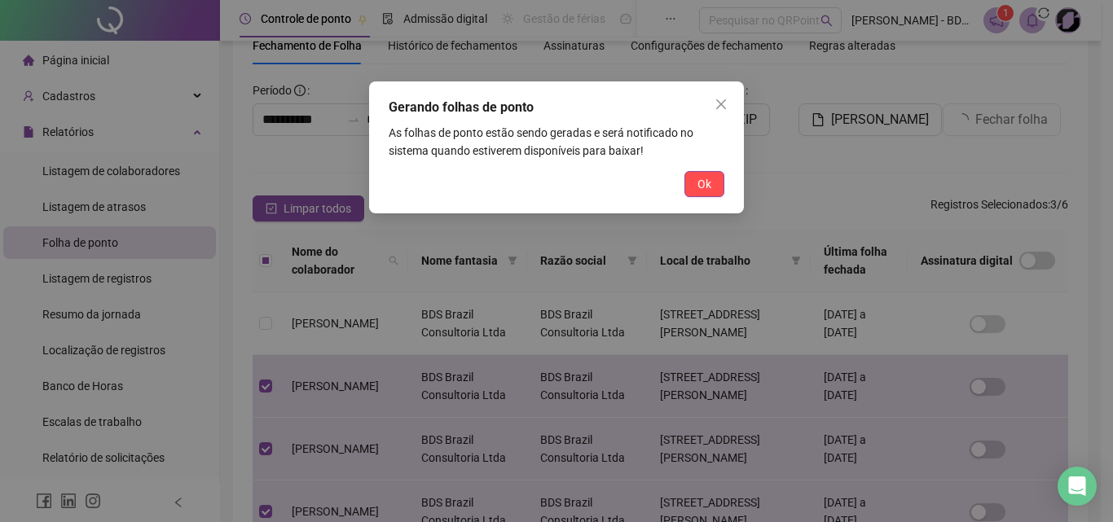
click at [709, 181] on span "Ok" at bounding box center [704, 184] width 14 height 18
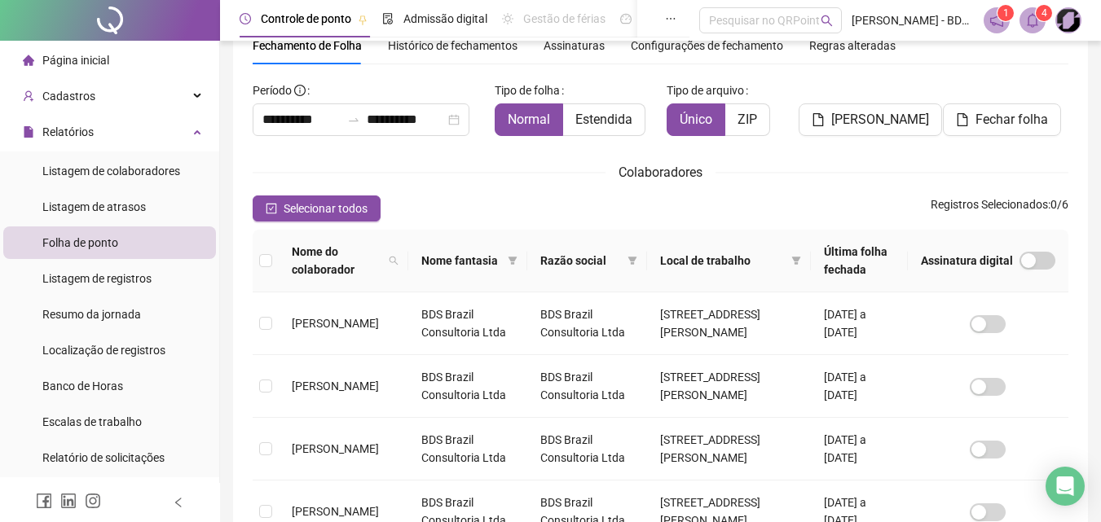
click at [1033, 25] on icon "bell" at bounding box center [1032, 20] width 11 height 15
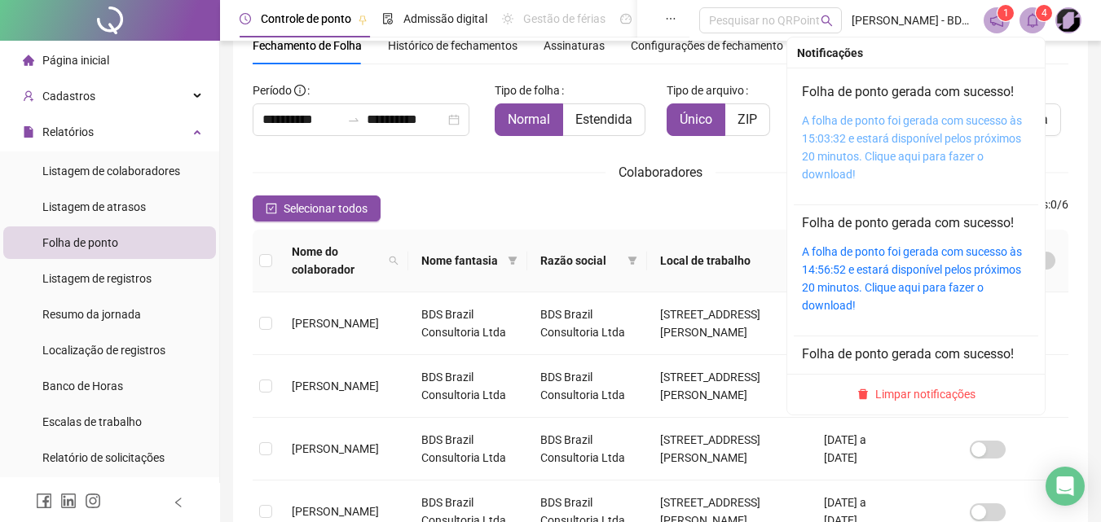
click at [878, 127] on link "A folha de ponto foi gerada com sucesso às 15:03:32 e estará disponível pelos p…" at bounding box center [912, 147] width 220 height 67
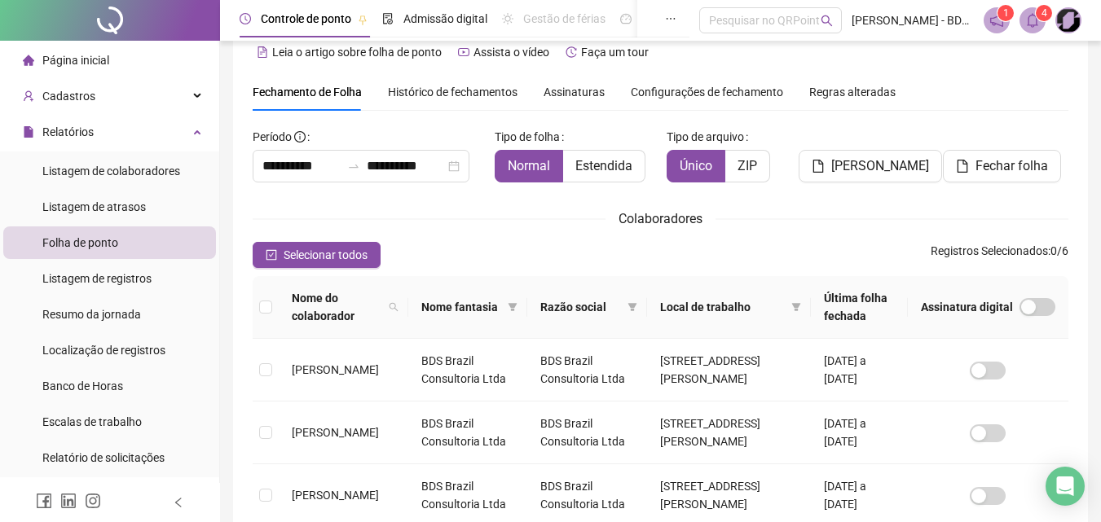
scroll to position [0, 0]
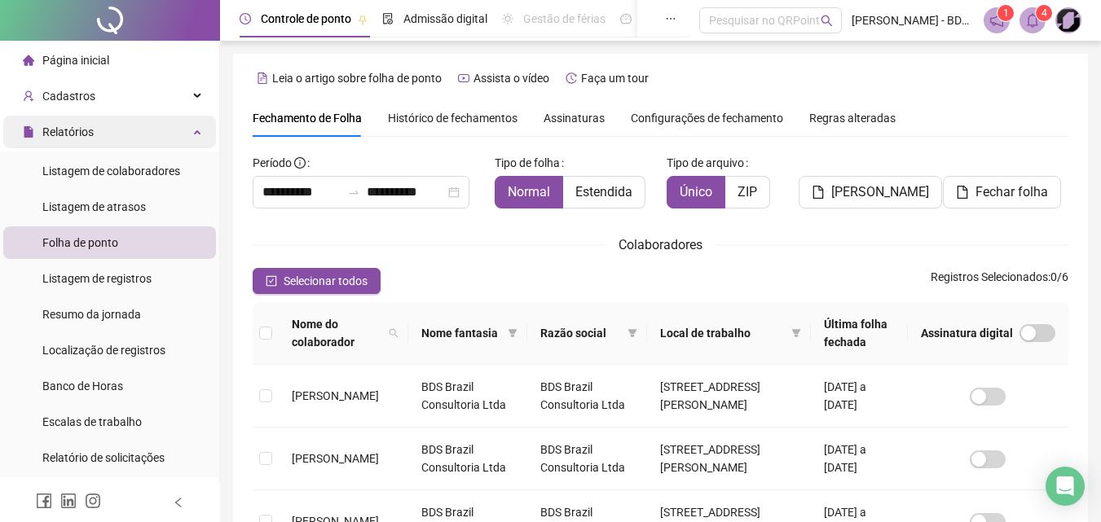
click at [73, 130] on span "Relatórios" at bounding box center [67, 131] width 51 height 13
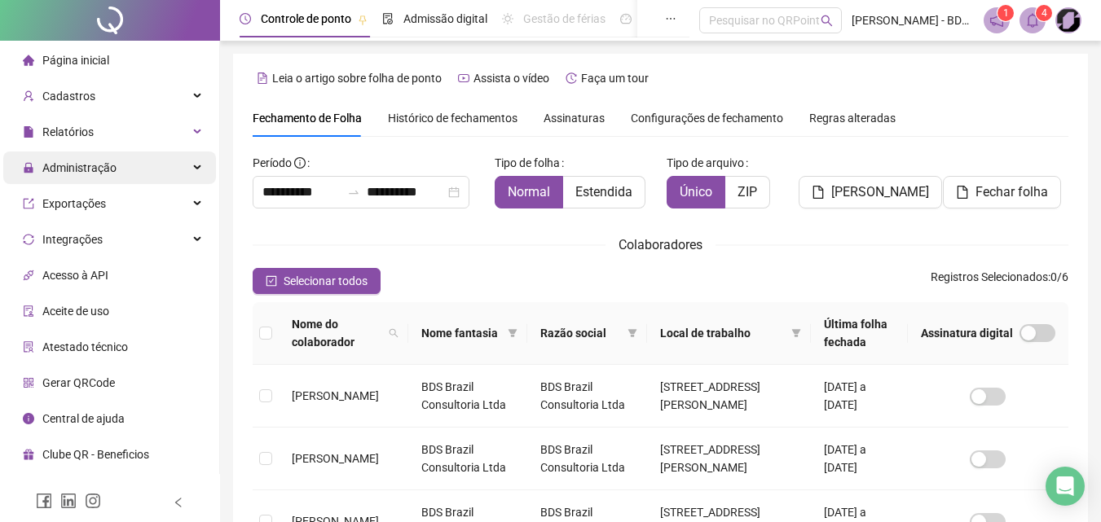
click at [70, 162] on span "Administração" at bounding box center [79, 167] width 74 height 13
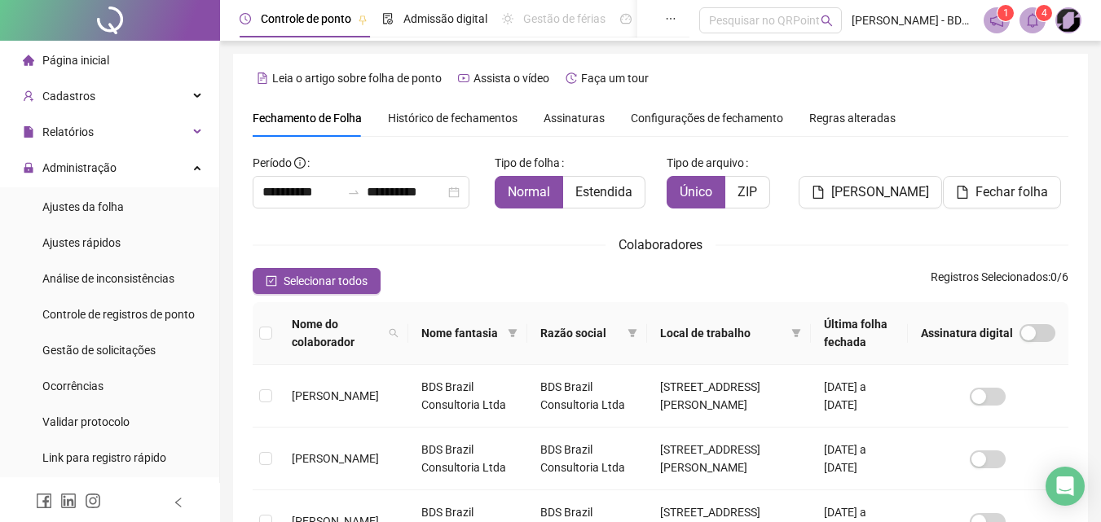
click at [69, 209] on span "Ajustes da folha" at bounding box center [82, 206] width 81 height 13
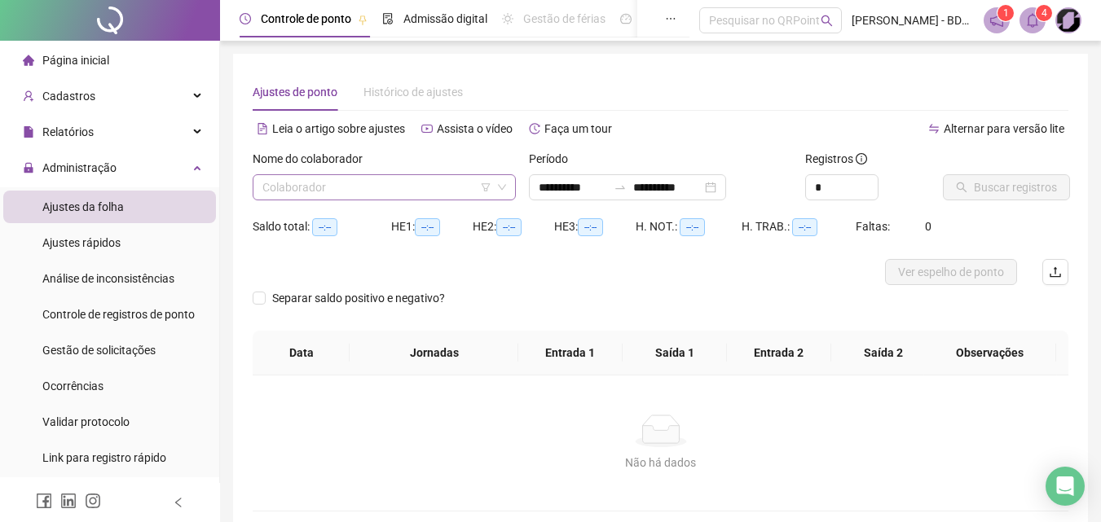
type input "**********"
click at [297, 187] on input "search" at bounding box center [376, 187] width 229 height 24
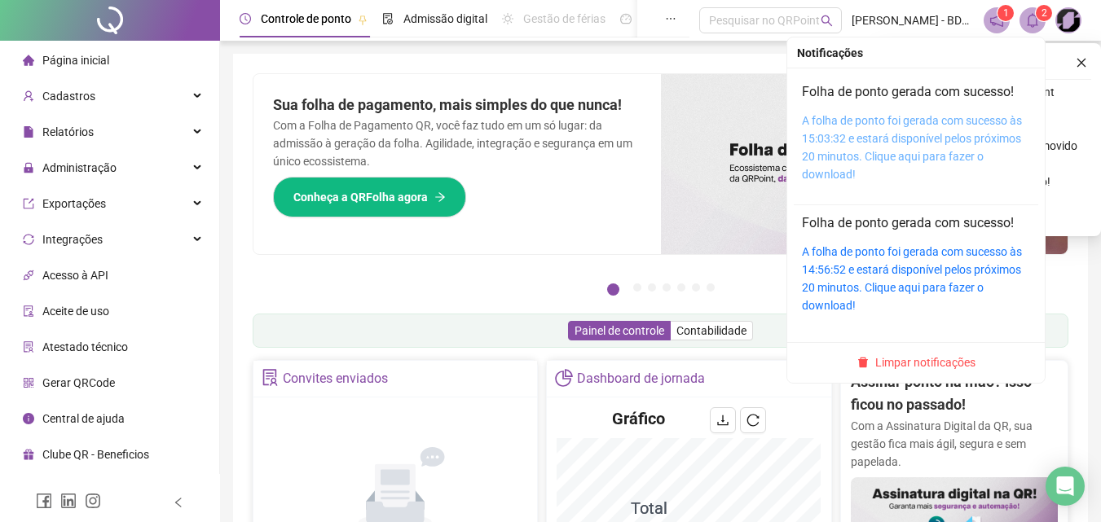
click at [902, 156] on link "A folha de ponto foi gerada com sucesso às 15:03:32 e estará disponível pelos p…" at bounding box center [912, 147] width 220 height 67
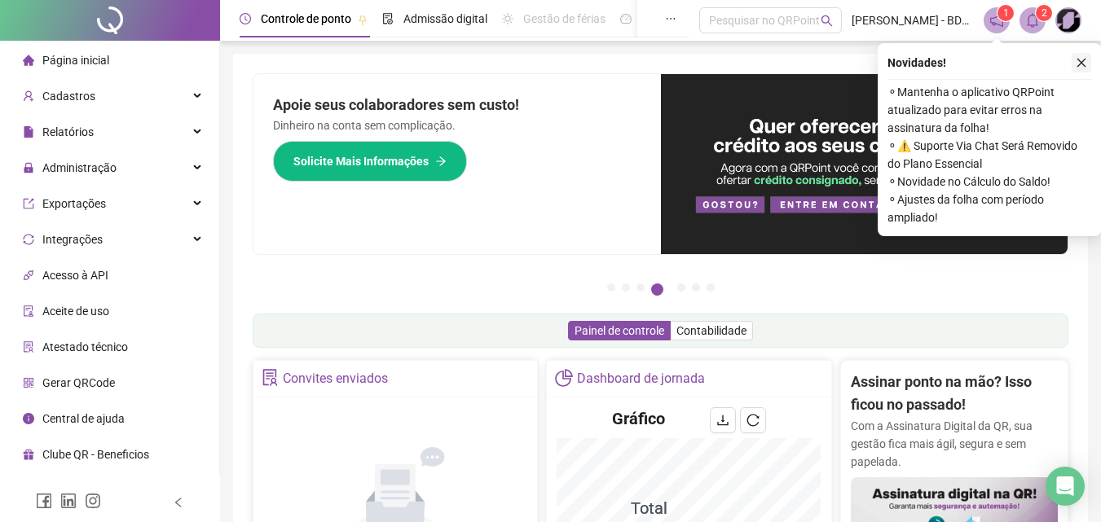
click at [1085, 59] on icon "close" at bounding box center [1081, 63] width 9 height 9
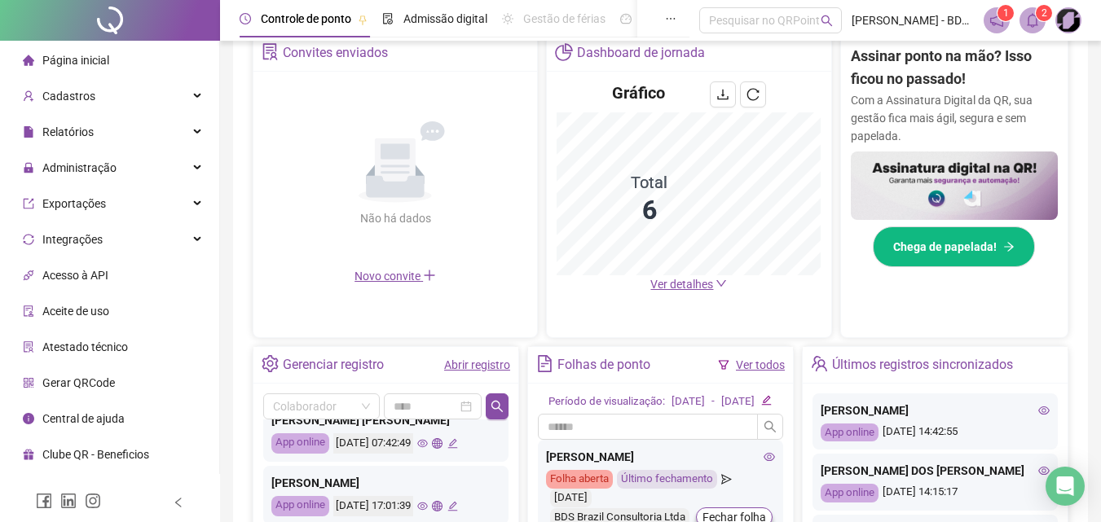
scroll to position [767, 0]
